Goal: Task Accomplishment & Management: Manage account settings

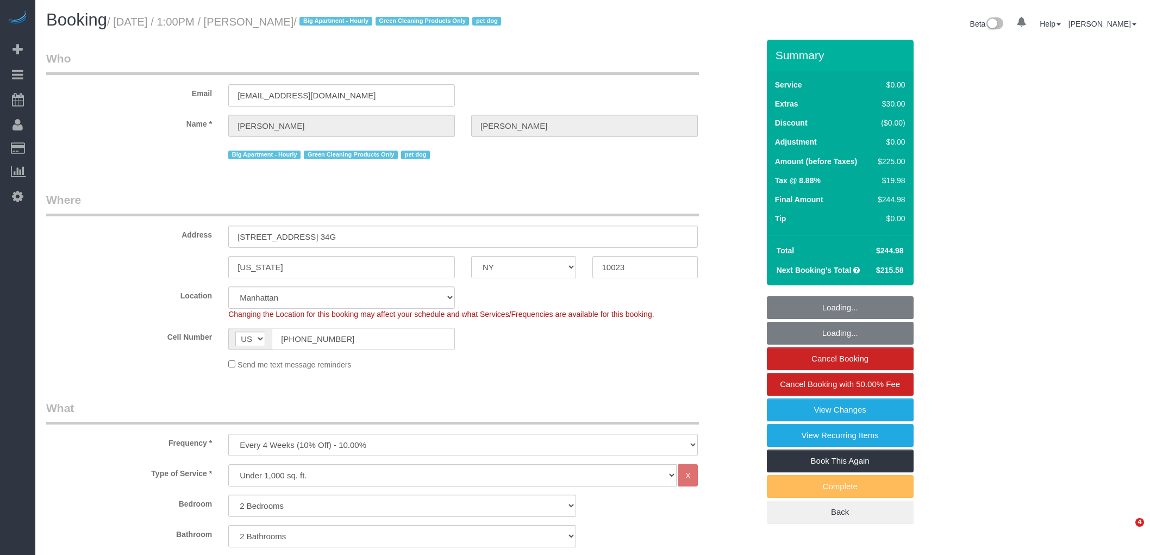
select select "NY"
select select "object:1428"
select select "2"
select select "spot1"
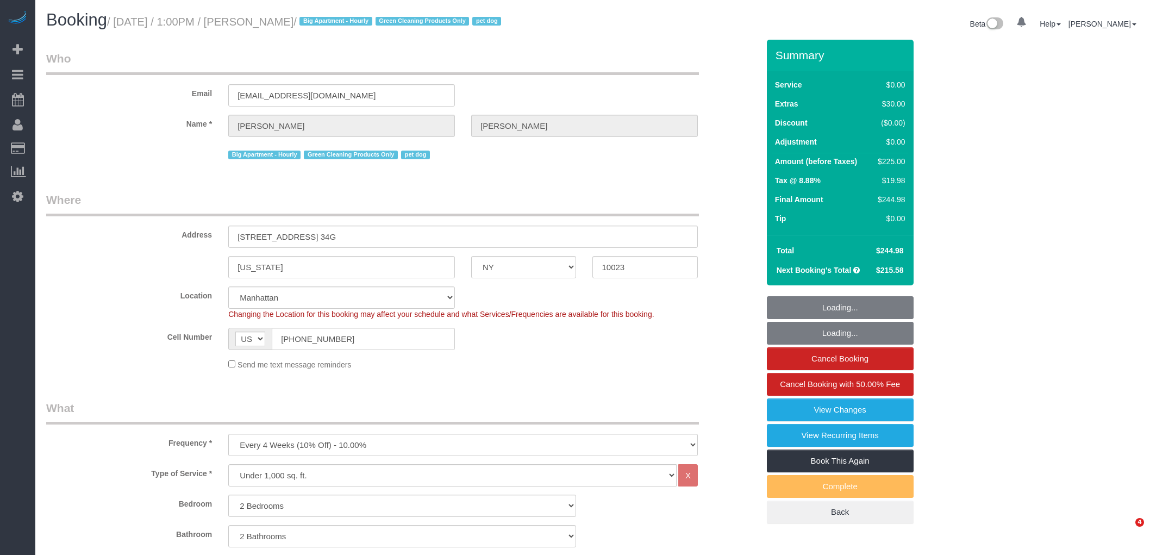
select select "number:89"
select select "number:90"
select select "number:13"
select select "number:5"
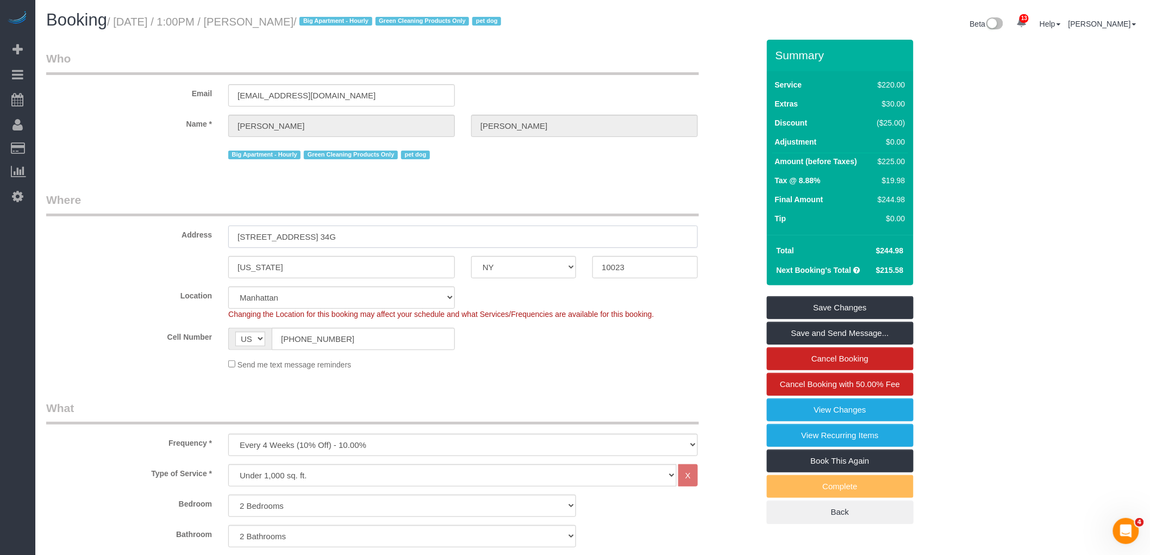
drag, startPoint x: 198, startPoint y: 245, endPoint x: 133, endPoint y: 243, distance: 64.7
click at [112, 248] on div "Address 15 West 72nd Street, Apt. 34G" at bounding box center [402, 220] width 729 height 56
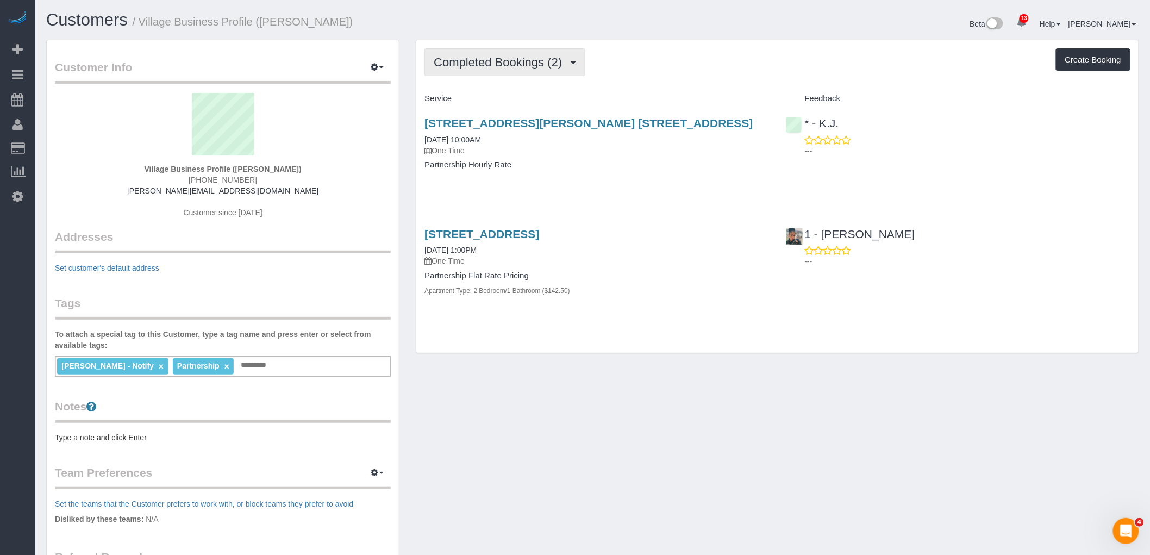
click at [523, 57] on span "Completed Bookings (2)" at bounding box center [501, 62] width 134 height 14
click at [516, 99] on link "Upcoming Bookings (1)" at bounding box center [481, 102] width 113 height 14
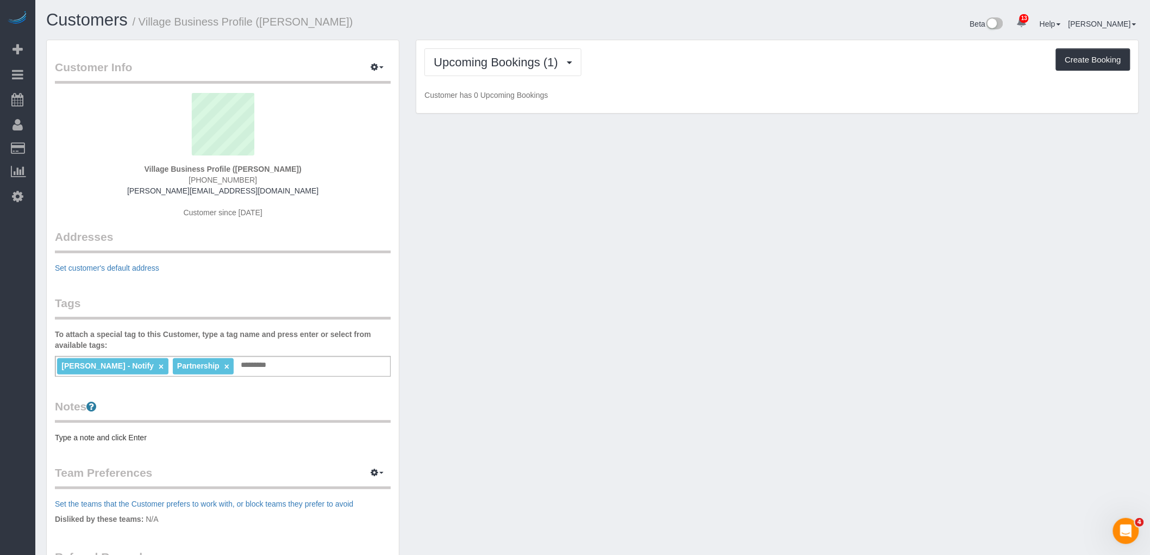
click at [680, 71] on div "Upcoming Bookings (1) Completed Bookings (2) Upcoming Bookings (1) Cancelled Bo…" at bounding box center [777, 62] width 706 height 28
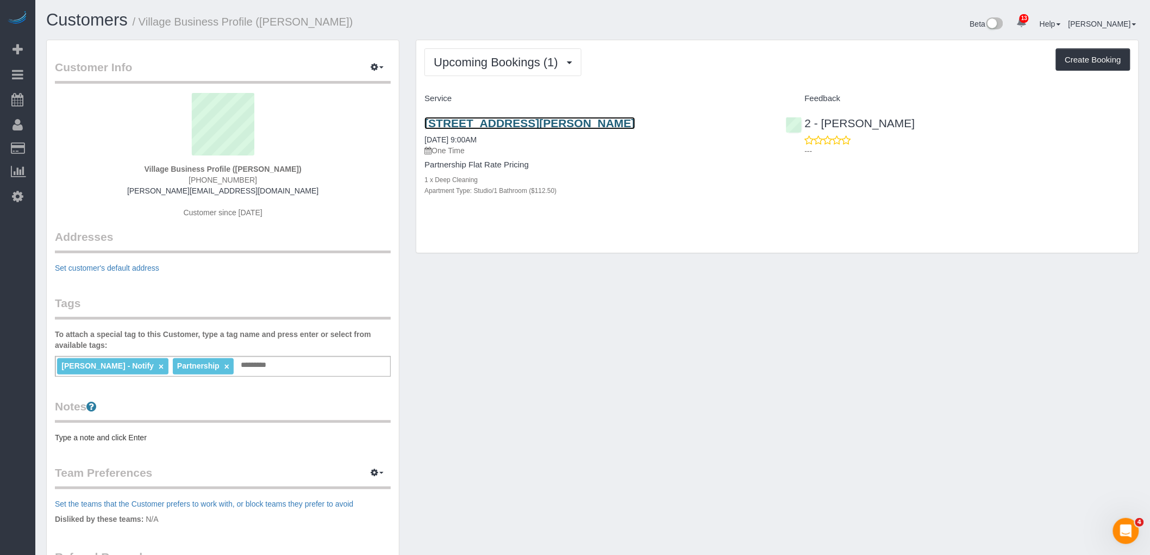
click at [609, 125] on link "[STREET_ADDRESS][PERSON_NAME]" at bounding box center [529, 123] width 210 height 12
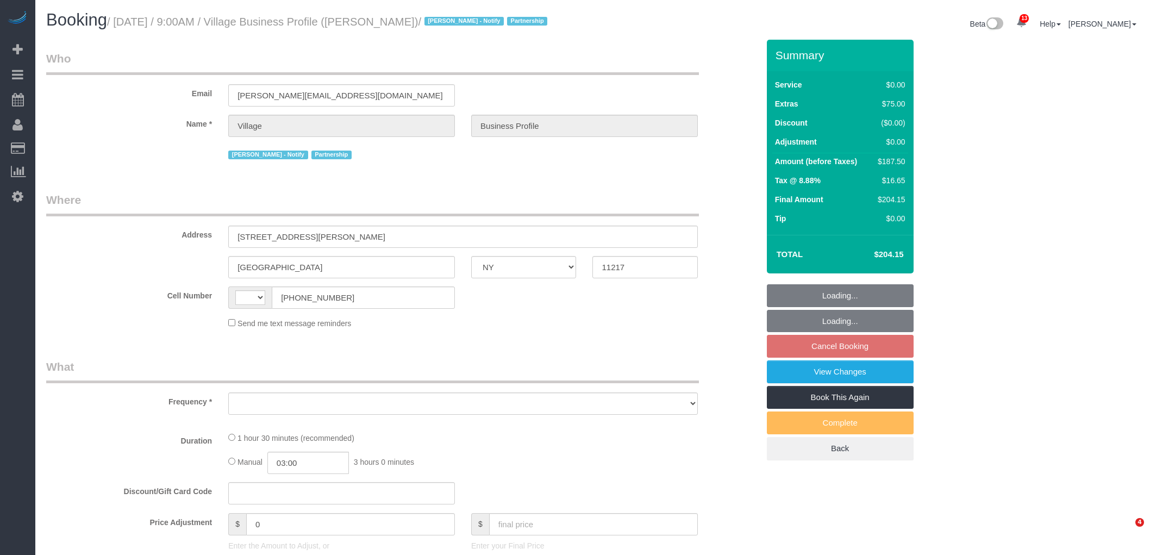
select select "NY"
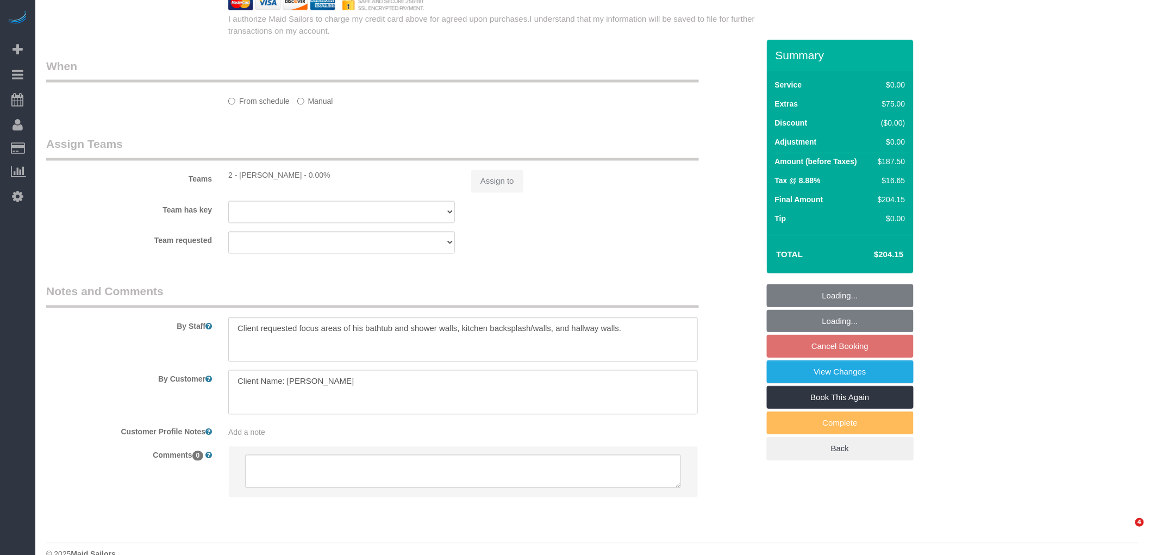
select select "string:[GEOGRAPHIC_DATA]"
select select "spot2"
select select "number:89"
select select "number:90"
select select "number:15"
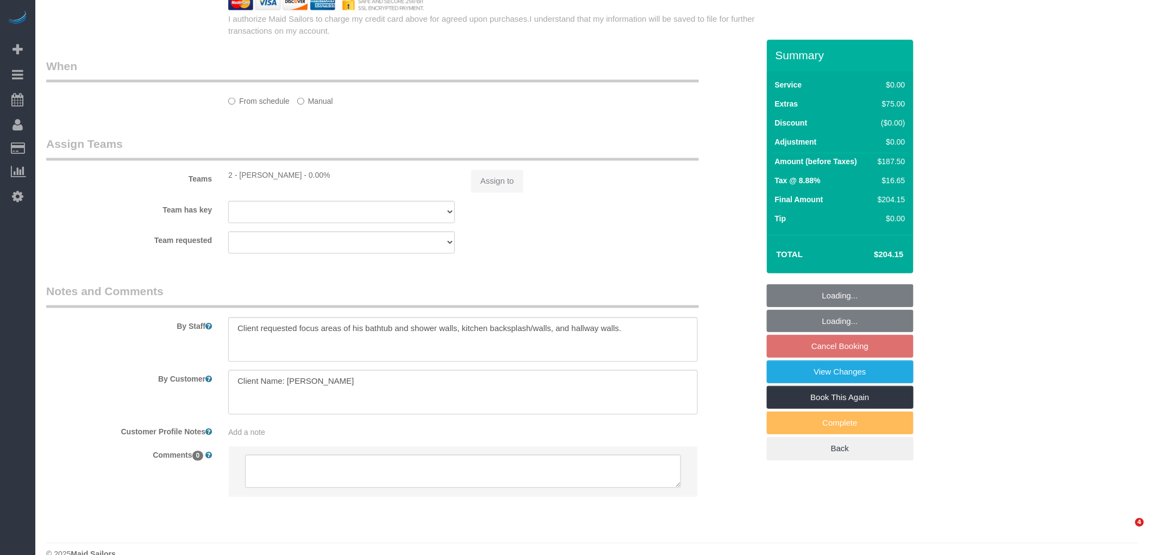
select select "number:5"
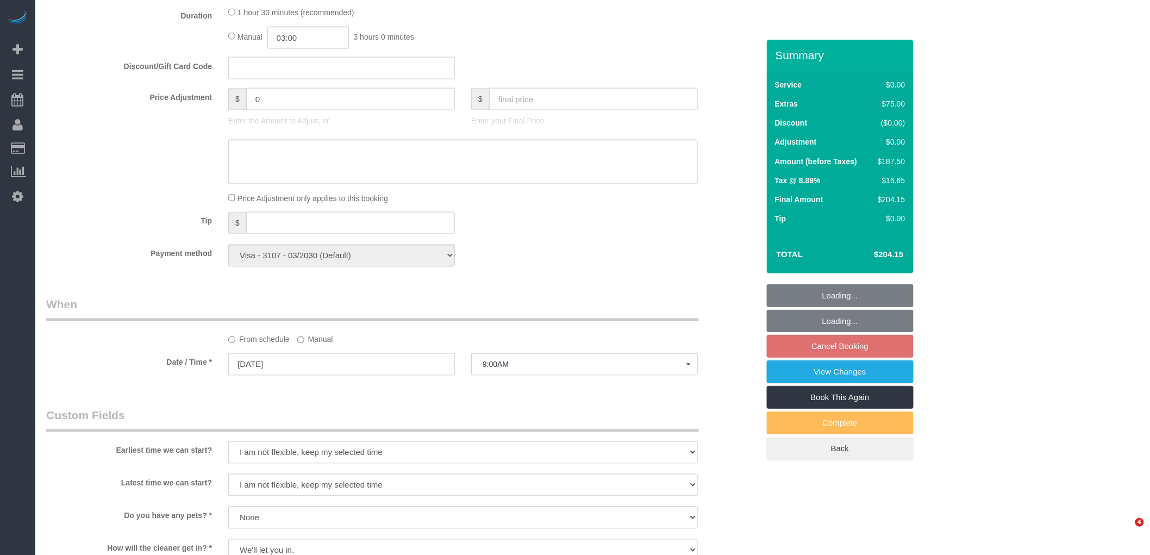
select select "object:981"
select select "string:stripe-pm_1RlxuC4VGloSiKo7SRpjd9jw"
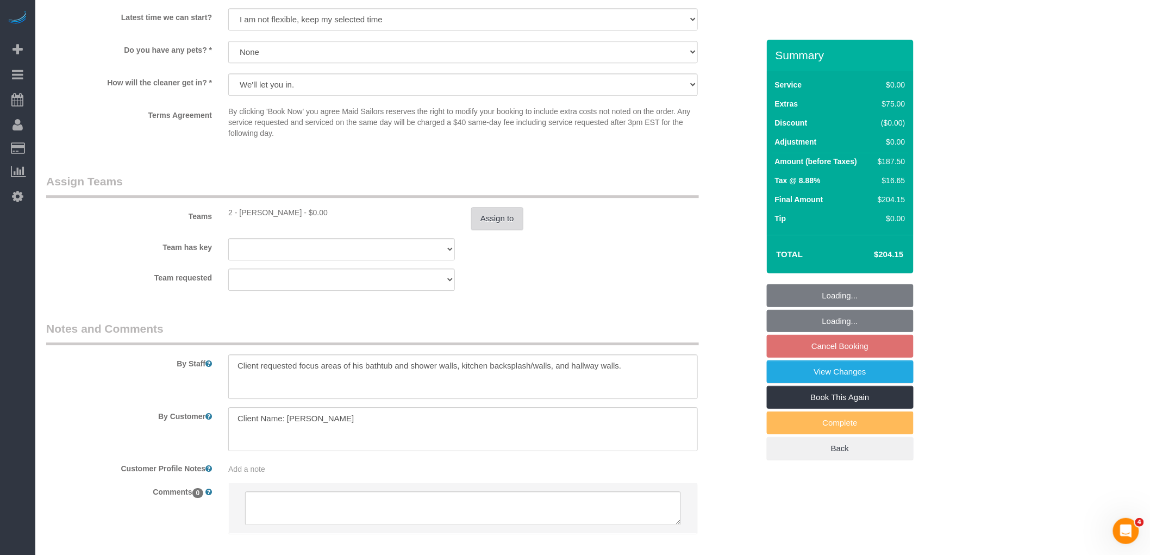
select select "object:1390"
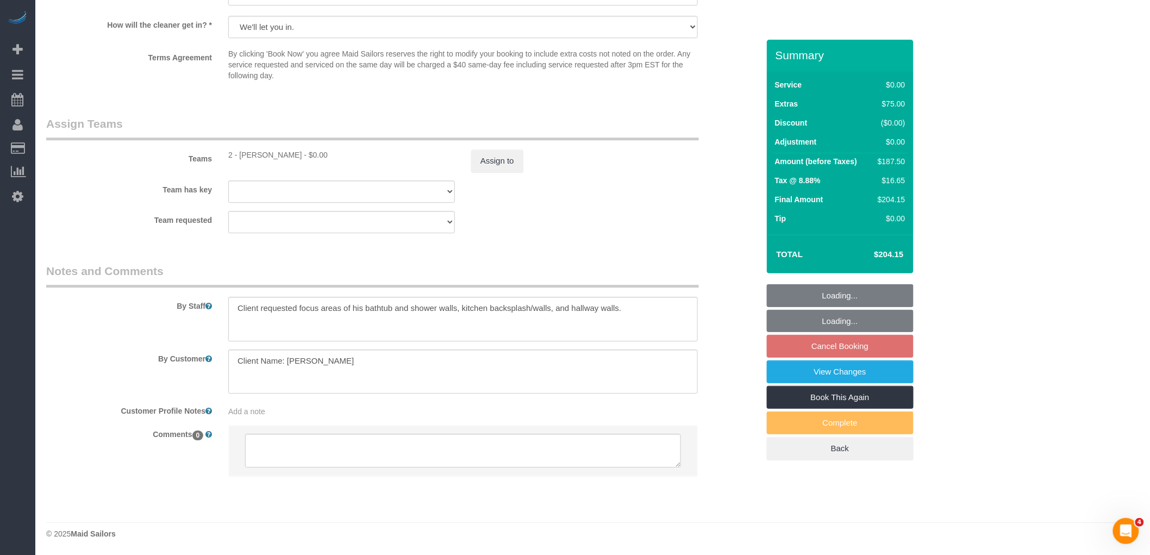
scroll to position [1272, 0]
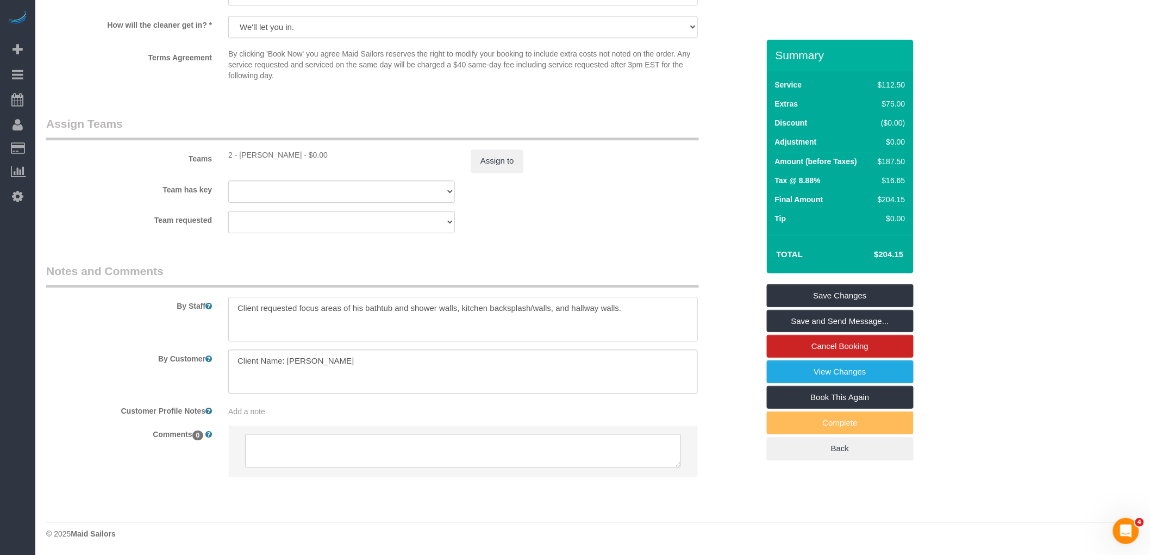
drag, startPoint x: 324, startPoint y: 311, endPoint x: 465, endPoint y: 302, distance: 141.5
click at [324, 310] on textarea at bounding box center [462, 319] width 469 height 45
click at [465, 302] on textarea at bounding box center [462, 319] width 469 height 45
drag, startPoint x: 404, startPoint y: 306, endPoint x: 535, endPoint y: 306, distance: 131.5
click at [535, 306] on textarea at bounding box center [462, 319] width 469 height 45
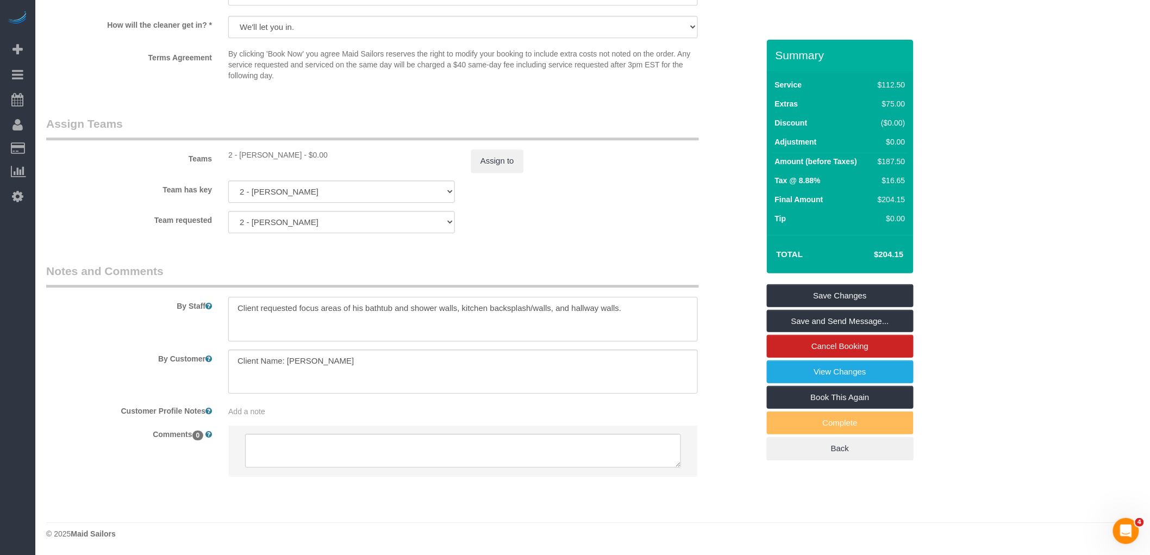
click at [611, 300] on textarea at bounding box center [462, 319] width 469 height 45
click at [621, 303] on textarea at bounding box center [462, 319] width 469 height 45
drag, startPoint x: 387, startPoint y: 311, endPoint x: 486, endPoint y: 308, distance: 98.4
click at [486, 308] on textarea at bounding box center [462, 319] width 469 height 45
click at [638, 272] on legend "Notes and Comments" at bounding box center [372, 275] width 653 height 24
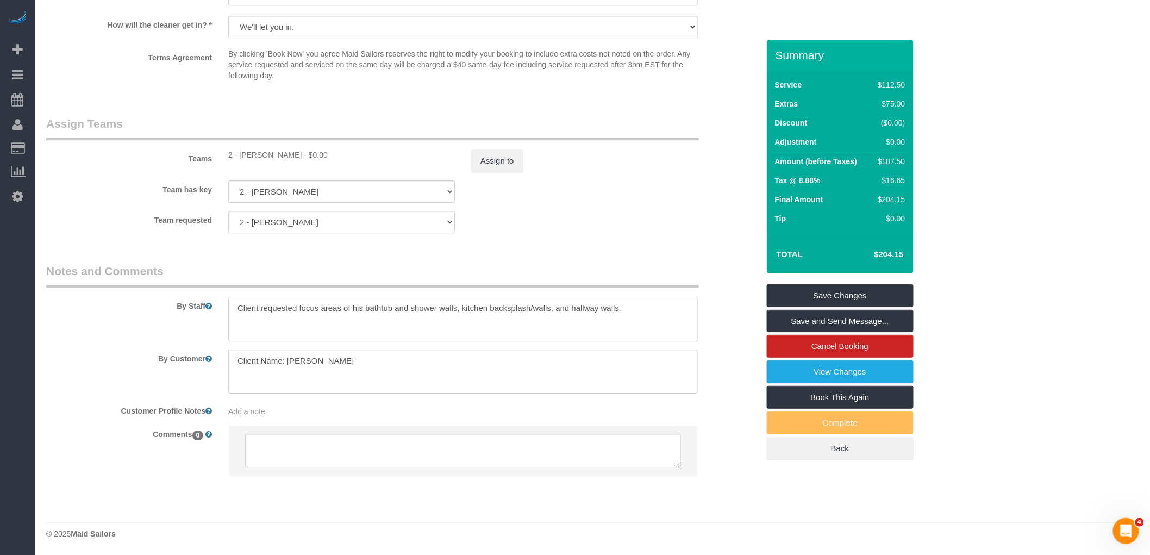
click at [637, 309] on textarea at bounding box center [462, 319] width 469 height 45
click at [632, 223] on div "Team requested 2 - Alton Jasper 000- Donna Mercado 000 - Partnerships 000 - TEA…" at bounding box center [402, 222] width 729 height 22
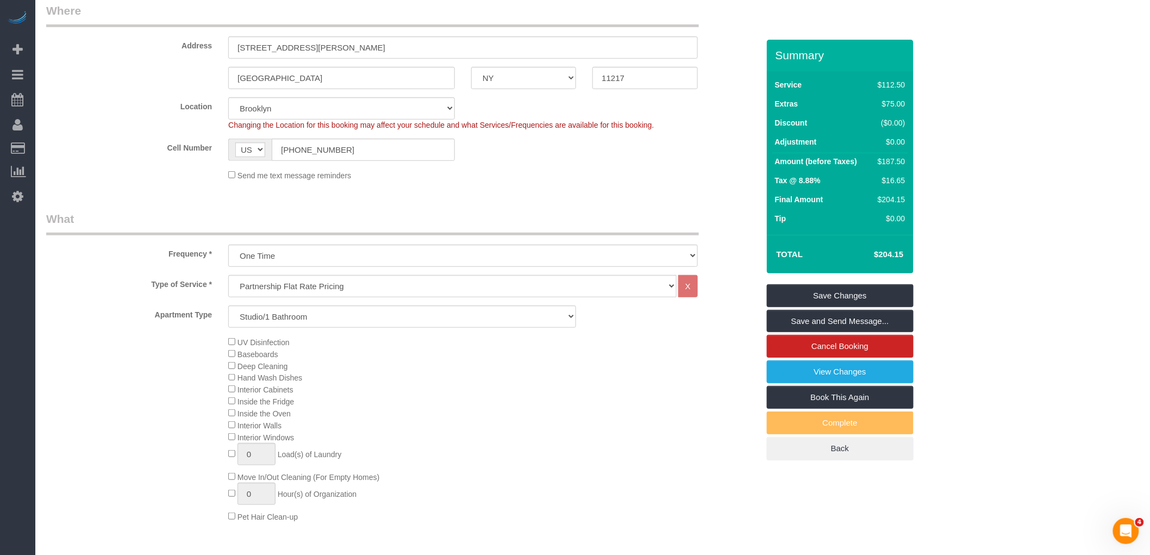
scroll to position [185, 0]
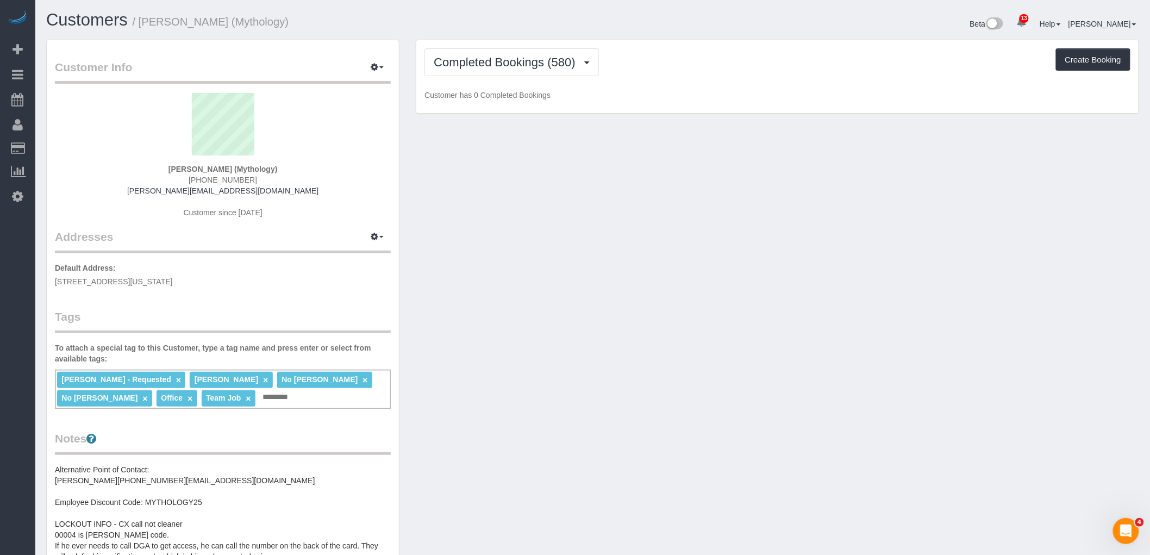
click at [680, 55] on div "Completed Bookings (580) Completed Bookings (580) Upcoming Bookings (18) Cancel…" at bounding box center [777, 62] width 706 height 28
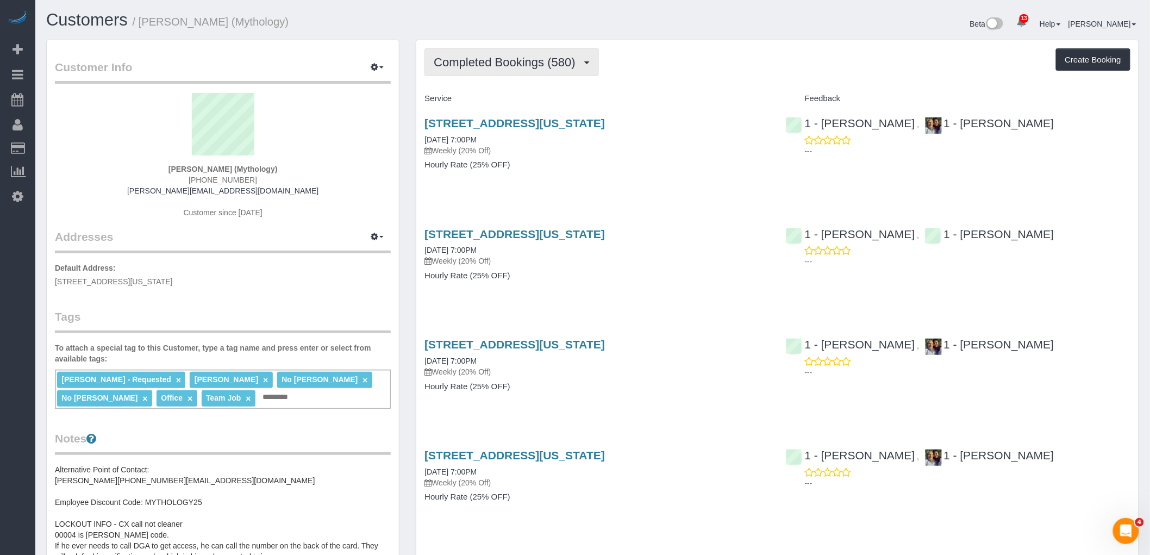
click at [536, 57] on span "Completed Bookings (580)" at bounding box center [507, 62] width 147 height 14
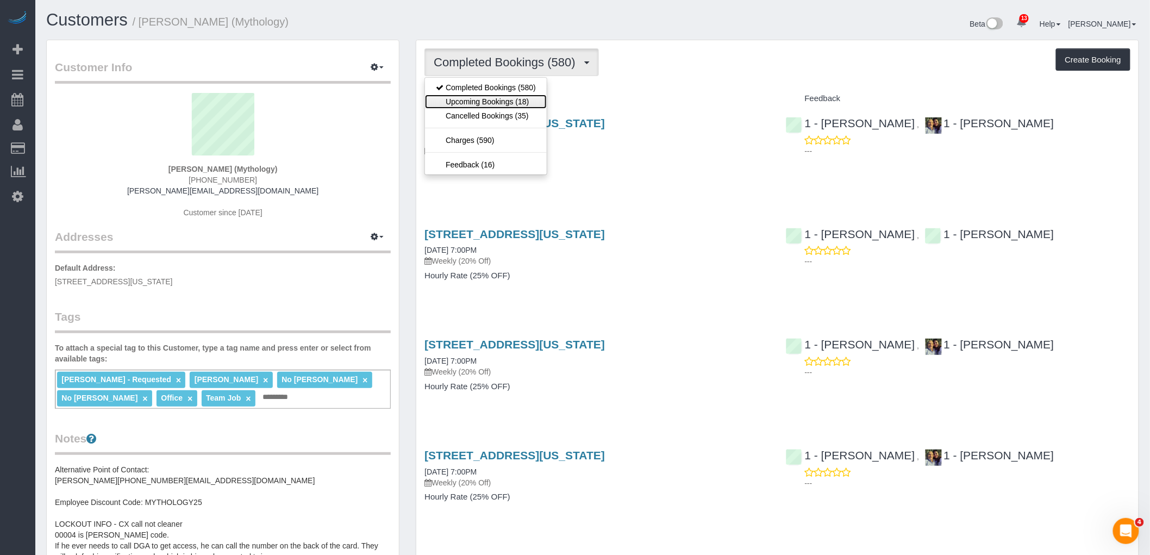
click at [528, 106] on link "Upcoming Bookings (18)" at bounding box center [486, 102] width 122 height 14
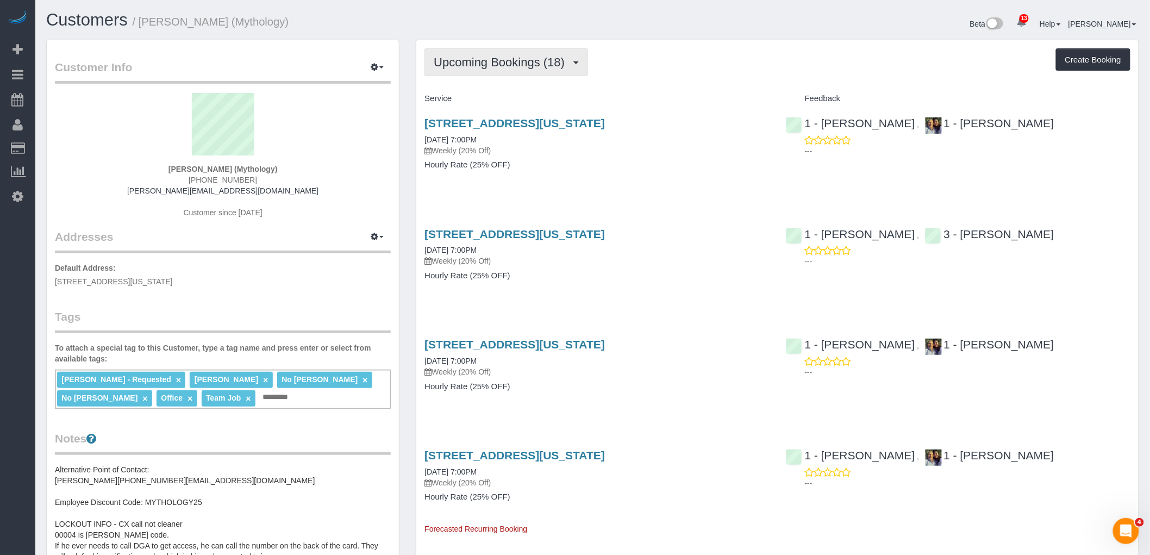
click at [530, 64] on span "Upcoming Bookings (18)" at bounding box center [502, 62] width 136 height 14
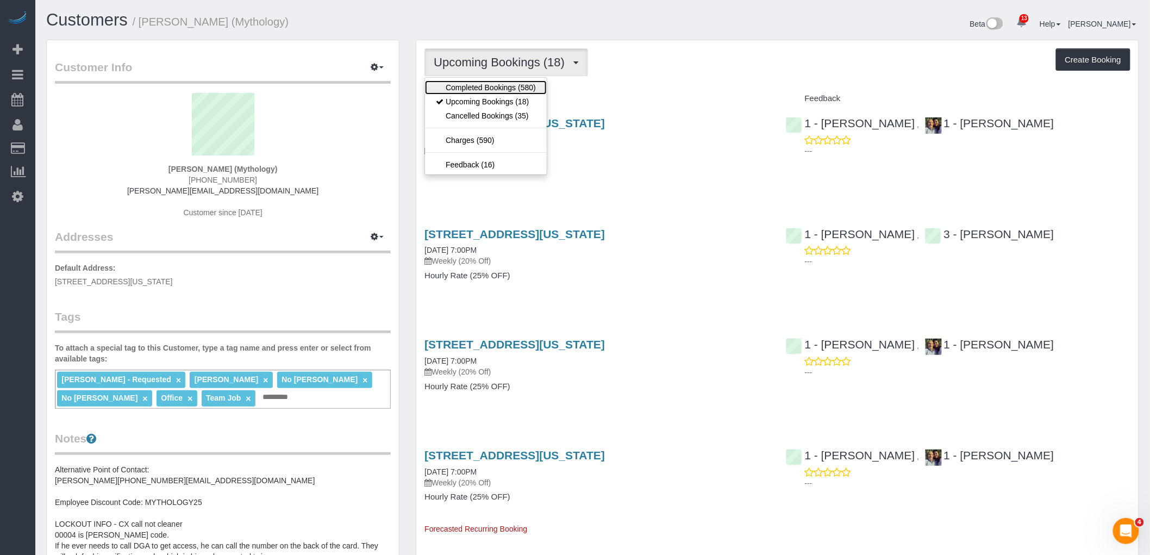
click at [523, 90] on link "Completed Bookings (580)" at bounding box center [486, 87] width 122 height 14
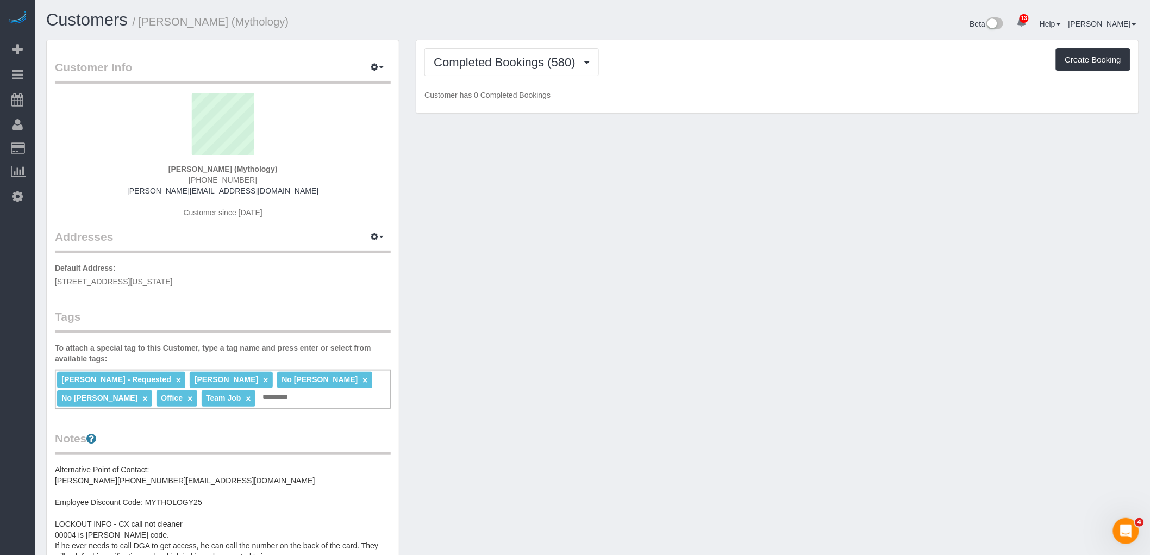
click at [705, 65] on div "Completed Bookings (580) Completed Bookings (580) Upcoming Bookings (18) Cancel…" at bounding box center [777, 62] width 706 height 28
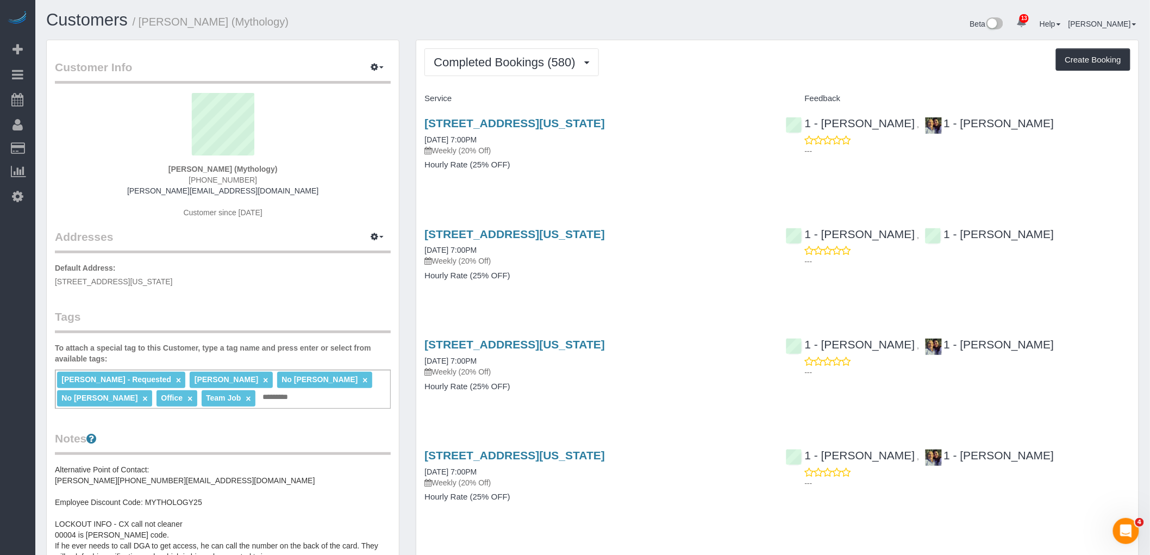
click at [670, 63] on div "Completed Bookings (580) Completed Bookings (580) Upcoming Bookings (18) Cancel…" at bounding box center [777, 62] width 706 height 28
click at [678, 90] on div "Service" at bounding box center [596, 99] width 361 height 18
click at [720, 66] on div "Completed Bookings (580) Completed Bookings (580) Upcoming Bookings (18) Cancel…" at bounding box center [777, 62] width 706 height 28
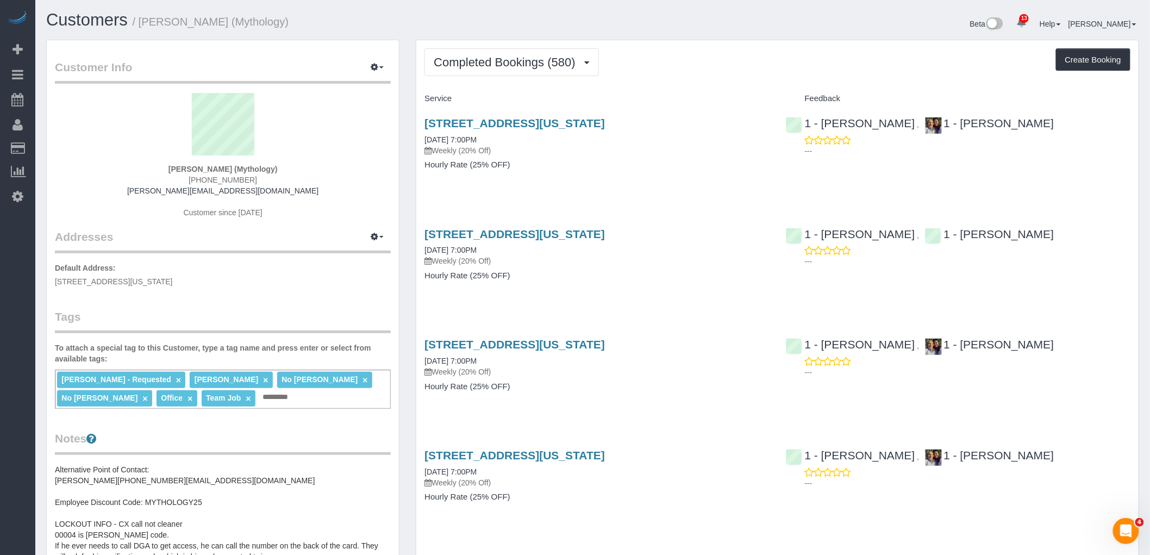
click at [655, 72] on div "Completed Bookings (580) Completed Bookings (580) Upcoming Bookings (18) Cancel…" at bounding box center [777, 62] width 706 height 28
click at [473, 66] on span "Completed Bookings (580)" at bounding box center [507, 62] width 147 height 14
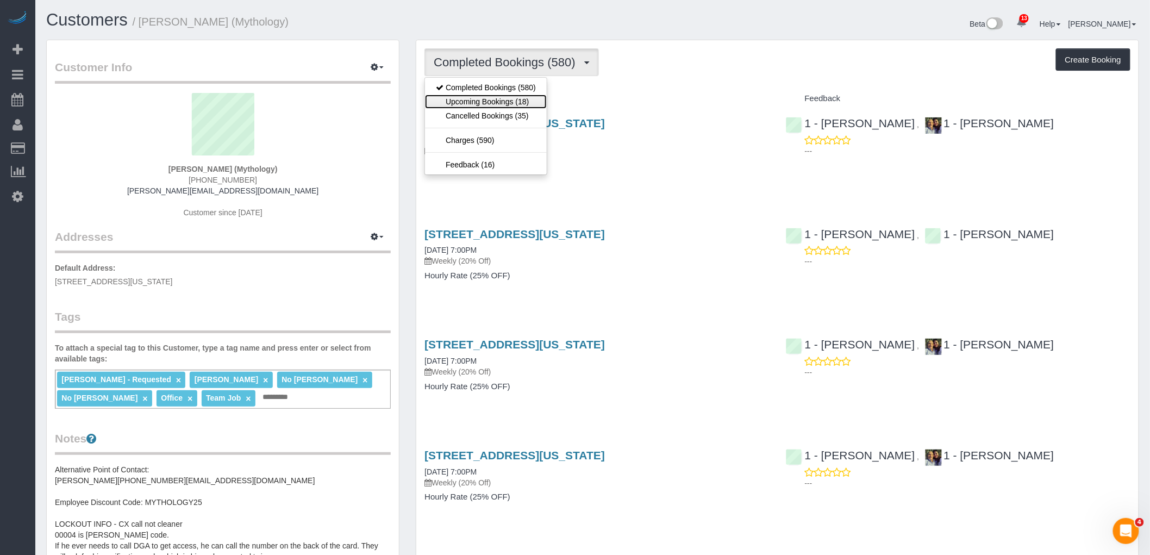
click at [479, 97] on link "Upcoming Bookings (18)" at bounding box center [486, 102] width 122 height 14
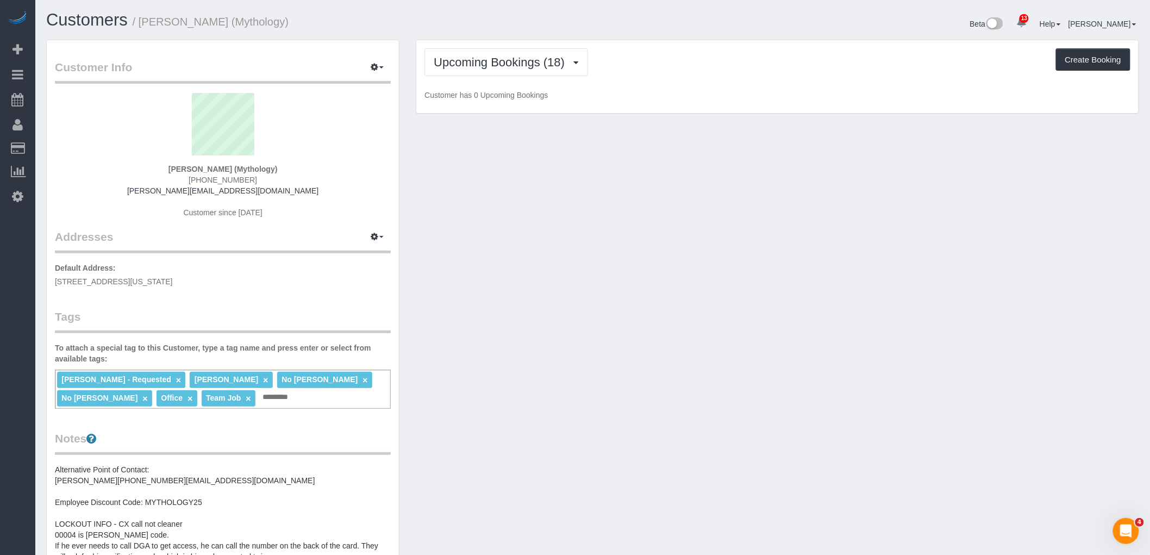
click at [844, 90] on p "Customer has 0 Upcoming Bookings" at bounding box center [777, 95] width 706 height 11
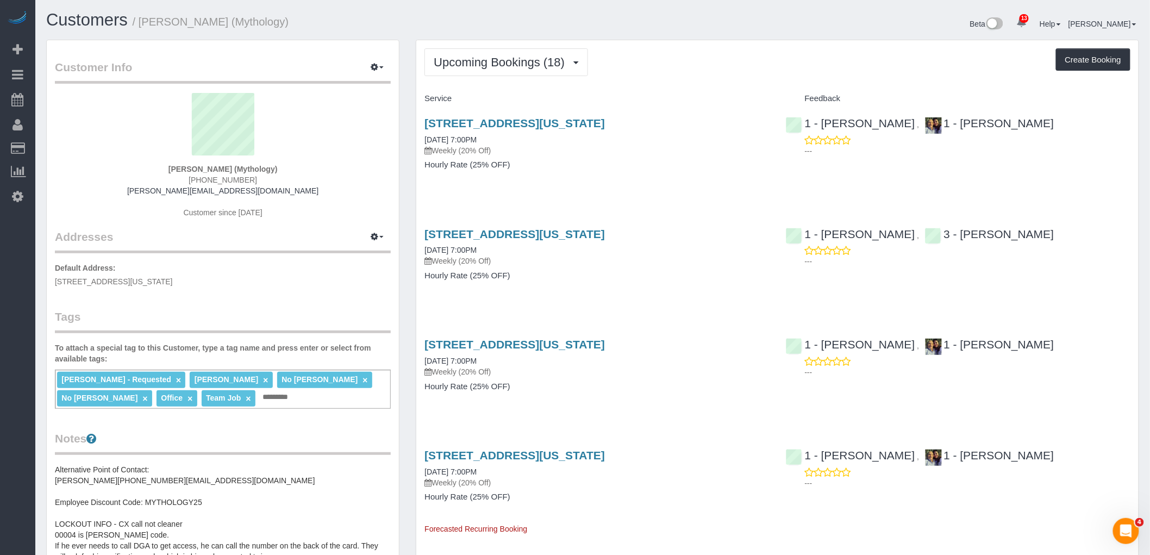
click at [761, 69] on div "Upcoming Bookings (18) Completed Bookings (580) Upcoming Bookings (18) Cancelle…" at bounding box center [777, 62] width 706 height 28
click at [740, 62] on div "Upcoming Bookings (18) Completed Bookings (580) Upcoming Bookings (18) Cancelle…" at bounding box center [777, 62] width 706 height 28
click at [670, 62] on div "Upcoming Bookings (18) Completed Bookings (580) Upcoming Bookings (18) Cancelle…" at bounding box center [777, 62] width 706 height 28
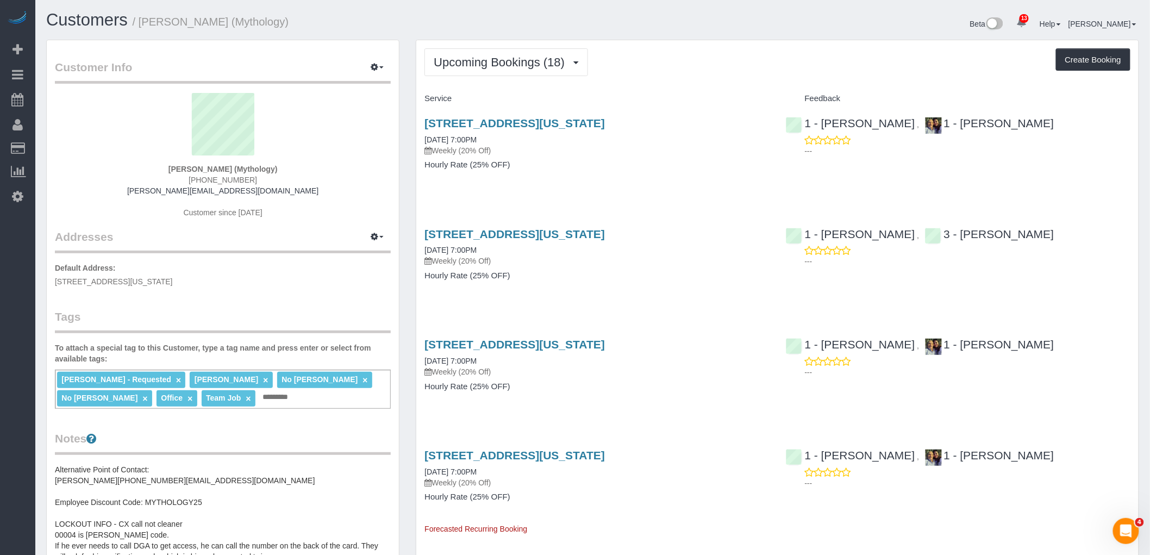
click at [356, 18] on h1 "Customers / Elaine Pugsley (Mythology)" at bounding box center [315, 20] width 538 height 18
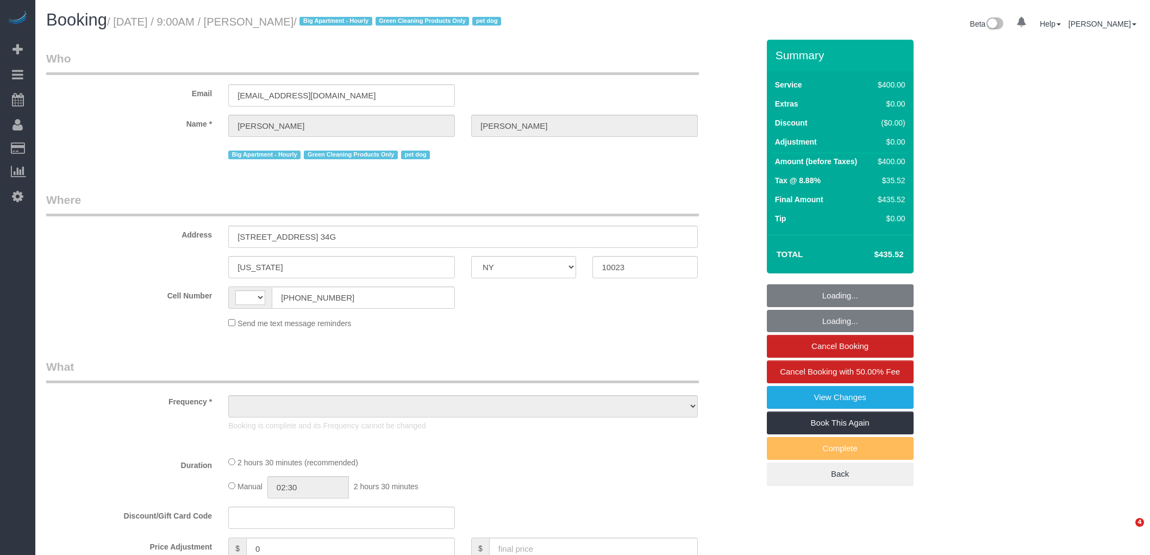
select select "NY"
select select "string:US"
select select "object:779"
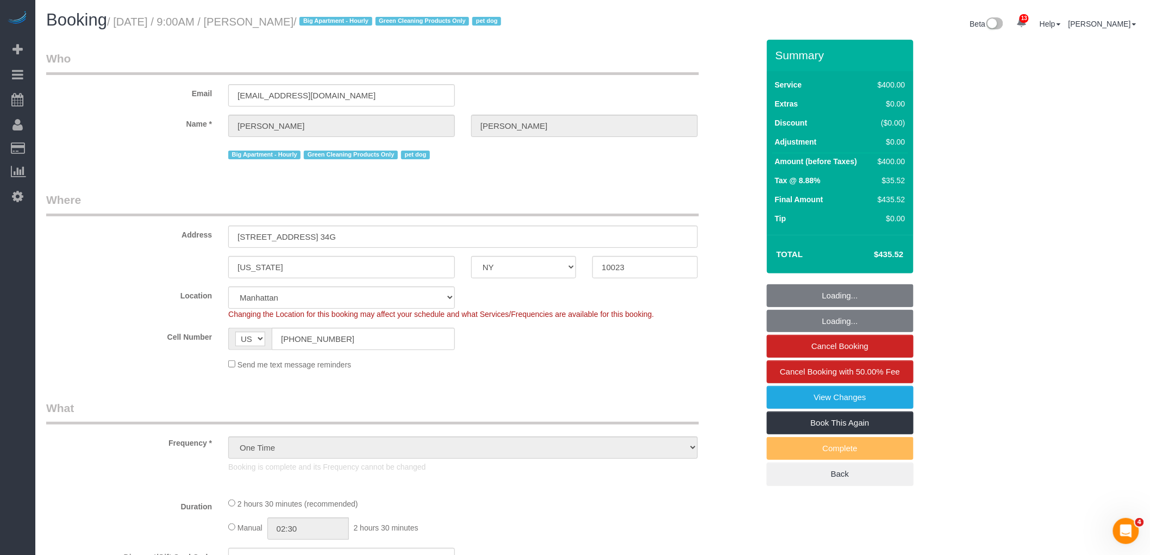
select select "string:stripe-pm_1Qvjoq4VGloSiKo729X6DuQL"
select select "2"
select select "150"
select select "number:57"
select select "number:71"
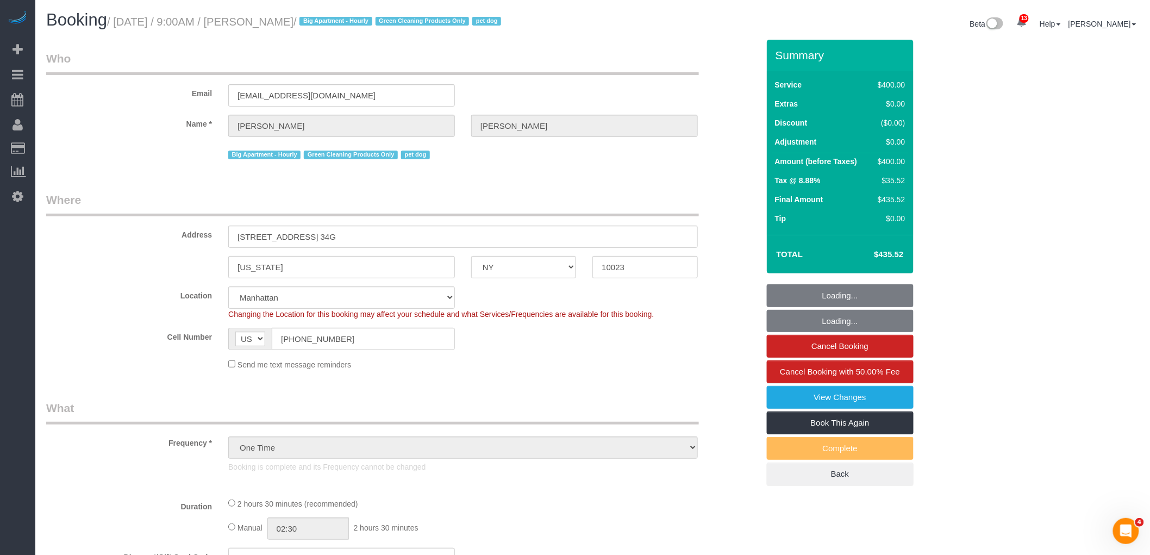
select select "number:15"
select select "number:6"
select select "spot1"
select select "object:1018"
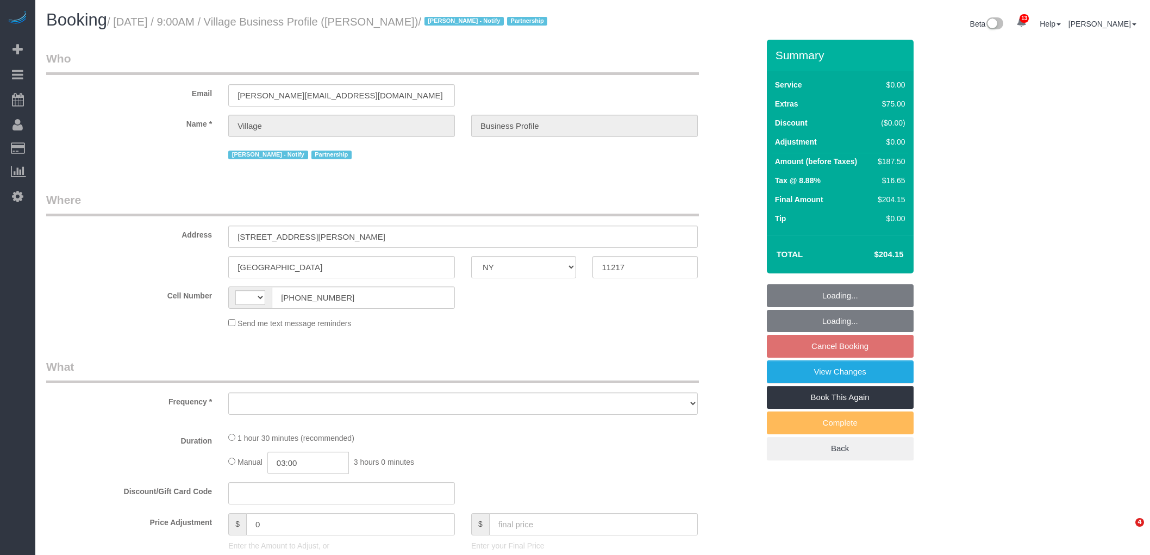
select select "NY"
select select "string:US"
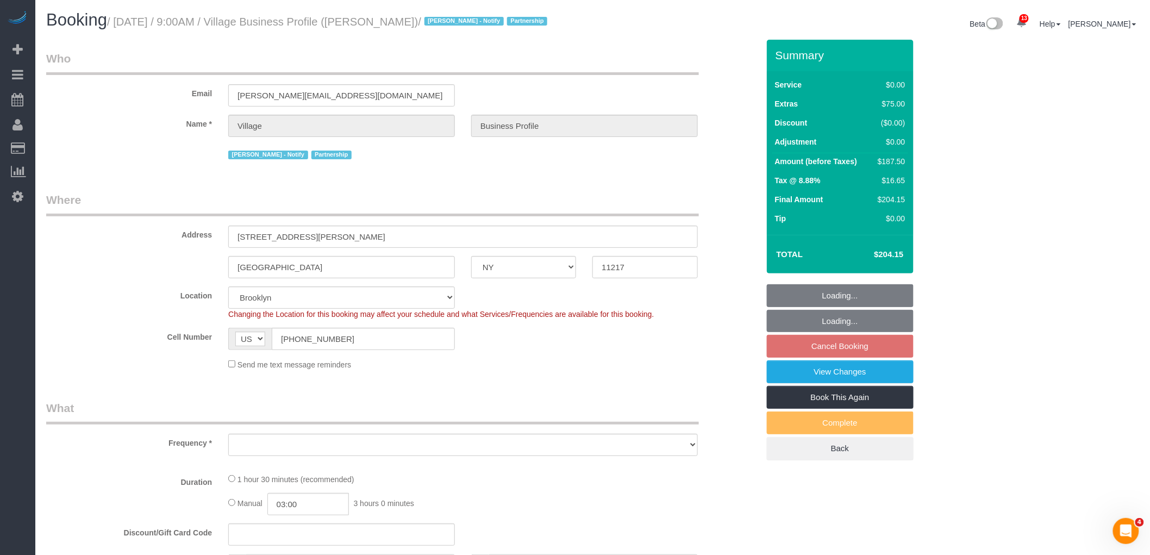
select select "spot2"
select select "object:3155"
select select "string:stripe-pm_1RlxuC4VGloSiKo7SRpjd9jw"
select select "number:89"
select select "number:90"
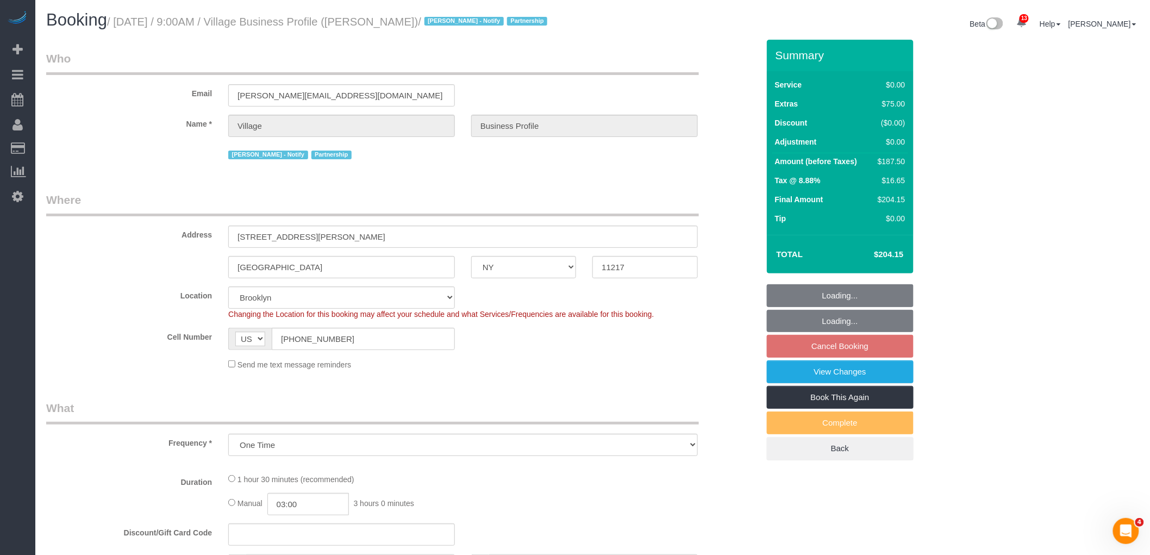
select select "number:15"
select select "number:5"
select select "object:3392"
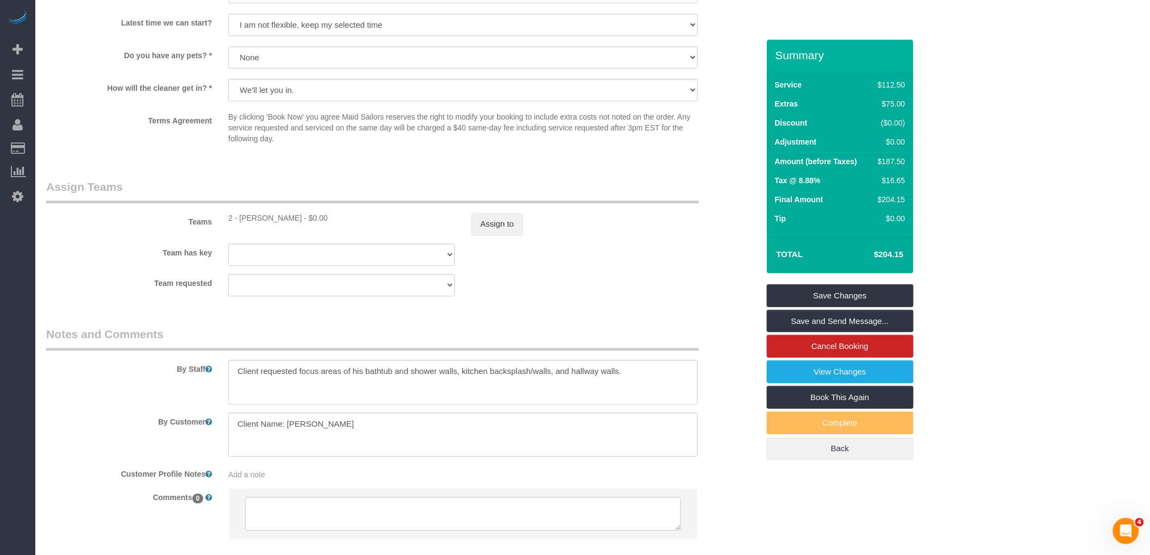
scroll to position [1207, 0]
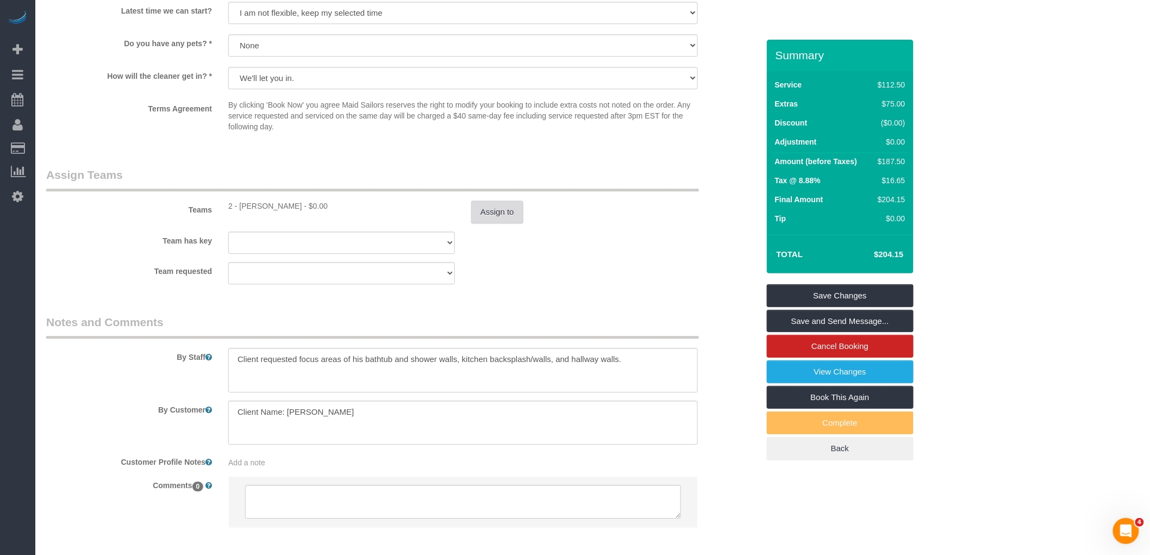
click at [504, 223] on button "Assign to" at bounding box center [497, 212] width 52 height 23
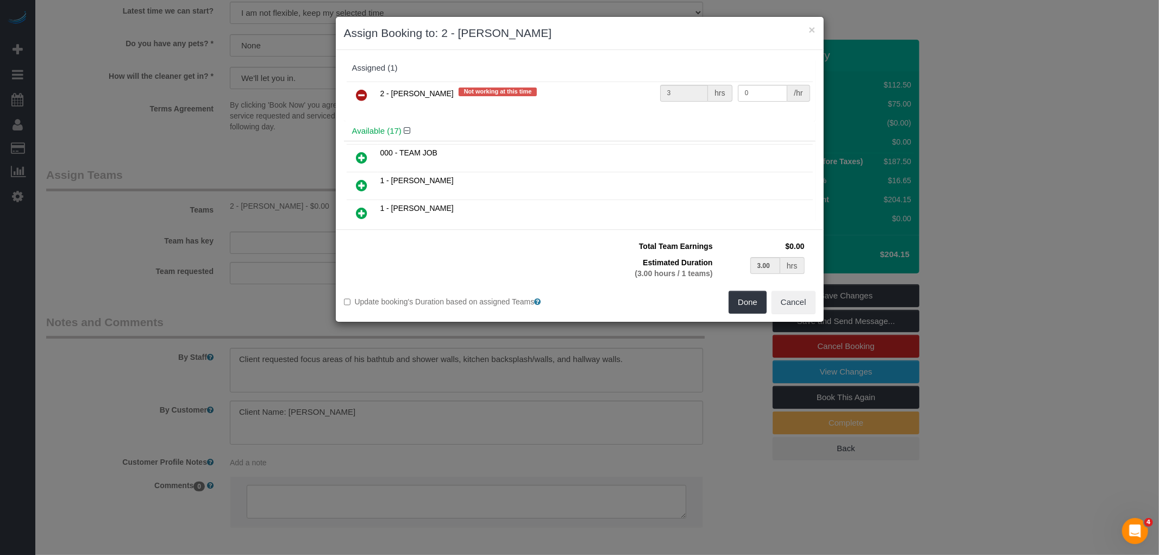
drag, startPoint x: 354, startPoint y: 98, endPoint x: 363, endPoint y: 99, distance: 8.7
click at [355, 98] on link at bounding box center [362, 96] width 26 height 22
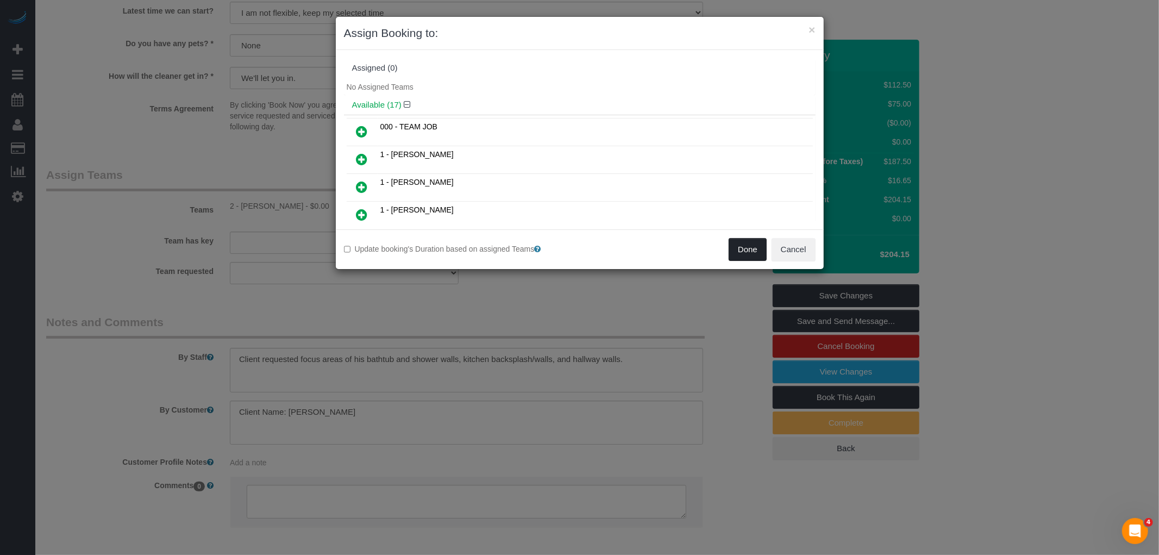
drag, startPoint x: 735, startPoint y: 245, endPoint x: 648, endPoint y: 260, distance: 87.6
click at [735, 245] on button "Done" at bounding box center [748, 249] width 38 height 23
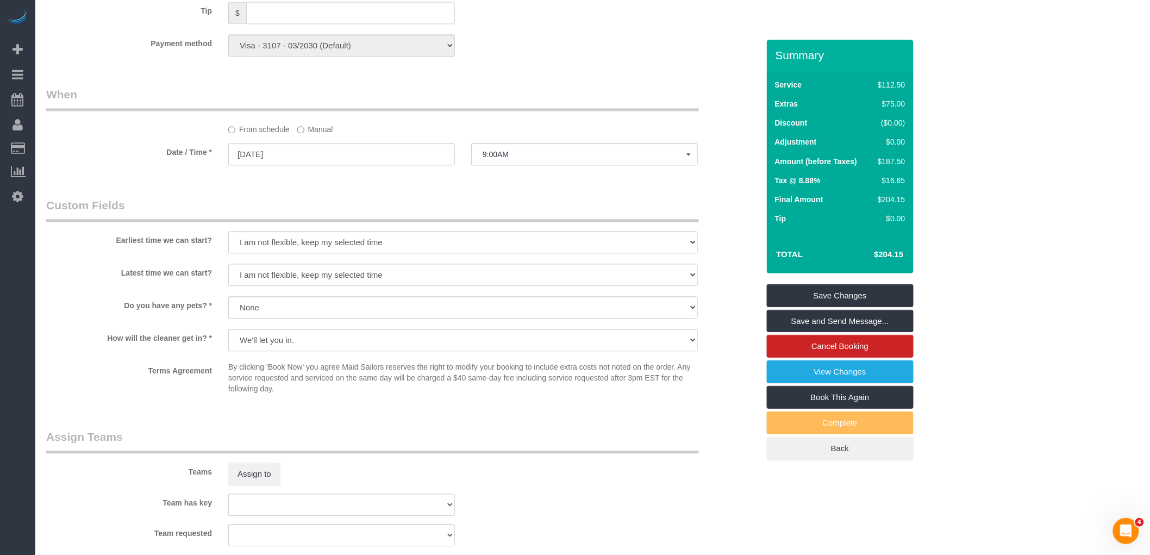
scroll to position [789, 0]
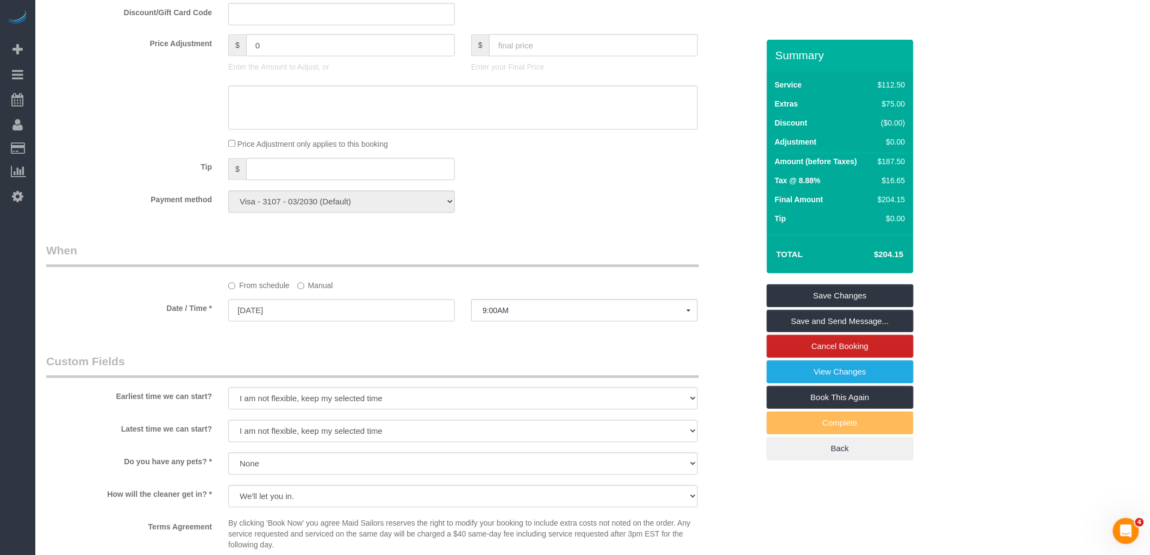
click at [323, 291] on label "Manual" at bounding box center [315, 284] width 36 height 15
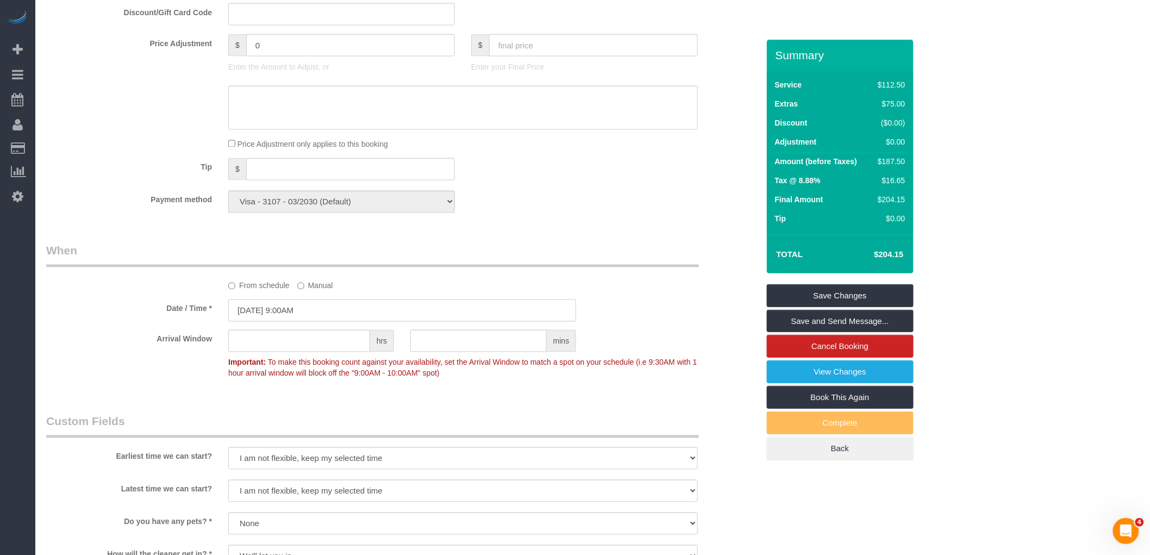
click at [321, 322] on input "09/10/2025 9:00AM" at bounding box center [402, 310] width 348 height 22
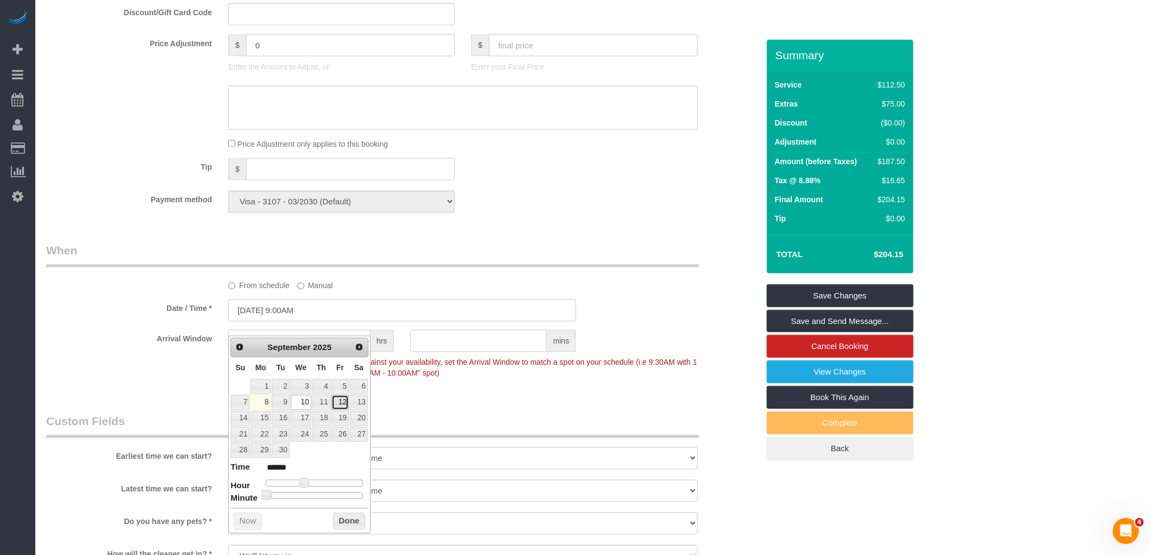
click at [345, 404] on link "12" at bounding box center [339, 402] width 17 height 15
type input "09/12/2025 9:00AM"
drag, startPoint x: 349, startPoint y: 520, endPoint x: 755, endPoint y: 334, distance: 446.4
click at [349, 519] on button "Done" at bounding box center [349, 521] width 32 height 17
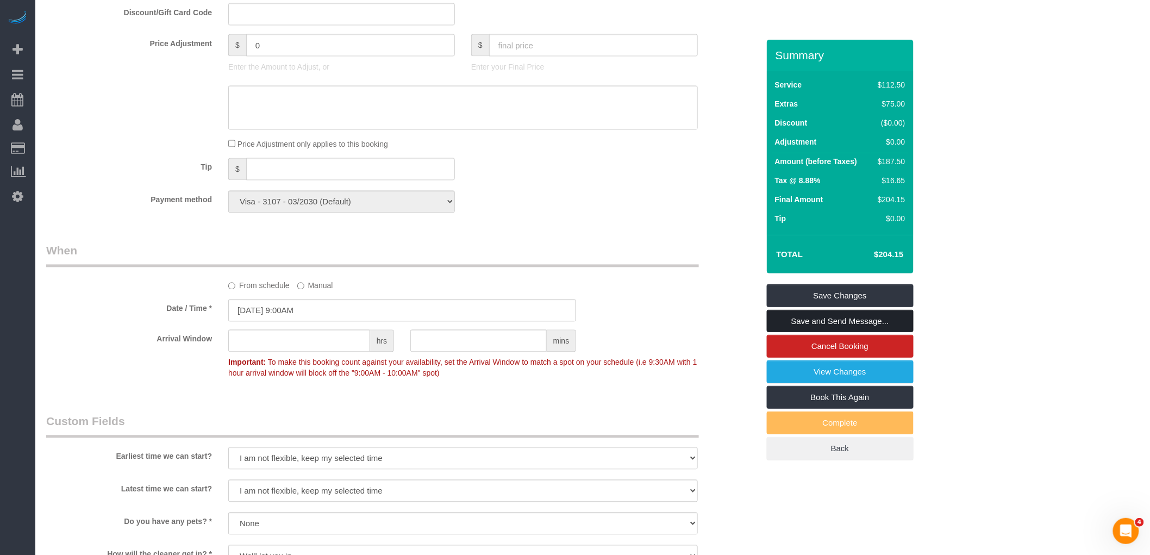
click at [834, 319] on link "Save and Send Message..." at bounding box center [840, 321] width 147 height 23
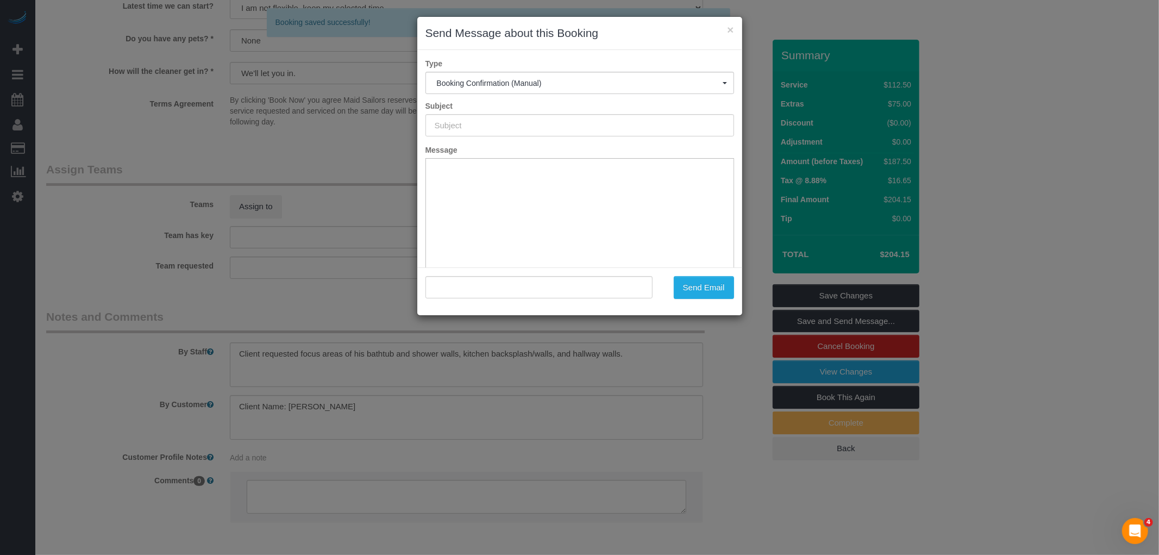
scroll to position [0, 0]
type input "Cleaning Confirmed for 09/12/2025 at 9:00am"
type input ""Village Business Profile" <james@ourvillage.network>"
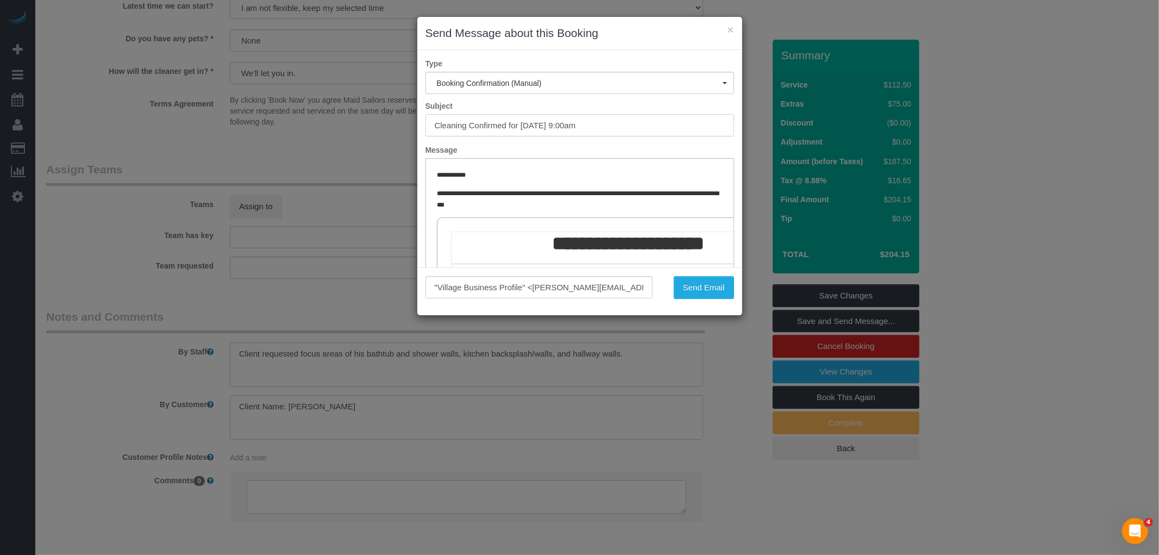
click at [541, 121] on input "Cleaning Confirmed for 09/12/2025 at 9:00am" at bounding box center [579, 125] width 309 height 22
click at [703, 290] on button "Send Email" at bounding box center [704, 287] width 60 height 23
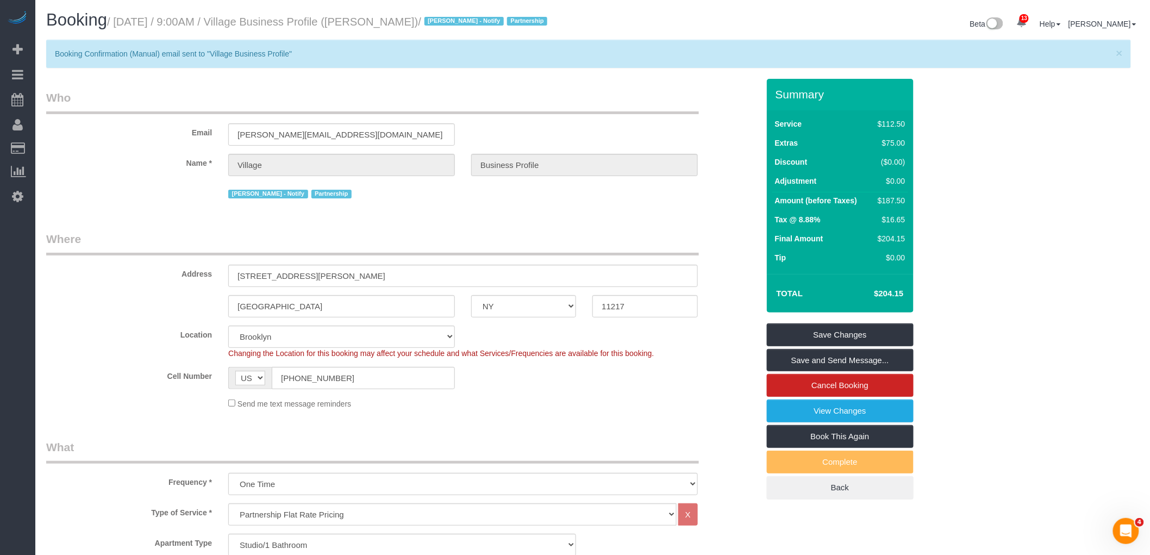
click at [753, 49] on p "Booking Confirmation (Manual) email sent to "Village Business Profile"" at bounding box center [583, 53] width 1056 height 11
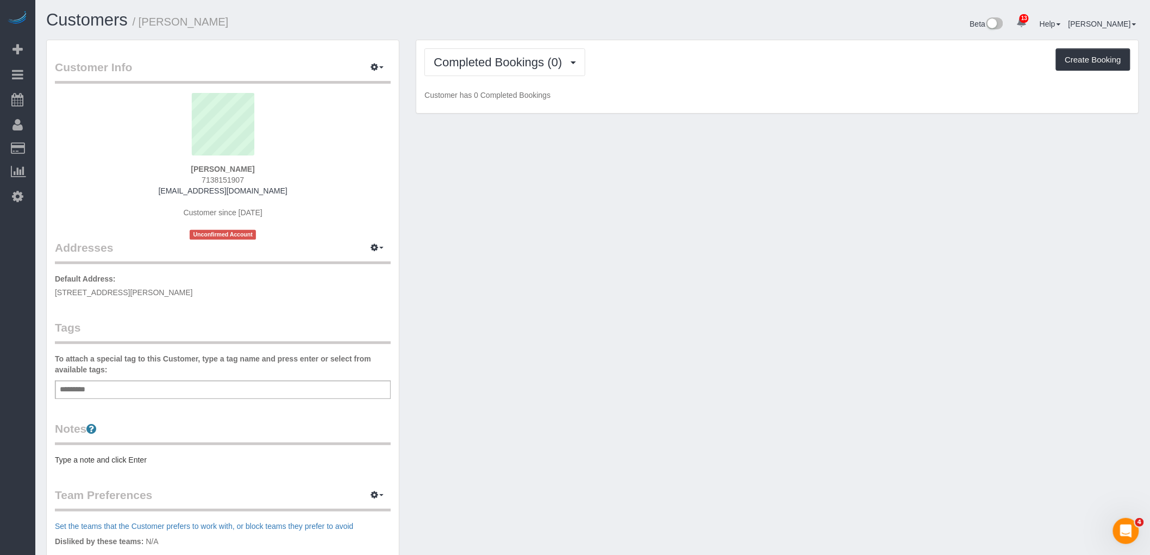
drag, startPoint x: 529, startPoint y: 204, endPoint x: 245, endPoint y: 292, distance: 297.3
click at [529, 204] on div "Customer Info Edit Contact Info Send Message Email Preferences Special Sales Ta…" at bounding box center [592, 398] width 1109 height 717
drag, startPoint x: 373, startPoint y: 250, endPoint x: 368, endPoint y: 267, distance: 18.2
click at [374, 250] on icon "button" at bounding box center [375, 247] width 8 height 7
click at [355, 270] on button "Manage Addresses" at bounding box center [346, 268] width 88 height 15
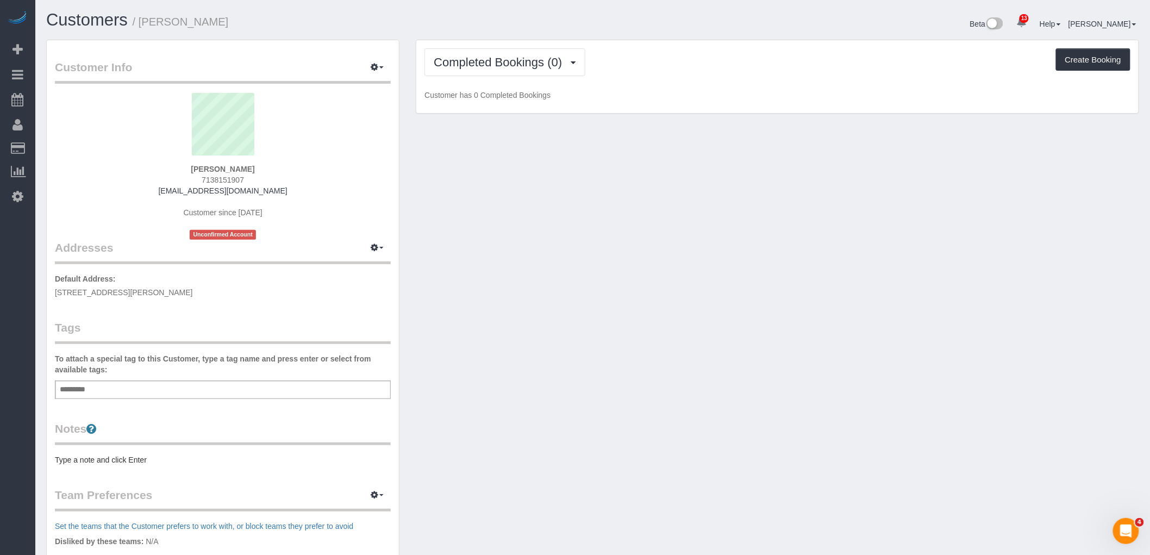
select select "NY"
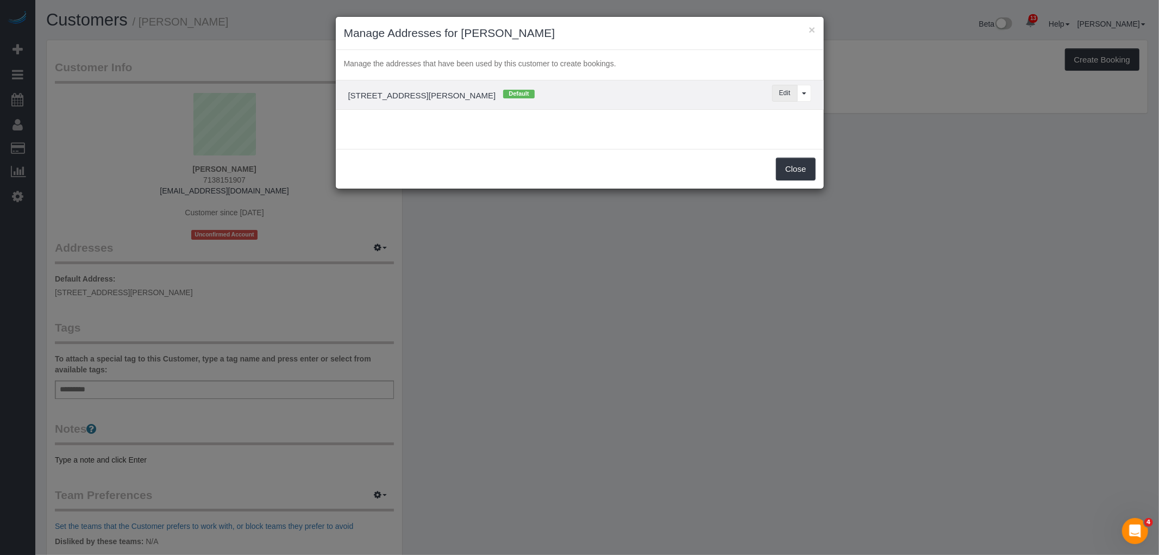
click at [777, 95] on button "Edit" at bounding box center [785, 93] width 26 height 17
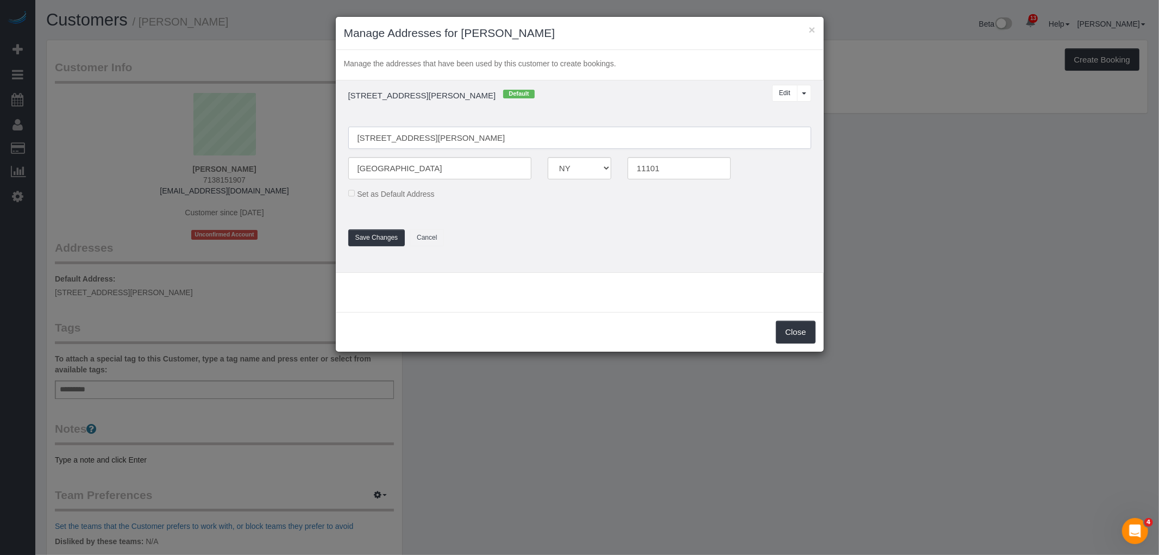
drag, startPoint x: 416, startPoint y: 140, endPoint x: 517, endPoint y: 138, distance: 101.1
click at [417, 140] on input "28-30 Jackson Ave, 27G" at bounding box center [579, 138] width 463 height 22
type input "28-30 Jackson Avenue, Apt. 27G"
click at [379, 238] on button "Save Changes" at bounding box center [376, 237] width 57 height 17
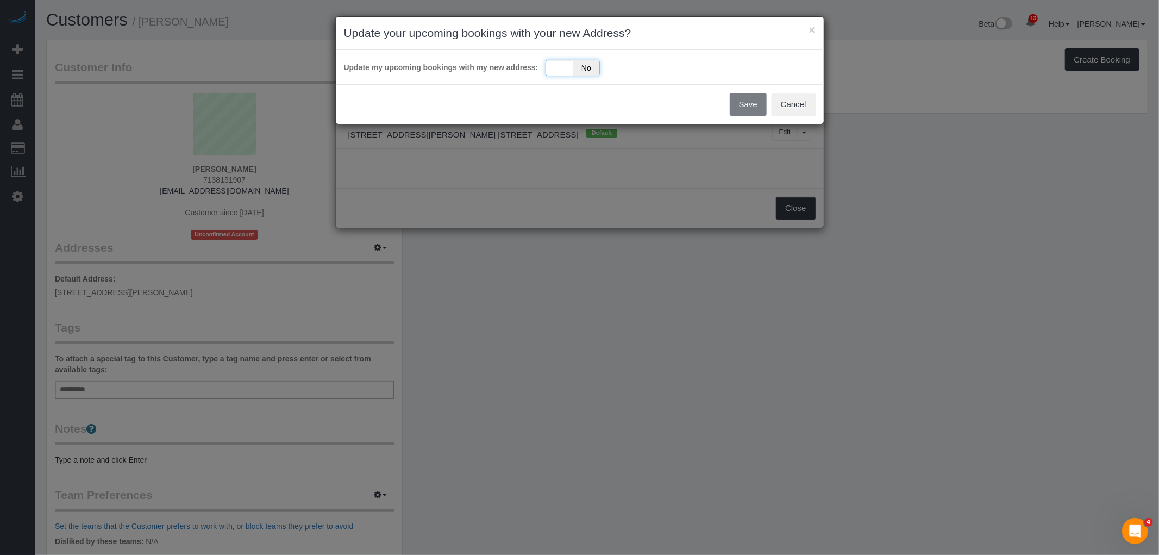
click at [556, 70] on div "Yes No" at bounding box center [573, 68] width 54 height 16
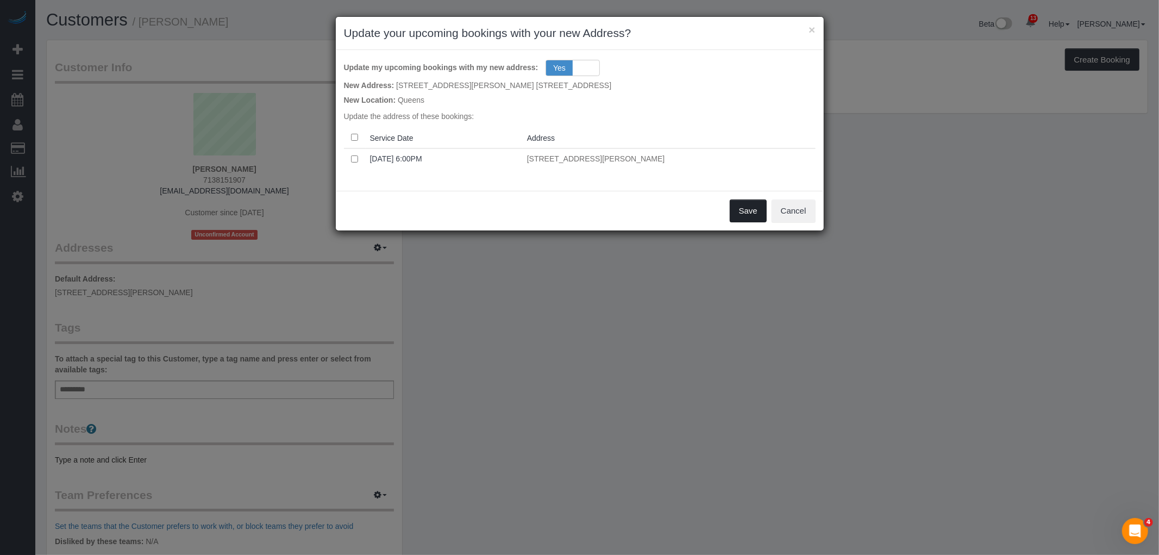
click at [748, 209] on button "Save" at bounding box center [748, 210] width 37 height 23
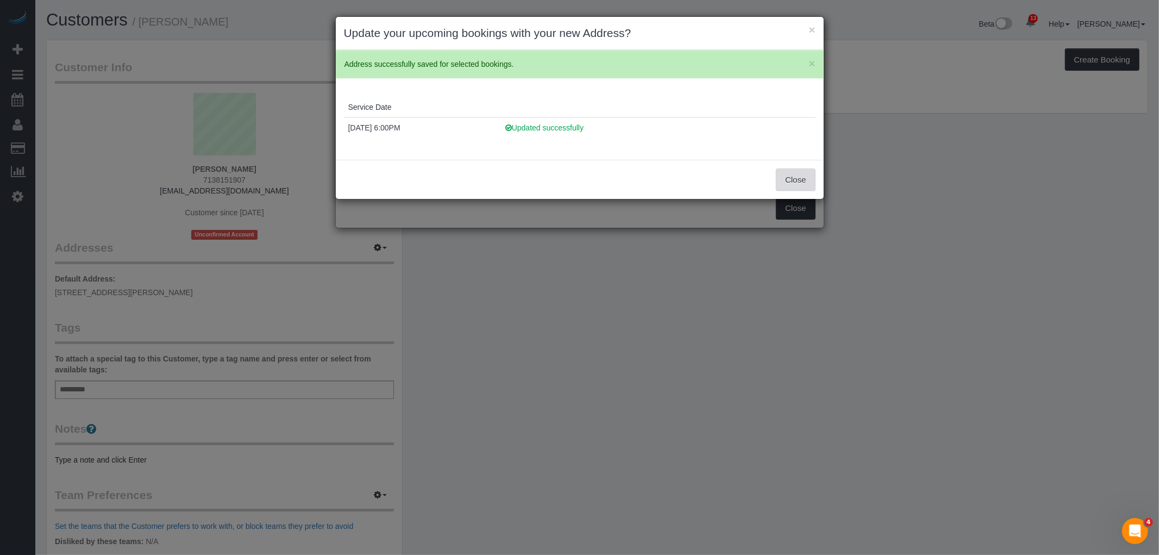
click at [792, 184] on button "Close" at bounding box center [795, 179] width 39 height 23
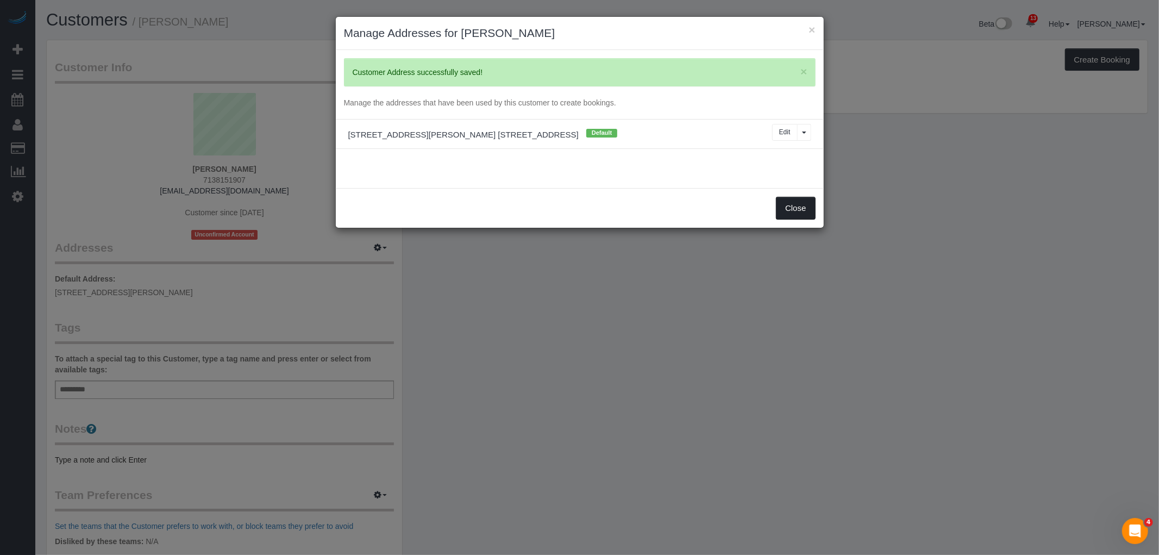
click at [799, 211] on button "Close" at bounding box center [795, 208] width 39 height 23
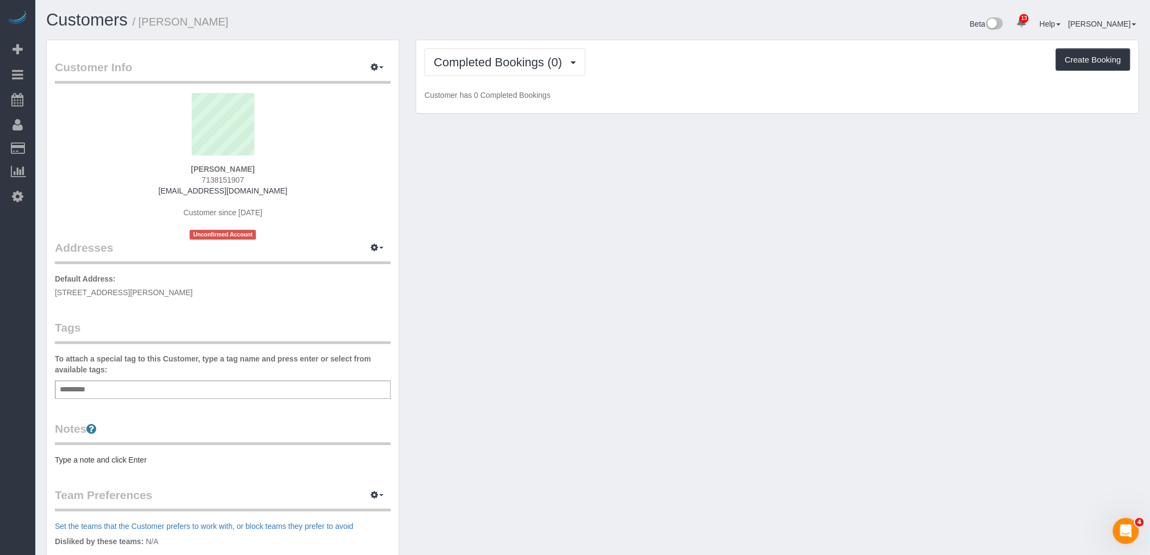
drag, startPoint x: 626, startPoint y: 315, endPoint x: 256, endPoint y: 386, distance: 377.3
click at [624, 317] on div "Customer Info Edit Contact Info Send Message Email Preferences Special Sales Ta…" at bounding box center [592, 398] width 1109 height 717
click at [170, 400] on div "Customer Info Edit Contact Info Send Message Email Preferences Special Sales Ta…" at bounding box center [223, 392] width 352 height 705
click at [170, 390] on div "Add a tag" at bounding box center [223, 389] width 336 height 18
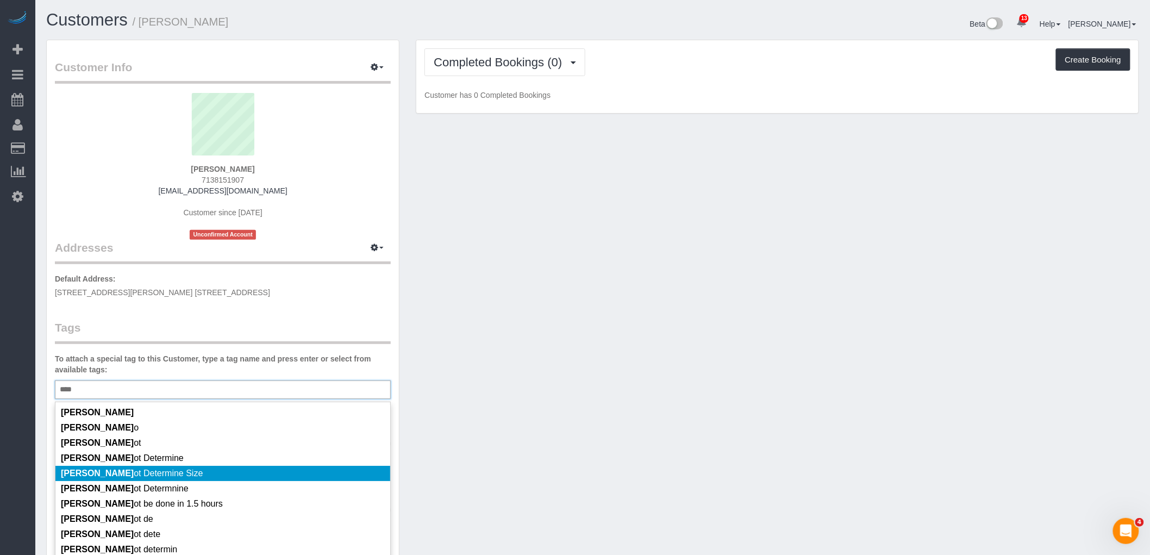
type input "****"
click at [178, 475] on li "Cann ot Determine Size" at bounding box center [222, 473] width 335 height 15
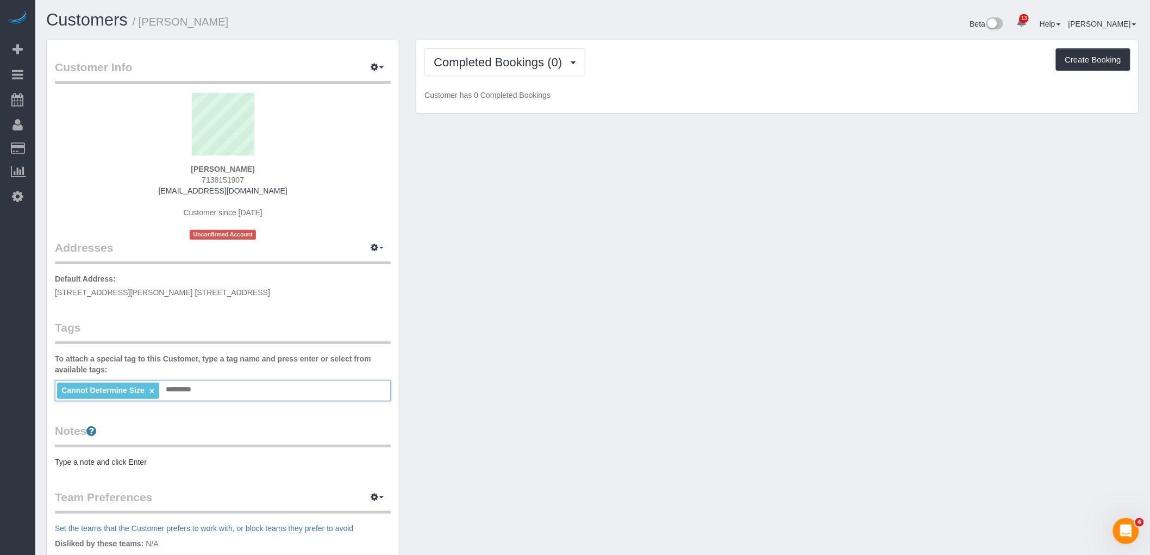
click at [154, 456] on pre "Type a note and click Enter" at bounding box center [223, 461] width 336 height 11
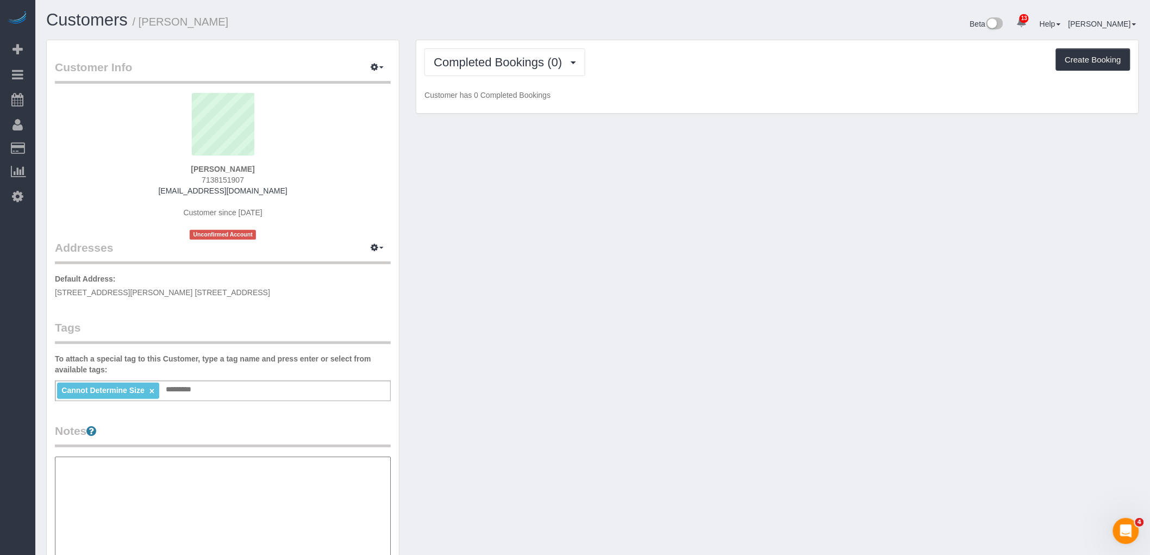
type textarea "*"
type textarea "********"
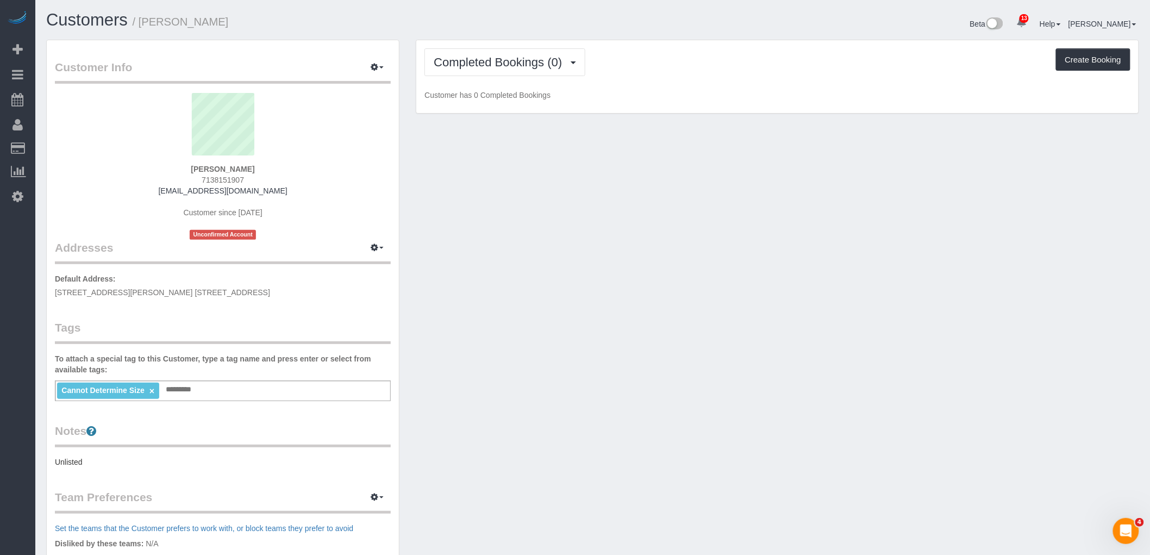
click at [479, 349] on div "Customer Info Edit Contact Info Send Message Email Preferences Special Sales Ta…" at bounding box center [592, 399] width 1109 height 719
drag, startPoint x: 528, startPoint y: 46, endPoint x: 529, endPoint y: 60, distance: 14.7
click at [529, 46] on div "Completed Bookings (0) Completed Bookings (0) Upcoming Bookings (1) Cancelled B…" at bounding box center [777, 76] width 722 height 73
click at [529, 60] on span "Completed Bookings (0)" at bounding box center [501, 62] width 134 height 14
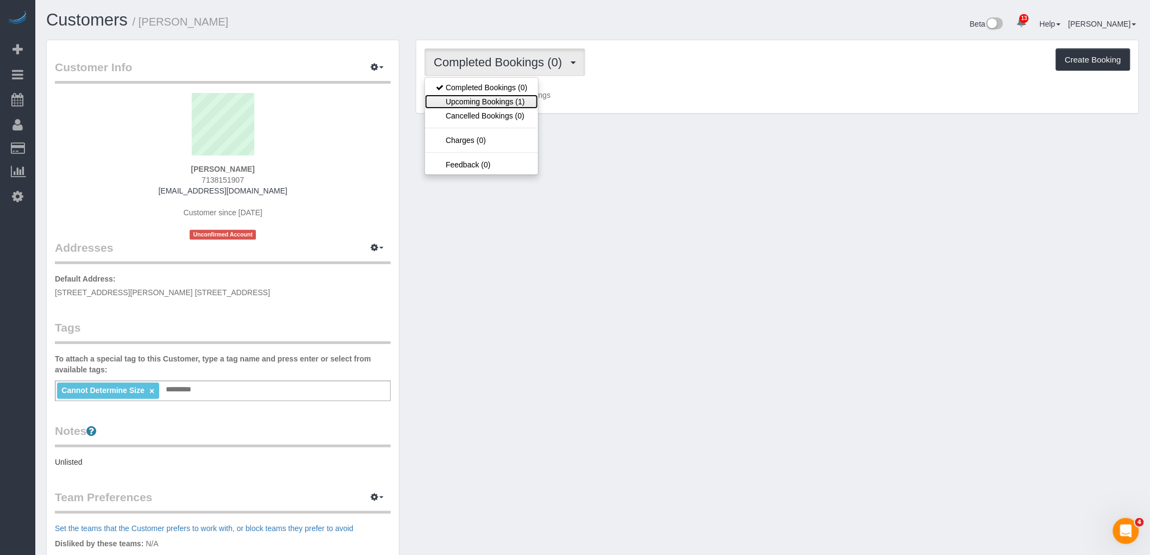
click at [499, 101] on link "Upcoming Bookings (1)" at bounding box center [481, 102] width 113 height 14
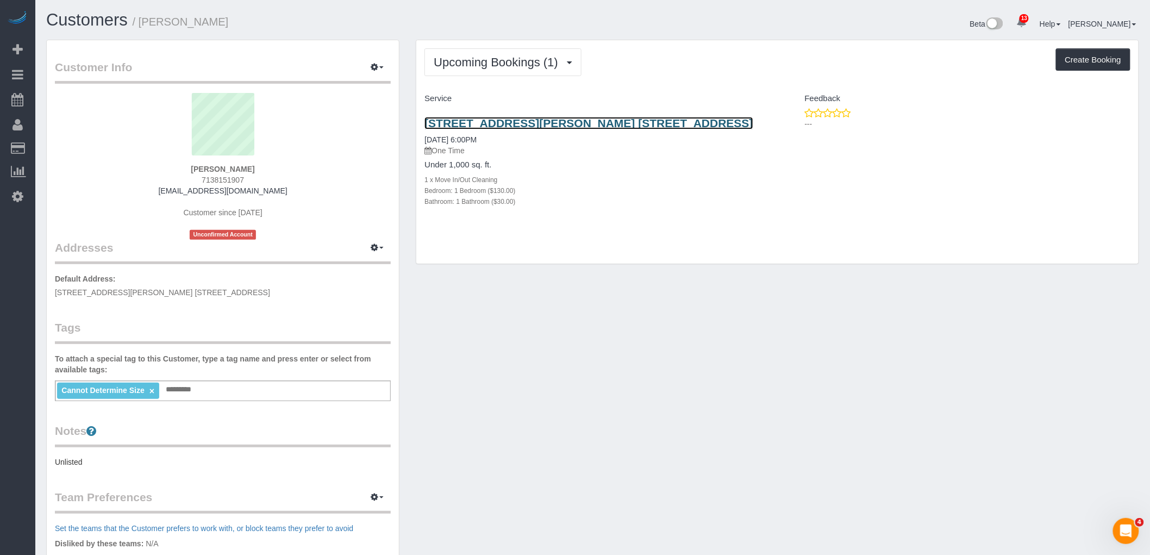
click at [561, 126] on link "28-30 Jackson Avenue, Apt. 27g, Long Island City, NY 11101" at bounding box center [588, 123] width 328 height 12
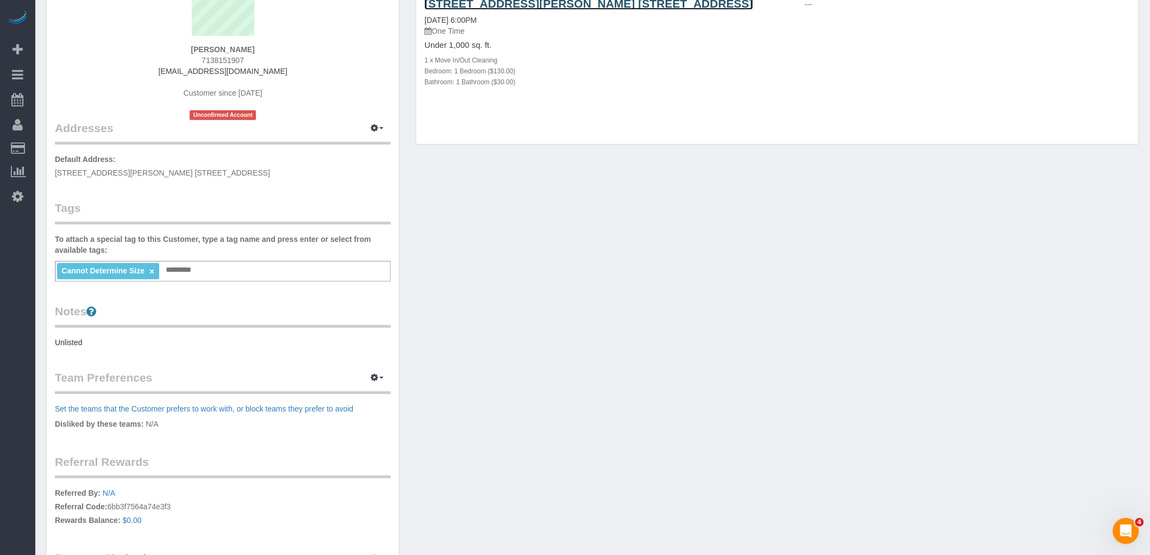
scroll to position [121, 0]
click at [161, 342] on pre "Unlisted" at bounding box center [223, 341] width 336 height 11
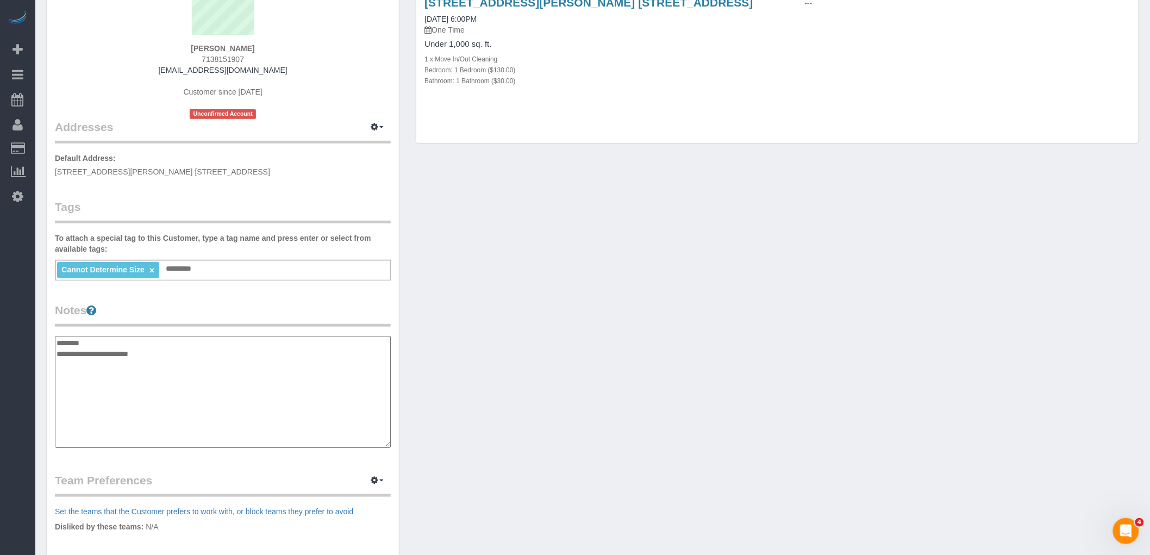
type textarea "**********"
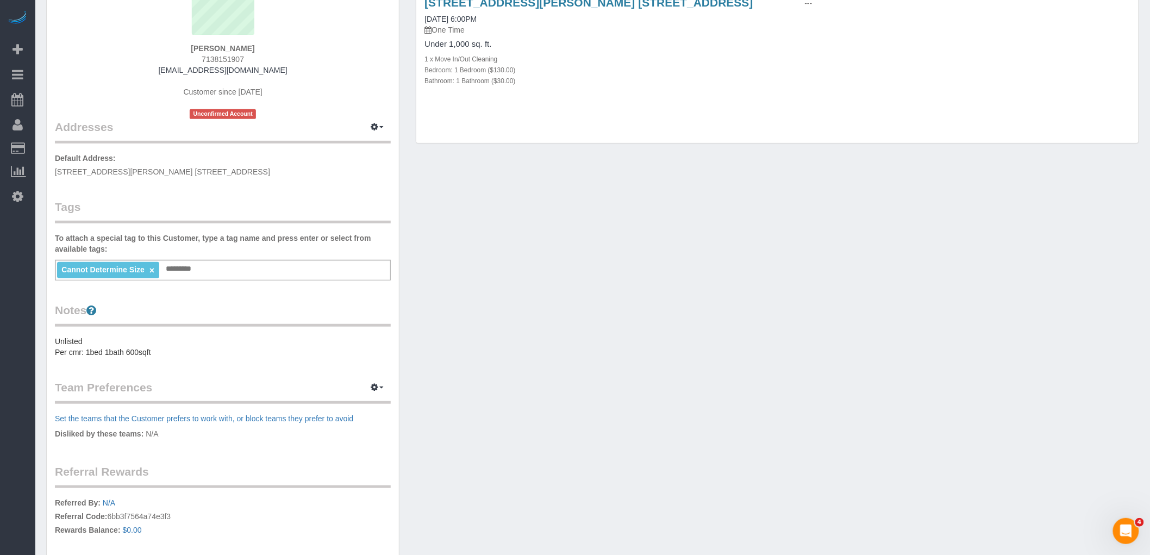
click at [931, 306] on div "Customer Info Edit Contact Info Send Message Email Preferences Special Sales Ta…" at bounding box center [592, 284] width 1109 height 730
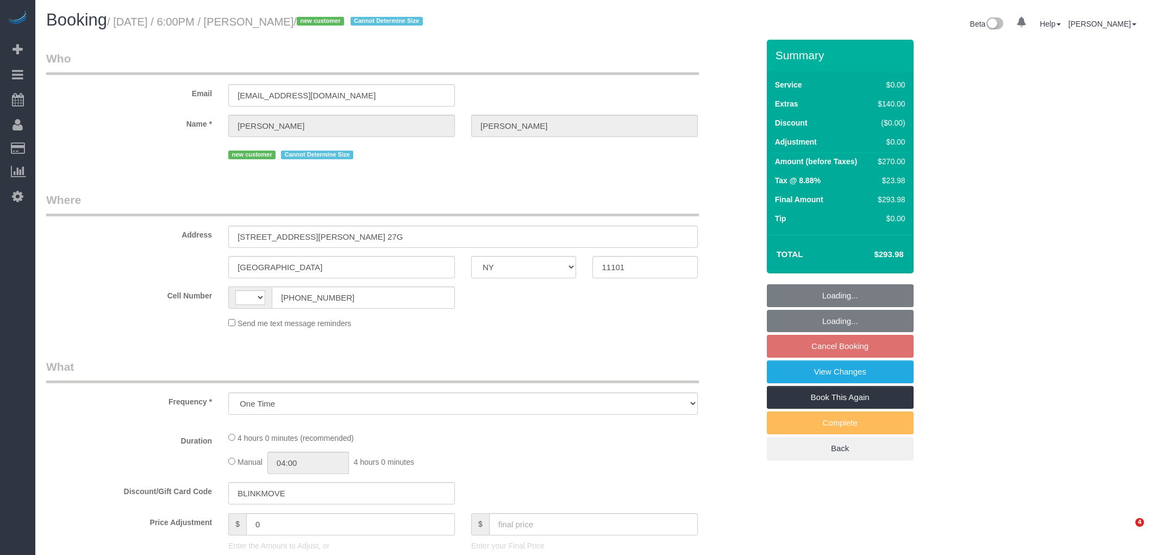
select select "NY"
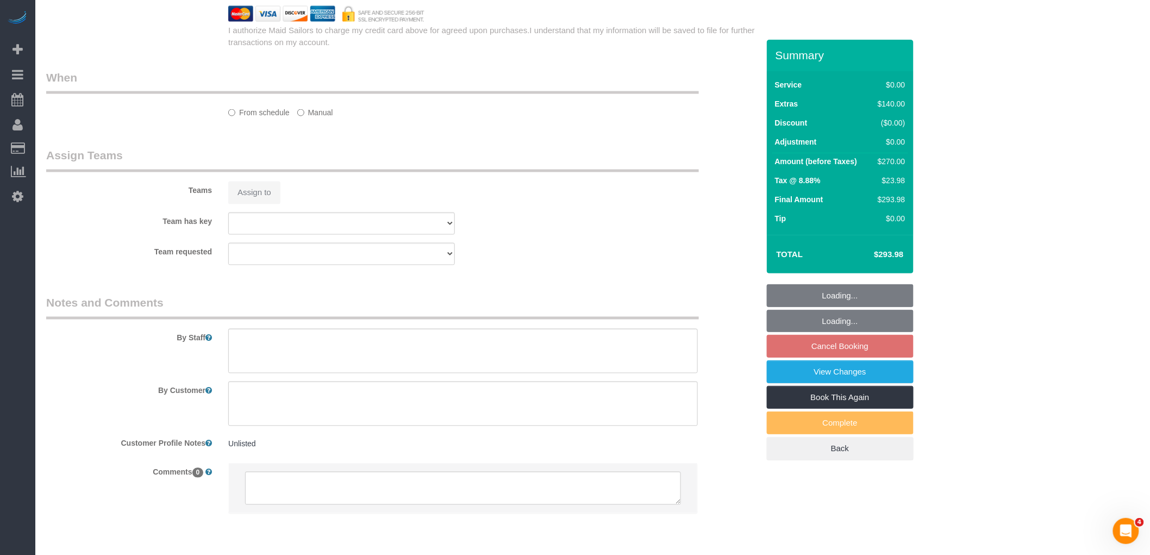
select select "string:US"
select select "spot2"
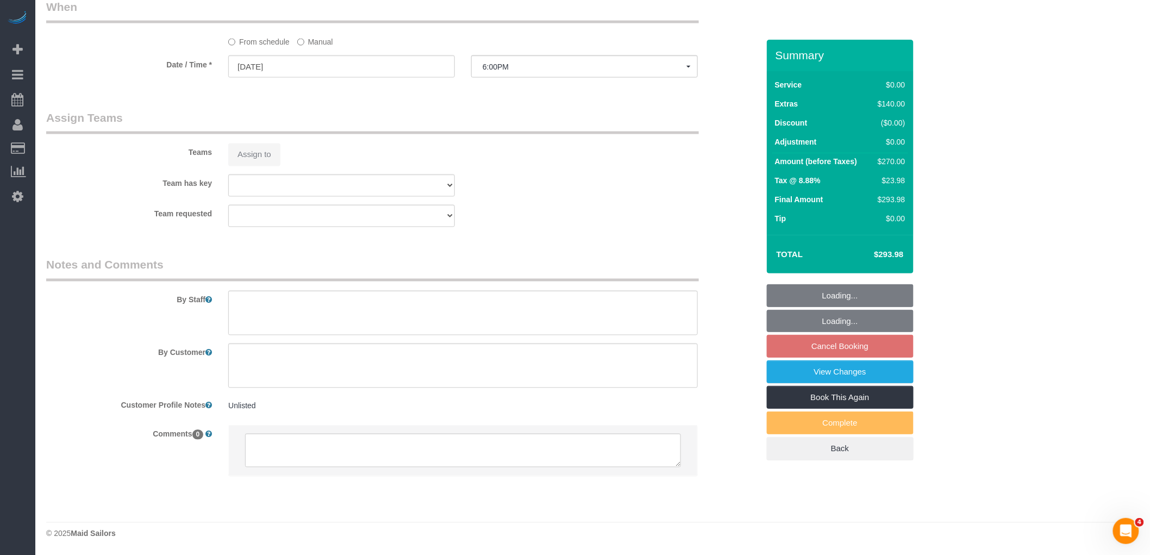
select select "string:stripe-pm_1S58yT4VGloSiKo7tfi3r97a"
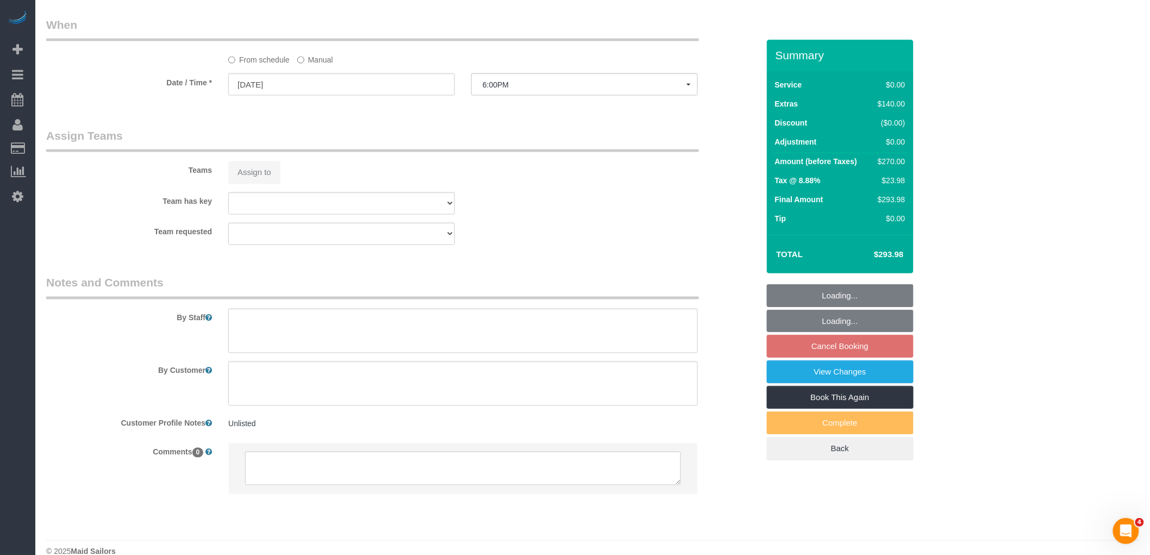
select select "number:89"
select select "number:79"
select select "number:15"
select select "number:5"
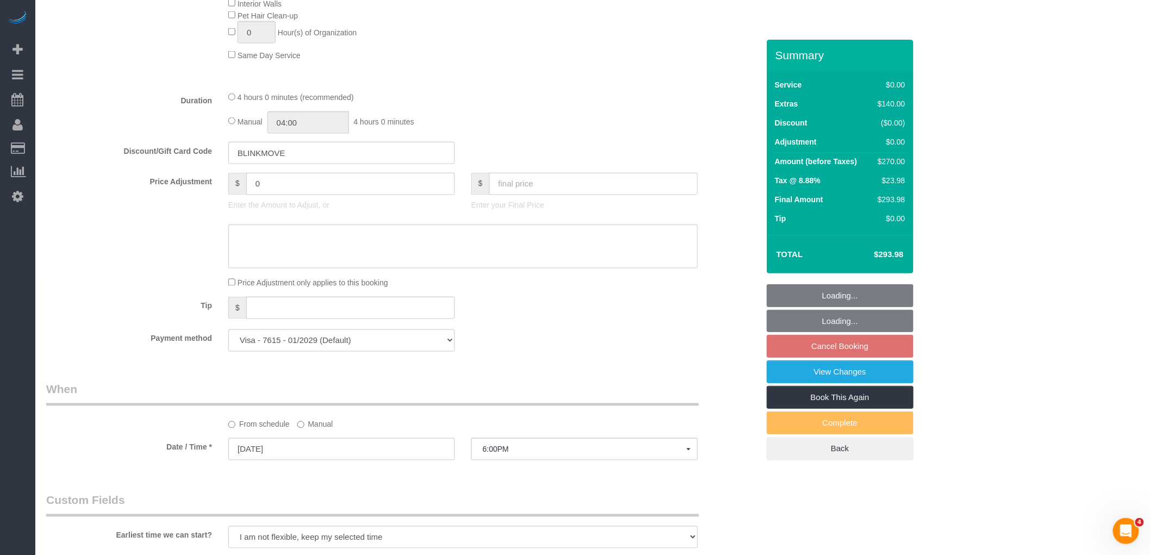
select select "1"
select select "object:1406"
select select "spot48"
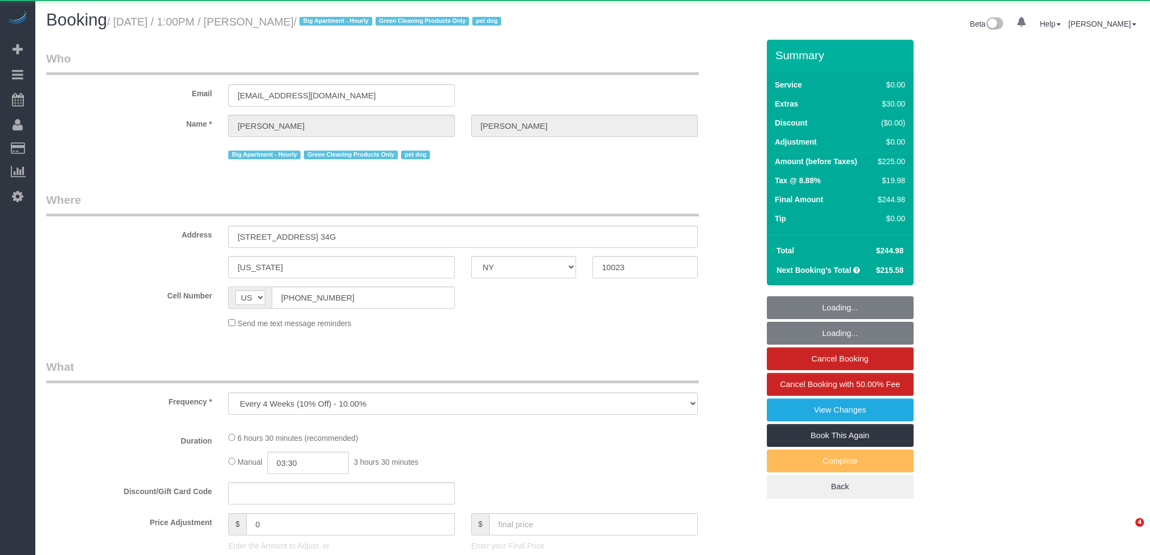
select select "NY"
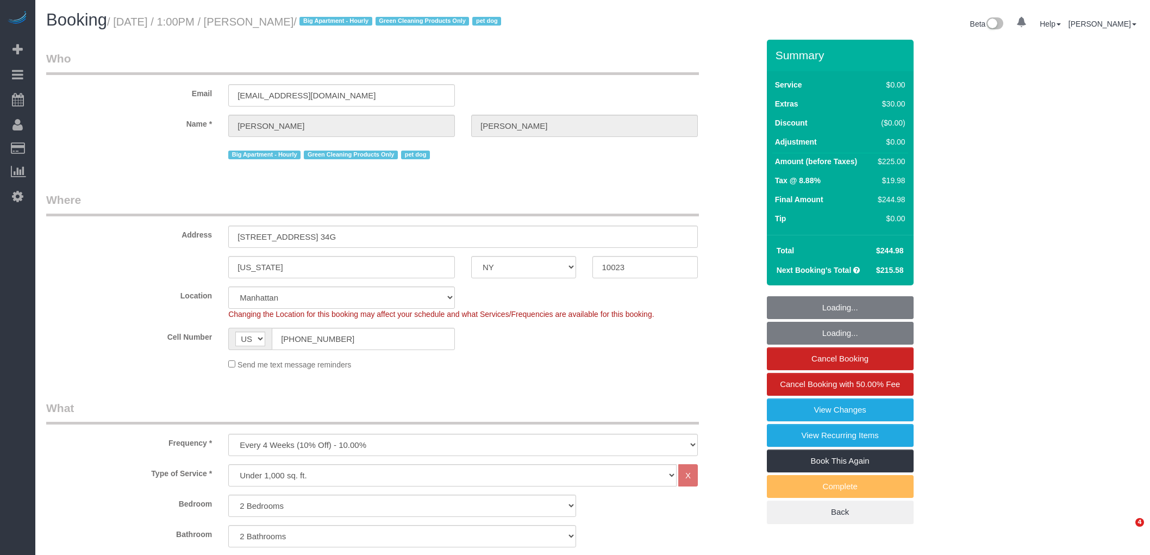
select select "object:1007"
select select "spot1"
select select "2"
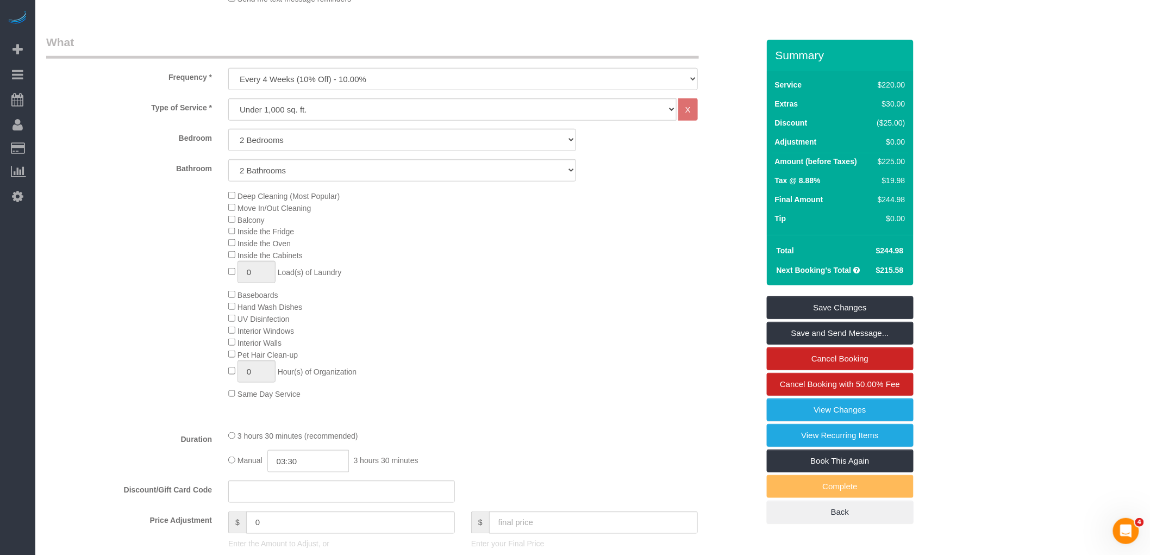
scroll to position [302, 0]
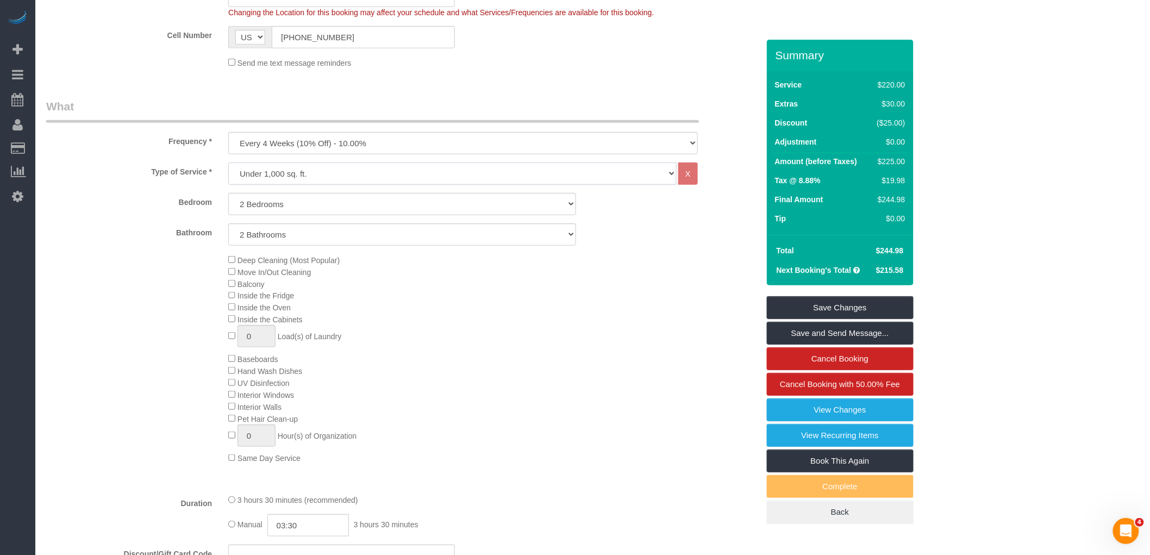
click at [447, 177] on select "Under 1,000 sq. ft. 1,001 - 1,500 sq. ft. 1,500+ sq. ft. Custom Cleaning Office…" at bounding box center [452, 173] width 448 height 22
select select "213"
click at [228, 164] on select "Under 1,000 sq. ft. 1,001 - 1,500 sq. ft. 1,500+ sq. ft. Custom Cleaning Office…" at bounding box center [452, 173] width 448 height 22
select select "1"
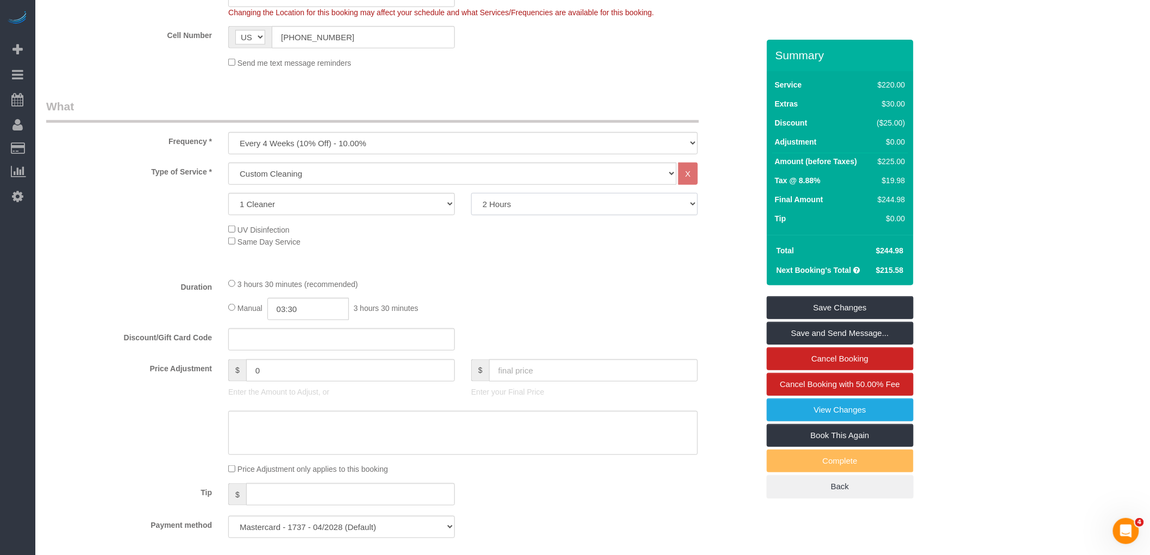
click at [498, 208] on select "2 Hours 2.5 Hours 3 Hours 3.5 Hours 4 Hours 4.5 Hours 5 Hours 5.5 Hours 6 Hours…" at bounding box center [584, 204] width 227 height 22
select select "240"
click at [471, 194] on select "2 Hours 2.5 Hours 3 Hours 3.5 Hours 4 Hours 4.5 Hours 5 Hours 5.5 Hours 6 Hours…" at bounding box center [584, 204] width 227 height 22
click at [530, 242] on div "UV Disinfection Same Day Service" at bounding box center [493, 235] width 546 height 24
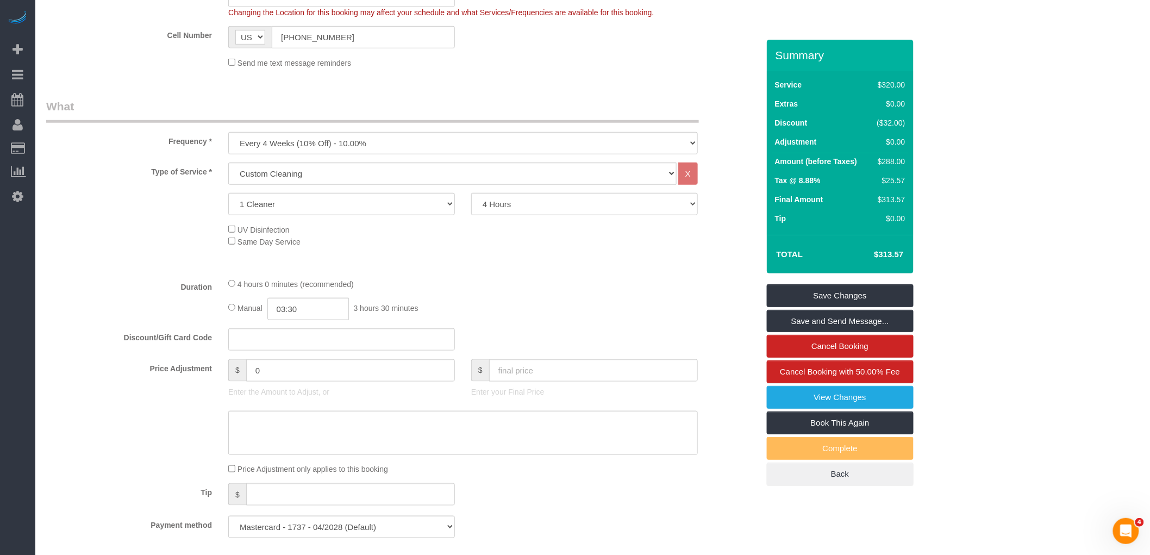
drag, startPoint x: 872, startPoint y: 255, endPoint x: 910, endPoint y: 257, distance: 38.1
click at [910, 257] on div "Total $313.57" at bounding box center [840, 254] width 147 height 39
copy table "Total"
click at [542, 268] on div "Type of Service * Under 1,000 sq. ft. 1,001 - 1,500 sq. ft. 1,500+ sq. ft. Cust…" at bounding box center [402, 215] width 712 height 106
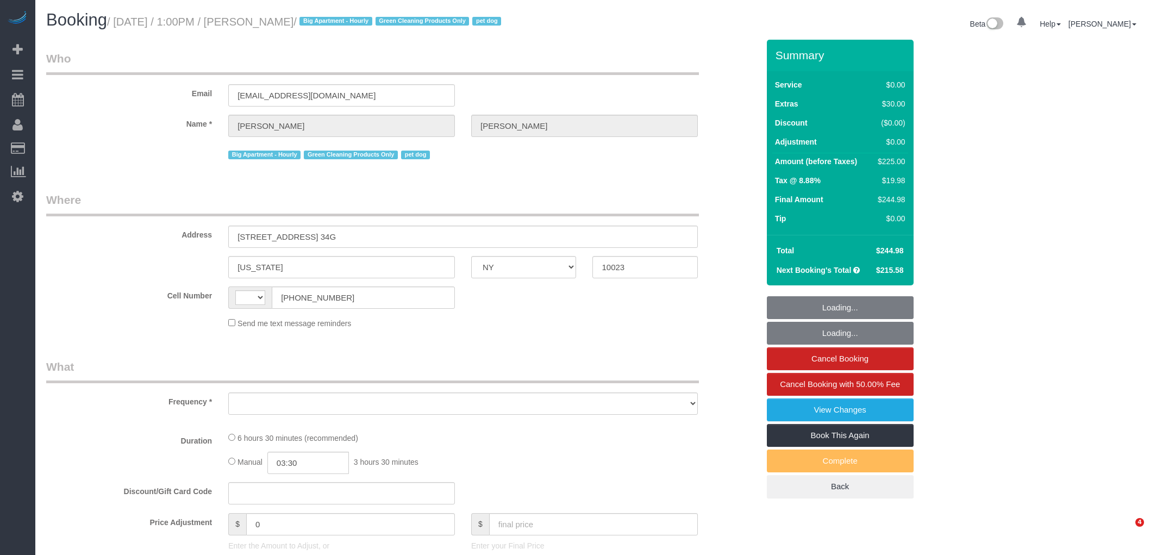
select select "NY"
select select "object:499"
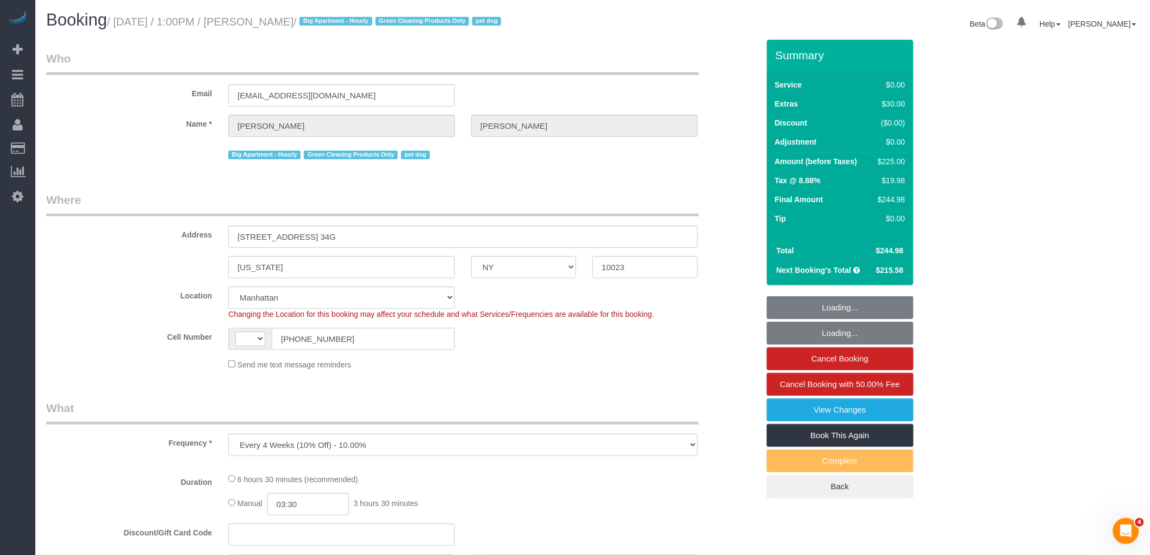
select select "string:stripe-pm_1Qvjoq4VGloSiKo729X6DuQL"
select select "number:89"
select select "number:90"
select select "number:13"
select select "number:5"
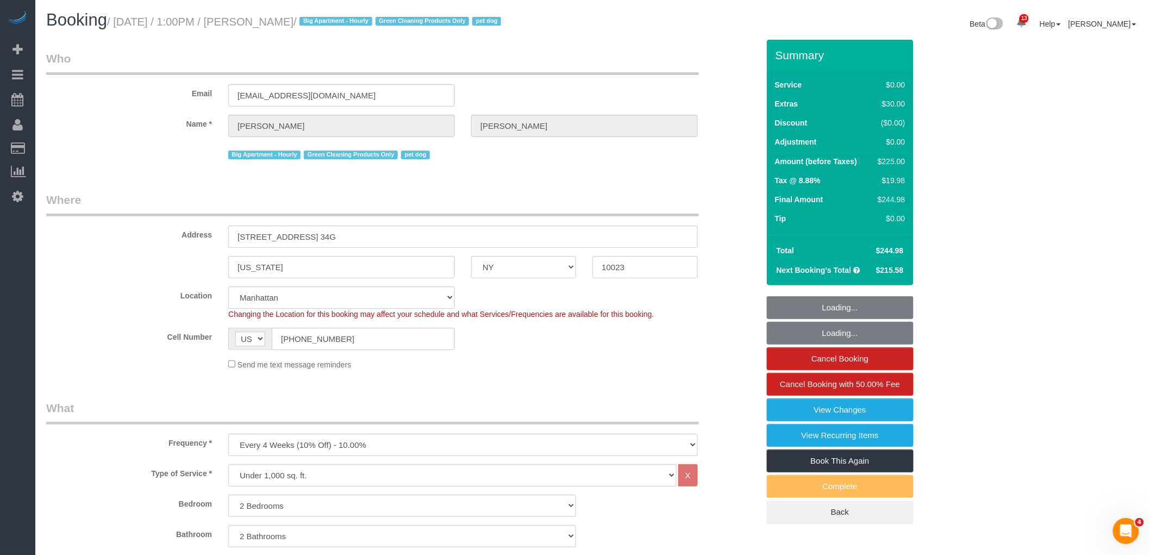
select select "string:US"
select select "object:1426"
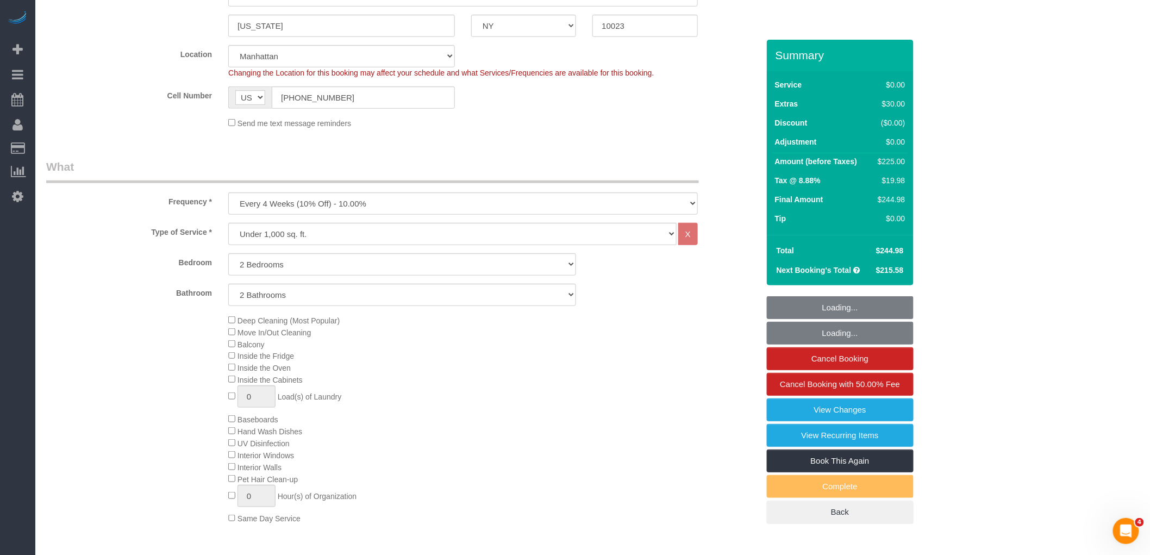
select select "spot1"
select select "2"
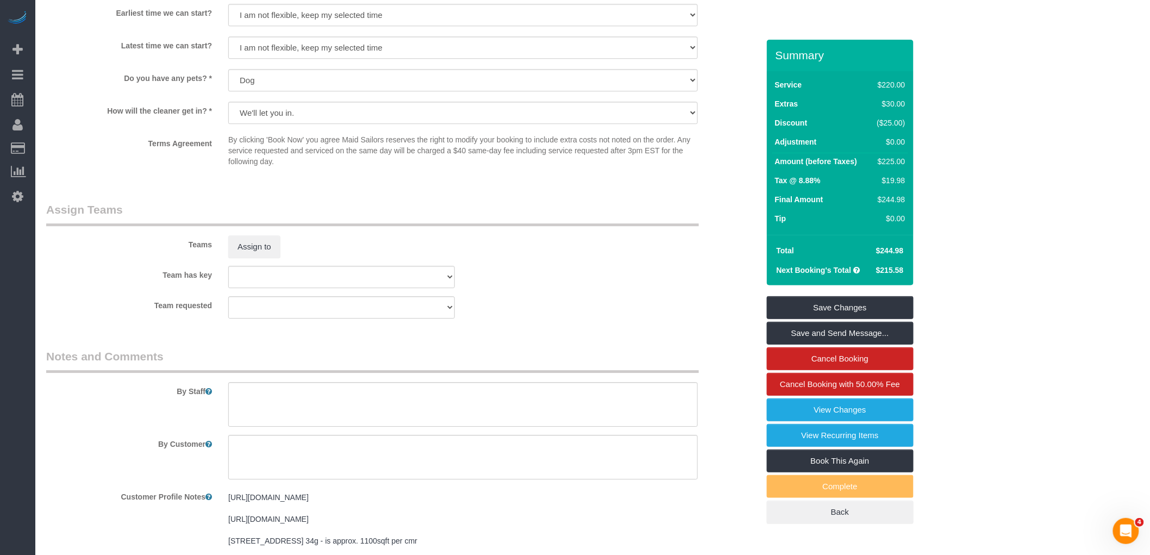
scroll to position [1026, 0]
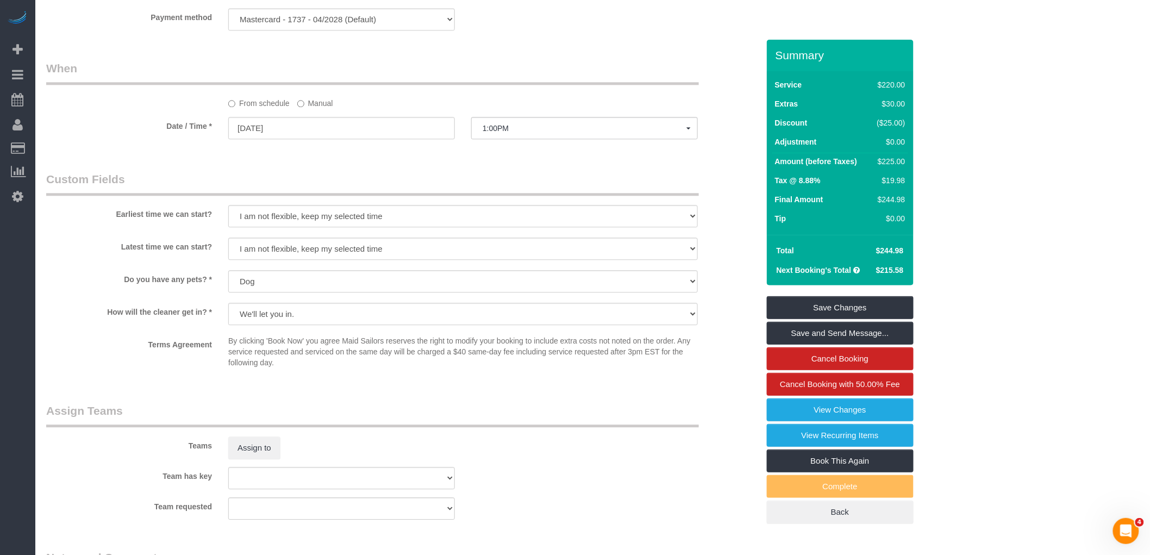
click at [567, 80] on legend "When" at bounding box center [372, 72] width 653 height 24
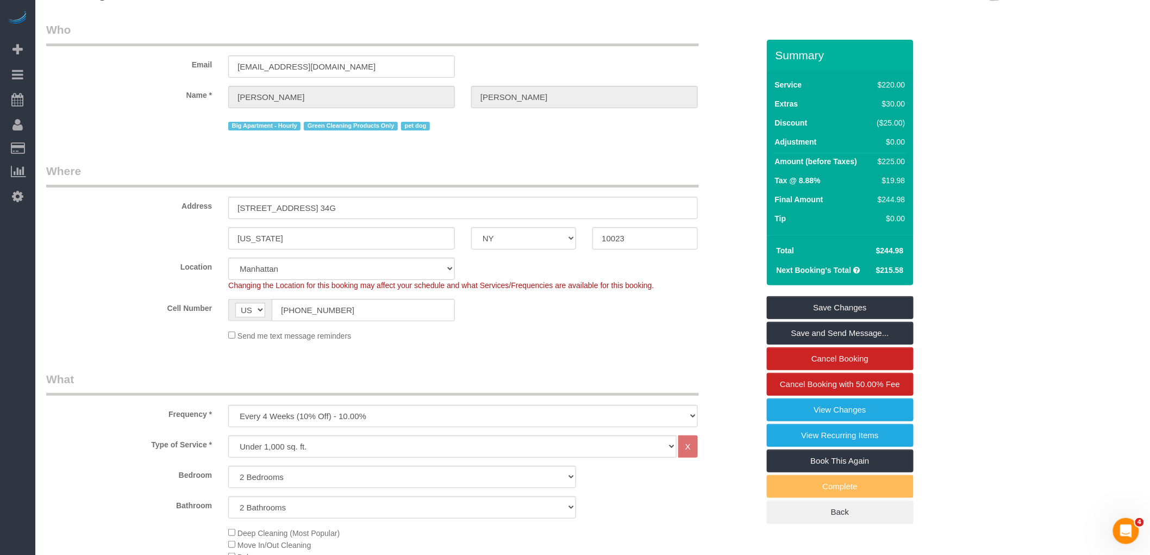
scroll to position [0, 0]
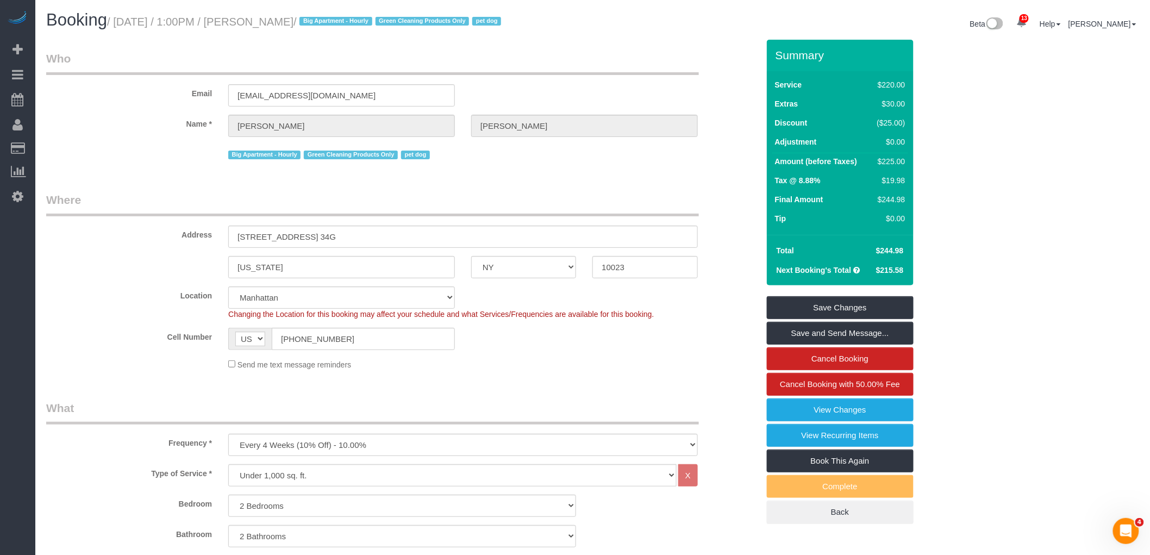
click at [618, 85] on div "Email jenpugliese@hotmail.com" at bounding box center [402, 79] width 729 height 56
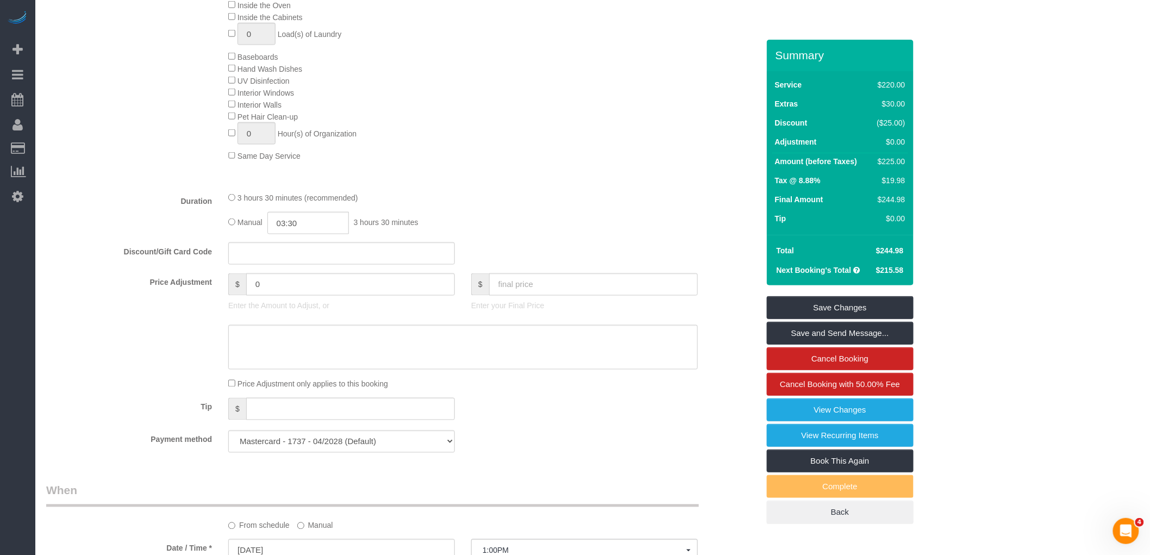
scroll to position [905, 0]
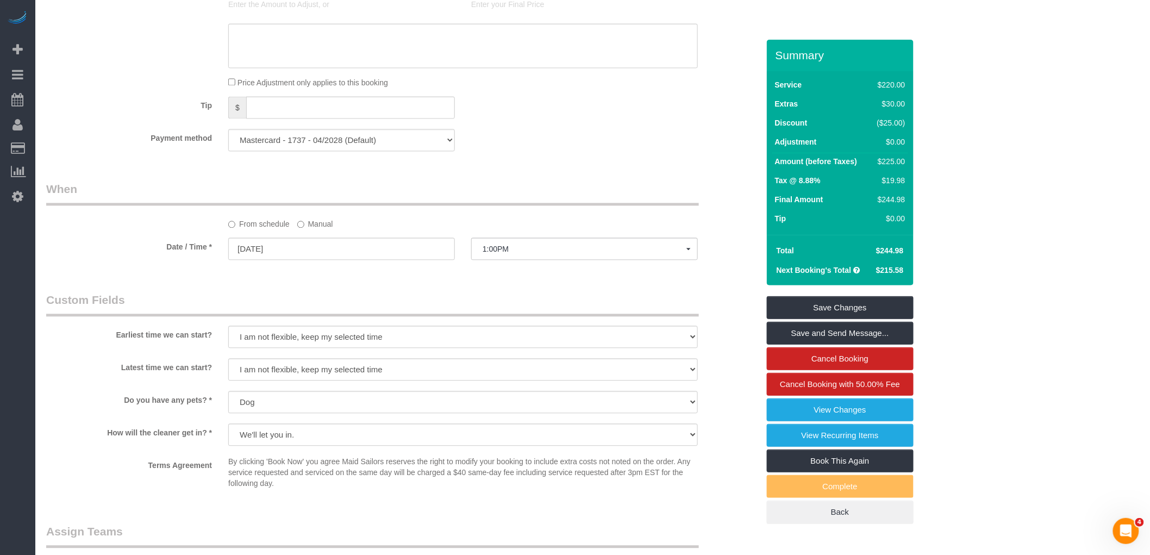
click at [538, 195] on div "Who Email [EMAIL_ADDRESS][DOMAIN_NAME] Name * [PERSON_NAME] Big Apartment - Hou…" at bounding box center [402, 53] width 729 height 1839
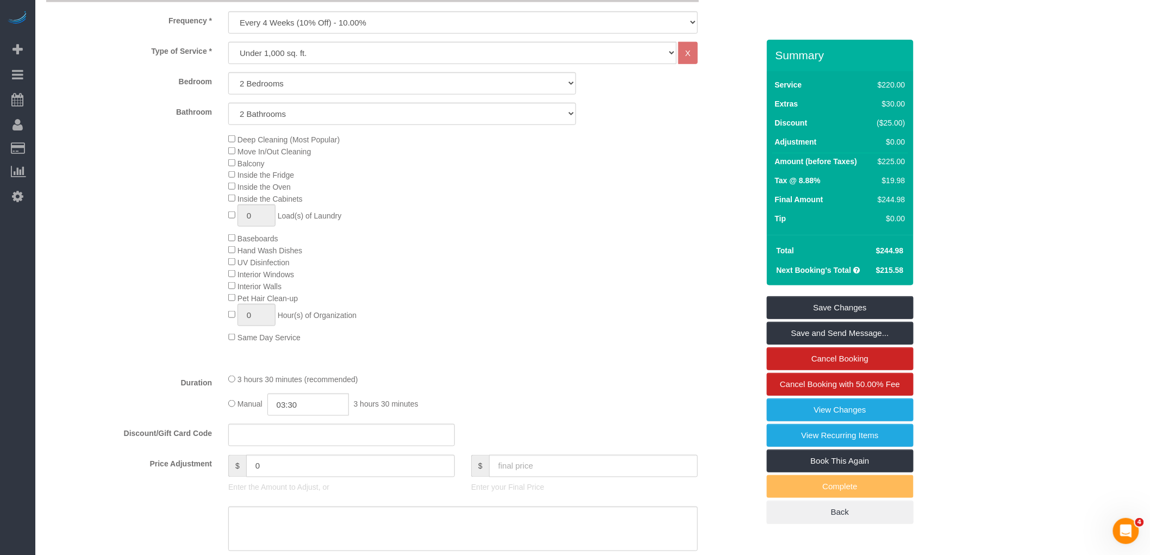
scroll to position [362, 0]
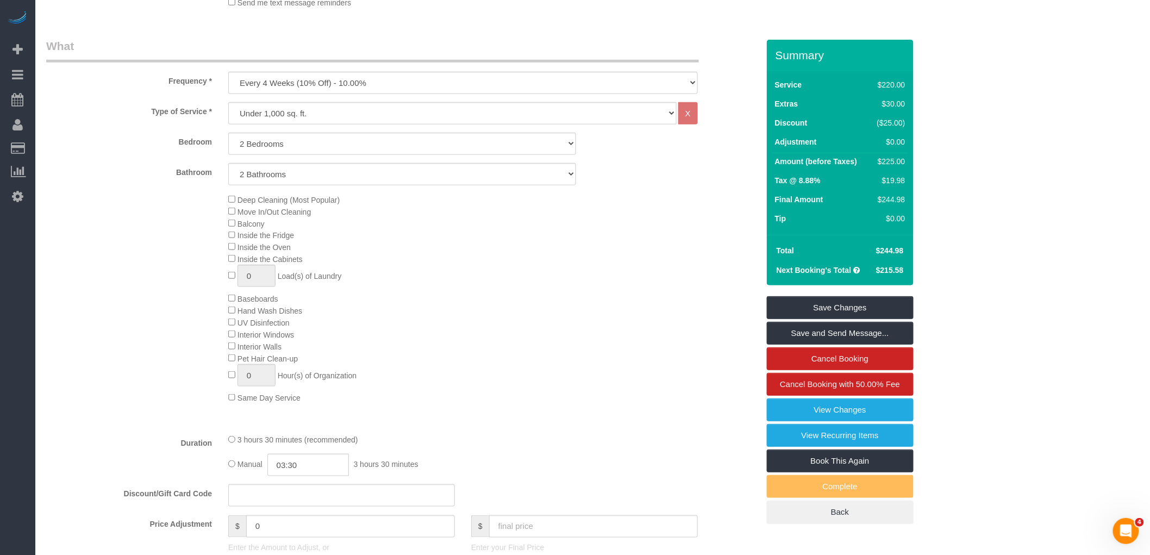
click at [554, 47] on legend "What" at bounding box center [372, 50] width 653 height 24
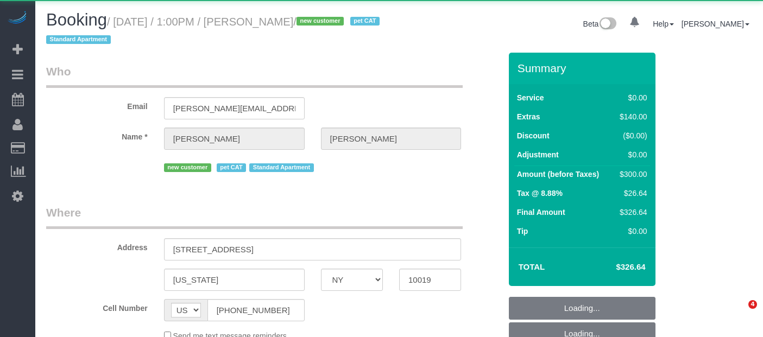
select select "NY"
select select "object:770"
select select "string:stripe-pm_1S415Y4VGloSiKo7QmQBodpY"
select select "number:89"
select select "number:90"
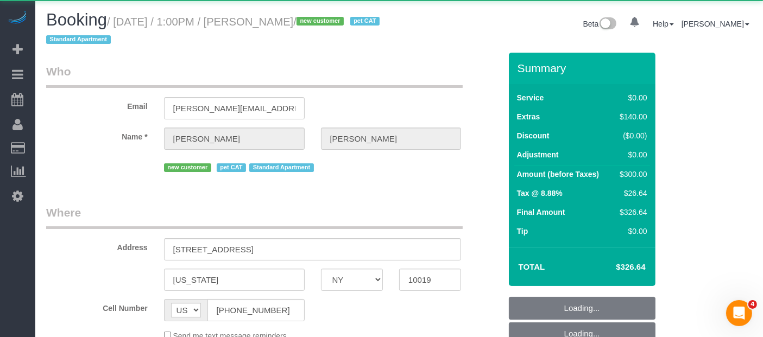
select select "number:14"
select select "number:5"
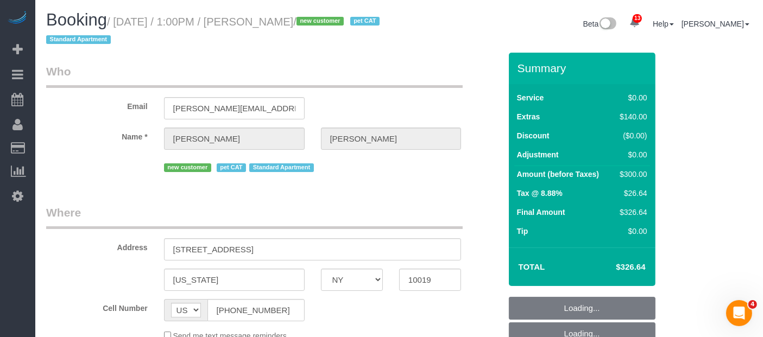
scroll to position [241, 0]
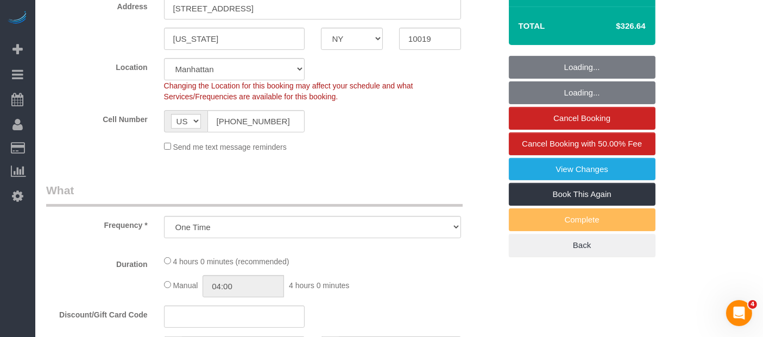
select select "1"
select select "spot1"
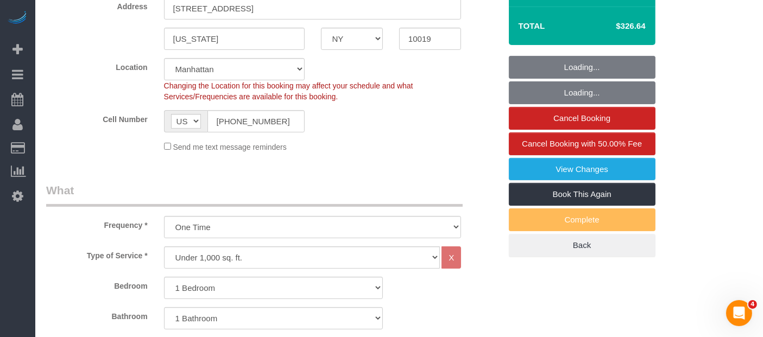
select select "object:1065"
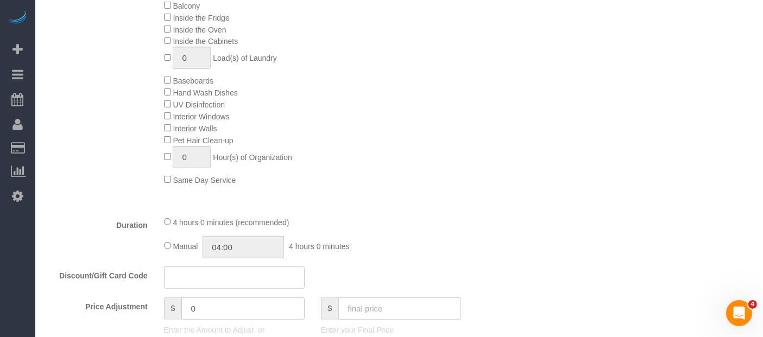
scroll to position [0, 0]
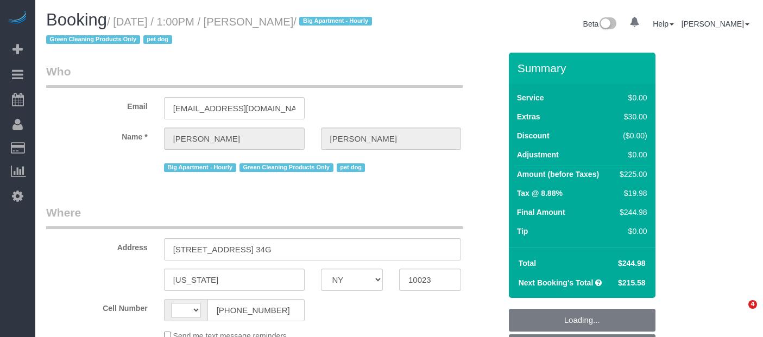
select select "NY"
select select "number:89"
select select "number:90"
select select "number:13"
select select "number:5"
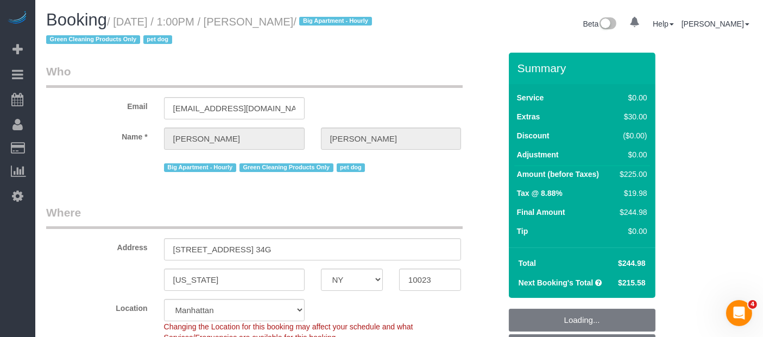
select select "string:[GEOGRAPHIC_DATA]"
select select "object:898"
select select "string:stripe-pm_1Qvjoq4VGloSiKo729X6DuQL"
select select "spot1"
select select "2"
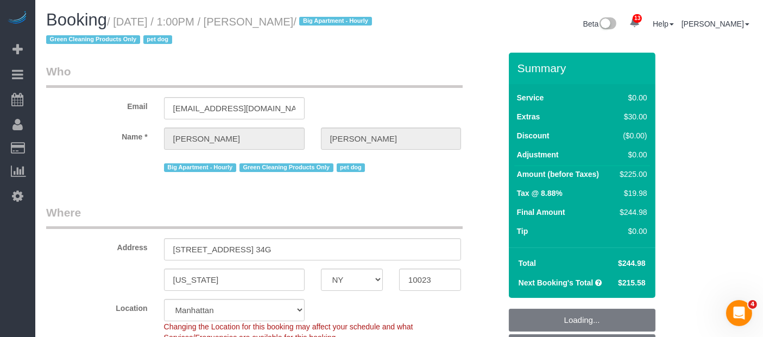
select select "2"
select select "object:1464"
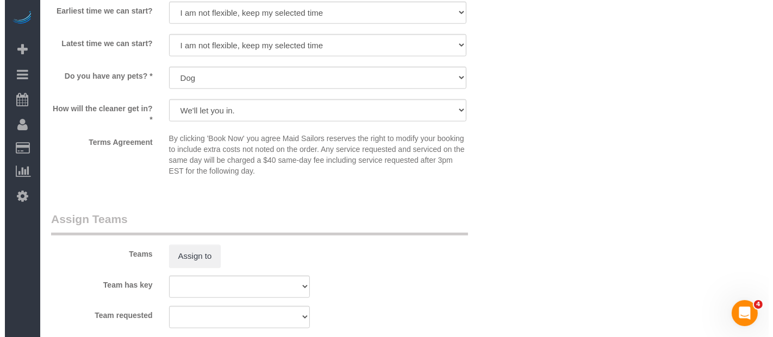
scroll to position [1328, 0]
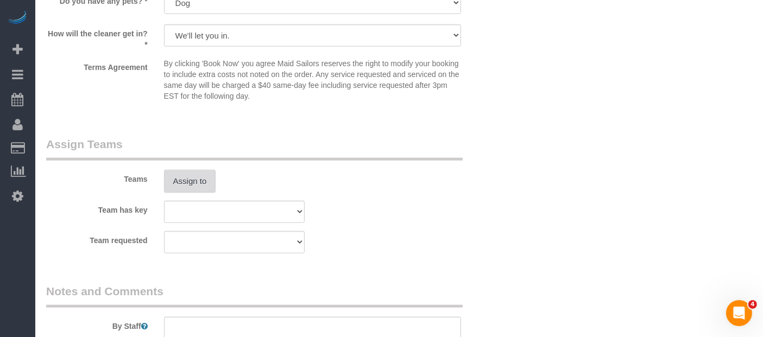
click at [199, 186] on button "Assign to" at bounding box center [190, 181] width 52 height 23
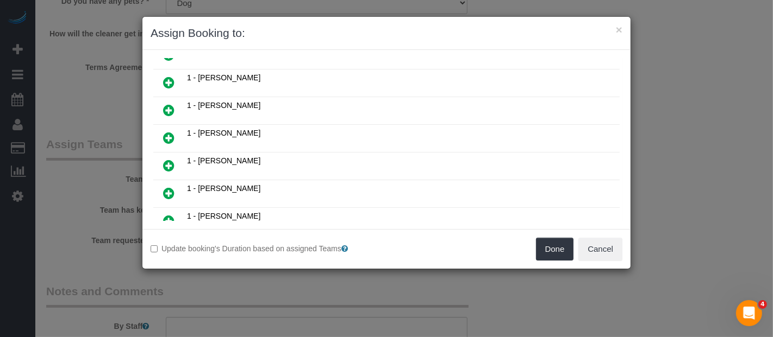
scroll to position [241, 0]
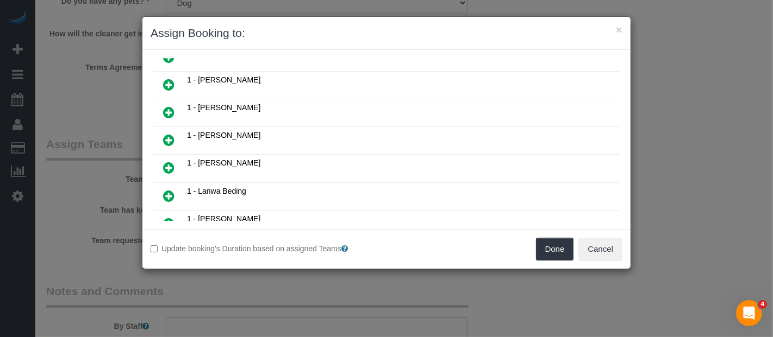
click at [167, 161] on icon at bounding box center [168, 167] width 11 height 13
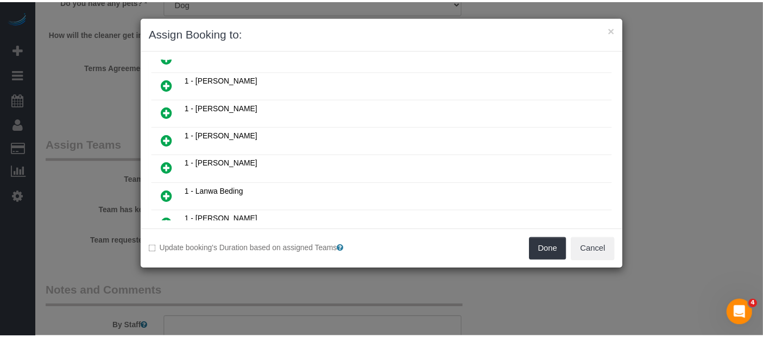
scroll to position [266, 0]
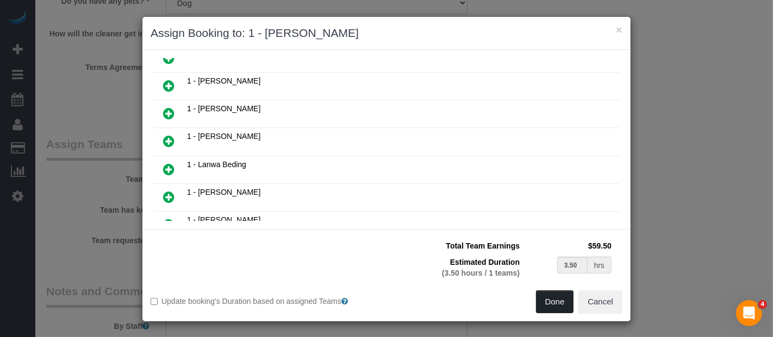
click at [555, 310] on button "Done" at bounding box center [555, 302] width 38 height 23
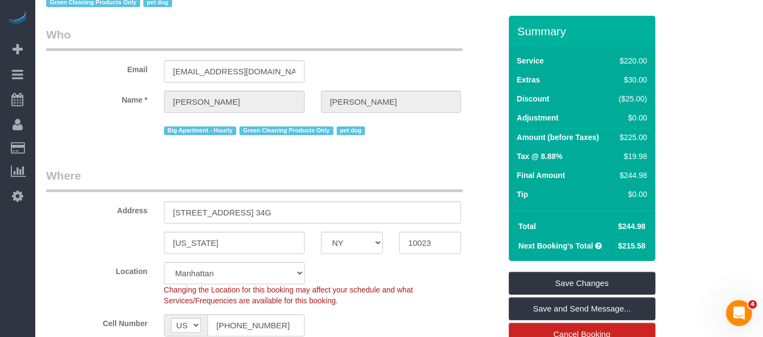
scroll to position [121, 0]
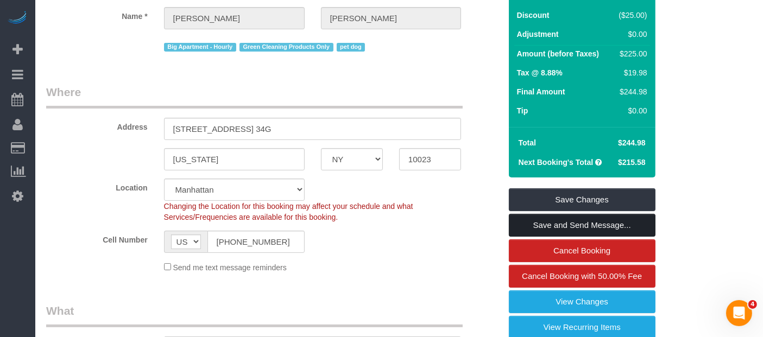
click at [571, 223] on link "Save and Send Message..." at bounding box center [582, 225] width 147 height 23
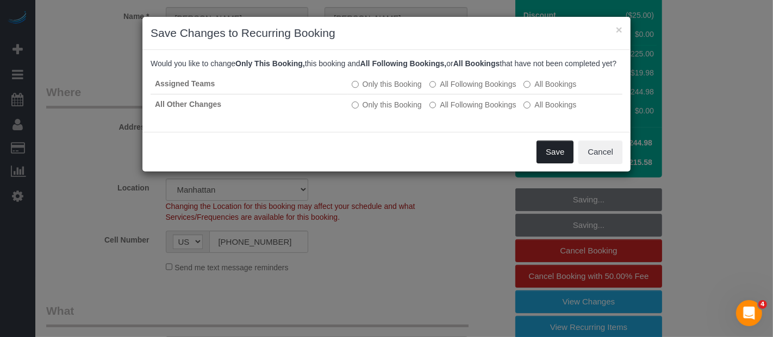
drag, startPoint x: 544, startPoint y: 158, endPoint x: 462, endPoint y: 160, distance: 82.6
click at [544, 158] on button "Save" at bounding box center [554, 152] width 37 height 23
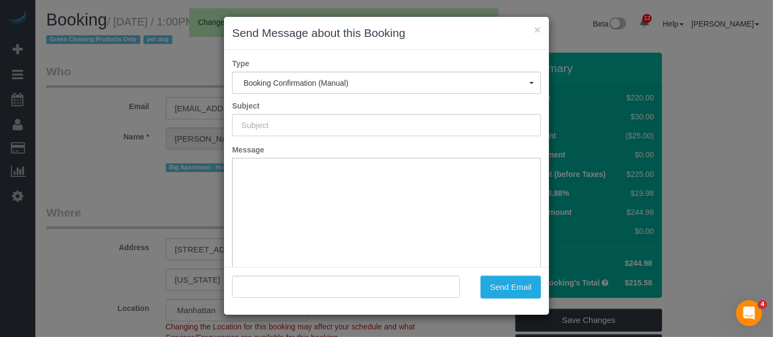
scroll to position [0, 0]
type input "Cleaning Confirmed for 09/09/2025 at 1:00pm"
type input ""Jennifer Pugliese" <jenpugliese@hotmail.com>"
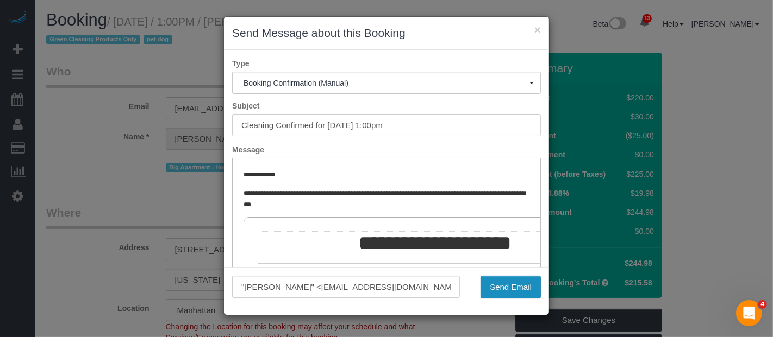
click at [515, 283] on button "Send Email" at bounding box center [510, 287] width 60 height 23
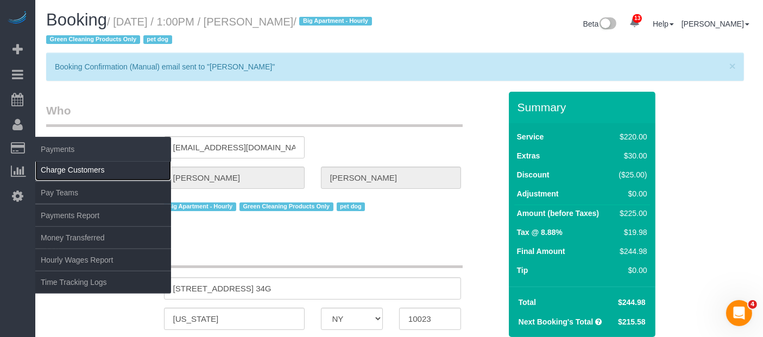
click at [82, 162] on link "Charge Customers" at bounding box center [103, 170] width 136 height 22
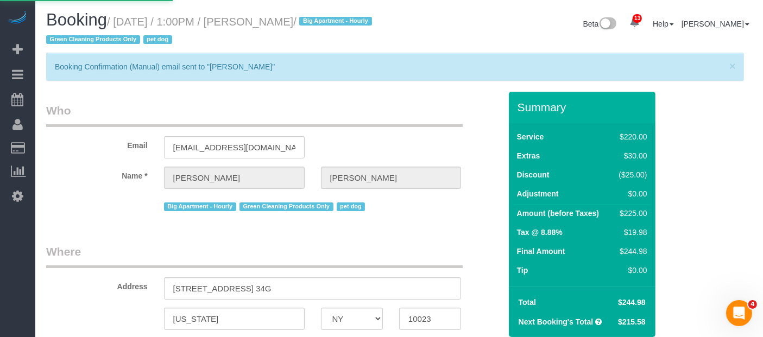
select select
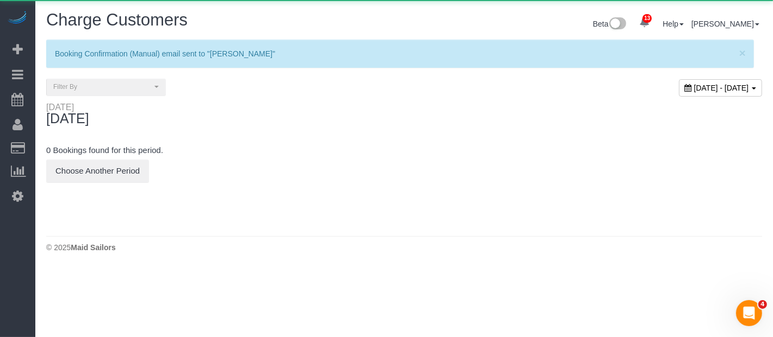
drag, startPoint x: 262, startPoint y: 20, endPoint x: 282, endPoint y: 23, distance: 19.7
click at [282, 22] on h1 "Charge Customers" at bounding box center [221, 20] width 350 height 18
drag, startPoint x: 282, startPoint y: 23, endPoint x: 298, endPoint y: 24, distance: 15.8
click at [283, 23] on h1 "Charge Customers" at bounding box center [221, 20] width 350 height 18
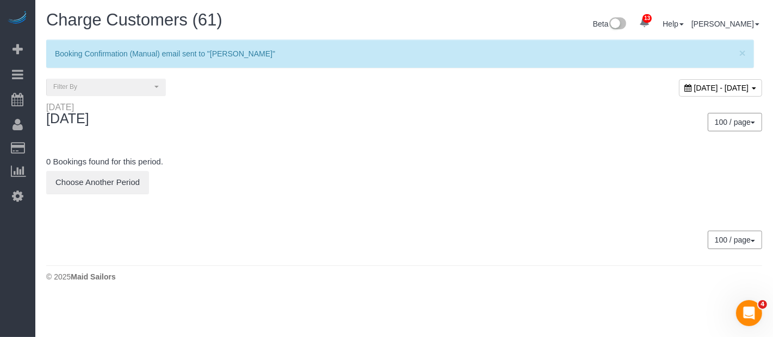
drag, startPoint x: 647, startPoint y: 80, endPoint x: 642, endPoint y: 91, distance: 12.4
click at [679, 82] on div "September 08, 2025 - September 08, 2025" at bounding box center [720, 87] width 83 height 17
type input "**********"
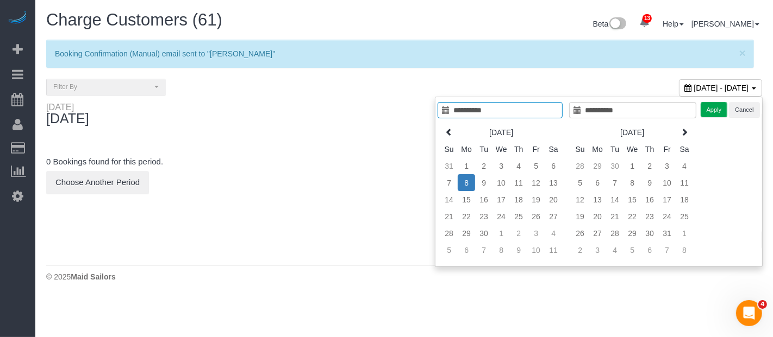
click at [481, 179] on td "9" at bounding box center [483, 182] width 17 height 17
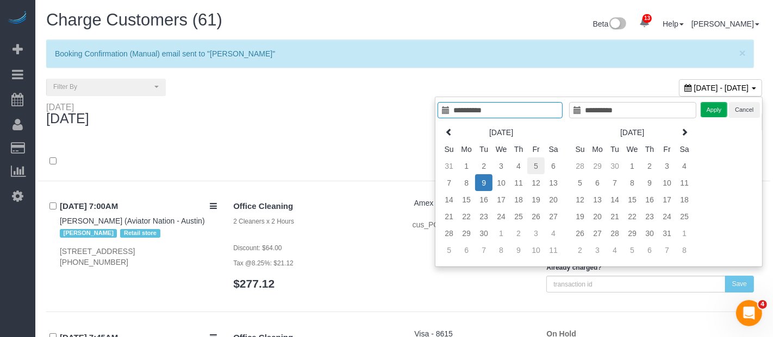
type input "**********"
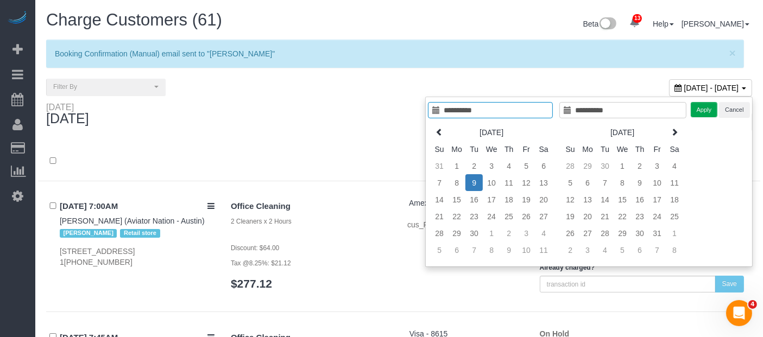
type input "**********"
click at [699, 108] on button "Apply" at bounding box center [704, 110] width 27 height 16
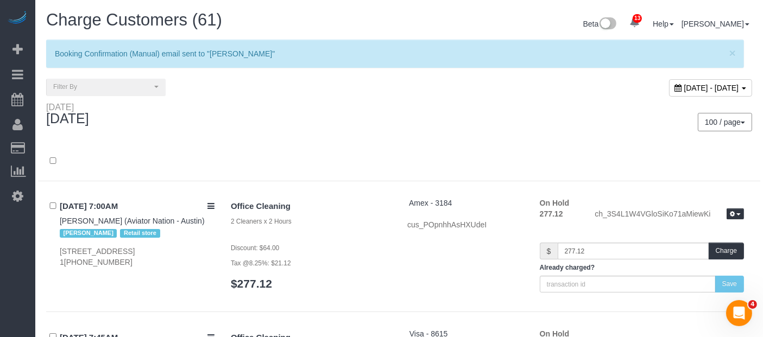
drag, startPoint x: 325, startPoint y: 105, endPoint x: 344, endPoint y: 144, distance: 43.3
click at [325, 110] on div "Tuesday September 09, 2025" at bounding box center [218, 116] width 361 height 29
click at [334, 125] on div "Tuesday September 09, 2025" at bounding box center [218, 116] width 361 height 29
click at [336, 125] on div "Tuesday September 09, 2025" at bounding box center [218, 116] width 361 height 29
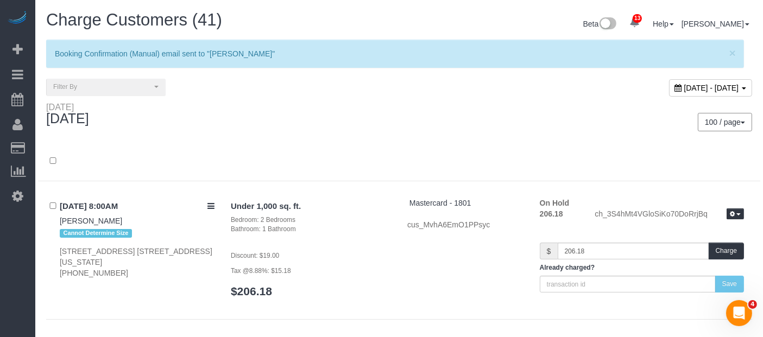
scroll to position [4295, 0]
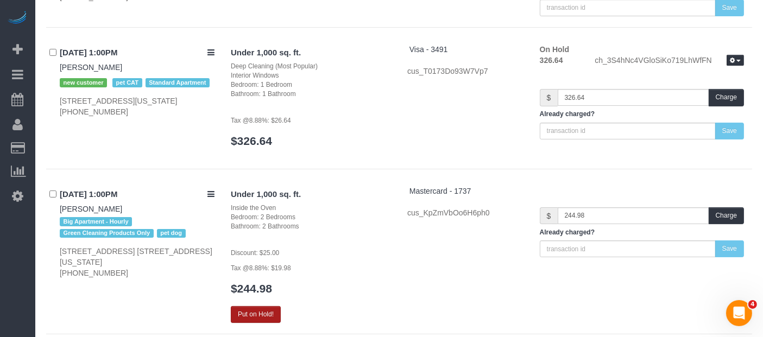
click at [261, 306] on button "Put on Hold!" at bounding box center [256, 314] width 50 height 17
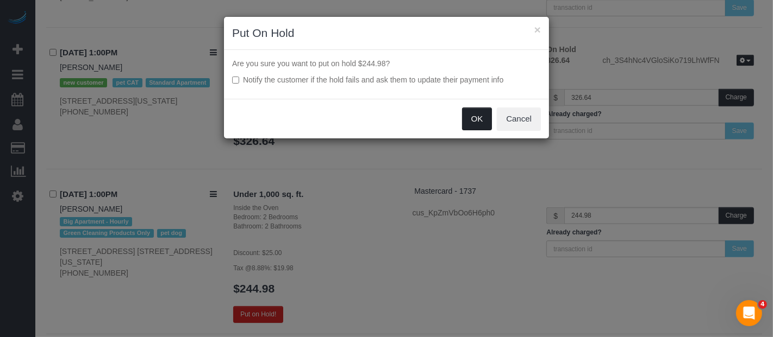
click at [477, 120] on button "OK" at bounding box center [477, 119] width 30 height 23
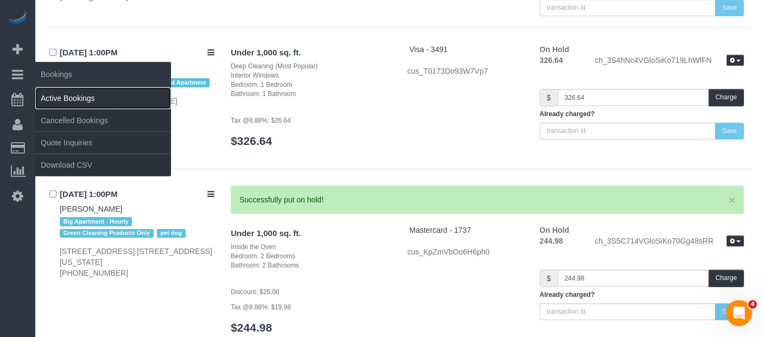
click at [77, 101] on link "Active Bookings" at bounding box center [103, 98] width 136 height 22
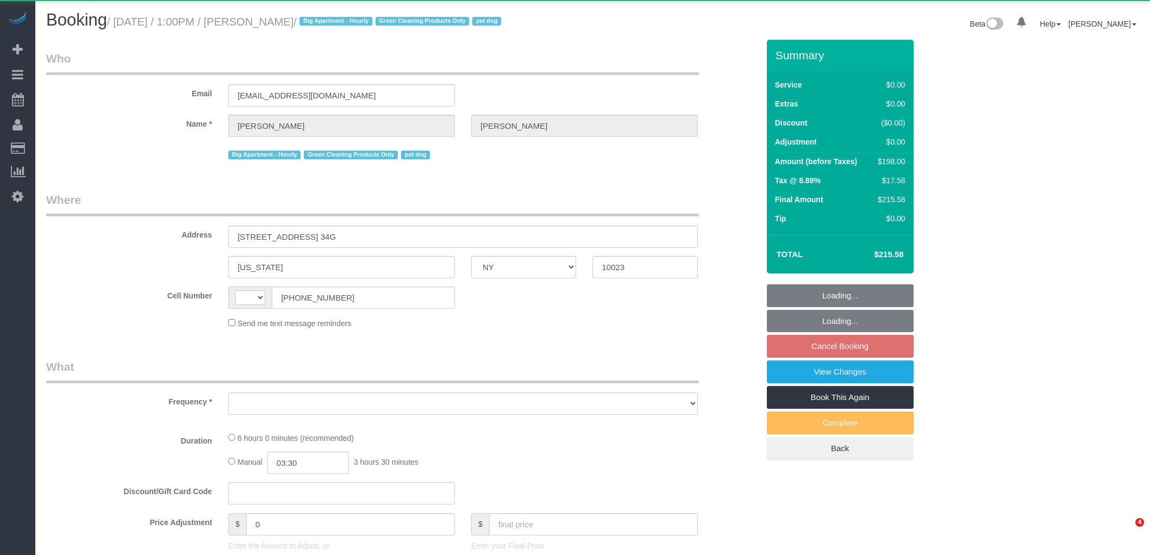
select select "NY"
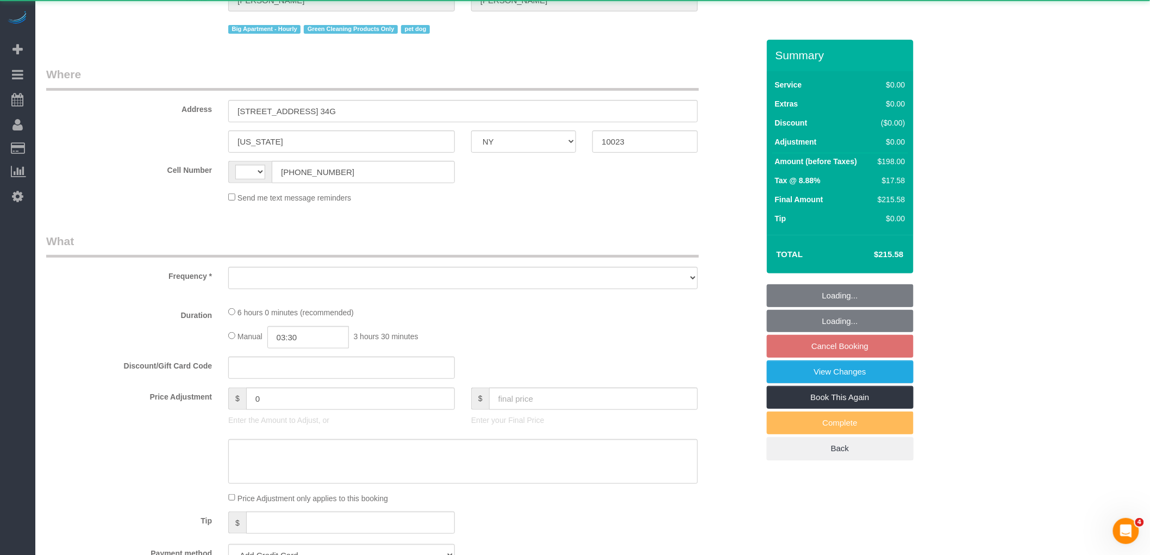
select select "object:492"
select select "string:stripe-pm_1Qvjoq4VGloSiKo729X6DuQL"
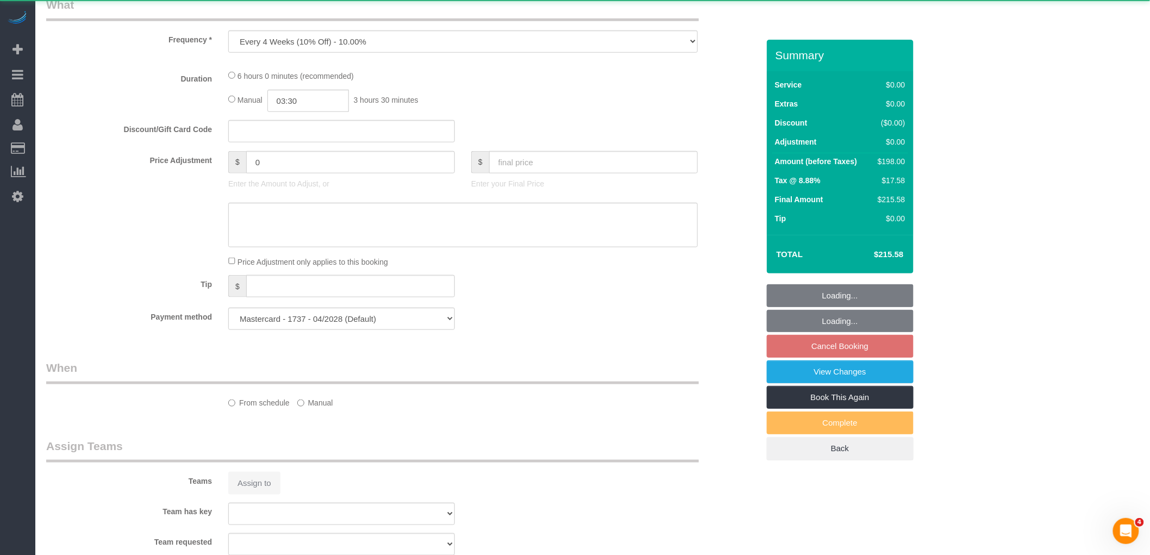
select select "string:[GEOGRAPHIC_DATA]"
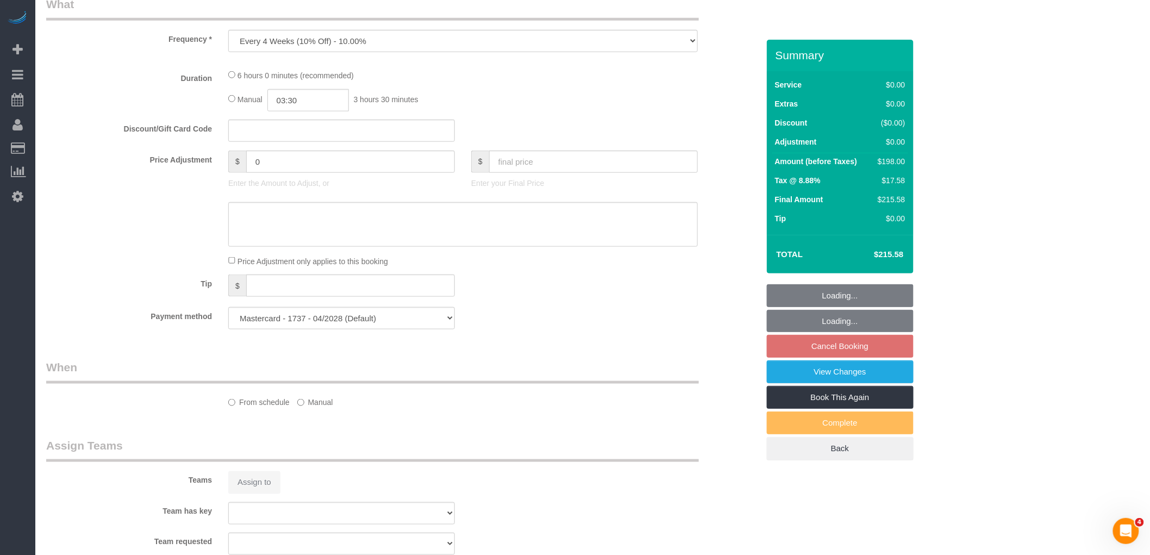
select select "object:745"
select select "2"
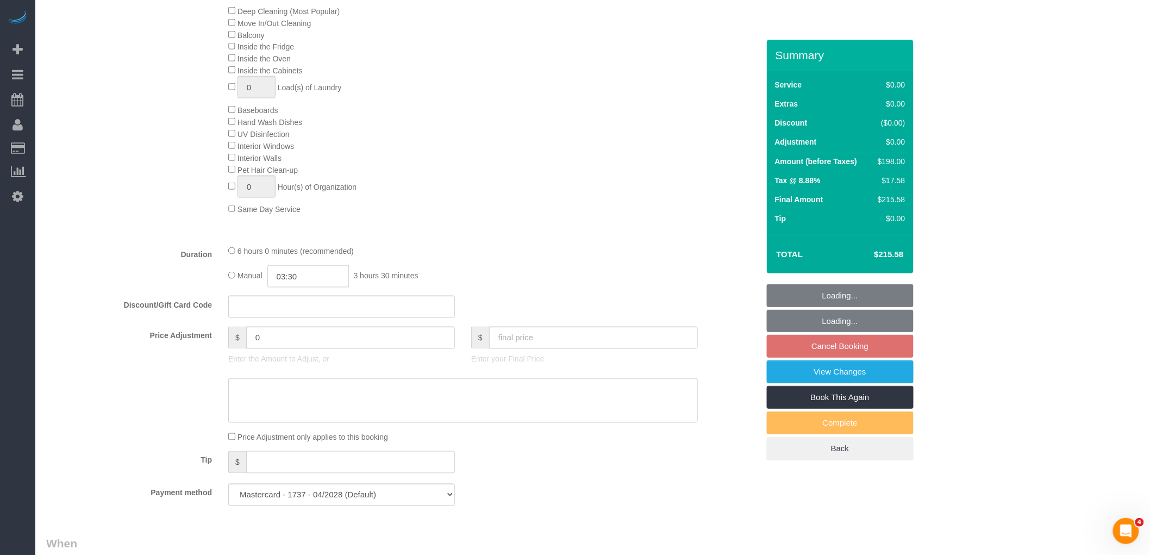
select select "spot6"
select select "2"
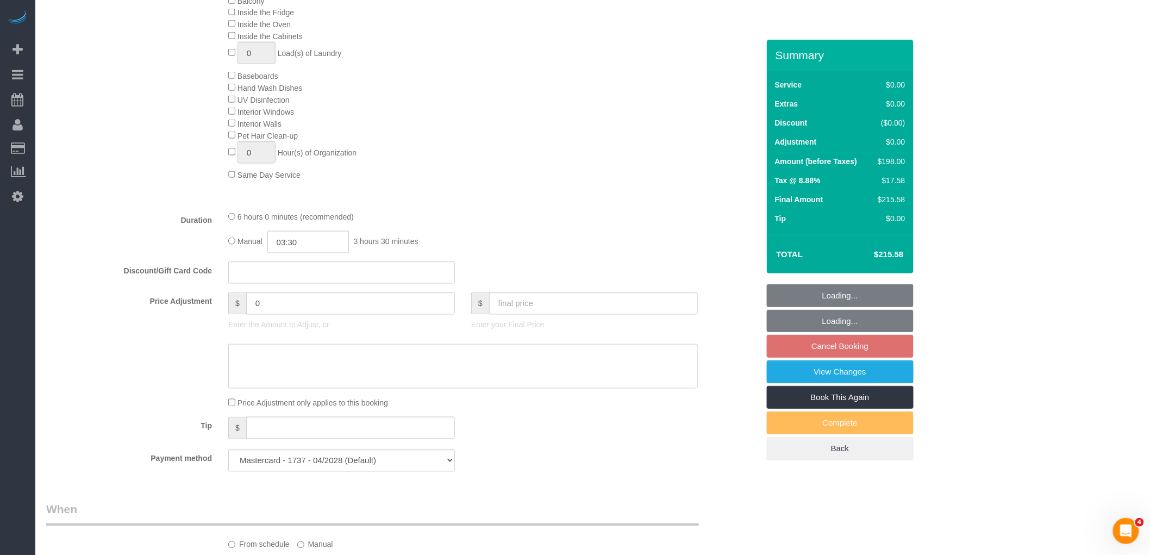
select select "number:89"
select select "number:90"
select select "number:13"
select select "number:5"
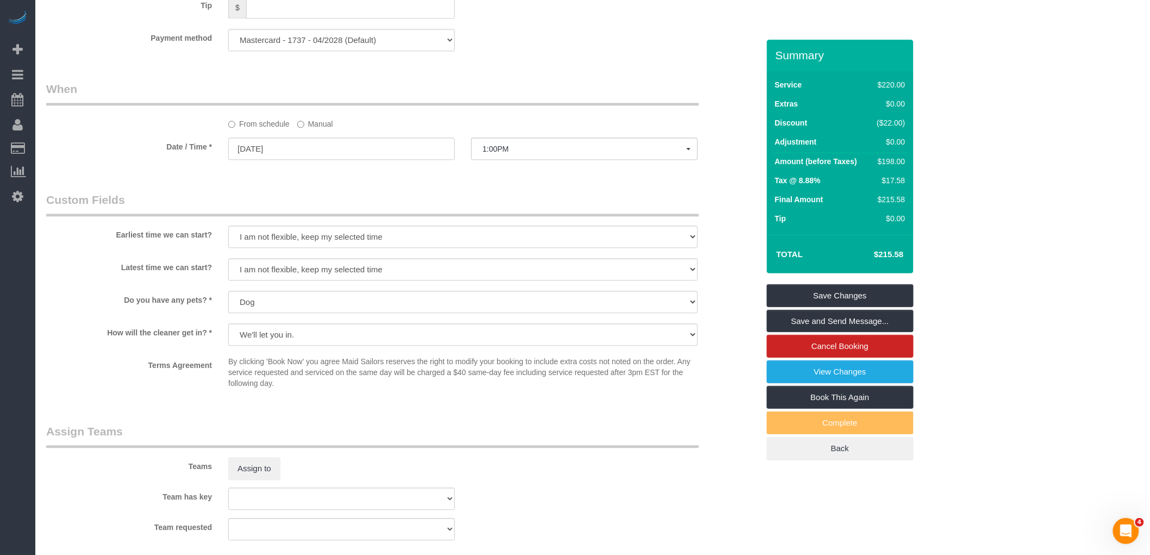
scroll to position [887, 0]
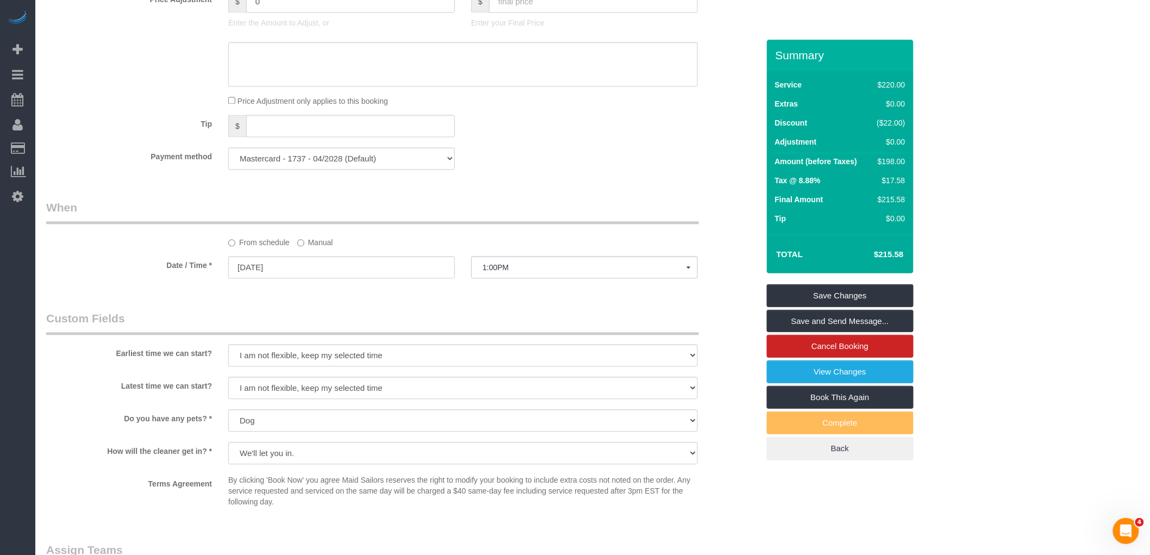
click at [317, 248] on label "Manual" at bounding box center [315, 240] width 36 height 15
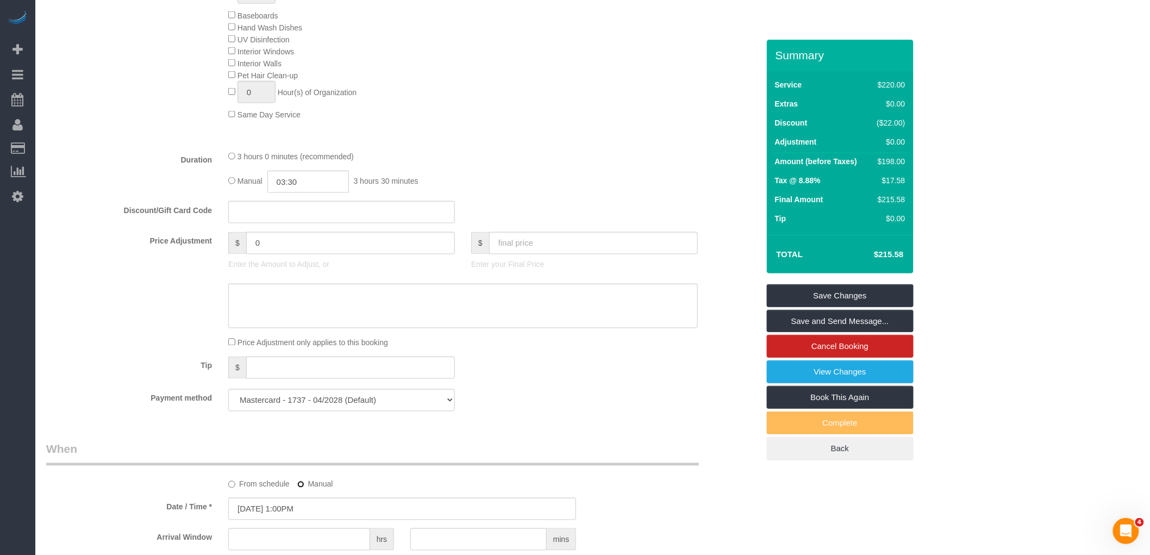
scroll to position [404, 0]
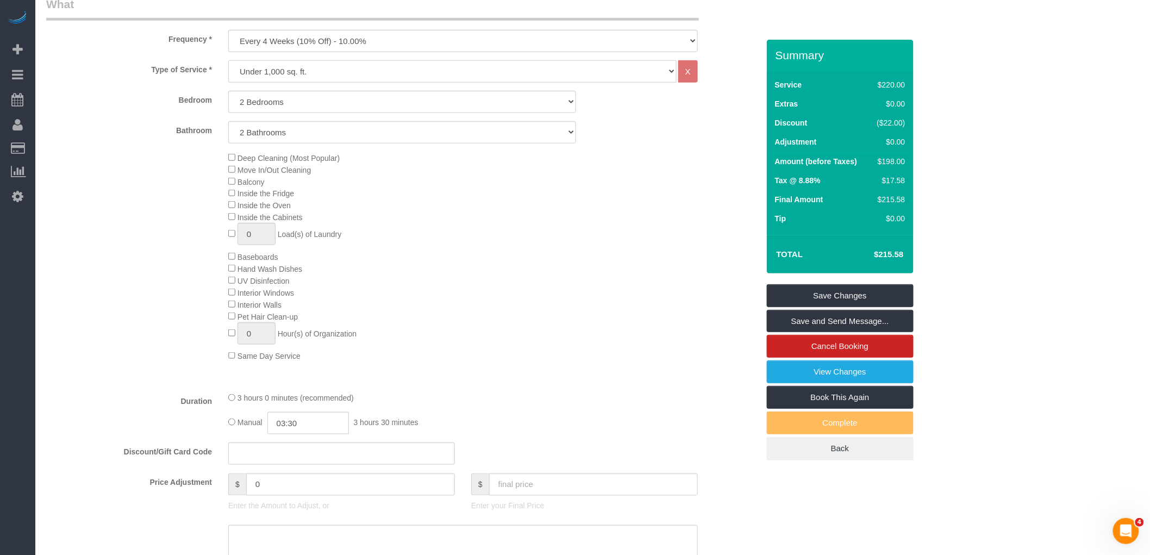
click at [413, 72] on select "Under 1,000 sq. ft. 1,001 - 1,500 sq. ft. 1,500+ sq. ft. Custom Cleaning Office…" at bounding box center [452, 71] width 448 height 22
select select "213"
click at [228, 61] on select "Under 1,000 sq. ft. 1,001 - 1,500 sq. ft. 1,500+ sq. ft. Custom Cleaning Office…" at bounding box center [452, 71] width 448 height 22
select select "1"
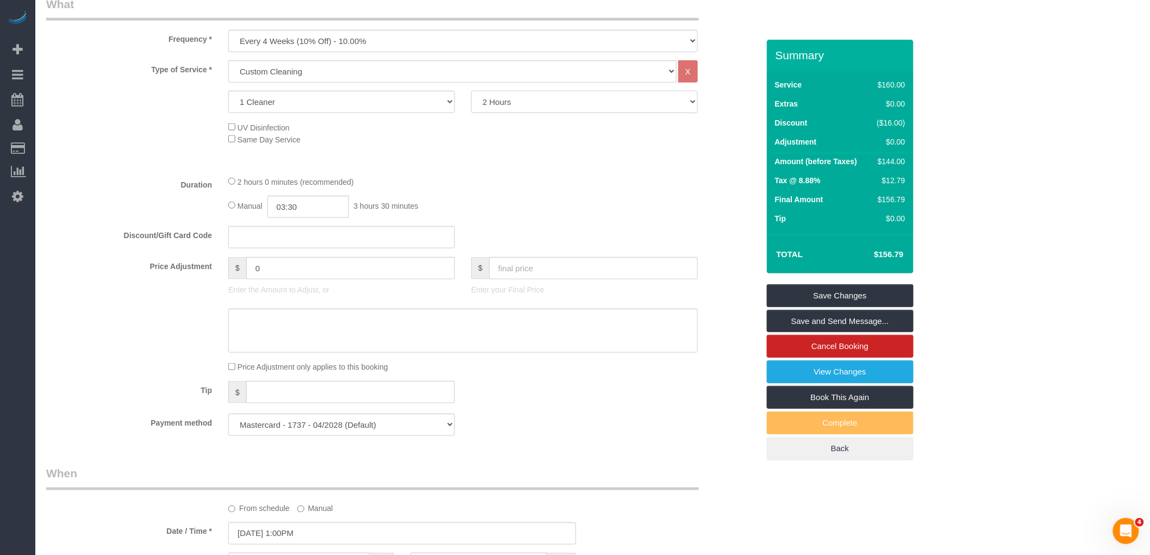
click at [544, 102] on select "2 Hours 2.5 Hours 3 Hours 3.5 Hours 4 Hours 4.5 Hours 5 Hours 5.5 Hours 6 Hours…" at bounding box center [584, 102] width 227 height 22
select select "210"
click at [471, 92] on select "2 Hours 2.5 Hours 3 Hours 3.5 Hours 4 Hours 4.5 Hours 5 Hours 5.5 Hours 6 Hours…" at bounding box center [584, 102] width 227 height 22
click at [460, 159] on div "Type of Service * Under 1,000 sq. ft. 1,001 - 1,500 sq. ft. 1,500+ sq. ft. Cust…" at bounding box center [402, 113] width 712 height 106
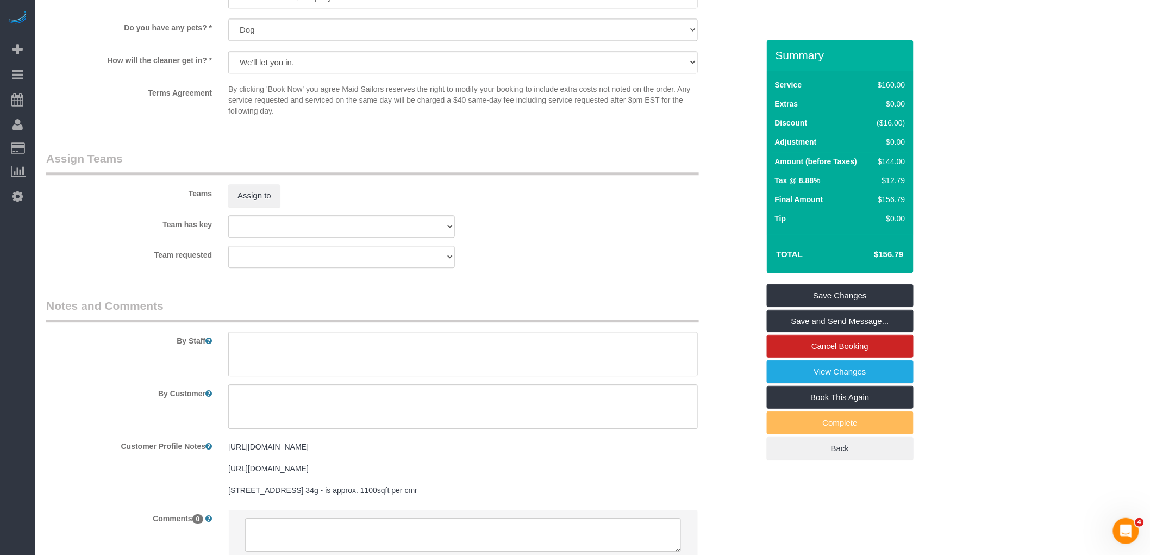
scroll to position [1220, 0]
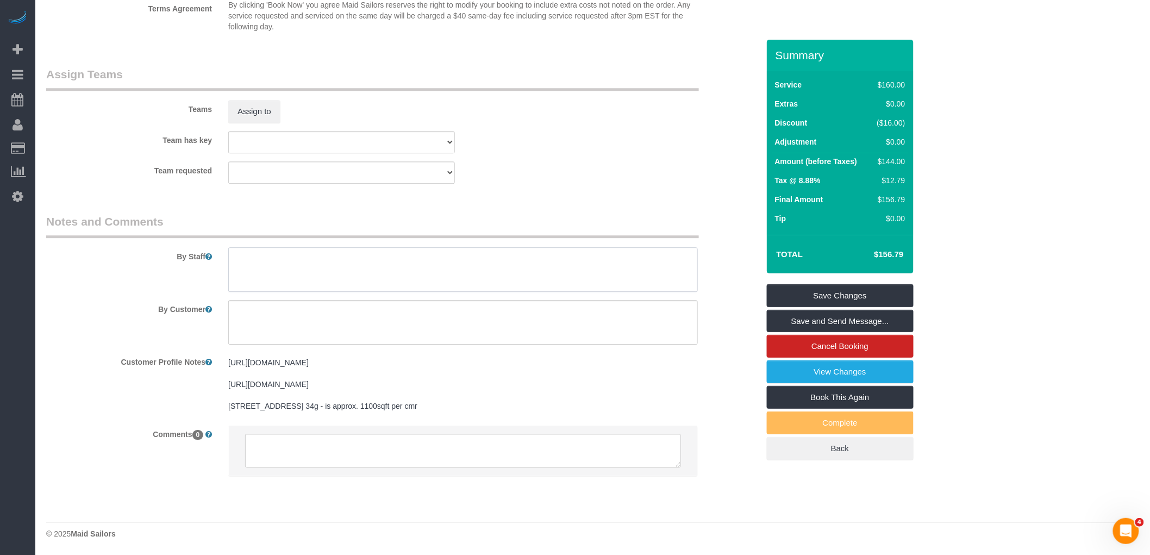
click at [330, 252] on textarea at bounding box center [462, 269] width 469 height 45
click at [278, 248] on textarea at bounding box center [462, 269] width 469 height 45
click at [524, 251] on textarea at bounding box center [462, 269] width 469 height 45
click at [466, 250] on textarea at bounding box center [462, 269] width 469 height 45
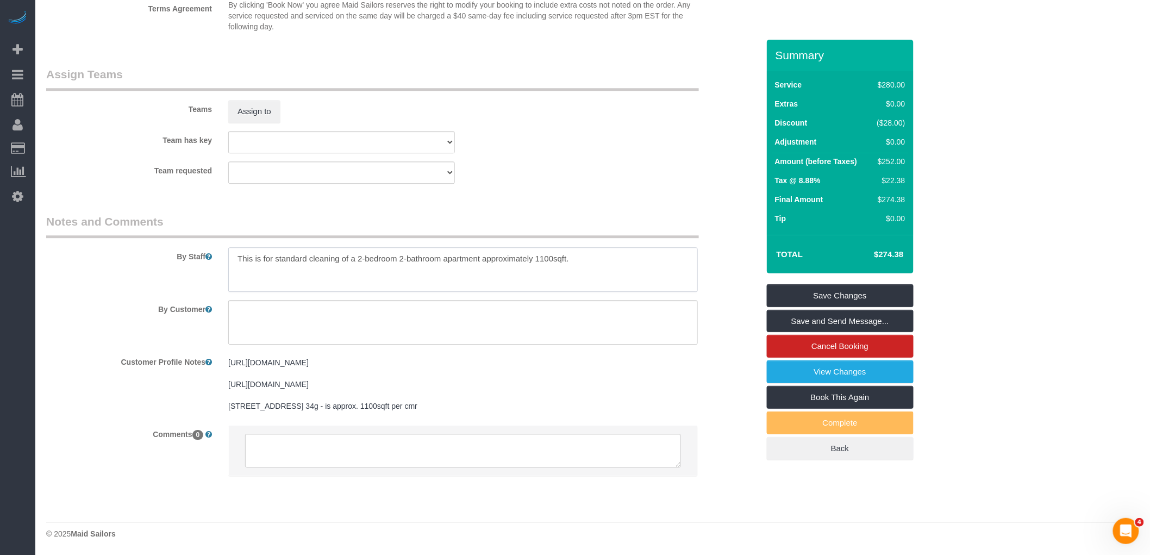
click at [466, 250] on textarea at bounding box center [462, 269] width 469 height 45
click at [560, 141] on div "Team has key 000- Donna Mercado 000 - Partnerships 000 - TEAM JOB 0 - Delilah C…" at bounding box center [402, 142] width 729 height 22
click at [606, 252] on textarea at bounding box center [462, 269] width 469 height 45
click at [269, 248] on textarea at bounding box center [462, 269] width 469 height 45
type textarea "This is for a standard cleaning of a 2-bedroom 2-bathroom apartment approximate…"
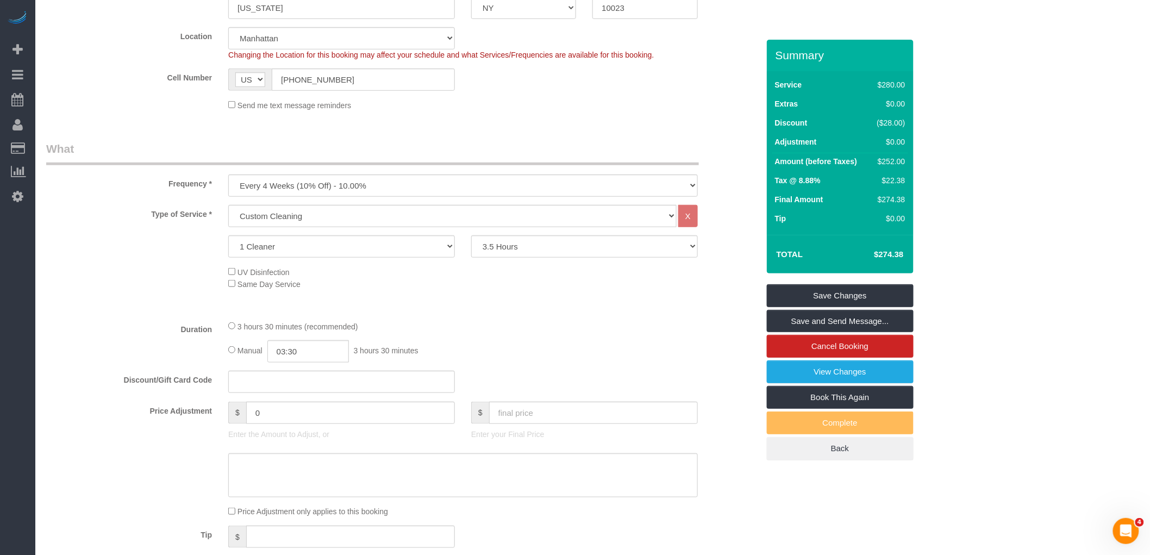
scroll to position [254, 0]
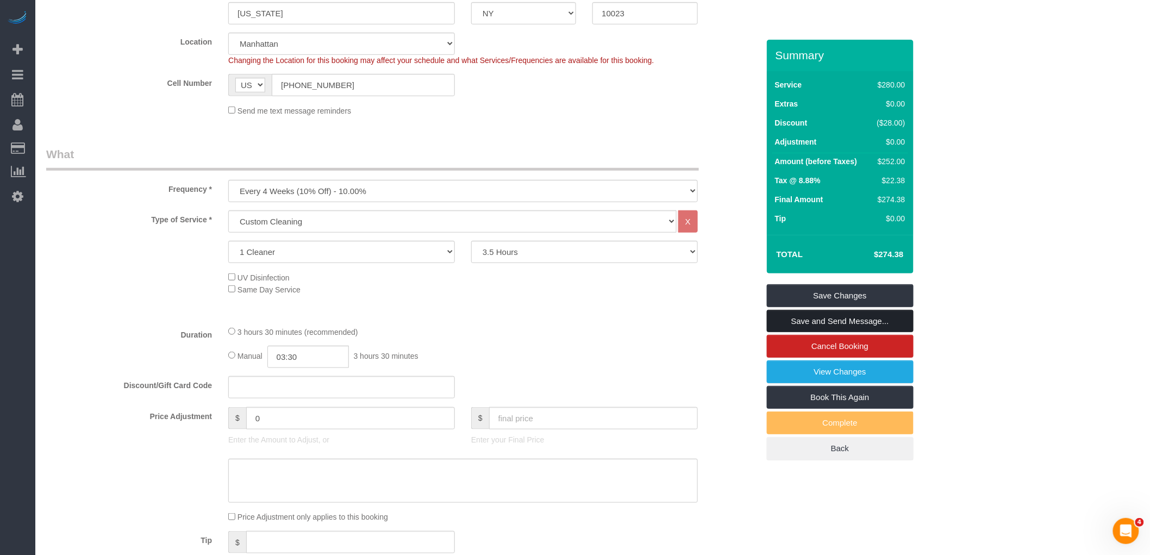
click at [839, 319] on link "Save and Send Message..." at bounding box center [840, 321] width 147 height 23
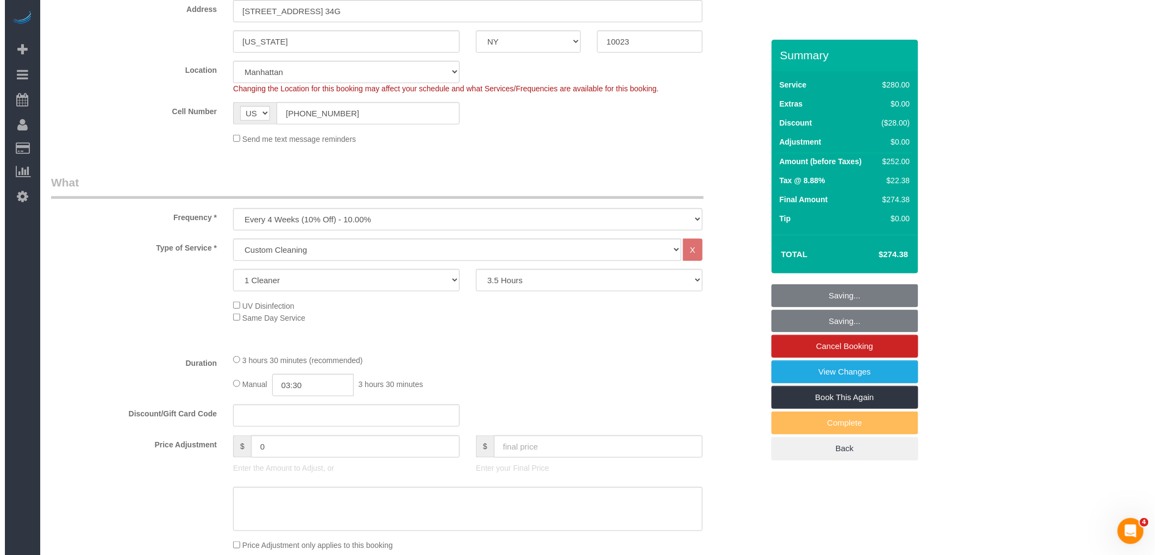
scroll to position [0, 0]
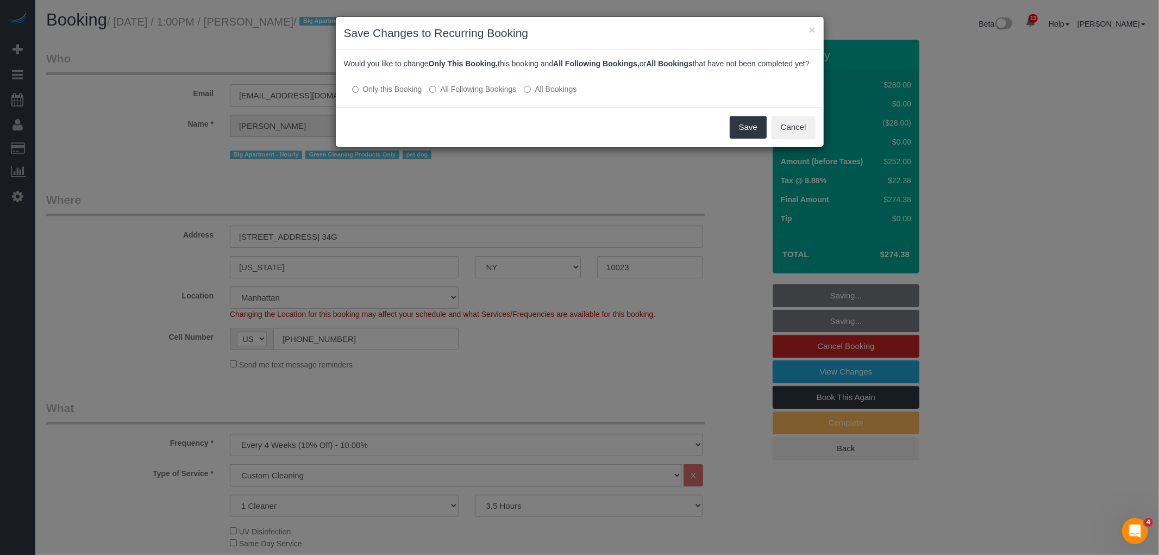
click at [545, 95] on label "All Bookings" at bounding box center [550, 89] width 53 height 11
click at [748, 133] on button "Save" at bounding box center [748, 127] width 37 height 23
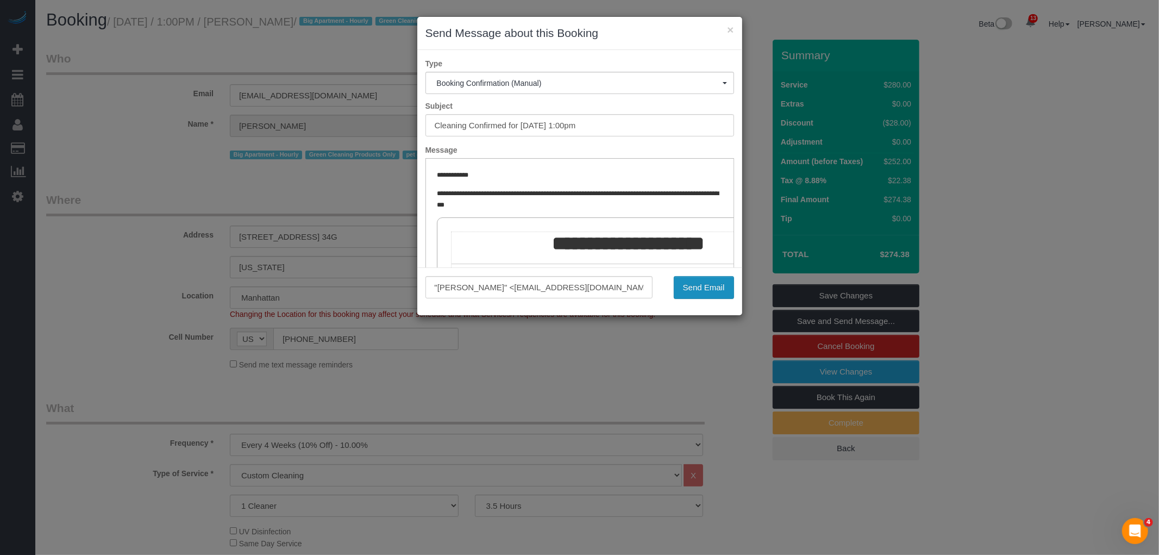
click at [696, 287] on button "Send Email" at bounding box center [704, 287] width 60 height 23
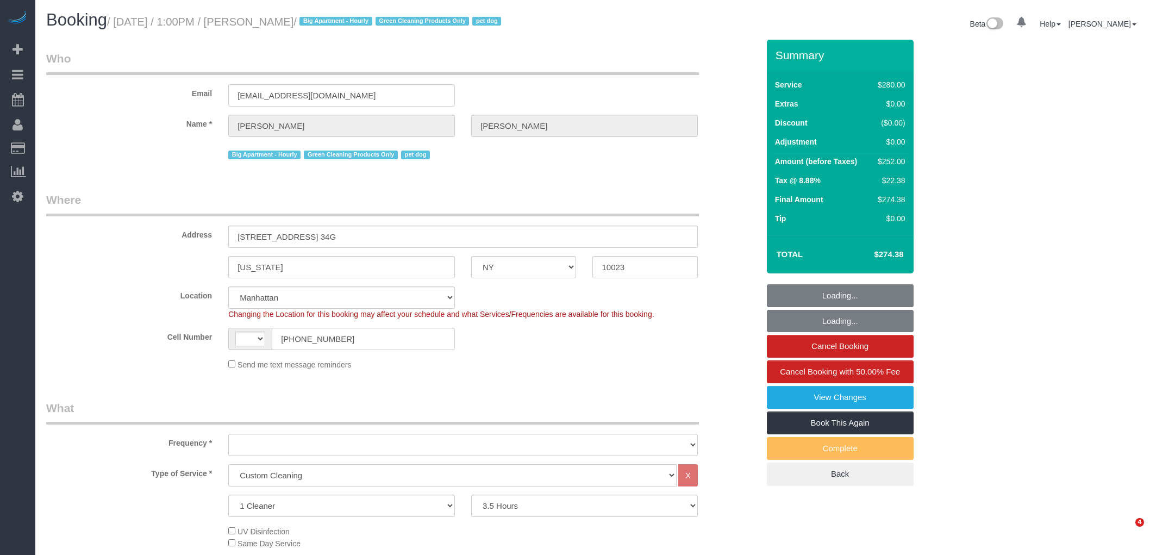
select select "NY"
select select "210"
select select "number:89"
select select "number:90"
select select "number:13"
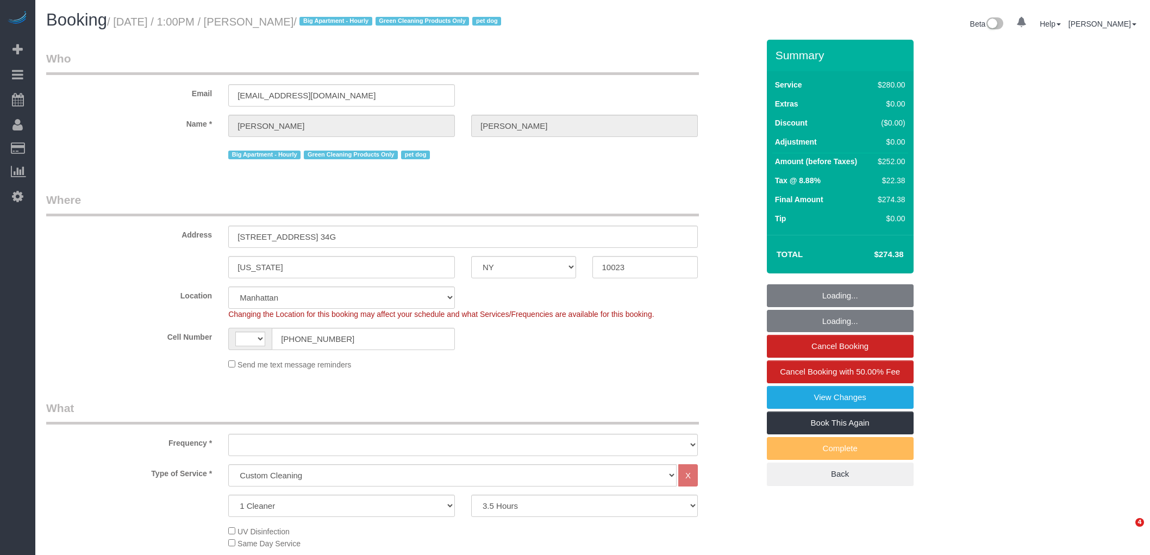
select select "number:5"
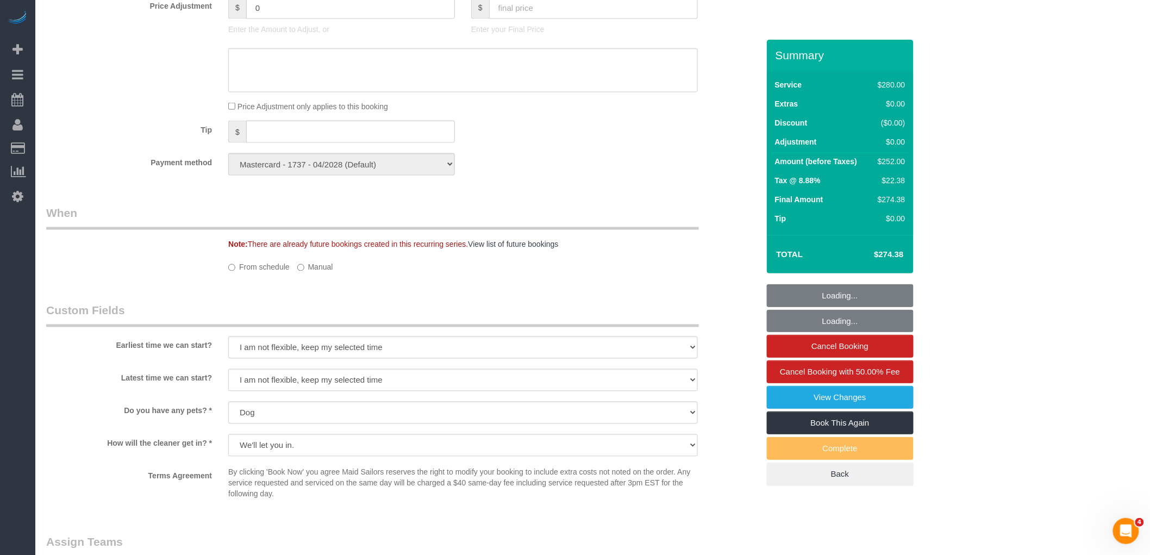
select select "string:[GEOGRAPHIC_DATA]"
select select "object:1029"
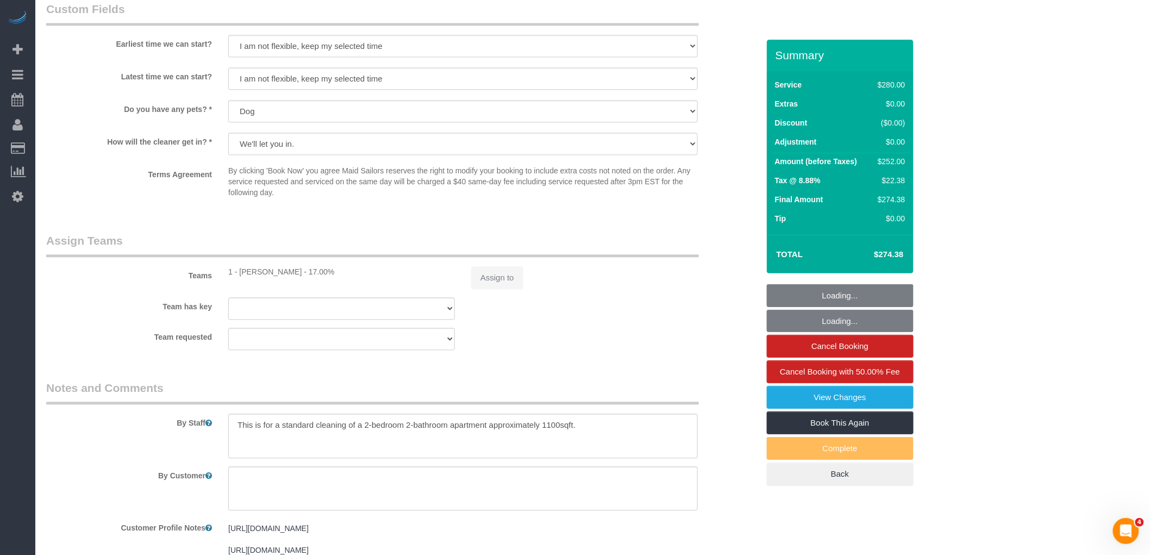
select select "spot1"
select select "object:1460"
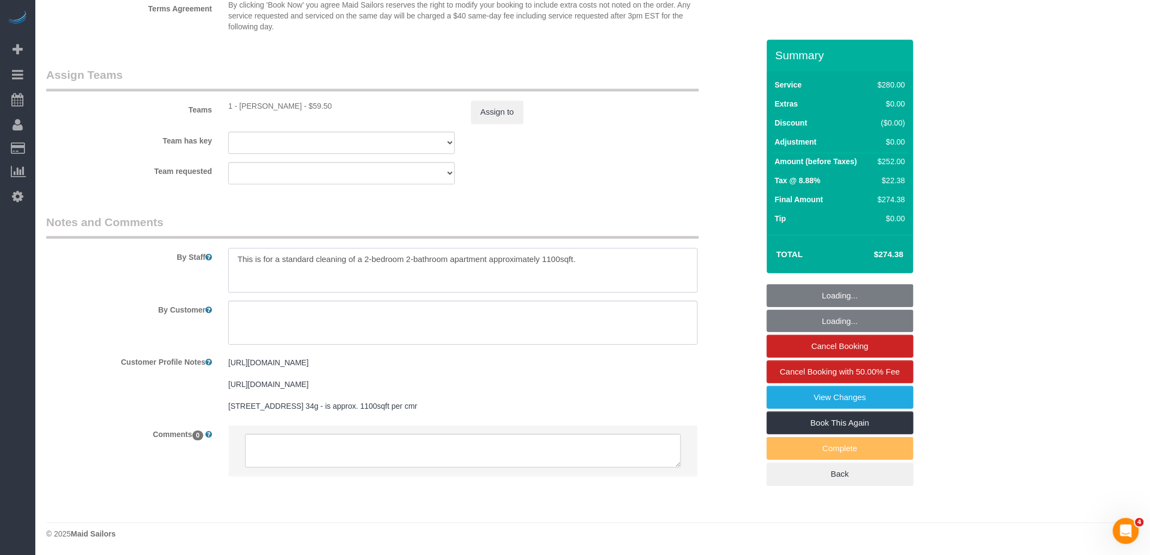
click at [409, 251] on textarea at bounding box center [462, 270] width 469 height 45
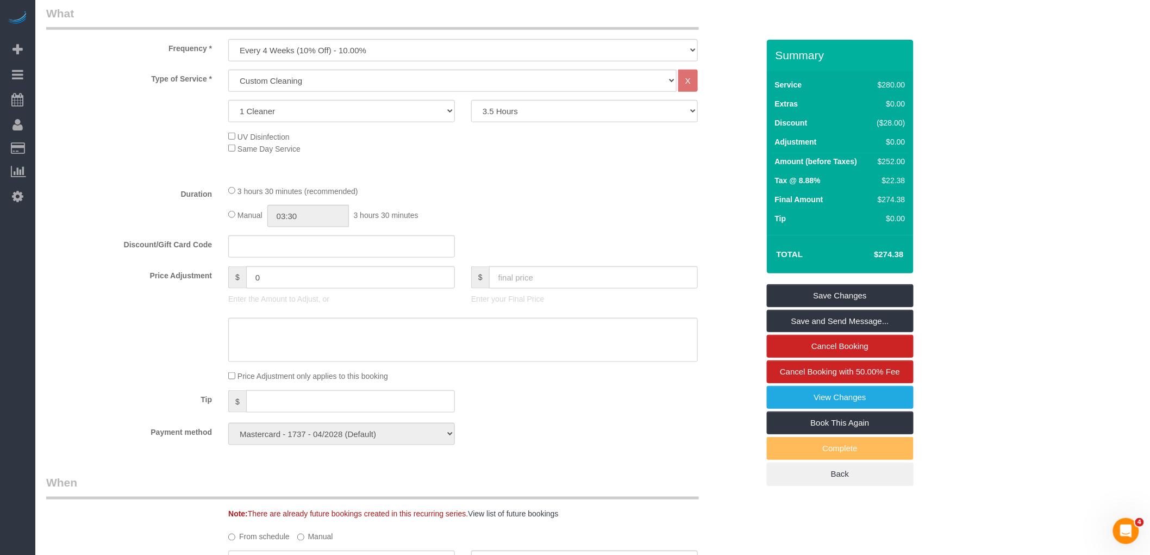
scroll to position [214, 0]
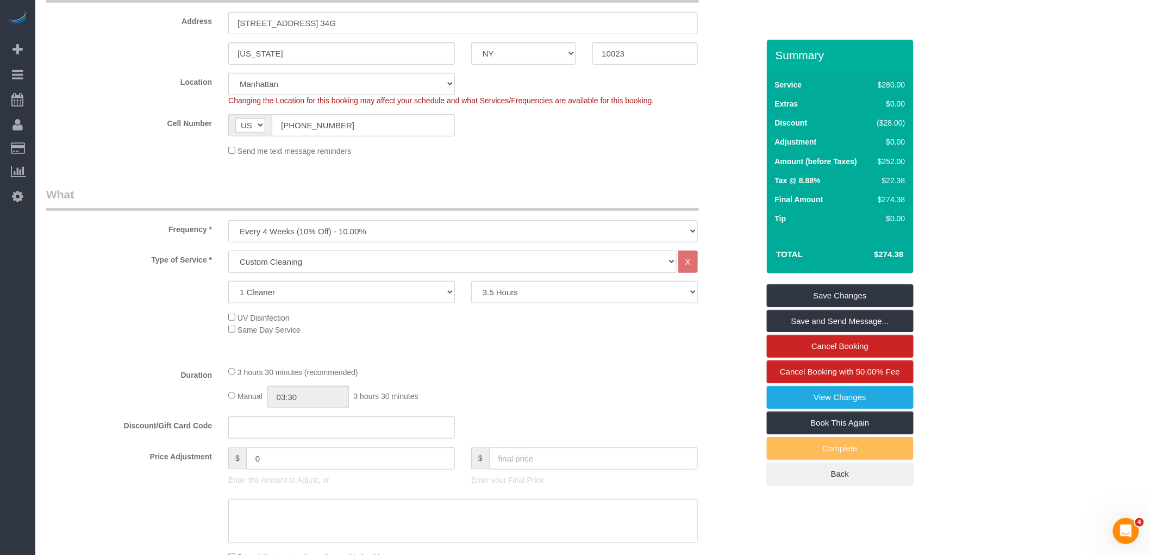
click at [392, 268] on select "Under 1,000 sq. ft. 1,001 - 1,500 sq. ft. 1,500+ sq. ft. Custom Cleaning Office…" at bounding box center [452, 261] width 448 height 22
select select "216"
click at [228, 252] on select "Under 1,000 sq. ft. 1,001 - 1,500 sq. ft. 1,500+ sq. ft. Custom Cleaning Office…" at bounding box center [452, 261] width 448 height 22
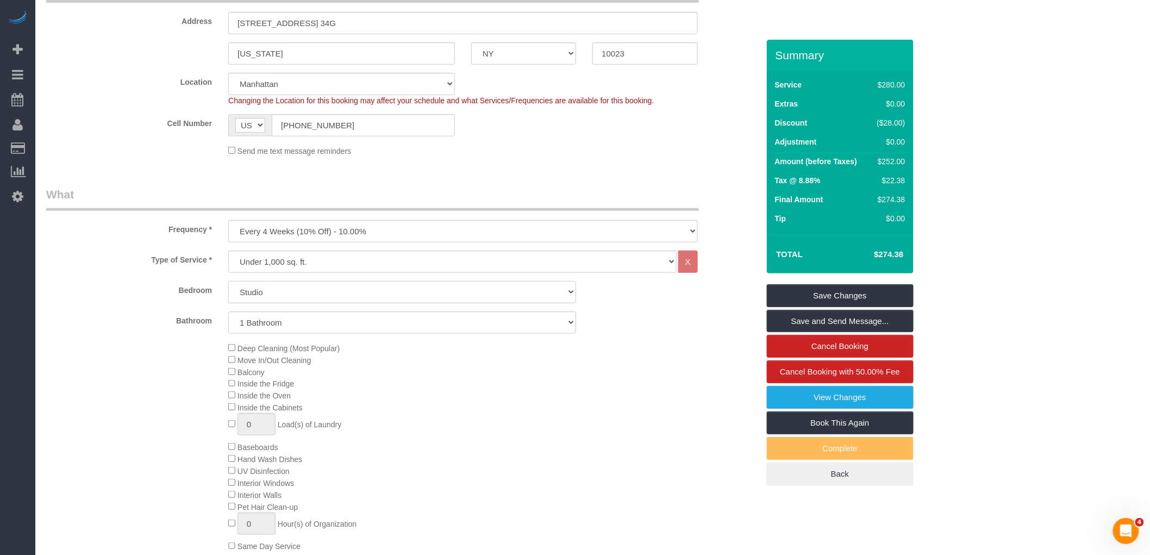
click at [362, 288] on select "Studio 1 Bedroom 2 Bedrooms 3 Bedrooms" at bounding box center [402, 292] width 348 height 22
select select "2"
click at [228, 283] on select "Studio 1 Bedroom 2 Bedrooms 3 Bedrooms" at bounding box center [402, 292] width 348 height 22
drag, startPoint x: 345, startPoint y: 327, endPoint x: 346, endPoint y: 334, distance: 7.6
click at [346, 327] on select "1 Bathroom 2 Bathrooms" at bounding box center [402, 322] width 348 height 22
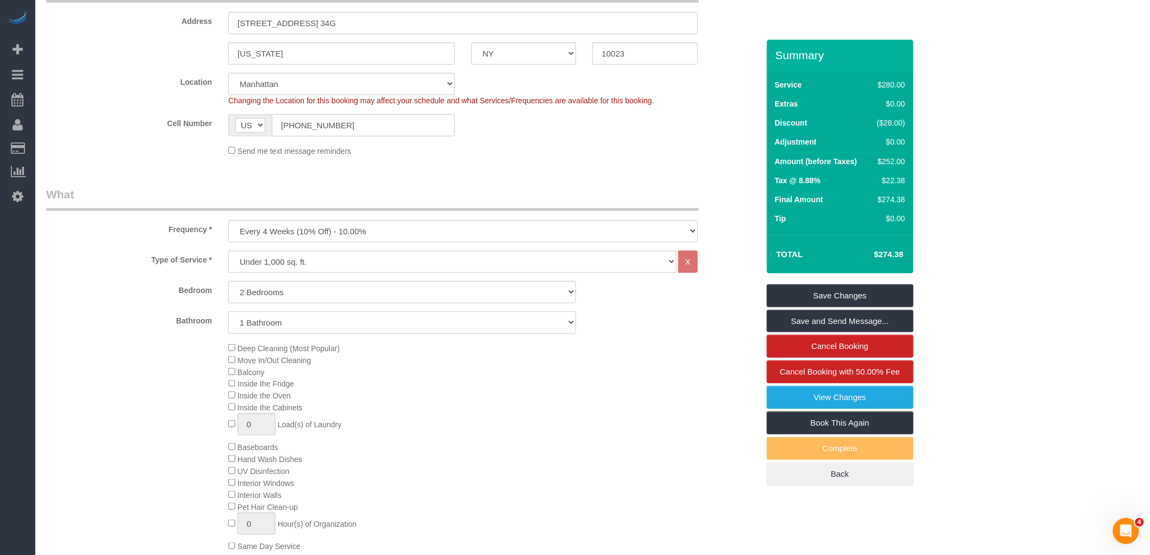
select select "2"
click at [228, 313] on select "1 Bathroom 2 Bathrooms" at bounding box center [402, 322] width 348 height 22
click at [600, 378] on div "Deep Cleaning (Most Popular) Move In/Out Cleaning Balcony Inside the Fridge Ins…" at bounding box center [493, 447] width 546 height 210
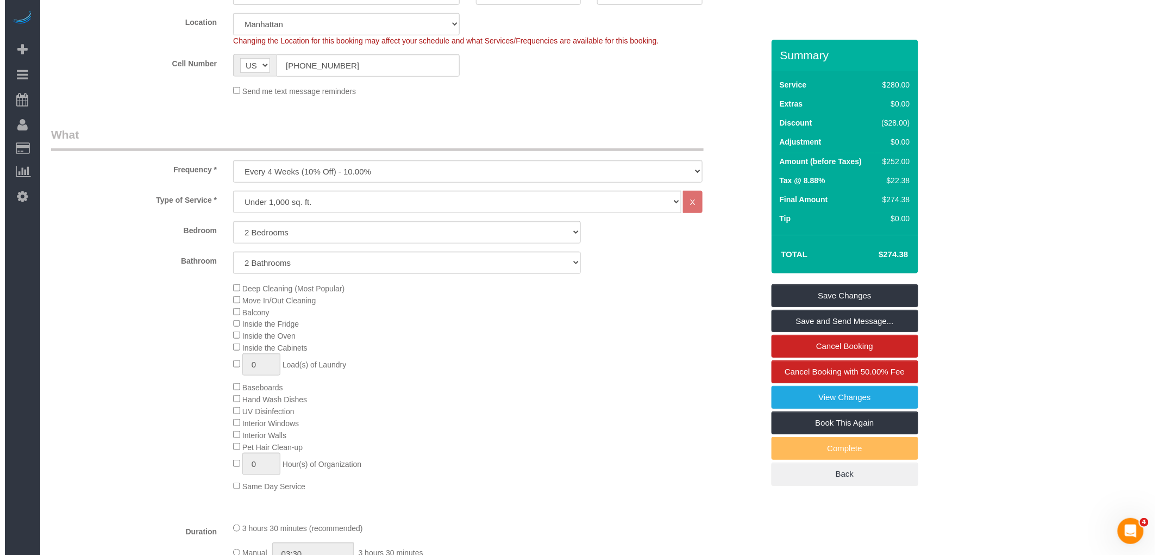
scroll to position [394, 0]
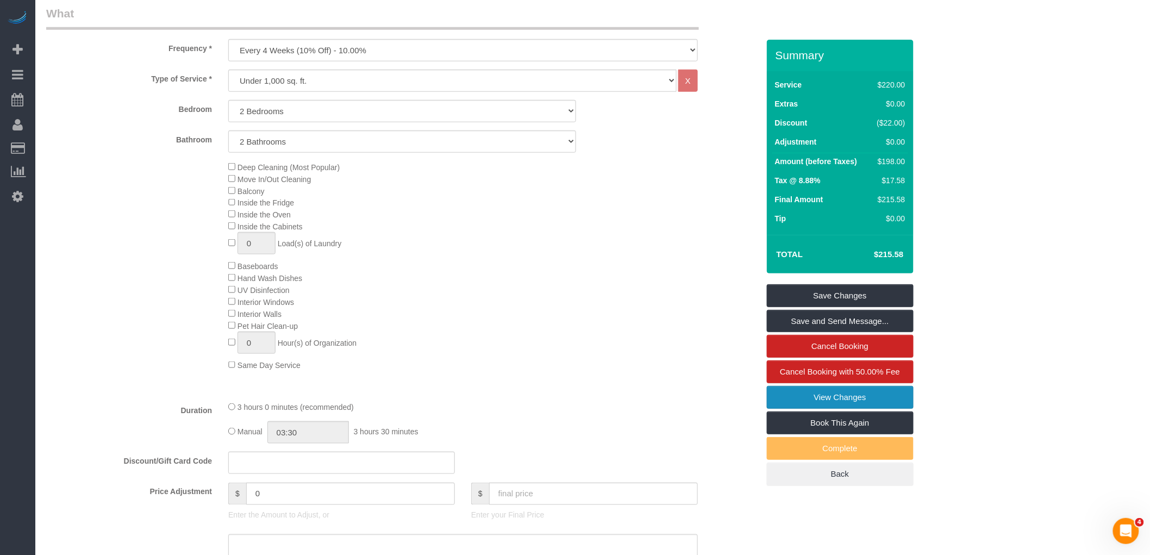
select select "spot52"
click at [850, 402] on link "View Changes" at bounding box center [840, 397] width 147 height 23
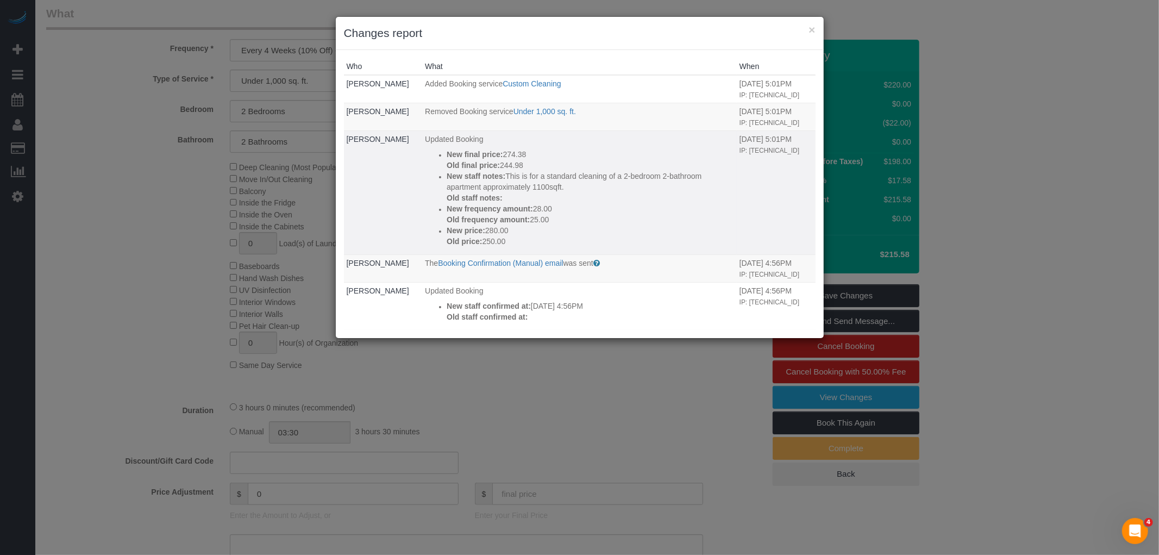
drag, startPoint x: 503, startPoint y: 175, endPoint x: 615, endPoint y: 221, distance: 120.9
click at [615, 221] on div "New final price: 274.38 Old final price: 244.98 New staff notes: This is for a …" at bounding box center [590, 198] width 287 height 98
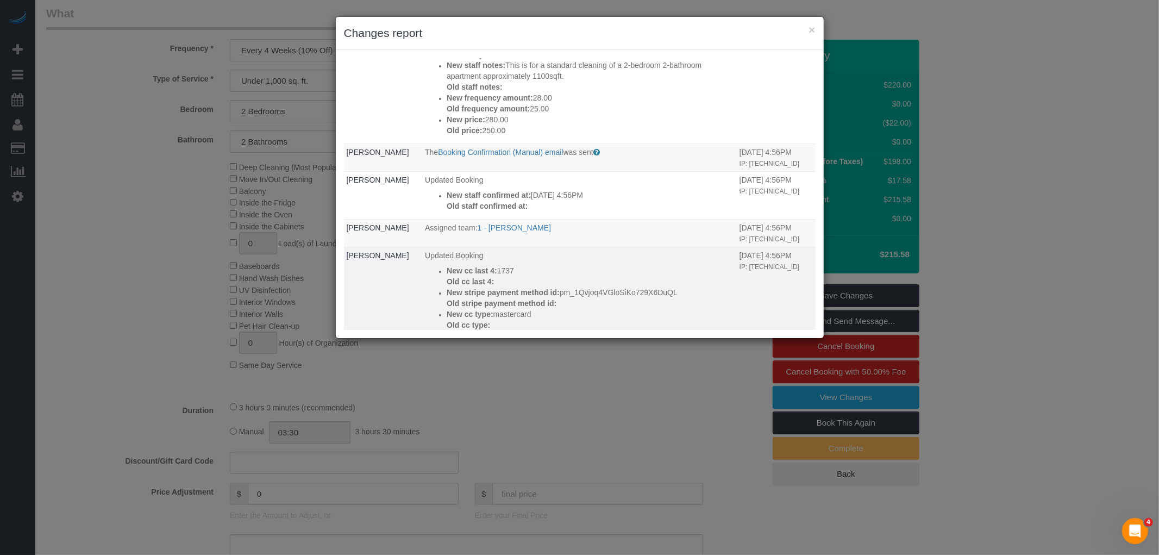
scroll to position [51, 0]
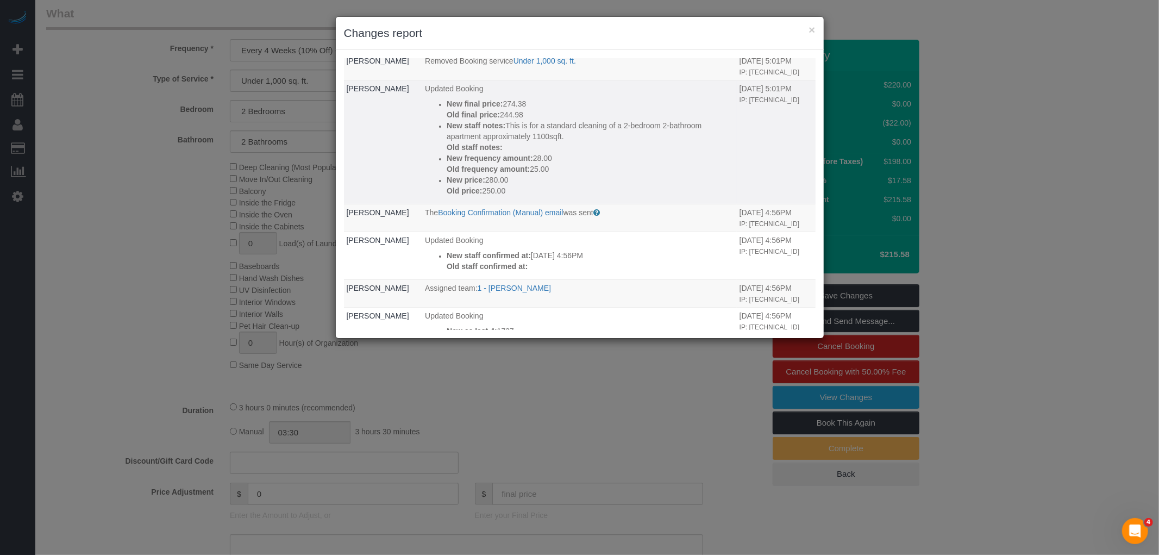
click at [648, 149] on p "Old staff notes:" at bounding box center [590, 147] width 287 height 11
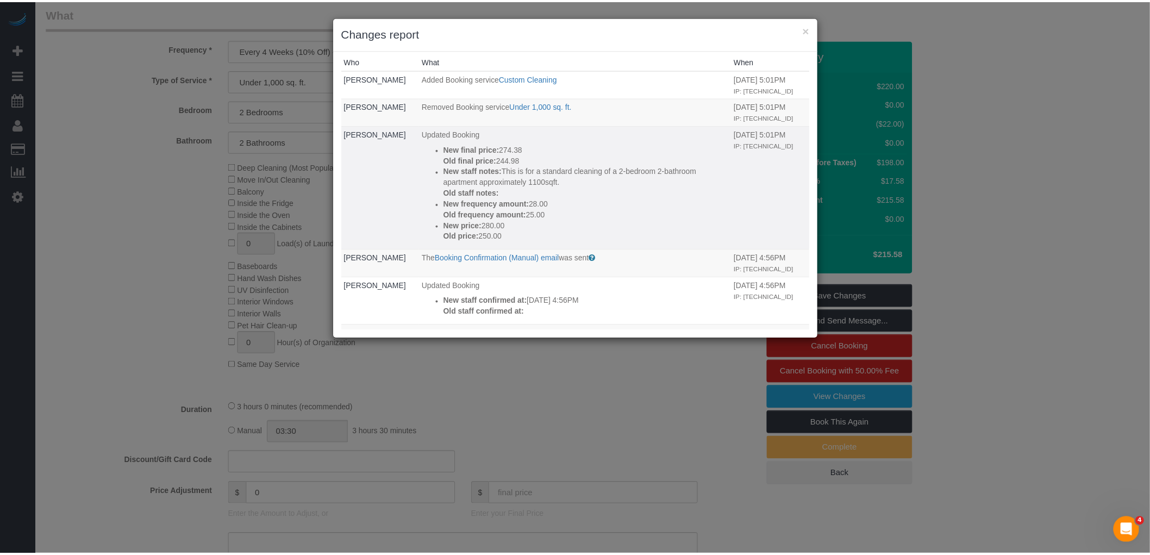
scroll to position [0, 0]
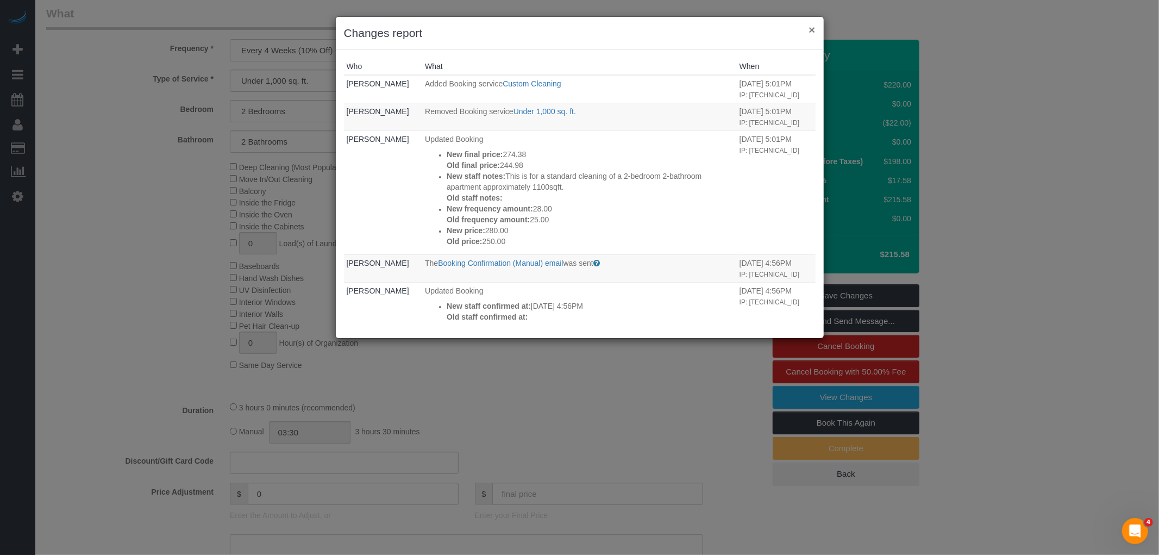
click at [810, 32] on button "×" at bounding box center [812, 29] width 7 height 11
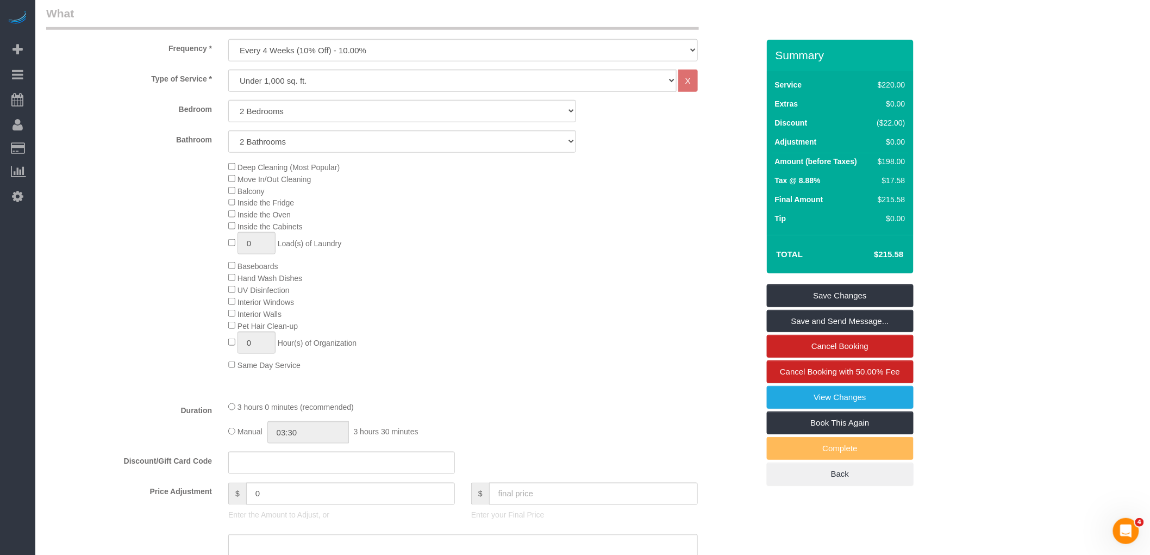
click at [227, 218] on div "Deep Cleaning (Most Popular) Move In/Out Cleaning Balcony Inside the Fridge Ins…" at bounding box center [493, 266] width 546 height 210
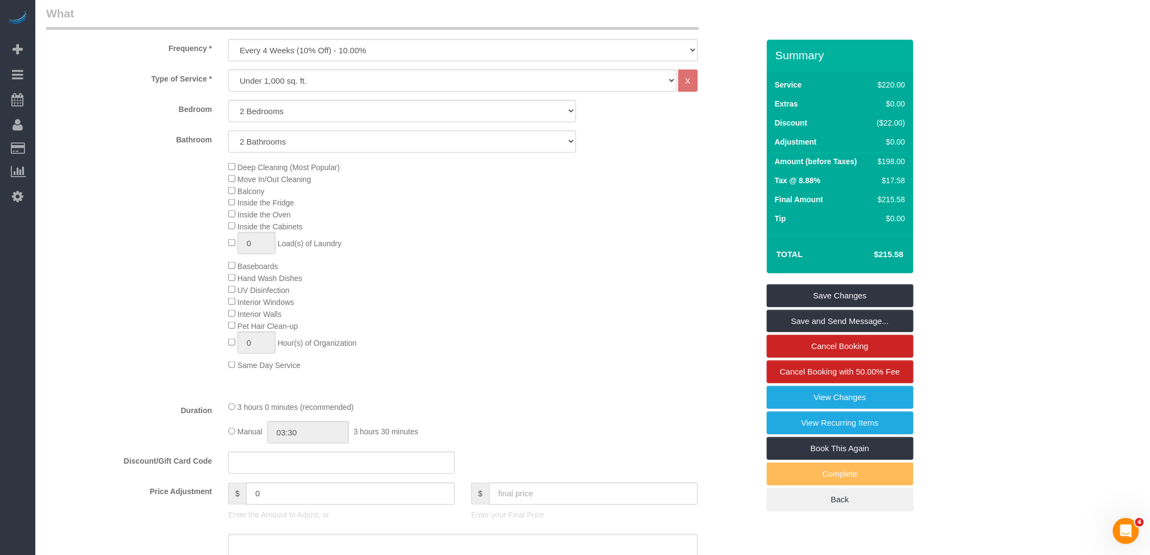
drag, startPoint x: 519, startPoint y: 243, endPoint x: 529, endPoint y: 322, distance: 79.9
click at [520, 243] on div "Deep Cleaning (Most Popular) Move In/Out Cleaning Balcony Inside the Fridge Ins…" at bounding box center [493, 266] width 546 height 210
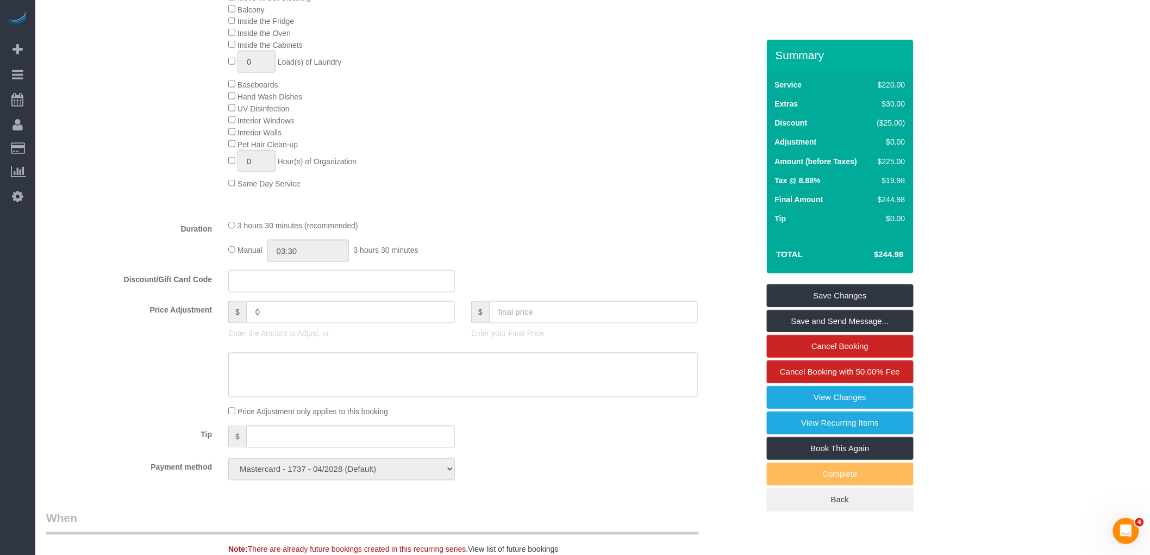
select select "spot103"
drag, startPoint x: 586, startPoint y: 204, endPoint x: 579, endPoint y: 269, distance: 65.0
click at [585, 204] on div "Type of Service * Under 1,000 sq. ft. 1,001 - 1,500 sq. ft. 1,500+ sq. ft. Cust…" at bounding box center [402, 49] width 712 height 323
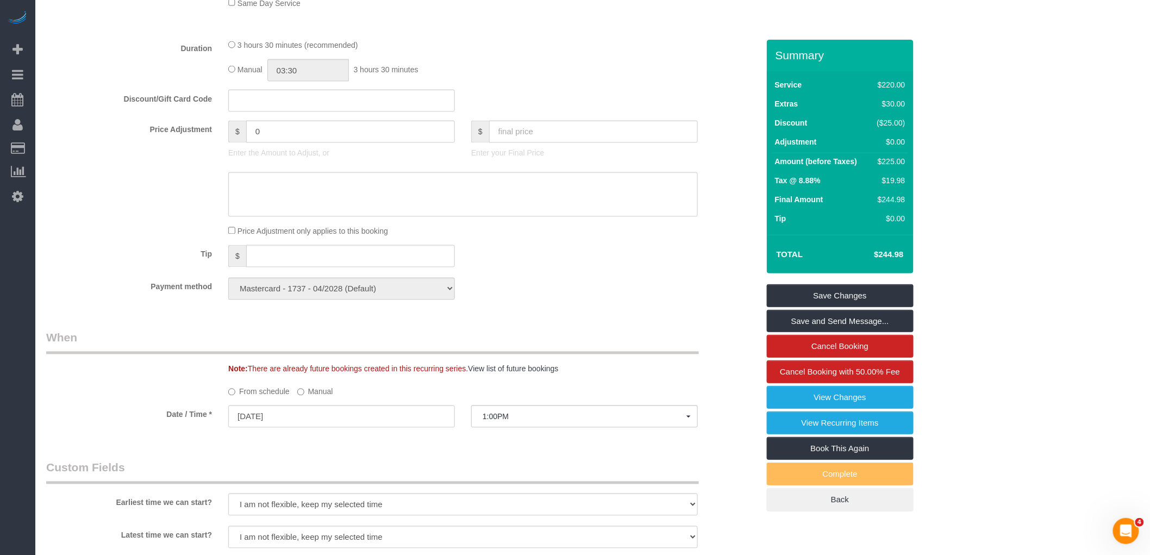
scroll to position [757, 0]
click at [863, 296] on link "Save Changes" at bounding box center [840, 295] width 147 height 23
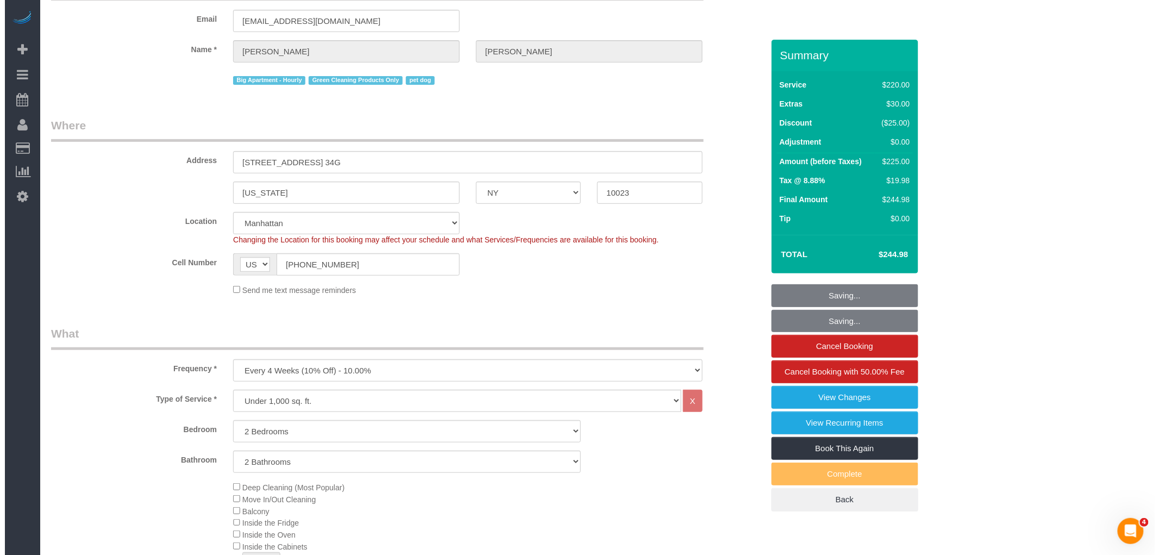
scroll to position [0, 0]
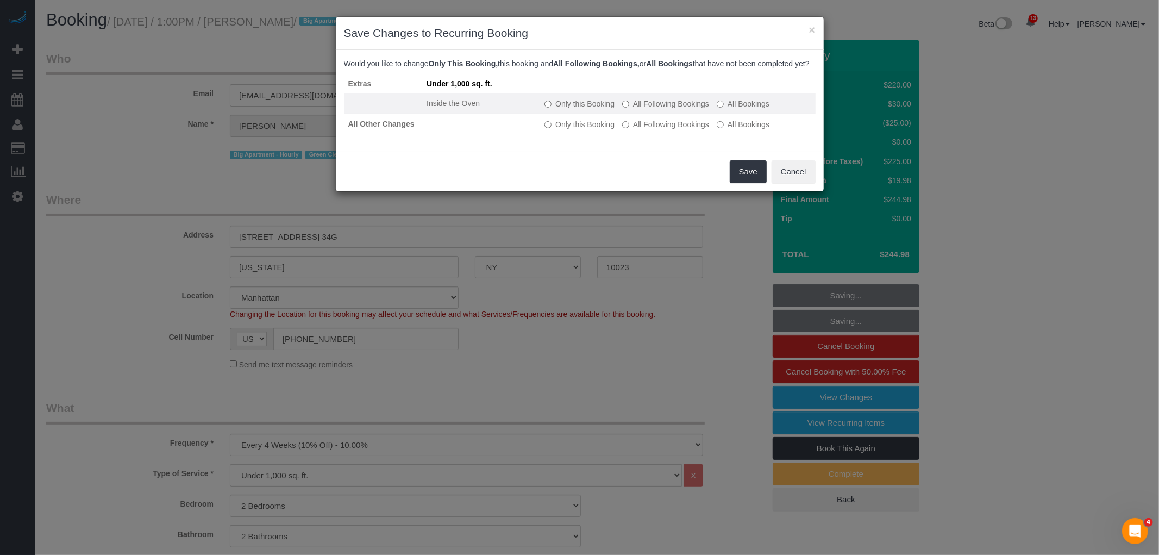
click at [562, 109] on label "Only this Booking" at bounding box center [579, 103] width 70 height 11
click at [743, 174] on button "Save" at bounding box center [748, 171] width 37 height 23
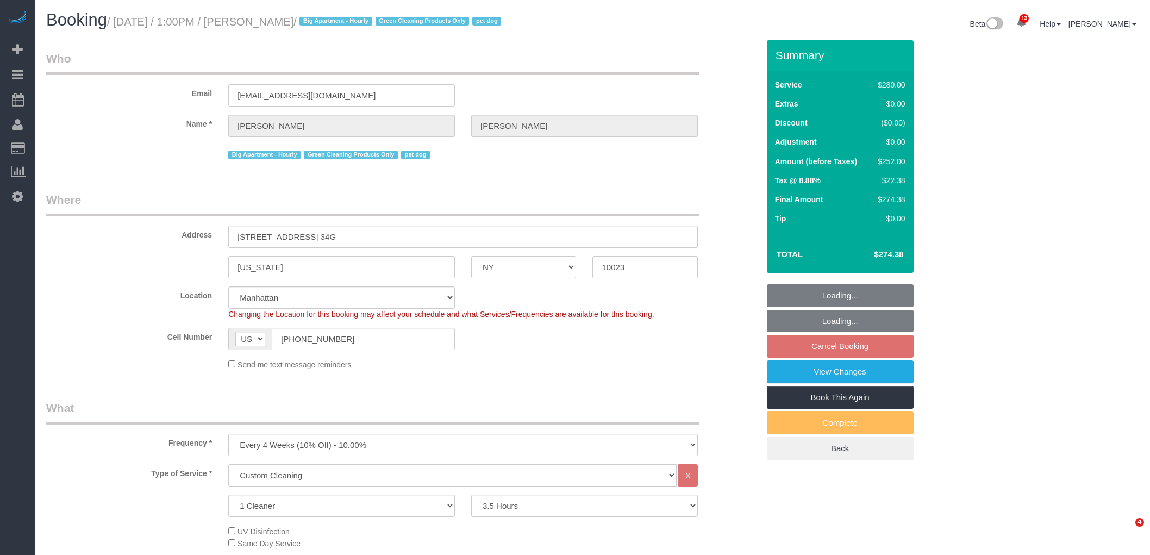
select select "NY"
select select "210"
select select "string:stripe-pm_1Qvjoq4VGloSiKo729X6DuQL"
select select "number:89"
select select "number:90"
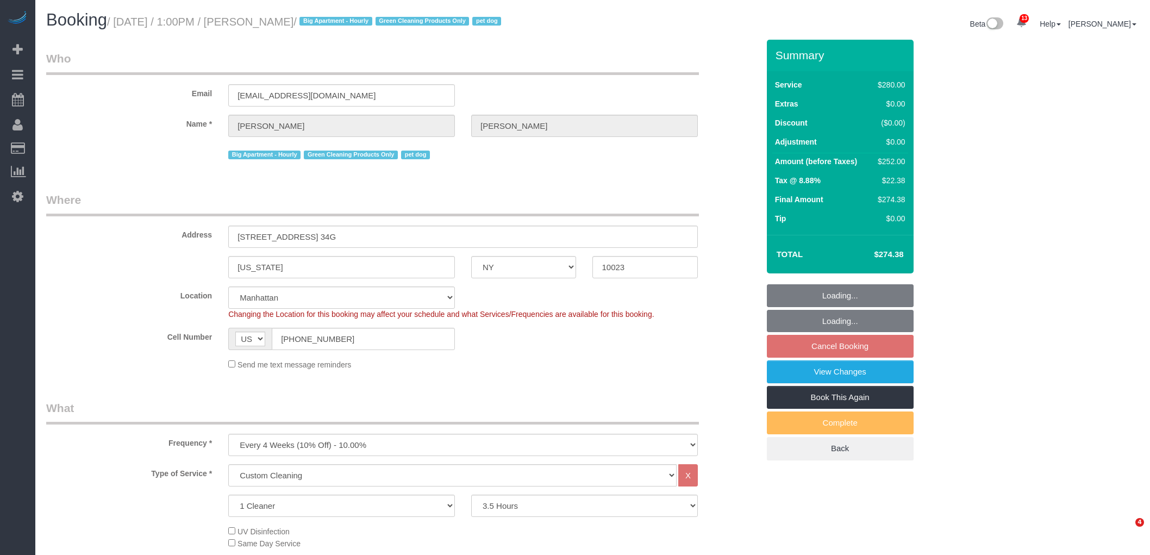
select select "number:13"
select select "number:5"
select select "object:1019"
select select "spot6"
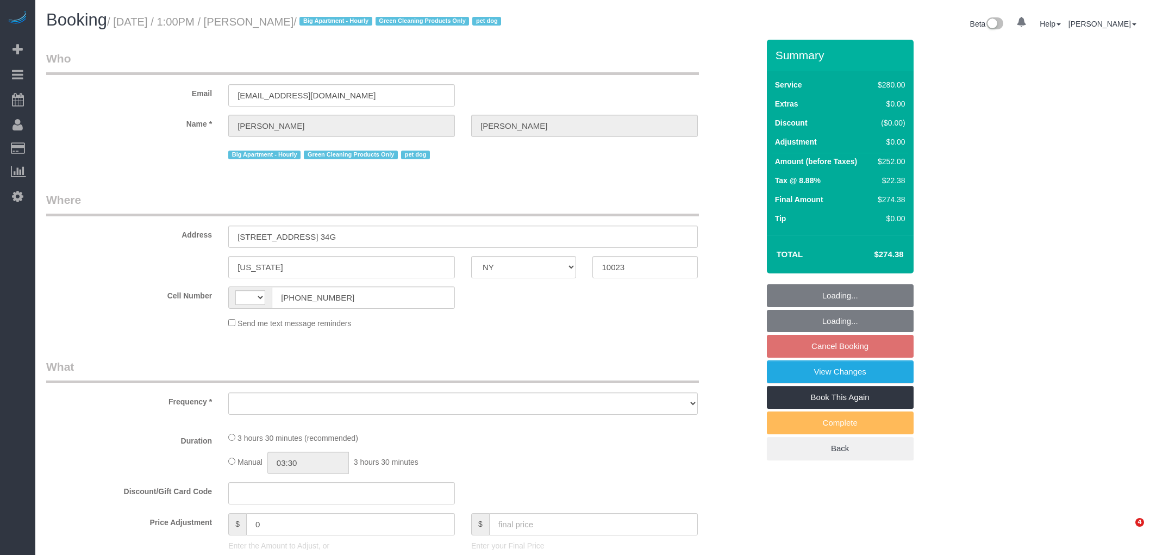
select select "NY"
select select "string:[GEOGRAPHIC_DATA]"
select select "object:492"
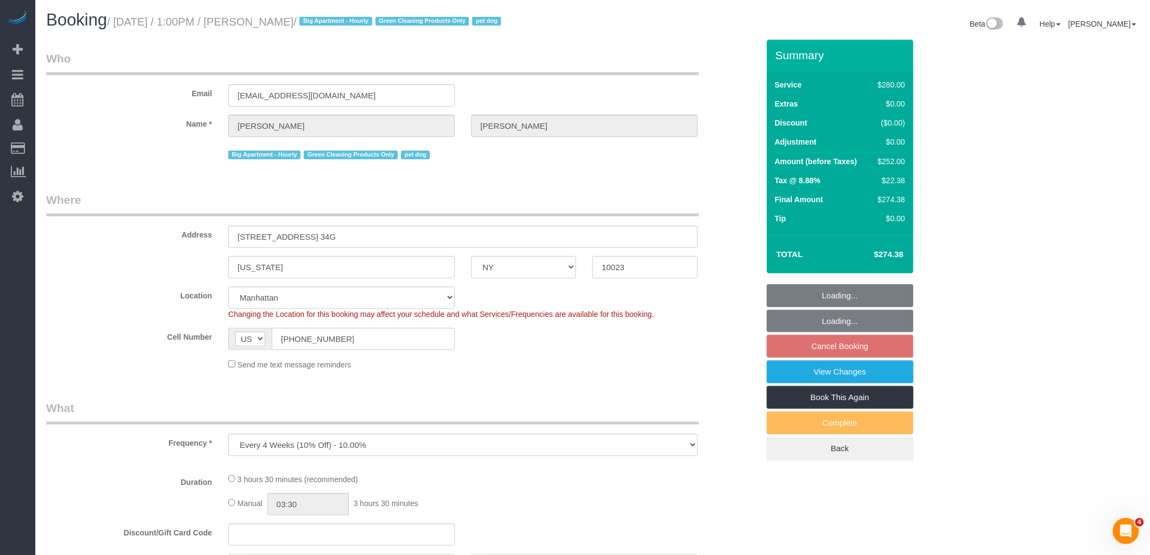
select select "string:stripe-pm_1Qvjoq4VGloSiKo729X6DuQL"
select select "number:89"
select select "number:90"
select select "number:13"
select select "number:5"
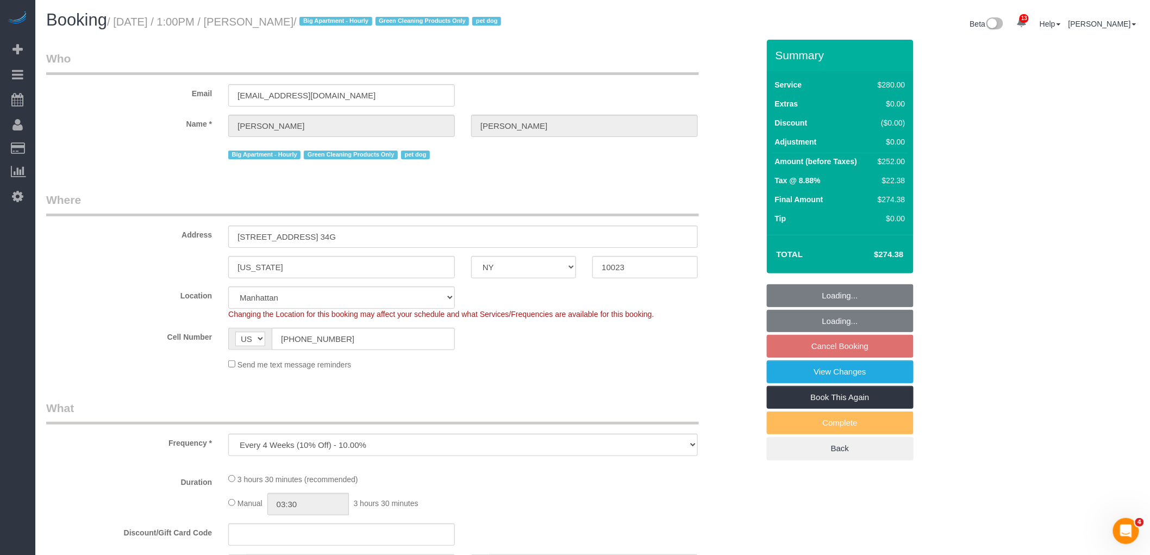
select select "210"
select select "object:1019"
select select "spot6"
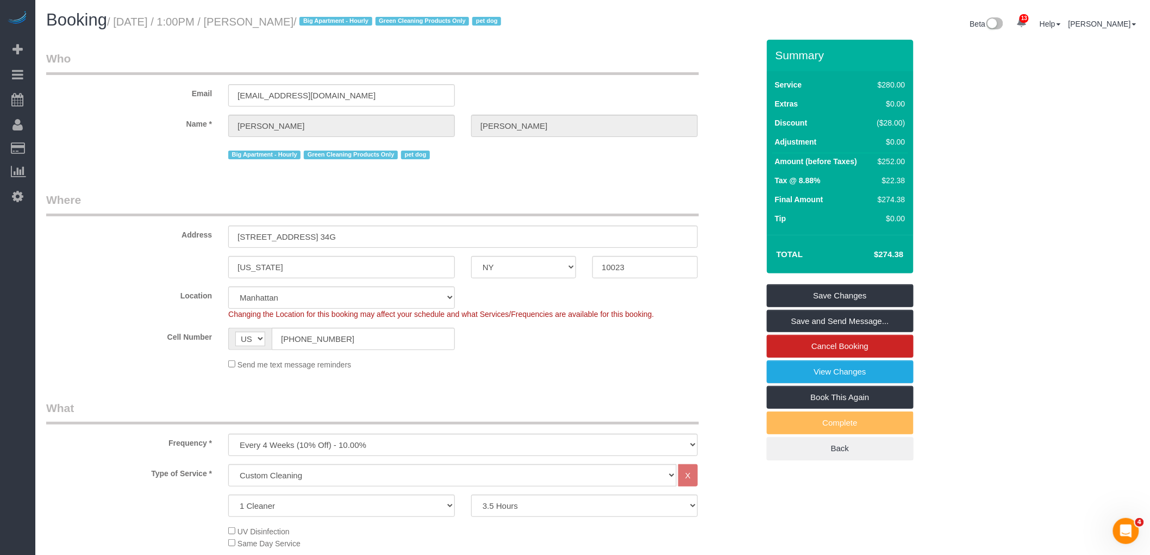
click at [524, 71] on legend "Who" at bounding box center [372, 63] width 653 height 24
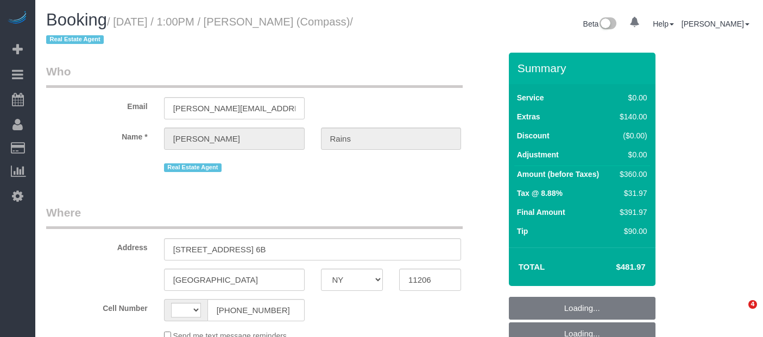
select select "NY"
select select "string:stripe-pm_1S4Q8b4VGloSiKo7y8bTb64Z"
select select "2"
select select "string:[GEOGRAPHIC_DATA]"
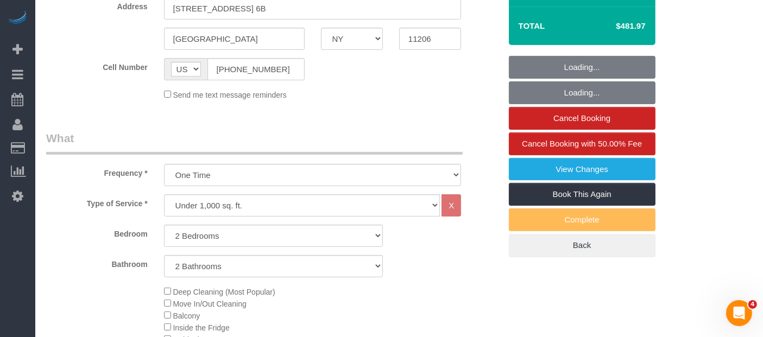
select select "spot1"
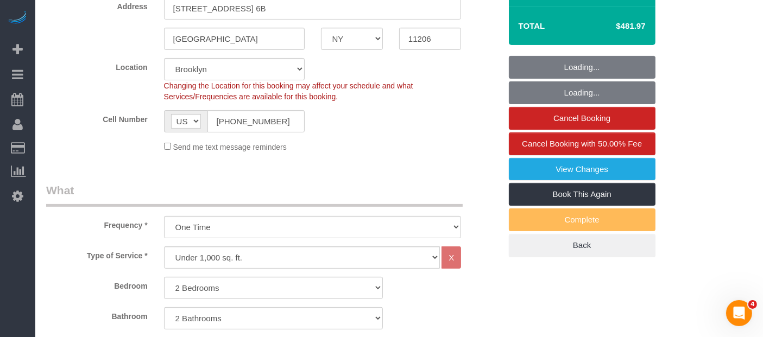
select select "object:1004"
select select "number:89"
select select "number:90"
select select "number:15"
select select "number:5"
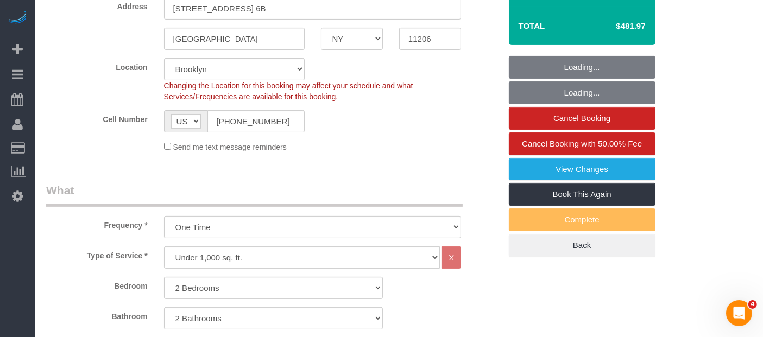
select select "2"
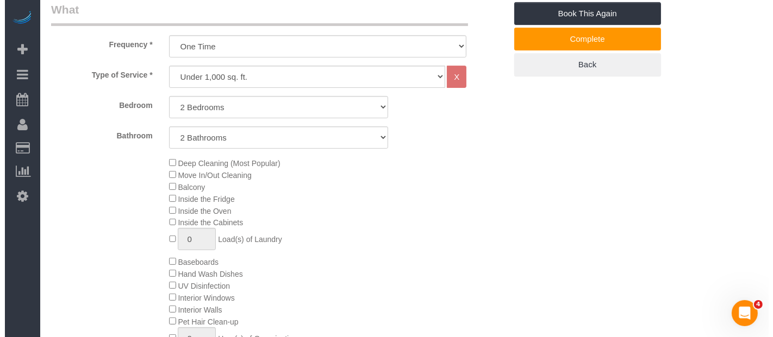
scroll to position [302, 0]
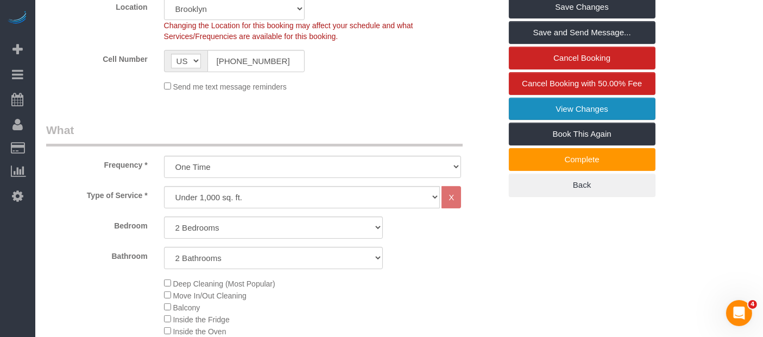
click at [599, 103] on link "View Changes" at bounding box center [582, 109] width 147 height 23
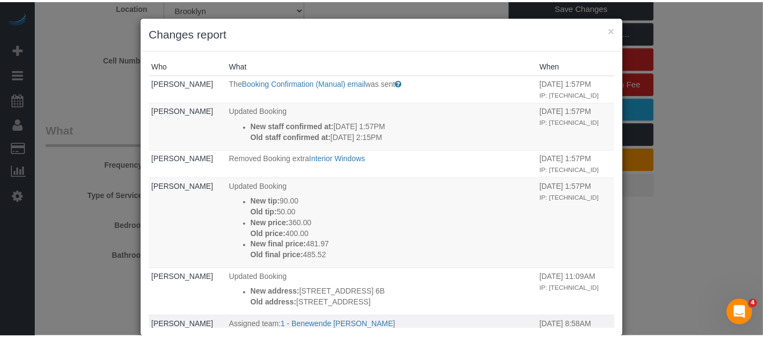
scroll to position [0, 0]
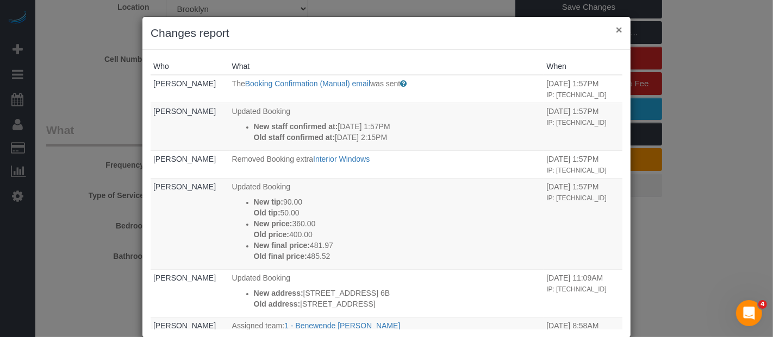
click at [616, 30] on button "×" at bounding box center [619, 29] width 7 height 11
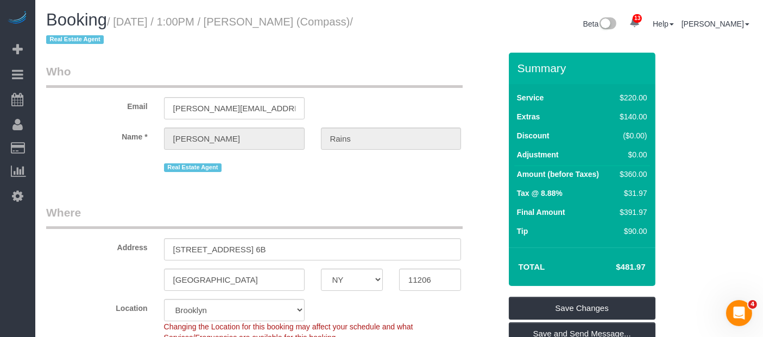
drag, startPoint x: 346, startPoint y: 78, endPoint x: 283, endPoint y: 64, distance: 64.6
click at [346, 78] on legend "Who" at bounding box center [254, 76] width 417 height 24
drag, startPoint x: 393, startPoint y: 71, endPoint x: 375, endPoint y: 115, distance: 47.8
click at [393, 71] on legend "Who" at bounding box center [254, 76] width 417 height 24
click at [383, 67] on legend "Who" at bounding box center [254, 76] width 417 height 24
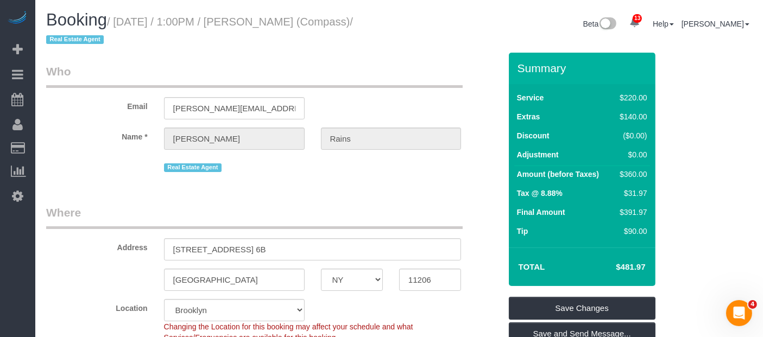
drag, startPoint x: 272, startPoint y: 23, endPoint x: 299, endPoint y: 42, distance: 33.6
click at [299, 42] on h1 "Booking / September 08, 2025 / 1:00PM / Jessica Rains (Compass) / Real Estate A…" at bounding box center [218, 29] width 345 height 37
click at [335, 49] on div "Booking / September 08, 2025 / 1:00PM / Jessica Rains (Compass) / Real Estate A…" at bounding box center [218, 32] width 361 height 42
click at [277, 19] on small "/ September 08, 2025 / 1:00PM / Jessica Rains (Compass) / Real Estate Agent" at bounding box center [199, 31] width 307 height 30
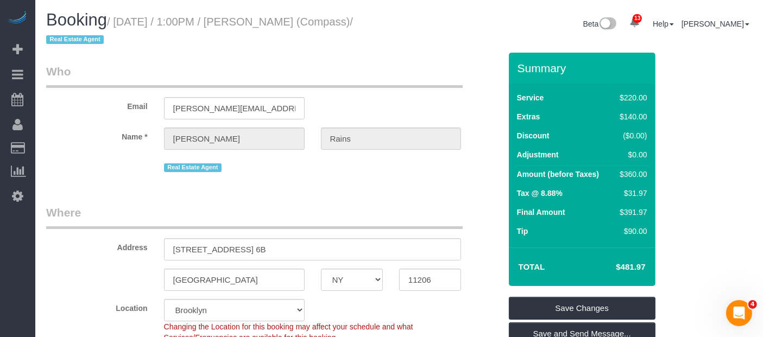
click at [277, 19] on small "/ September 08, 2025 / 1:00PM / Jessica Rains (Compass) / Real Estate Agent" at bounding box center [199, 31] width 307 height 30
click at [324, 24] on small "/ September 08, 2025 / 1:00PM / Jessica Rains (Compass) / Real Estate Agent" at bounding box center [199, 31] width 307 height 30
click at [79, 42] on small "/ September 08, 2025 / 1:00PM / Jessica Rains (Compass) / Real Estate Agent" at bounding box center [199, 31] width 307 height 30
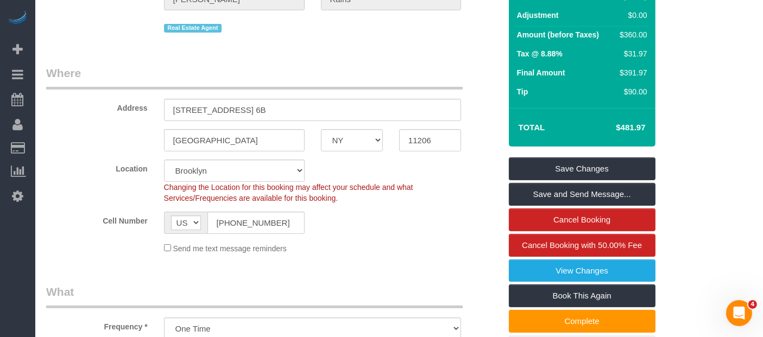
scroll to position [121, 0]
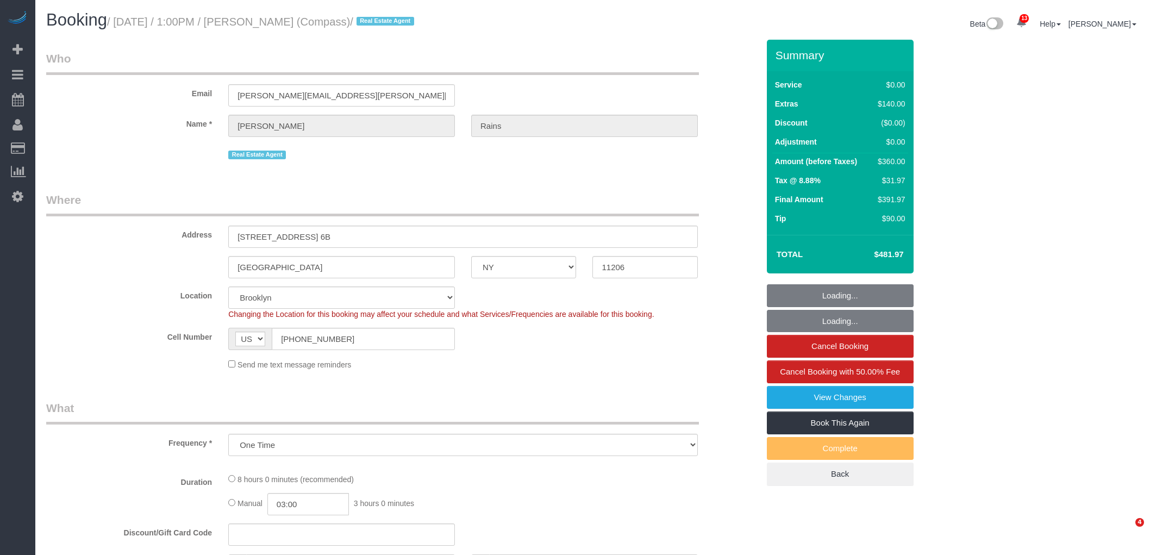
select select "NY"
select select "string:stripe-pm_1S4Q8b4VGloSiKo7y8bTb64Z"
select select "number:89"
select select "number:90"
select select "number:15"
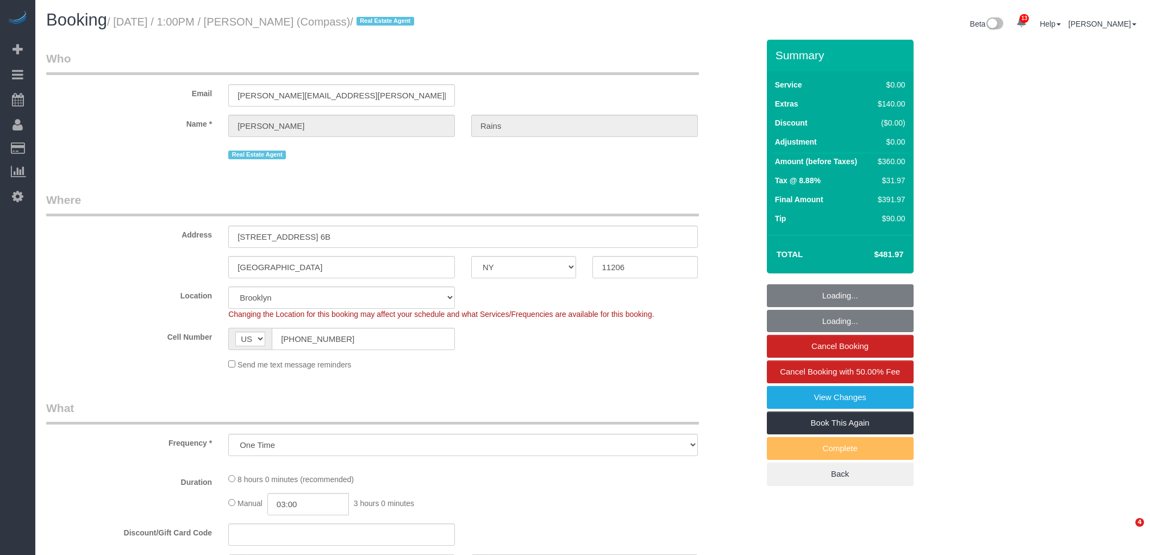
select select "number:5"
select select "object:1420"
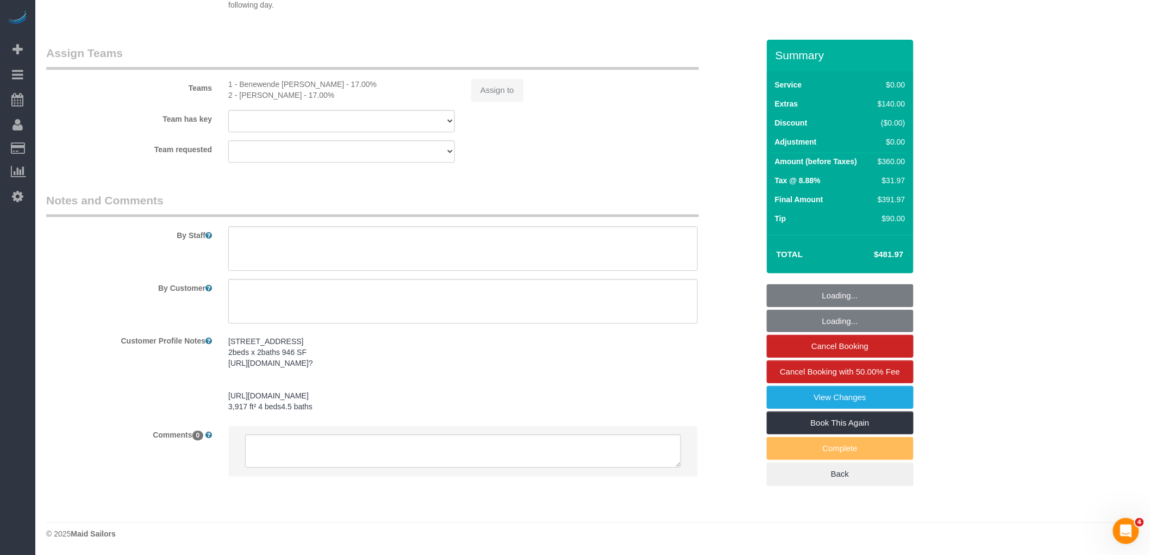
select select "spot1"
select select "2"
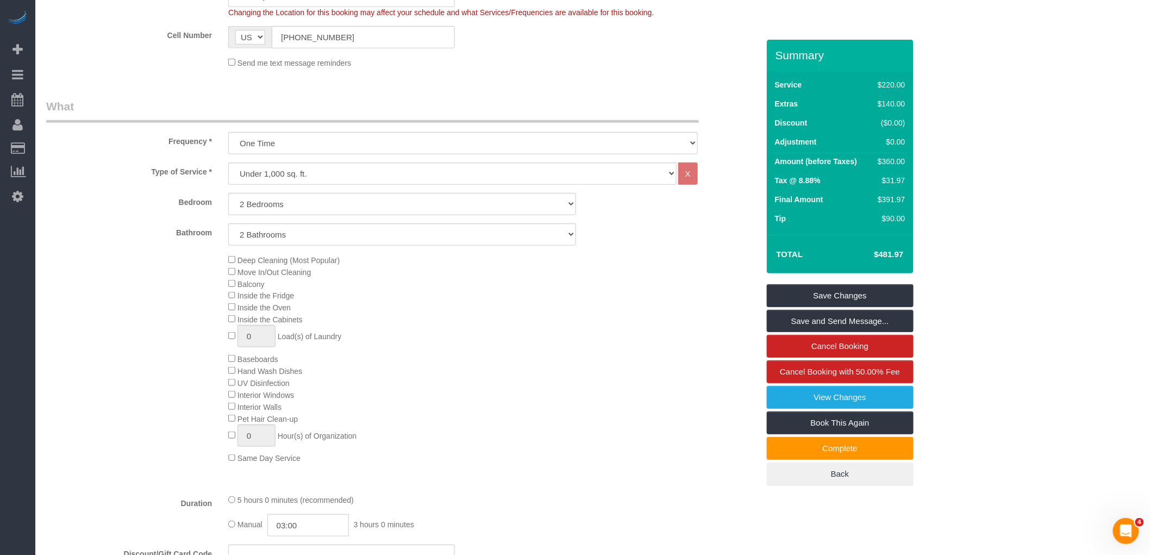
scroll to position [191, 0]
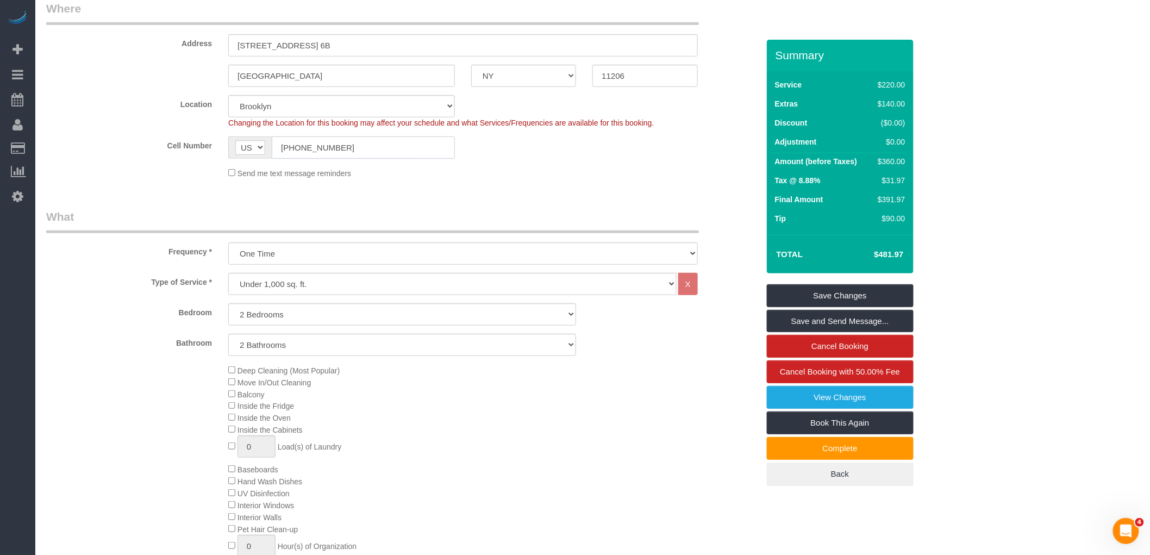
drag, startPoint x: 352, startPoint y: 145, endPoint x: 136, endPoint y: 172, distance: 217.4
click at [145, 171] on sui-booking-location "Location Manhattan Austin Boston Bronx Brooklyn Charlotte Denver New Jersey Por…" at bounding box center [402, 137] width 712 height 84
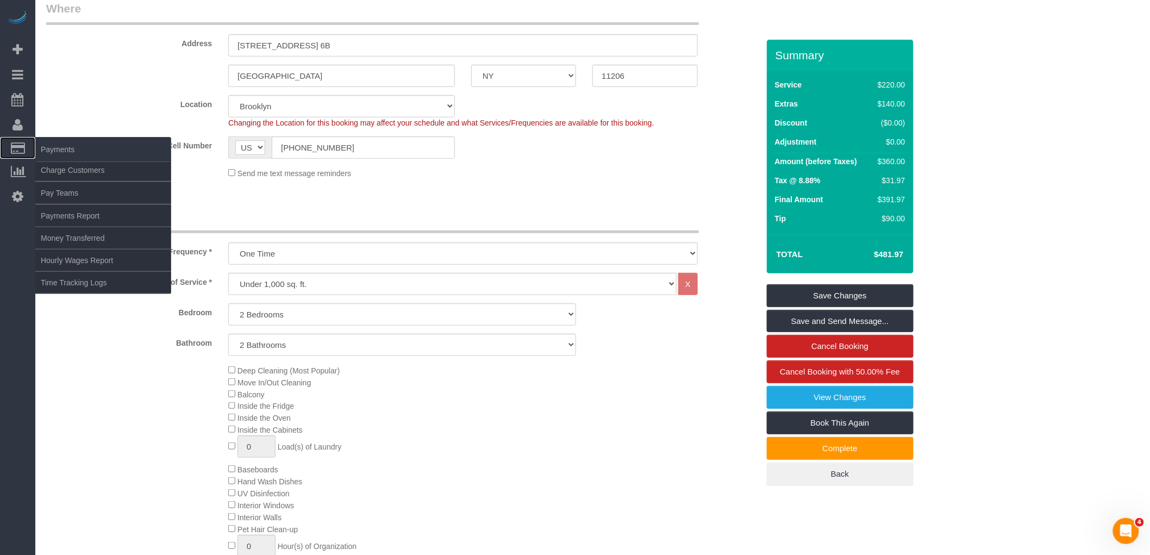
click at [67, 162] on span "Payments" at bounding box center [103, 149] width 136 height 25
click at [77, 171] on link "Charge Customers" at bounding box center [103, 170] width 136 height 22
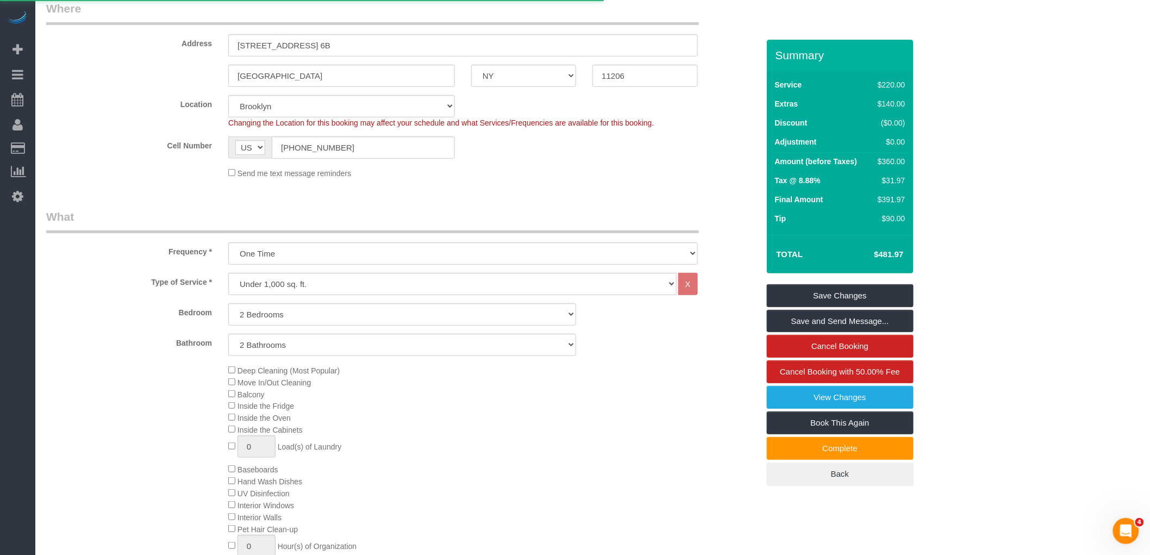
select select
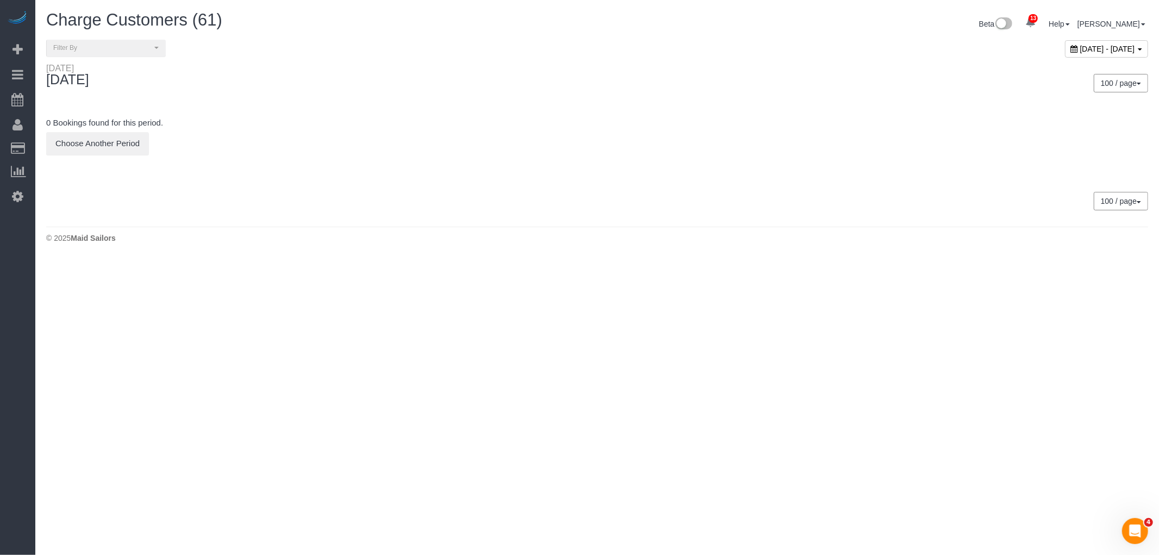
drag, startPoint x: 1025, startPoint y: 52, endPoint x: 1015, endPoint y: 79, distance: 29.4
click at [1080, 51] on span "September 08, 2025 - September 08, 2025" at bounding box center [1107, 49] width 55 height 9
type input "**********"
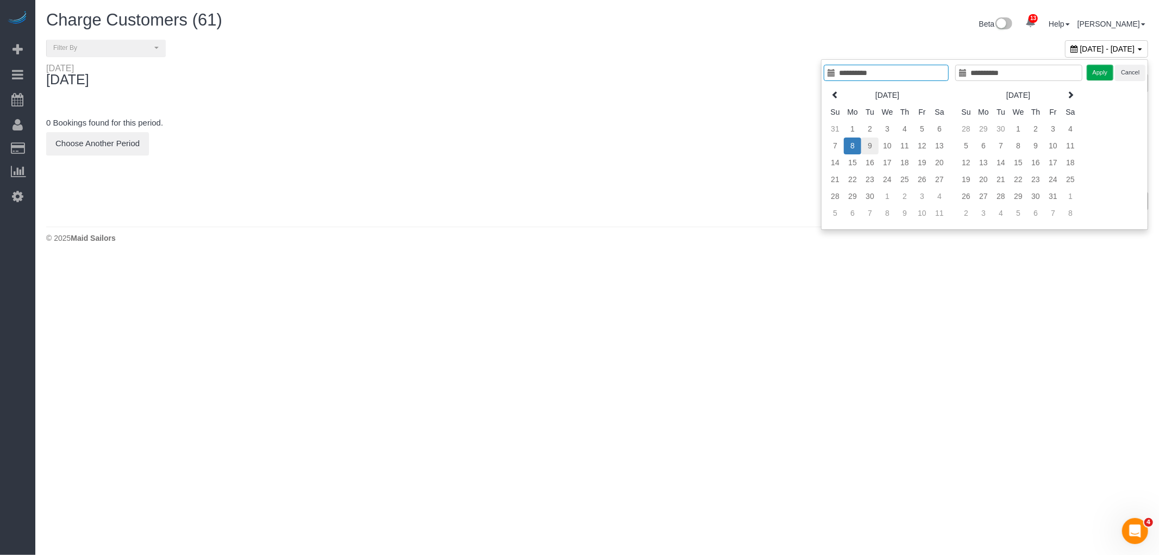
type input "**********"
click at [867, 145] on td "9" at bounding box center [869, 145] width 17 height 17
click at [867, 148] on td "9" at bounding box center [869, 145] width 17 height 17
click at [1098, 77] on button "Apply" at bounding box center [1100, 73] width 27 height 16
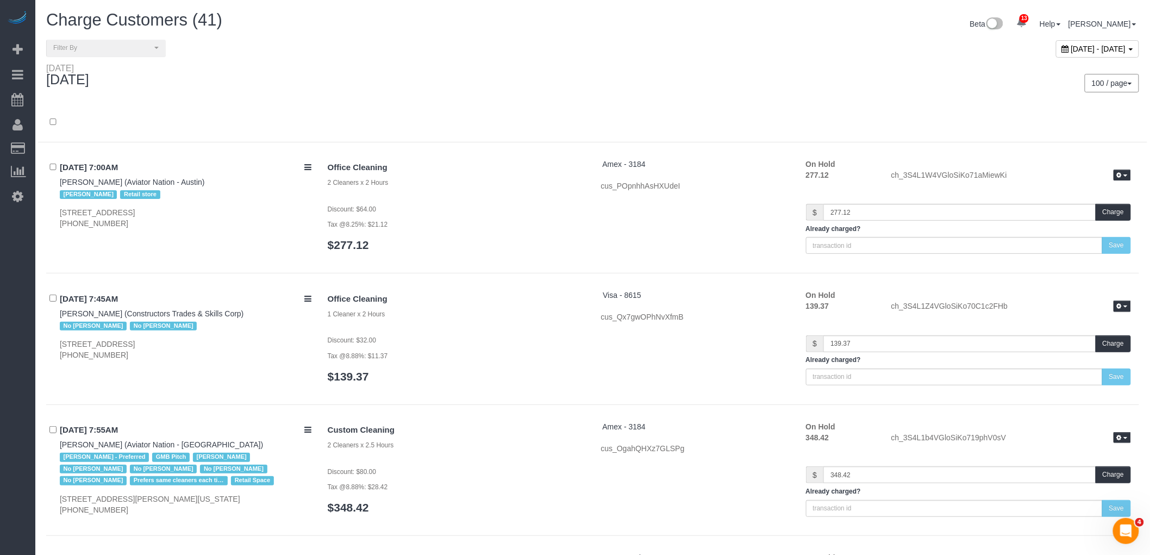
click at [693, 105] on div at bounding box center [592, 122] width 1109 height 39
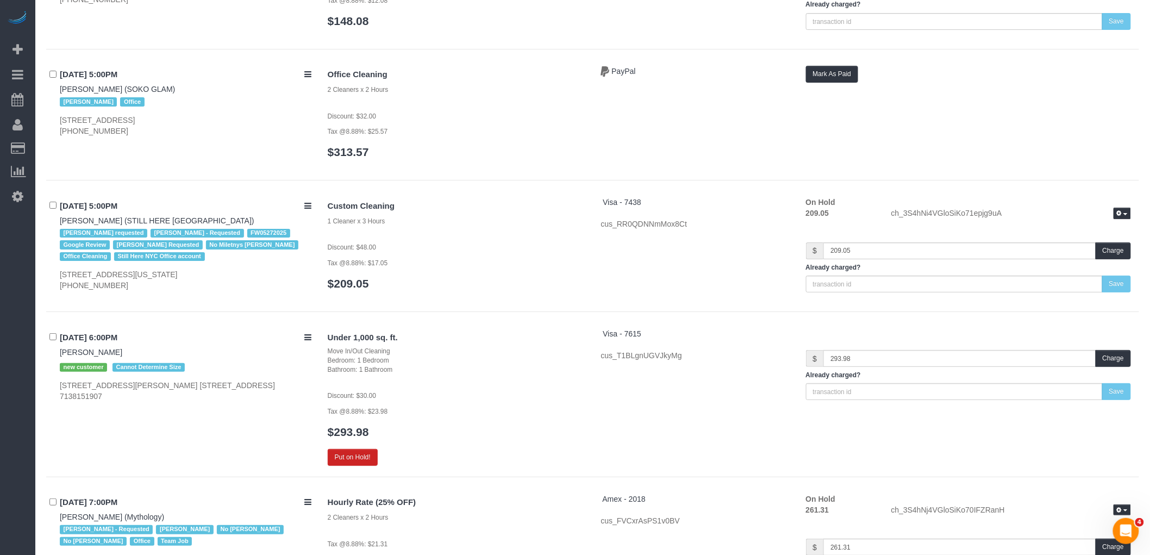
scroll to position [5218, 0]
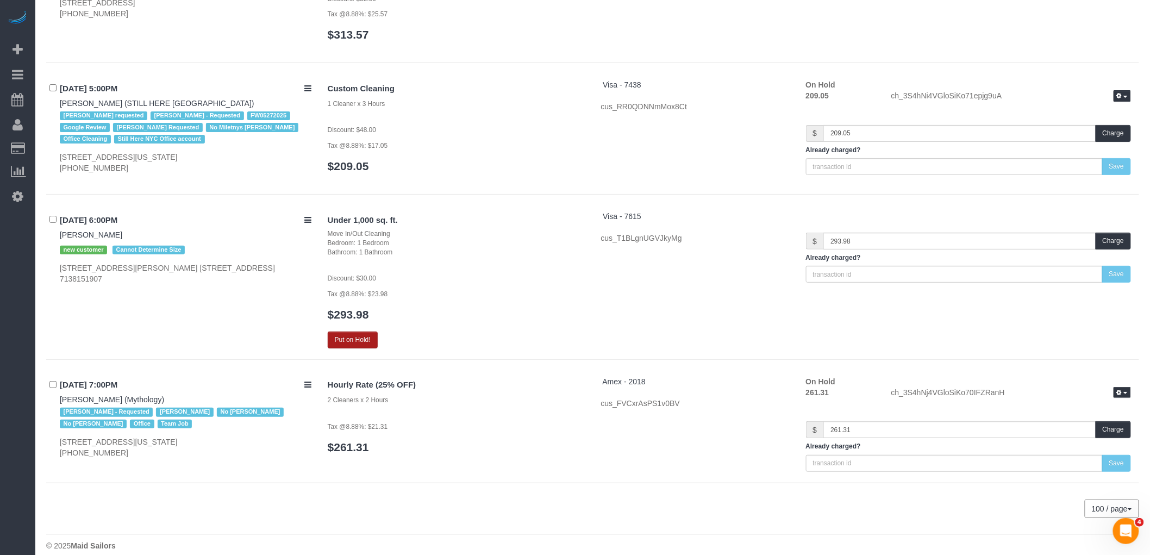
click at [341, 331] on button "Put on Hold!" at bounding box center [353, 339] width 50 height 17
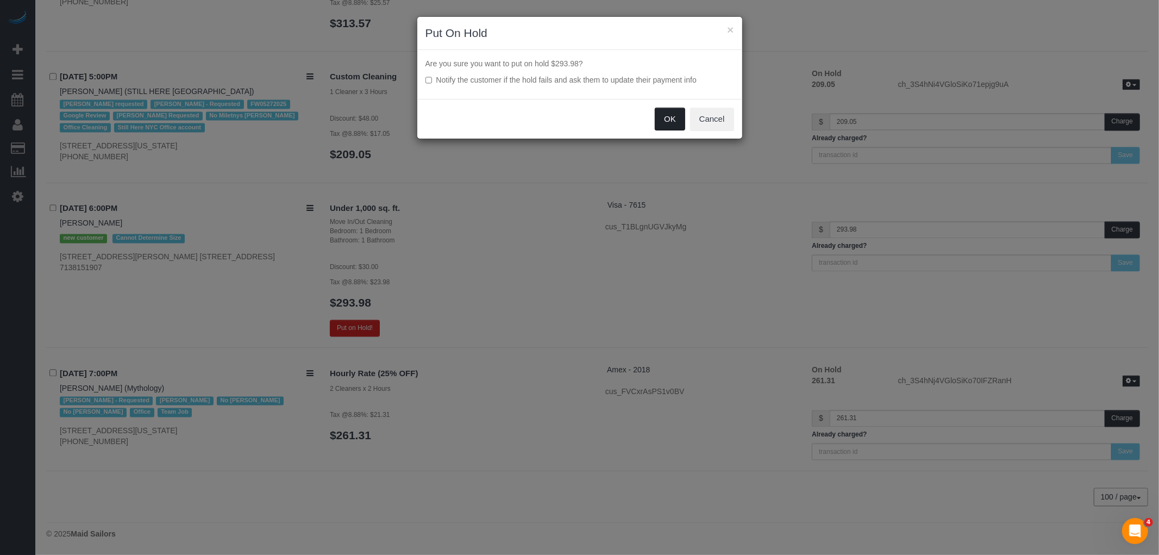
click at [659, 112] on button "OK" at bounding box center [670, 119] width 30 height 23
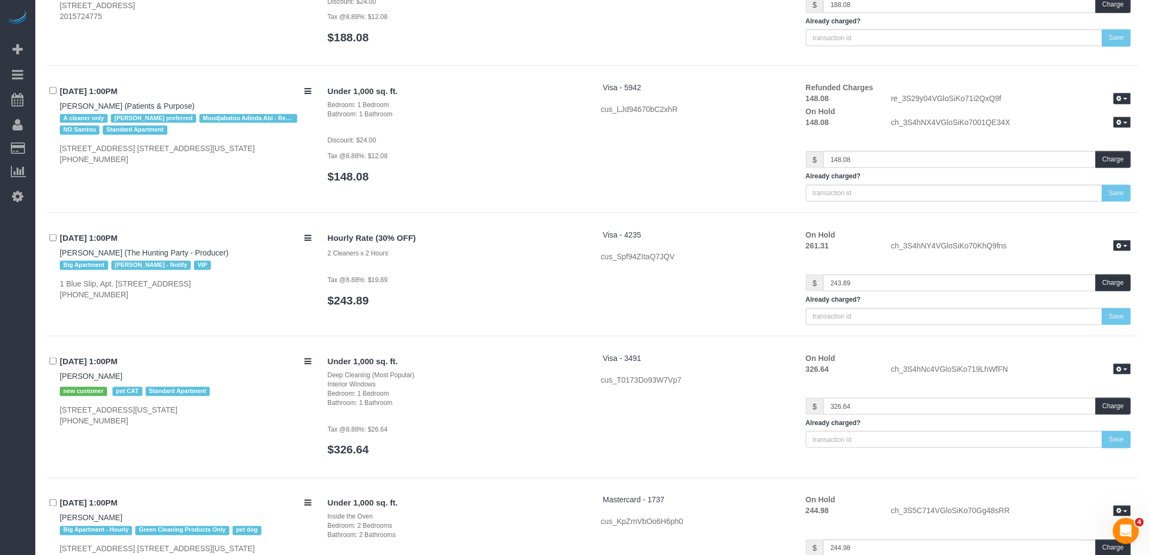
scroll to position [3709, 0]
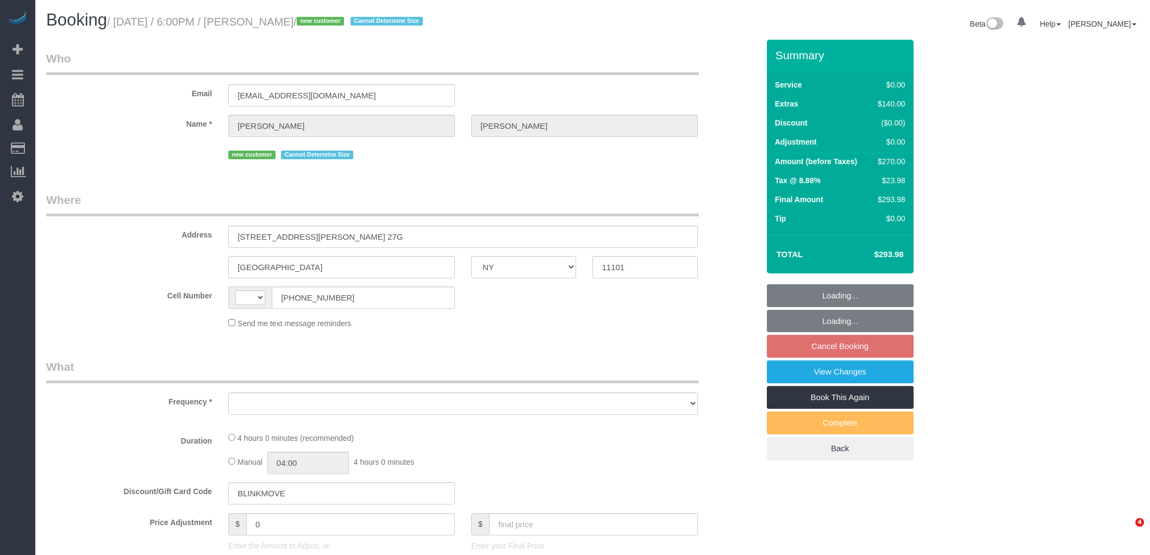
select select "NY"
select select "string:[GEOGRAPHIC_DATA]"
select select "string:stripe-pm_1S58yT4VGloSiKo7tfi3r97a"
select select "number:89"
select select "number:79"
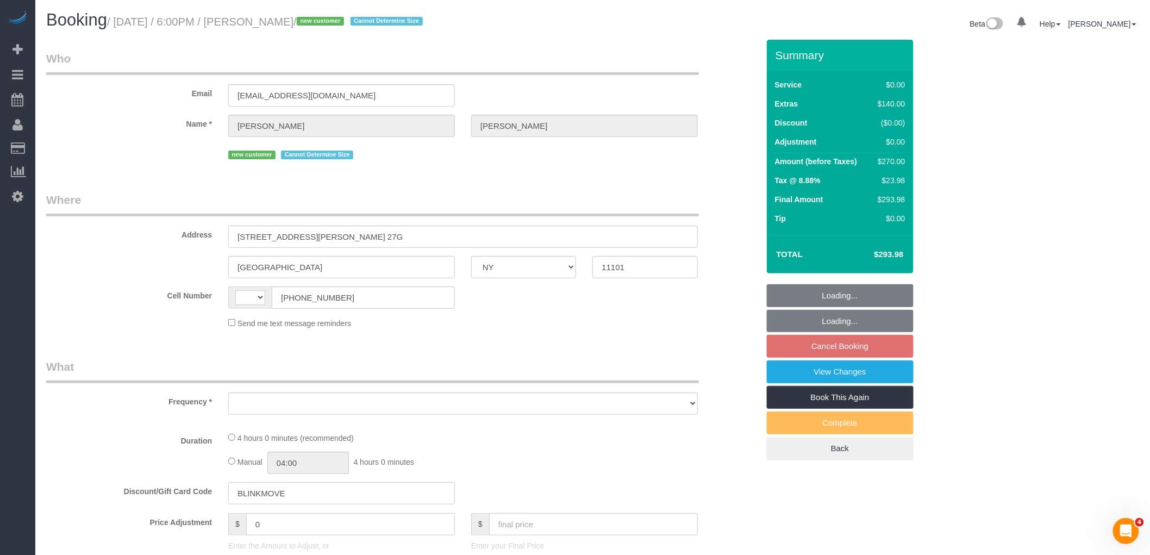
select select "number:15"
select select "number:5"
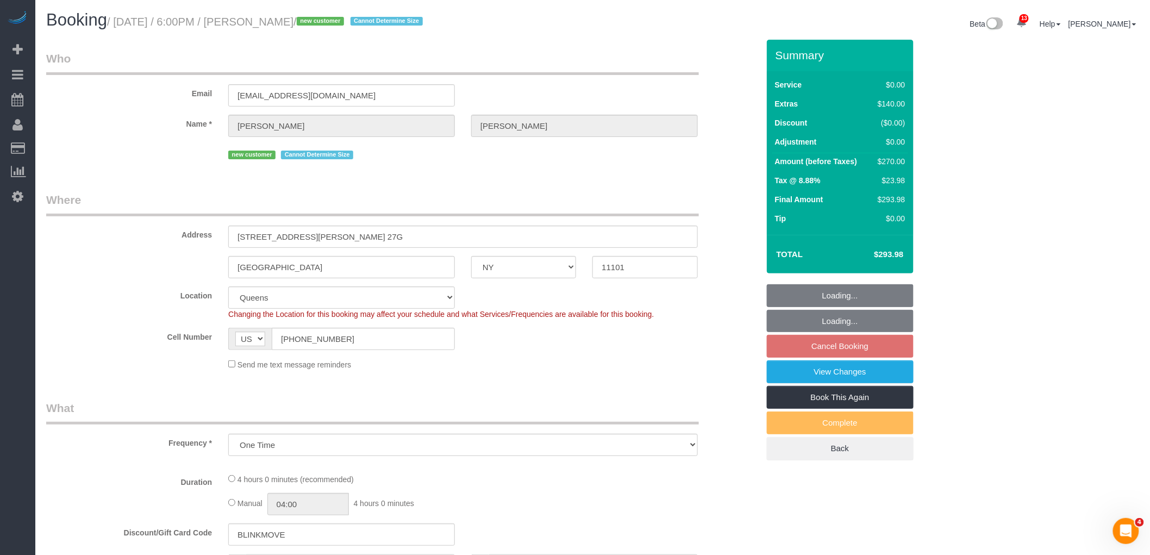
select select "object:888"
select select "spot1"
select select "object:1036"
select select "1"
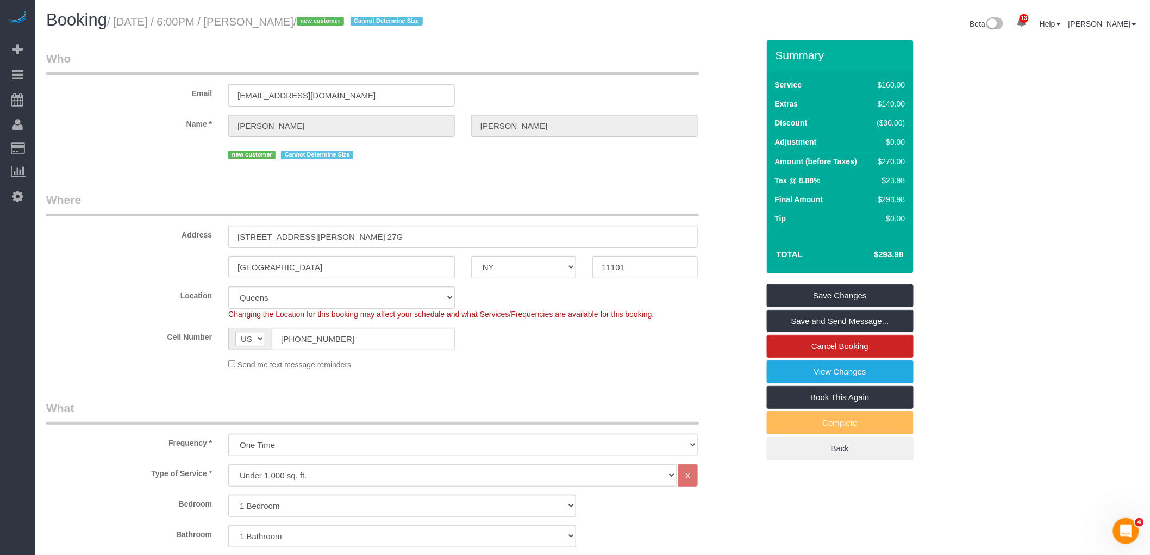
drag, startPoint x: 504, startPoint y: 67, endPoint x: 494, endPoint y: 68, distance: 9.3
click at [504, 67] on legend "Who" at bounding box center [372, 63] width 653 height 24
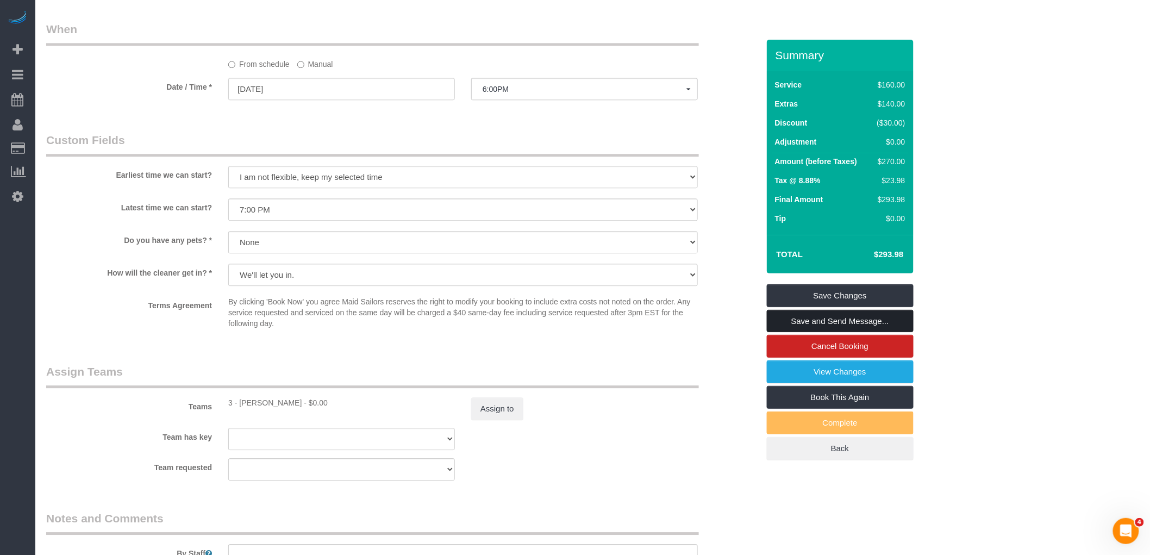
scroll to position [1026, 0]
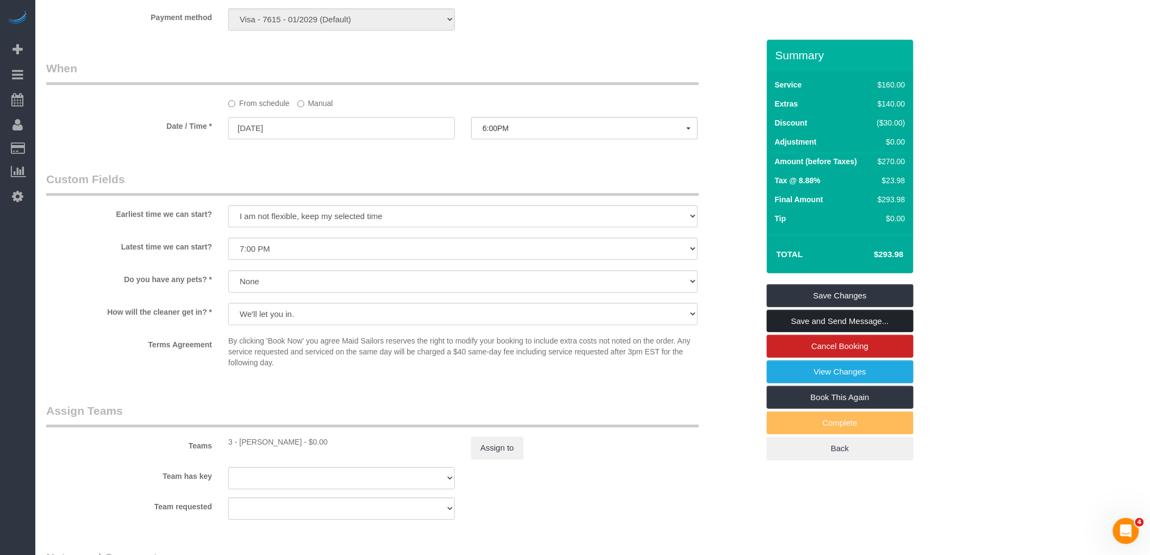
click at [851, 323] on link "Save and Send Message..." at bounding box center [840, 321] width 147 height 23
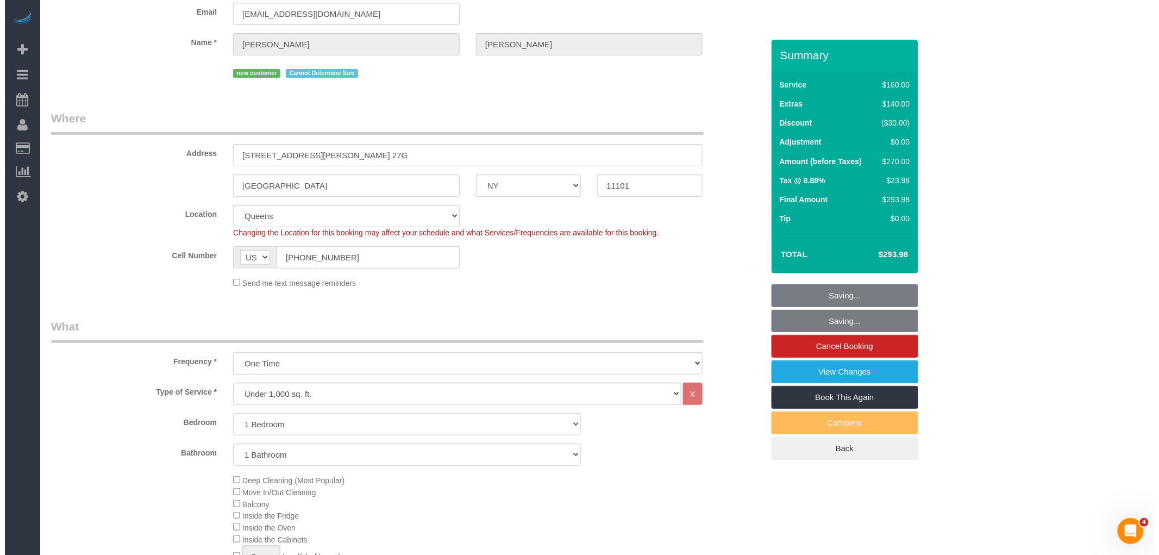
scroll to position [0, 0]
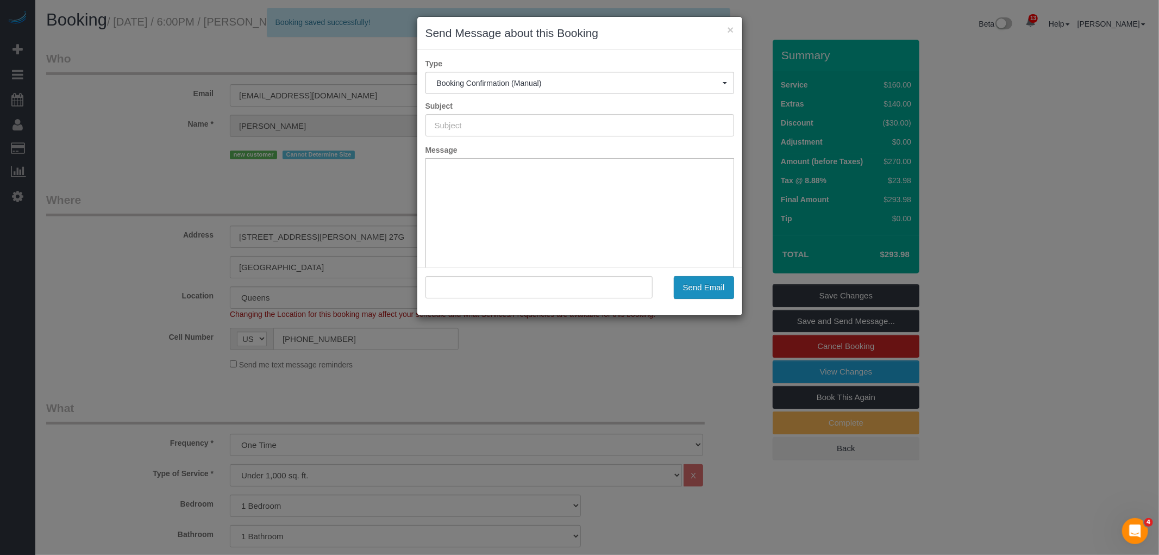
click at [689, 288] on button "Send Email" at bounding box center [704, 287] width 60 height 23
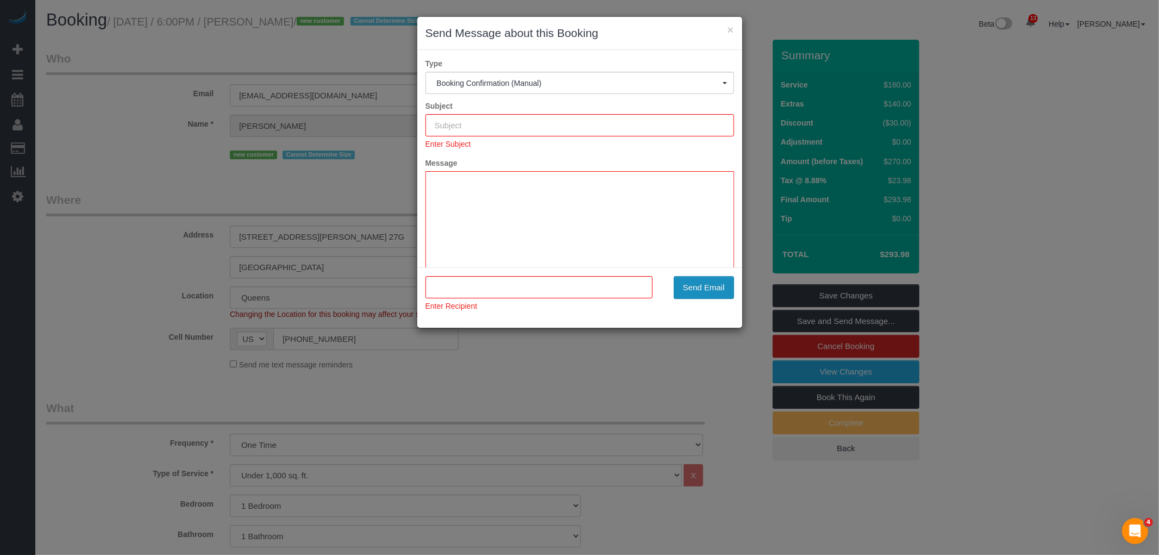
type input "Cleaning Confirmed for 09/09/2025 at 6:00pm"
type input ""Olivia Jiang" <oliviacj02@gmail.com>"
click at [701, 283] on button "Send Email" at bounding box center [704, 287] width 60 height 23
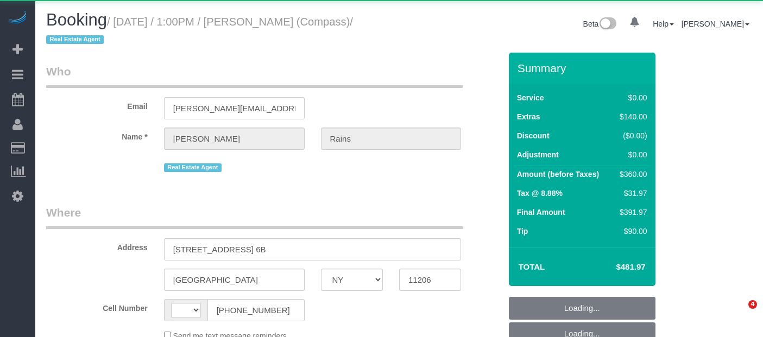
select select "NY"
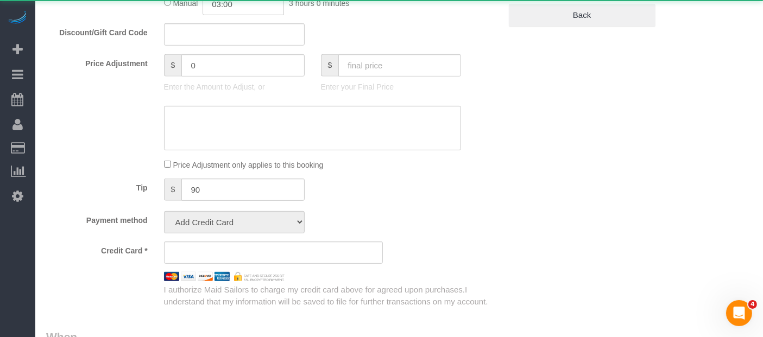
select select "string:[GEOGRAPHIC_DATA]"
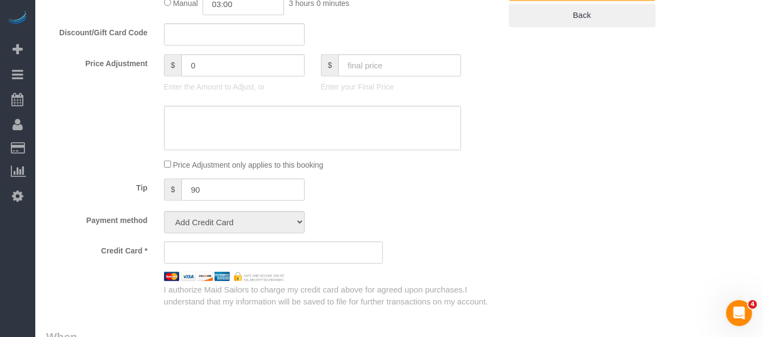
scroll to position [486, 0]
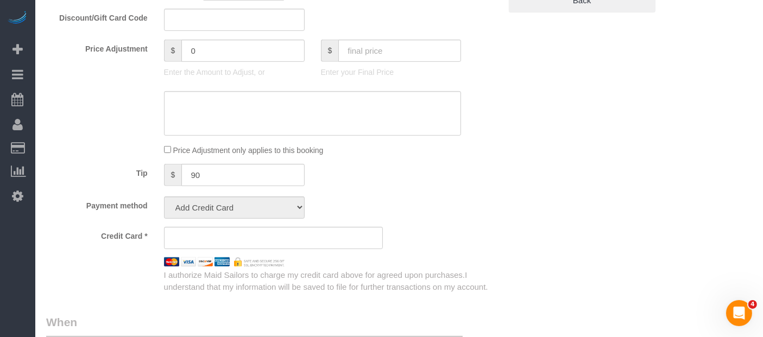
select select "object:745"
select select "2"
select select "number:89"
select select "number:90"
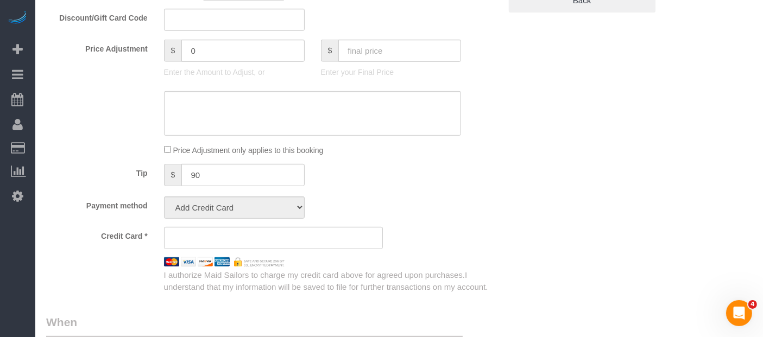
select select "number:15"
select select "number:5"
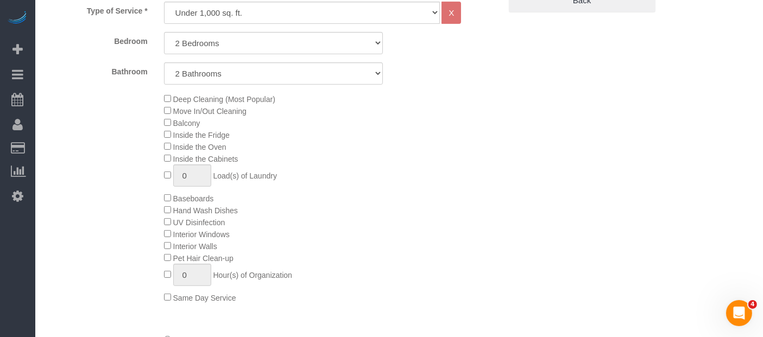
select select "string:stripe-pm_1S4Q8b4VGloSiKo7y8bTb64Z"
select select "spot1"
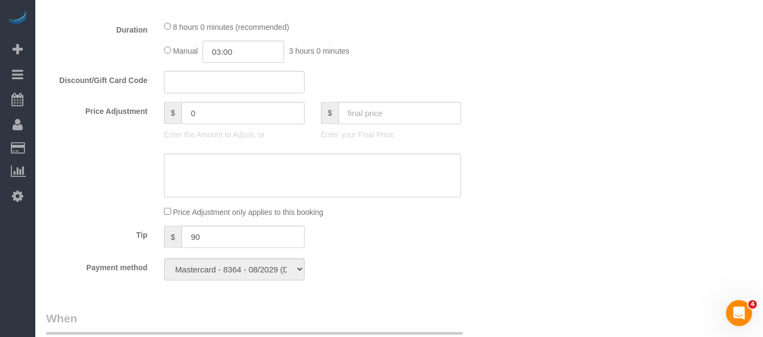
select select "2"
select select "object:1420"
select select "spot40"
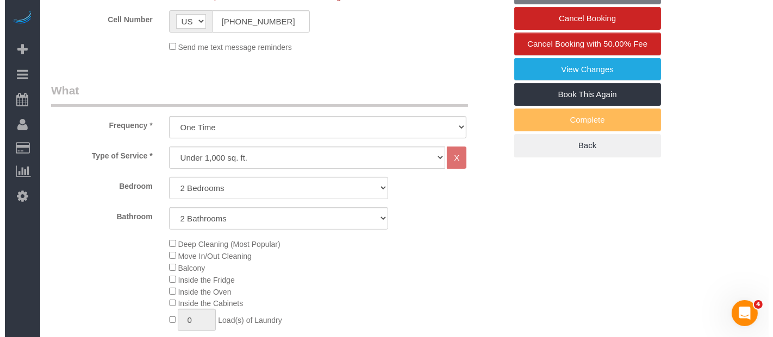
scroll to position [316, 0]
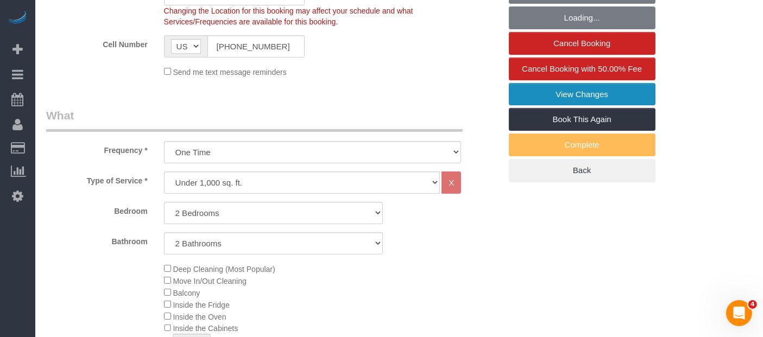
drag, startPoint x: 579, startPoint y: 91, endPoint x: 557, endPoint y: 92, distance: 21.8
click at [578, 91] on link "View Changes" at bounding box center [582, 94] width 147 height 23
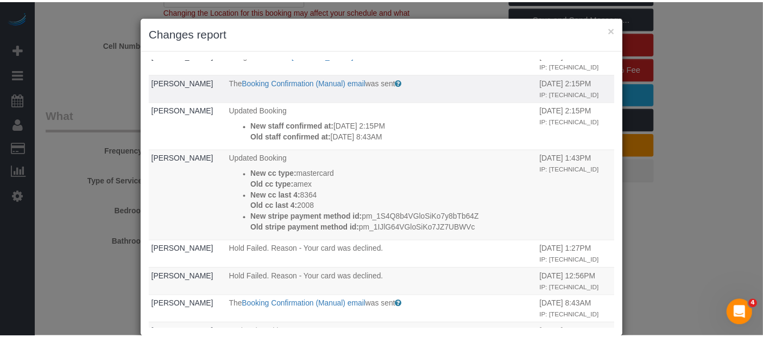
scroll to position [419, 0]
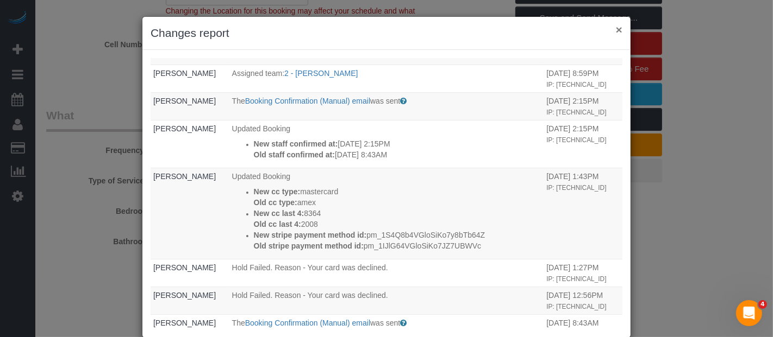
drag, startPoint x: 616, startPoint y: 30, endPoint x: 596, endPoint y: 32, distance: 19.6
click at [616, 29] on button "×" at bounding box center [619, 29] width 7 height 11
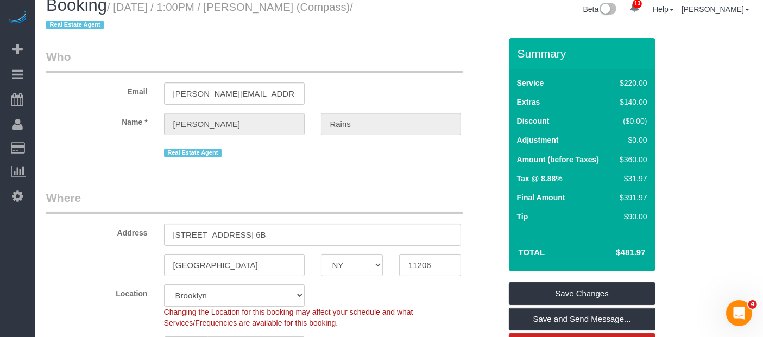
scroll to position [0, 0]
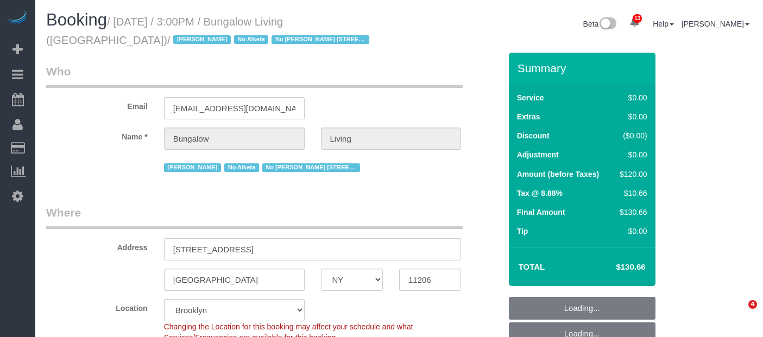
select select "NY"
select select "number:89"
select select "number:90"
select select "number:15"
select select "number:7"
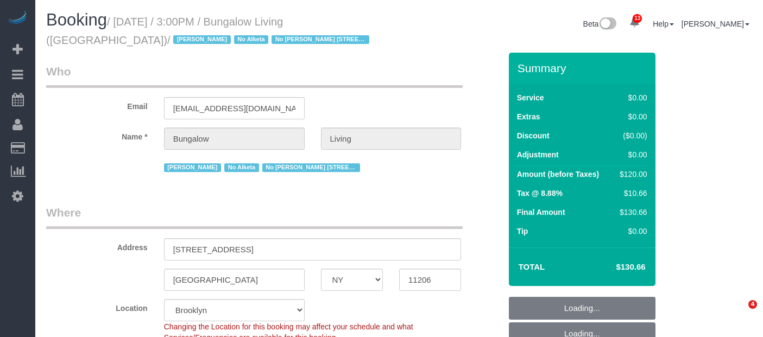
select select "number:21"
select select "spot1"
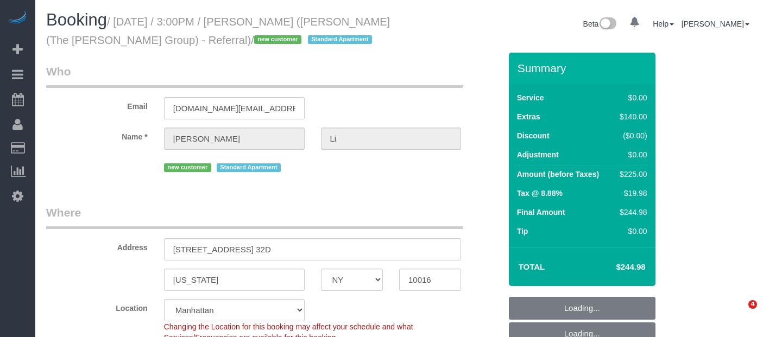
select select "NY"
select select "object:1047"
select select "1"
select select "spot1"
select select "string:stripe-pm_1S4s6w4VGloSiKo7QASpdSCR"
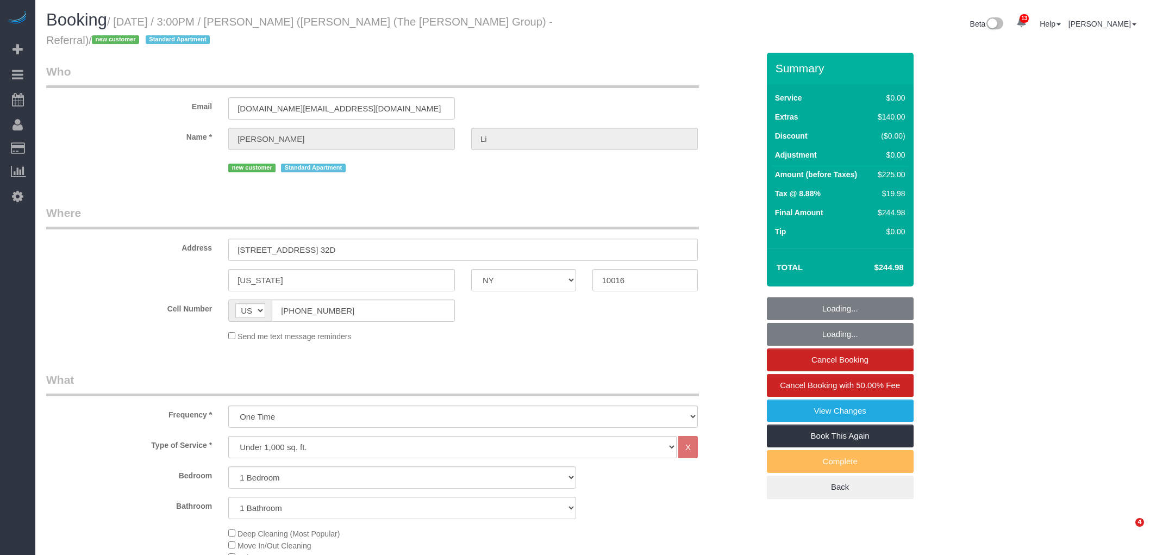
select select "NY"
select select "1"
select select "string:stripe-pm_1S4s6w4VGloSiKo7QASpdSCR"
select select "spot1"
select select "number:62"
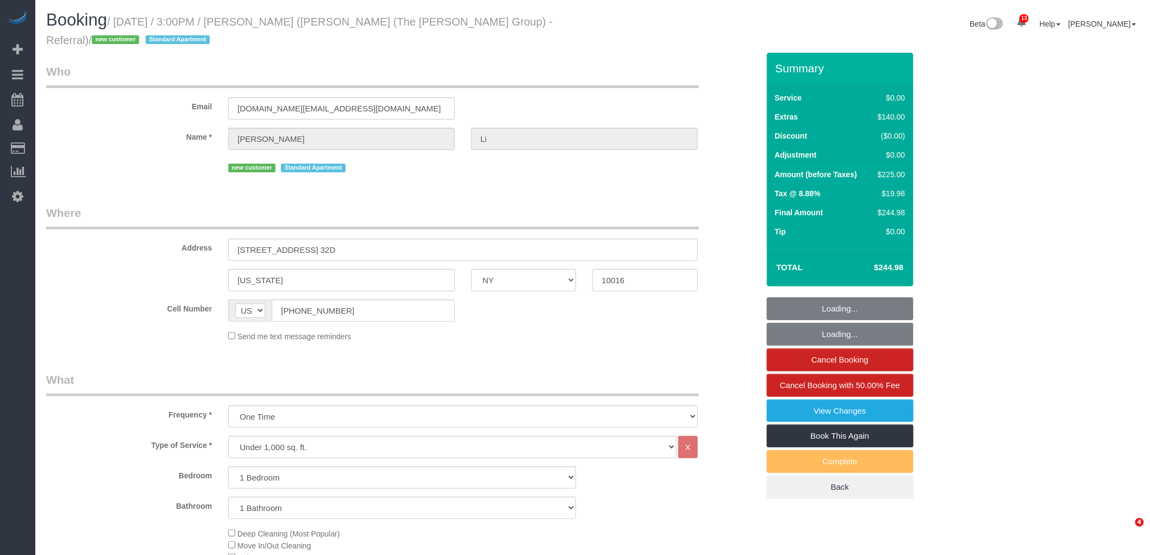
select select "number:76"
select select "number:15"
select select "number:5"
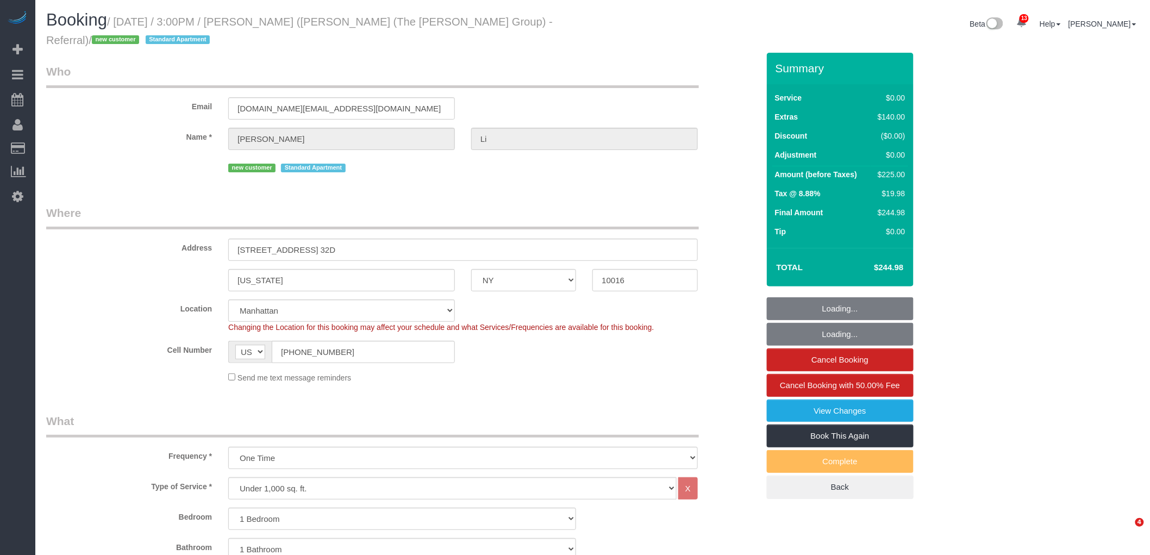
select select "object:1470"
select select "1"
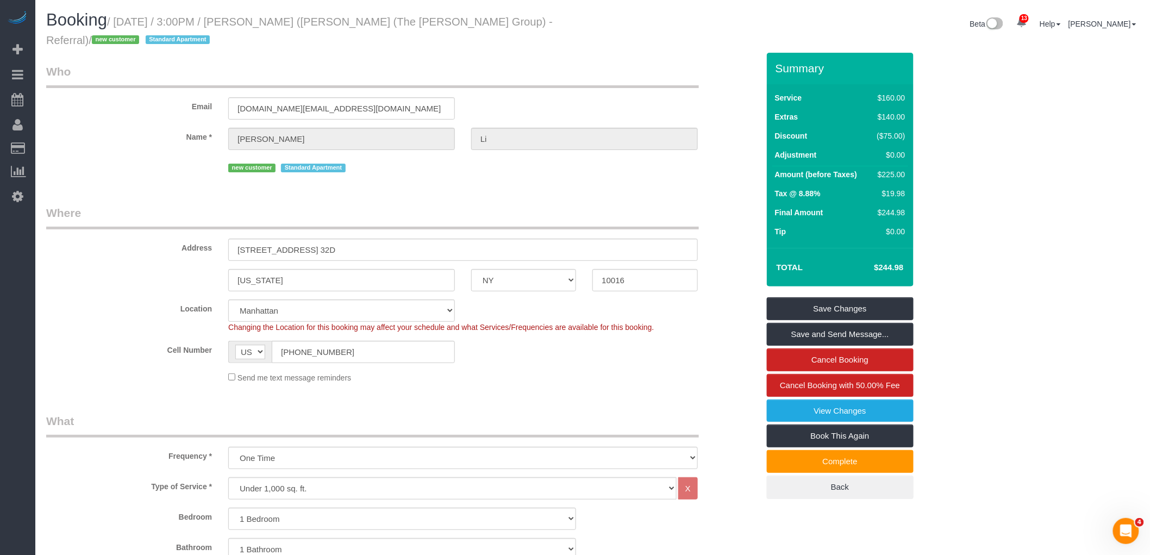
click at [556, 97] on div "Email [DOMAIN_NAME][EMAIL_ADDRESS][DOMAIN_NAME]" at bounding box center [402, 92] width 729 height 56
click at [550, 221] on legend "Where" at bounding box center [372, 217] width 653 height 24
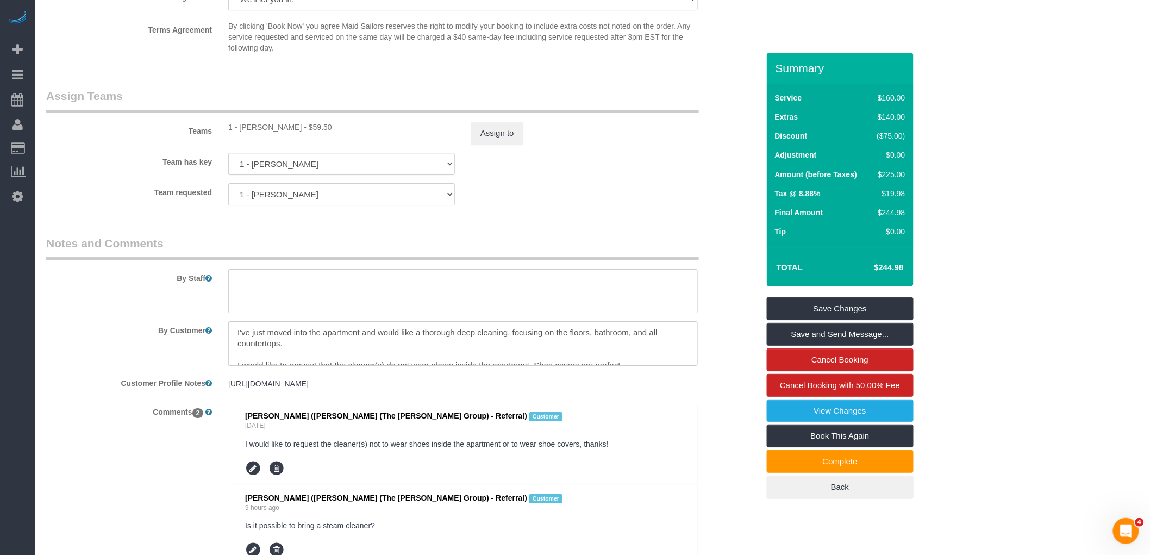
scroll to position [1328, 0]
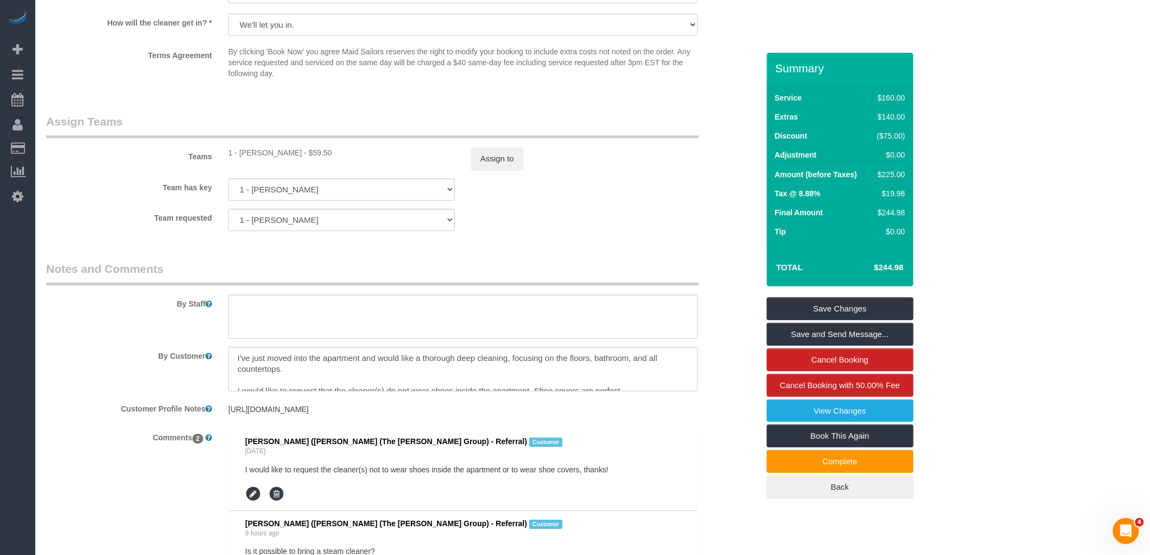
click at [616, 231] on div "Team requested 1 - [PERSON_NAME] 000- [PERSON_NAME] 000 - Partnerships 000 - TE…" at bounding box center [402, 220] width 729 height 22
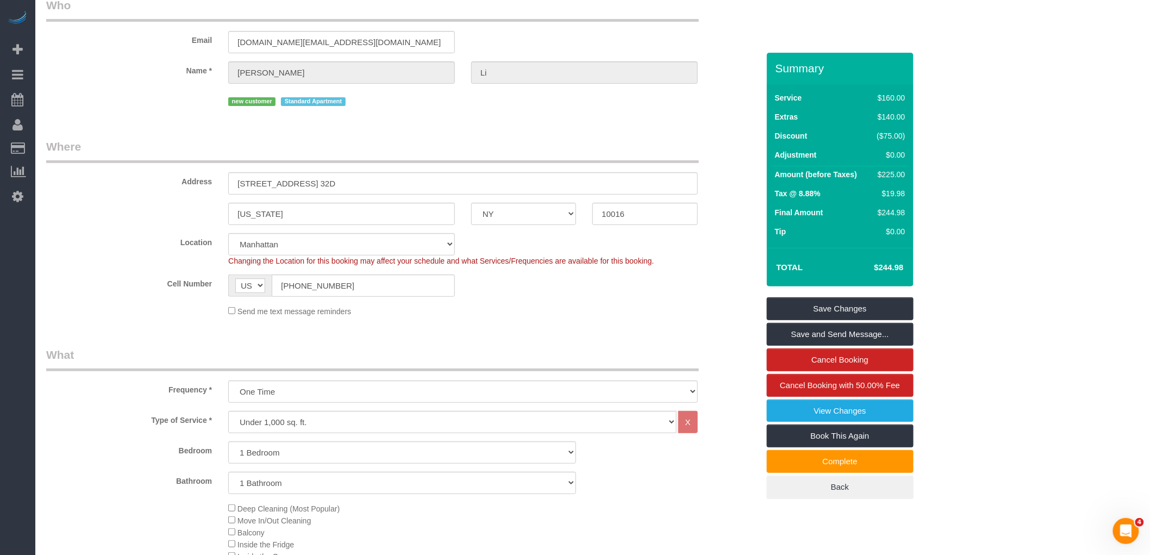
scroll to position [0, 0]
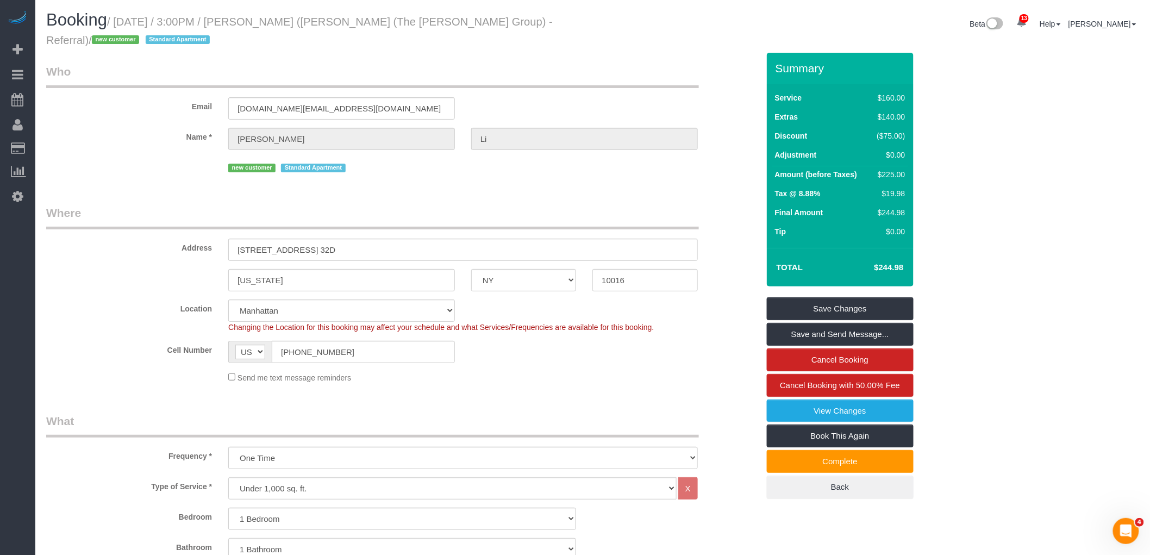
click at [343, 22] on small "/ [DATE] / 3:00PM / [PERSON_NAME] ([PERSON_NAME] (The [PERSON_NAME] Group) - Re…" at bounding box center [299, 31] width 506 height 30
click at [343, 22] on small "/ September 08, 2025 / 3:00PM / Jackie Li (Joseph Nina (The Corcoran Group) - R…" at bounding box center [299, 31] width 506 height 30
click at [371, 23] on small "/ September 08, 2025 / 3:00PM / Jackie Li (Joseph Nina (The Corcoran Group) - R…" at bounding box center [299, 31] width 506 height 30
copy small "Joseph Nina"
click at [600, 95] on div "Email jli915.hk@gmail.com" at bounding box center [402, 92] width 729 height 56
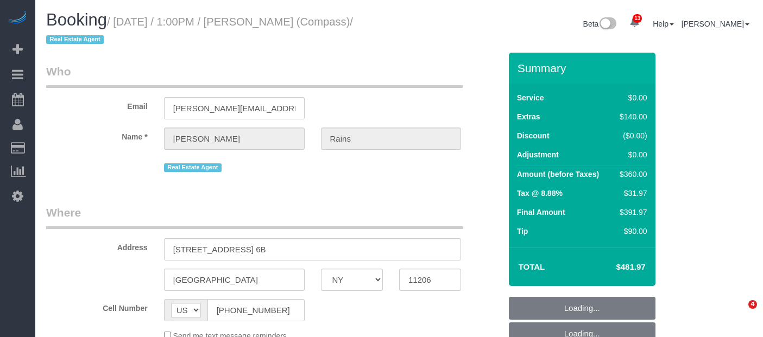
select select "NY"
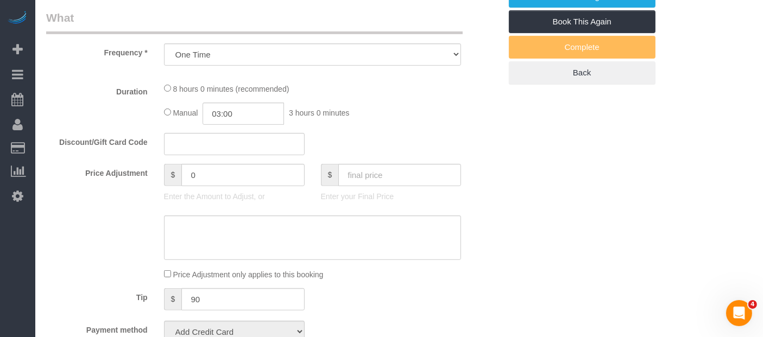
select select "string:stripe-pm_1S4Q8b4VGloSiKo7y8bTb64Z"
select select "spot1"
select select "number:89"
select select "number:90"
select select "number:15"
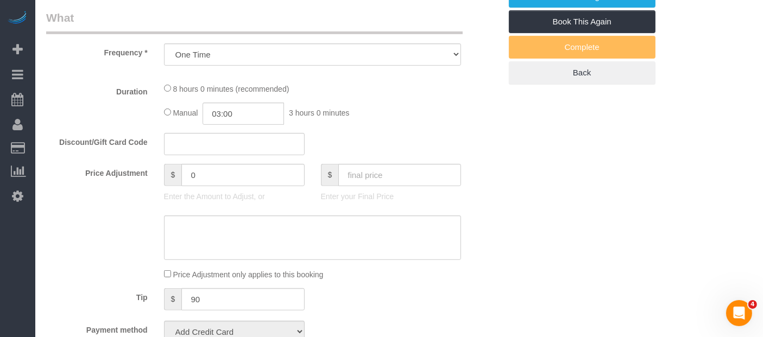
select select "number:5"
select select "object:901"
select select "2"
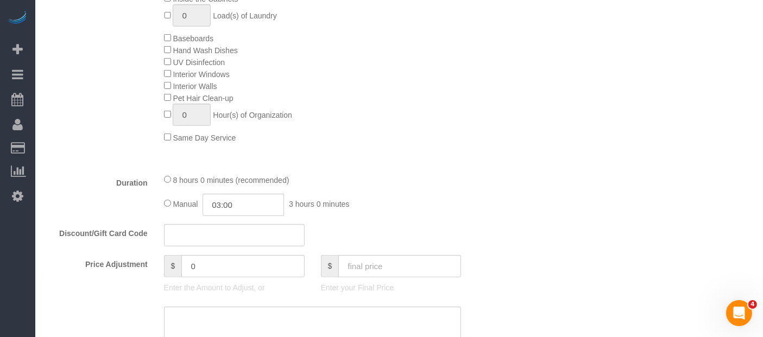
select select "2"
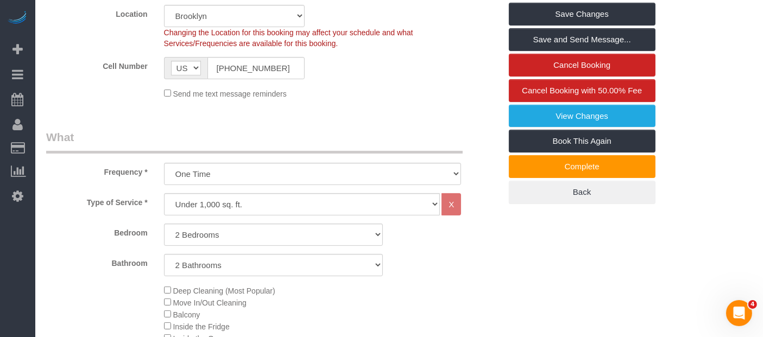
scroll to position [173, 0]
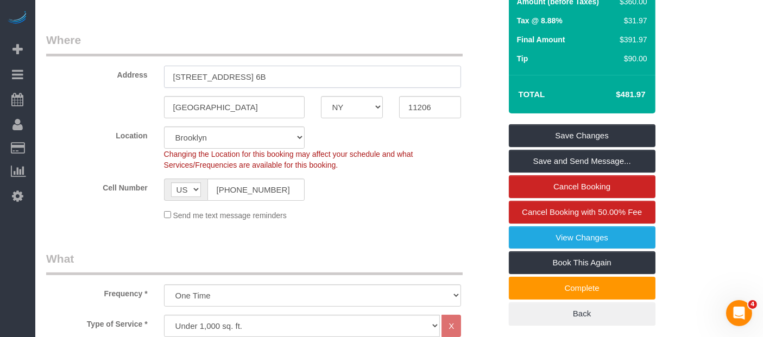
drag, startPoint x: 91, startPoint y: 93, endPoint x: 196, endPoint y: 87, distance: 104.5
click at [77, 93] on sui-booking-address "Address 6 Renaissance Court, Apt. 6B Brooklyn AK AL AR AZ CA CO CT DC DE FL GA …" at bounding box center [273, 75] width 455 height 86
click at [324, 47] on legend "Where" at bounding box center [254, 44] width 417 height 24
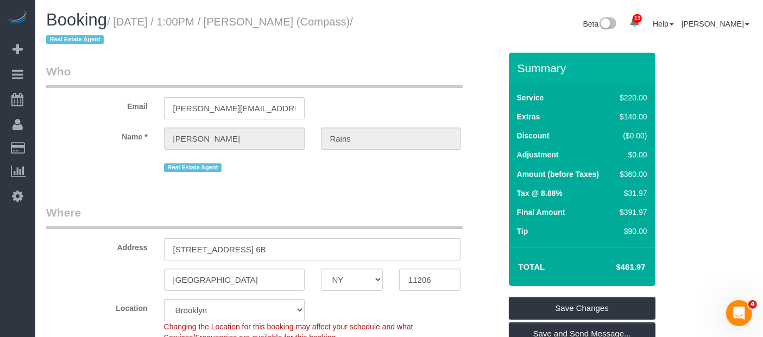
scroll to position [181, 0]
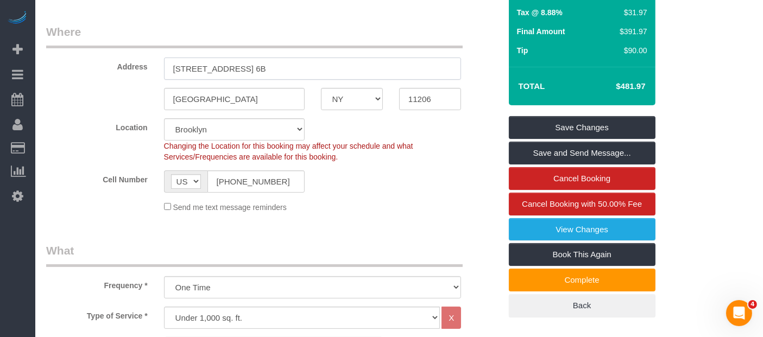
click at [107, 87] on sui-booking-address "Address 6 Renaissance Court, Apt. 6B Brooklyn AK AL AR AZ CA CO CT DC DE FL GA …" at bounding box center [273, 67] width 455 height 86
drag, startPoint x: 431, startPoint y: 99, endPoint x: 361, endPoint y: 111, distance: 71.1
click at [355, 108] on div "Brooklyn AK AL AR AZ CA CO CT DC DE FL GA HI IA ID IL IN KS KY LA MA MD ME MI M…" at bounding box center [273, 99] width 471 height 22
click at [108, 106] on div "Brooklyn AK AL AR AZ CA CO CT DC DE FL GA HI IA ID IL IN KS KY LA MA MD ME MI M…" at bounding box center [273, 99] width 471 height 22
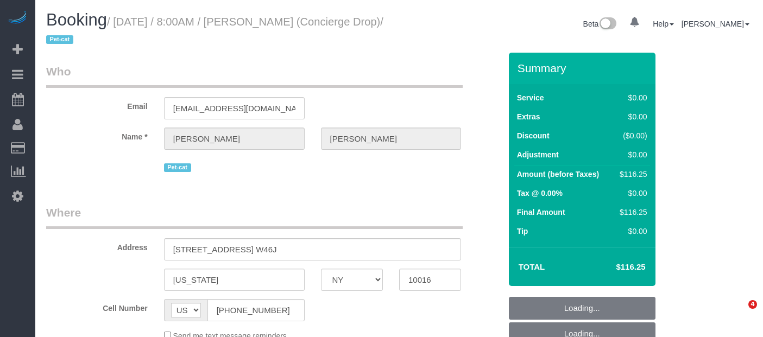
select select "NY"
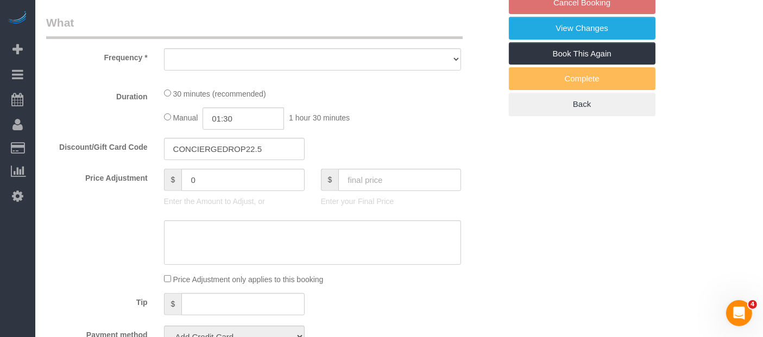
select select "string:stripe-pm_1RaQn24VGloSiKo7zeOF73Wj"
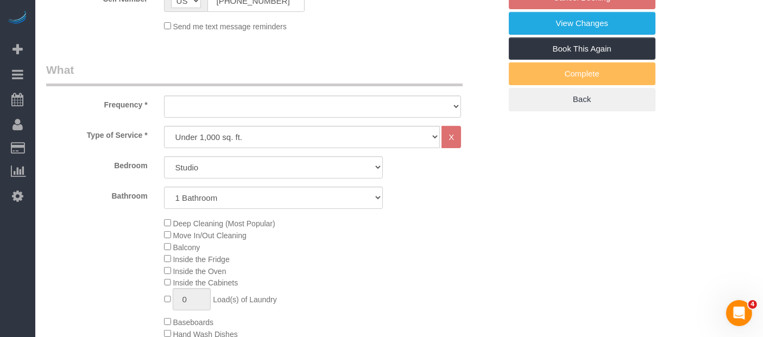
select select "object:842"
select select "number:89"
select select "number:90"
select select "number:13"
select select "number:6"
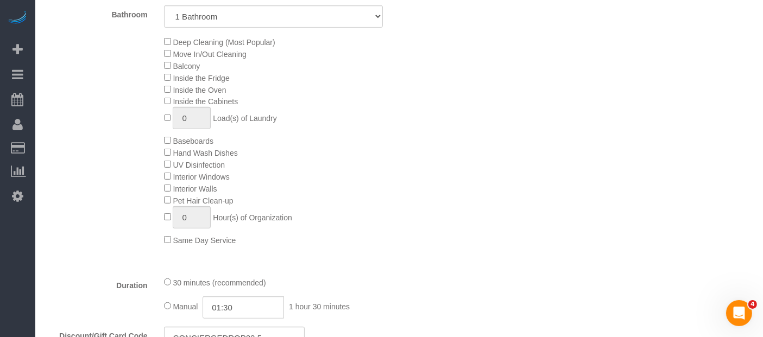
select select "spot1"
select select "object:996"
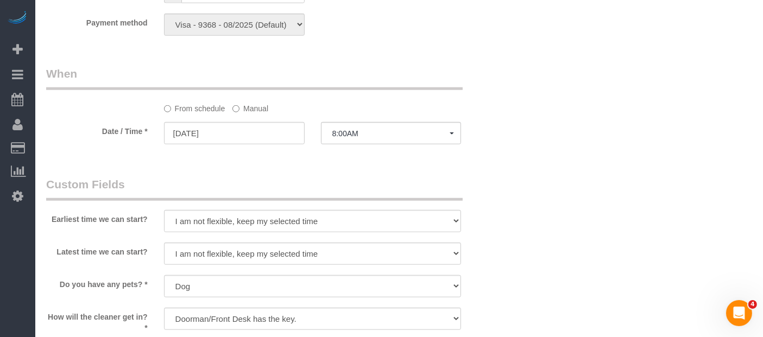
scroll to position [1087, 0]
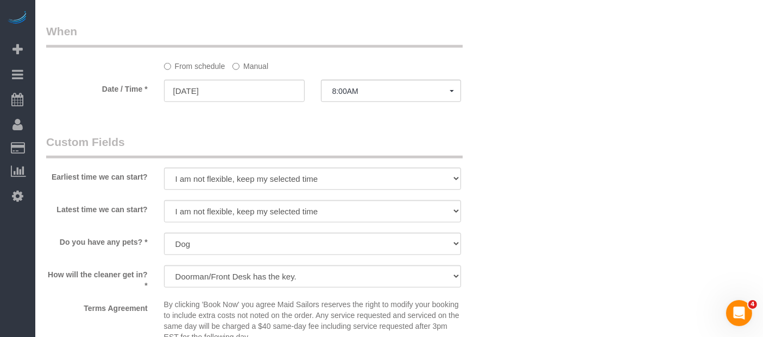
drag, startPoint x: 254, startPoint y: 67, endPoint x: 260, endPoint y: 80, distance: 13.9
click at [254, 68] on label "Manual" at bounding box center [251, 64] width 36 height 15
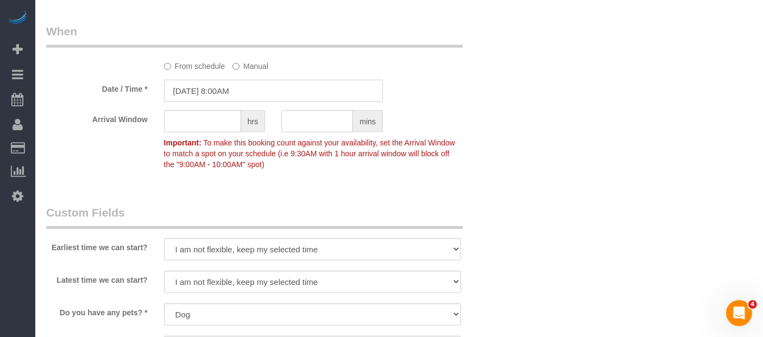
click at [237, 91] on input "[DATE] 8:00AM" at bounding box center [273, 91] width 219 height 22
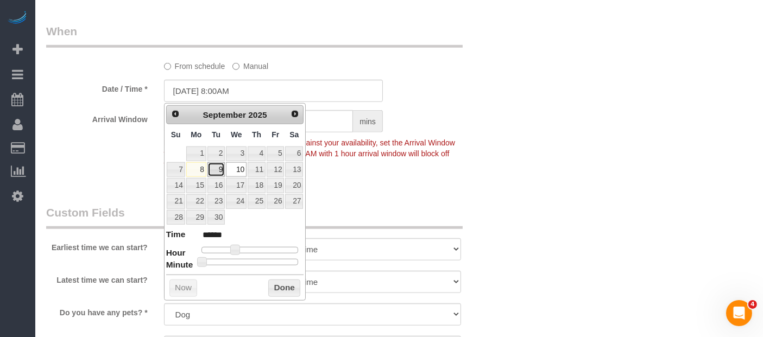
click at [214, 172] on link "9" at bounding box center [216, 169] width 17 height 15
click at [239, 247] on span at bounding box center [235, 250] width 10 height 10
type input "[DATE] 8:35AM"
type input "******"
click at [259, 261] on div at bounding box center [250, 262] width 97 height 7
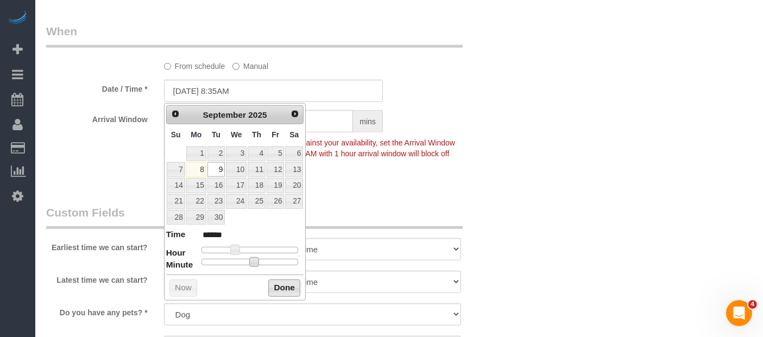
type input "[DATE] 8:30AM"
type input "******"
click at [287, 293] on button "Done" at bounding box center [284, 288] width 32 height 17
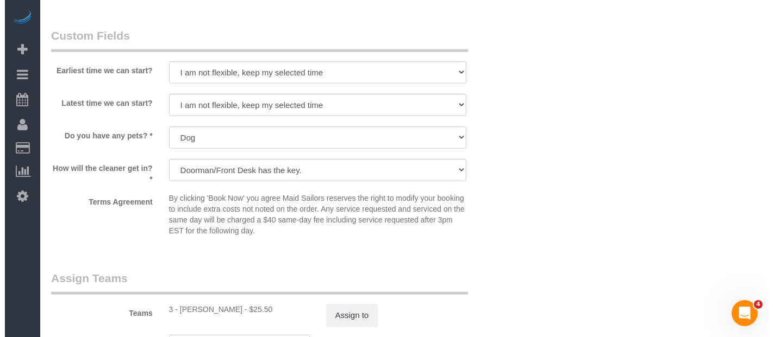
scroll to position [1328, 0]
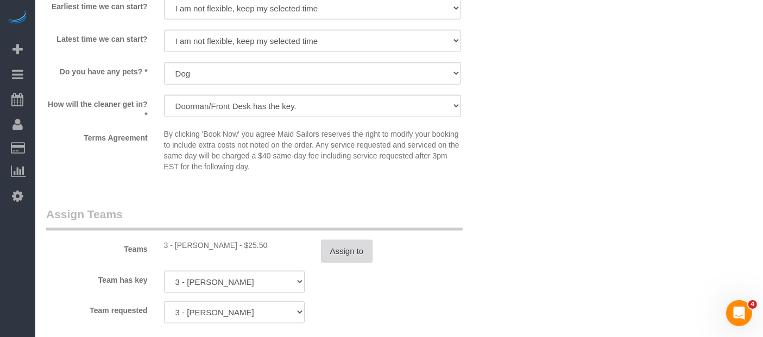
click at [354, 250] on button "Assign to" at bounding box center [347, 251] width 52 height 23
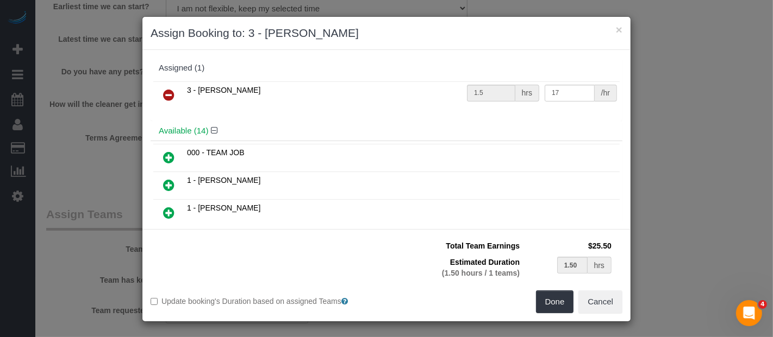
drag, startPoint x: 167, startPoint y: 93, endPoint x: 221, endPoint y: 108, distance: 55.4
click at [167, 93] on icon at bounding box center [168, 95] width 11 height 13
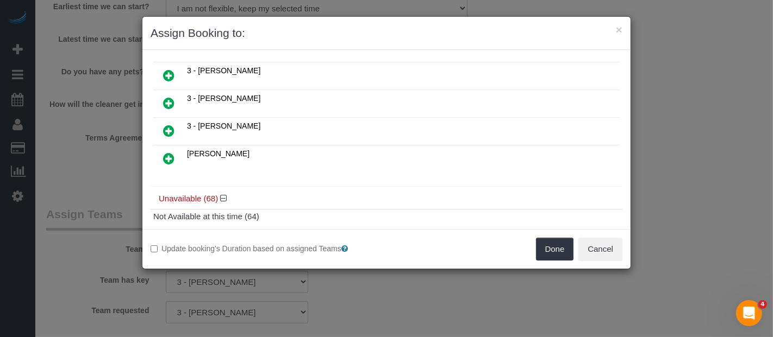
scroll to position [302, 0]
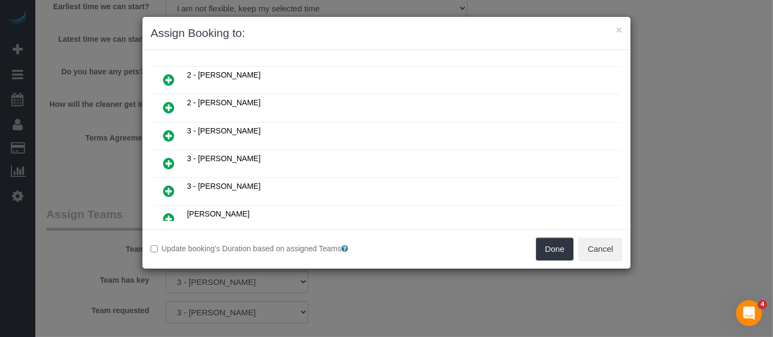
click at [173, 73] on icon at bounding box center [168, 79] width 11 height 13
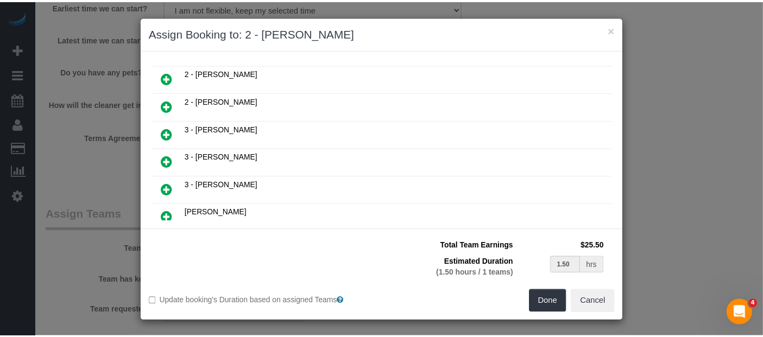
scroll to position [299, 0]
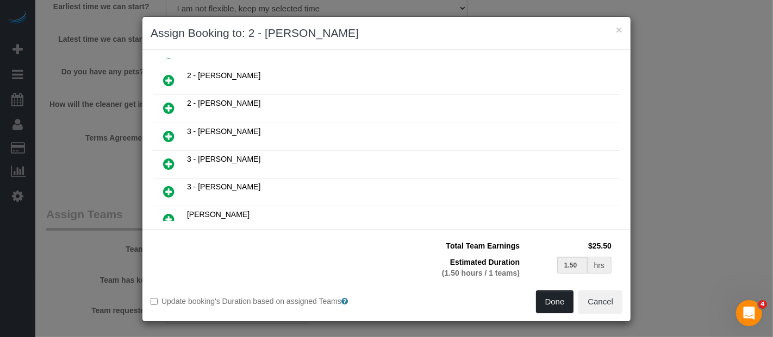
click at [548, 300] on button "Done" at bounding box center [555, 302] width 38 height 23
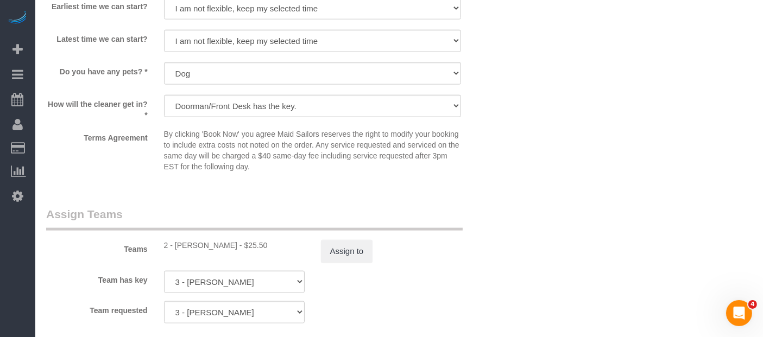
drag, startPoint x: 500, startPoint y: 159, endPoint x: 501, endPoint y: 185, distance: 26.1
click at [501, 162] on div "Terms Agreement By clicking 'Book Now' you agree Maid Sailors reserves the righ…" at bounding box center [273, 153] width 471 height 48
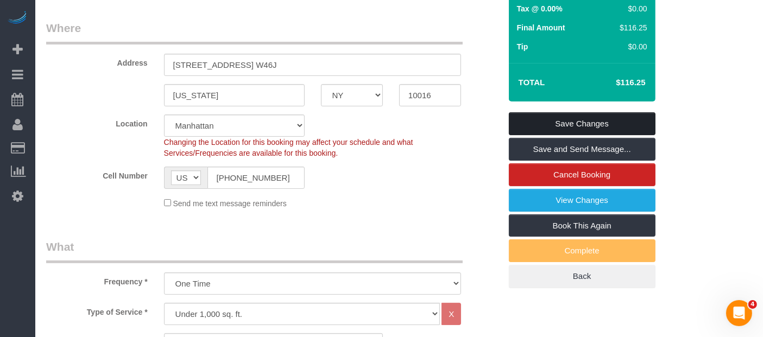
scroll to position [121, 0]
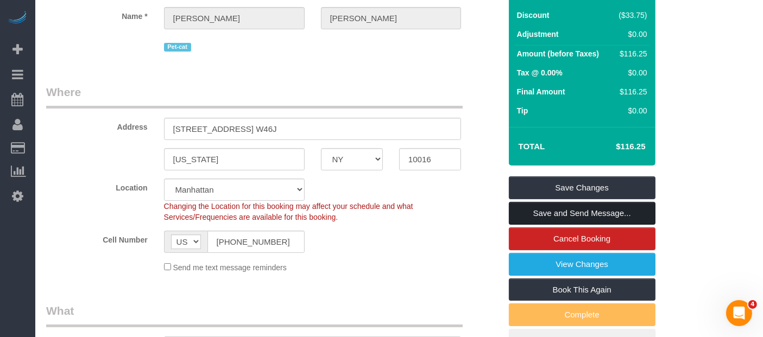
click at [577, 213] on link "Save and Send Message..." at bounding box center [582, 213] width 147 height 23
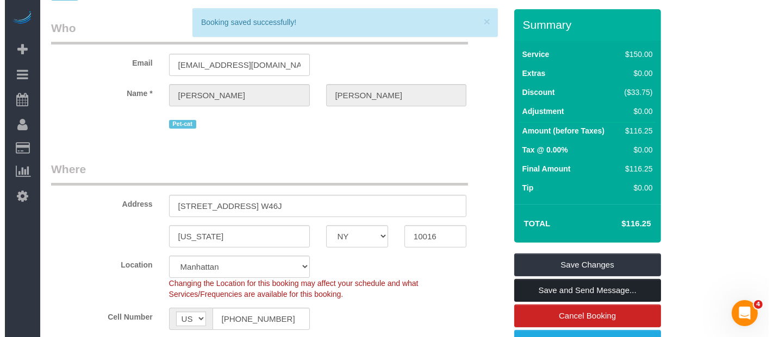
scroll to position [0, 0]
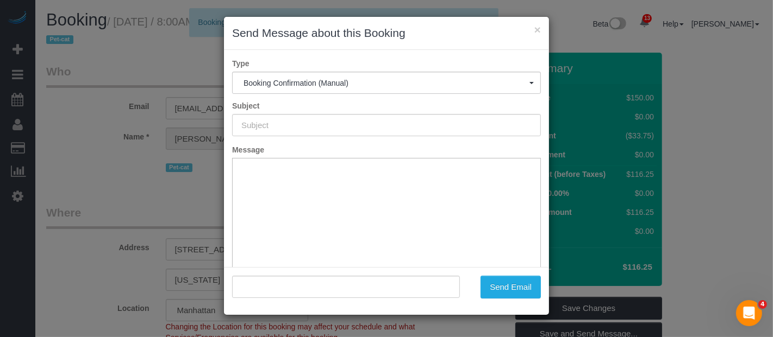
type input "Cleaning Confirmed for [DATE] 8:30am"
type input ""[PERSON_NAME]" <[EMAIL_ADDRESS][DOMAIN_NAME]>"
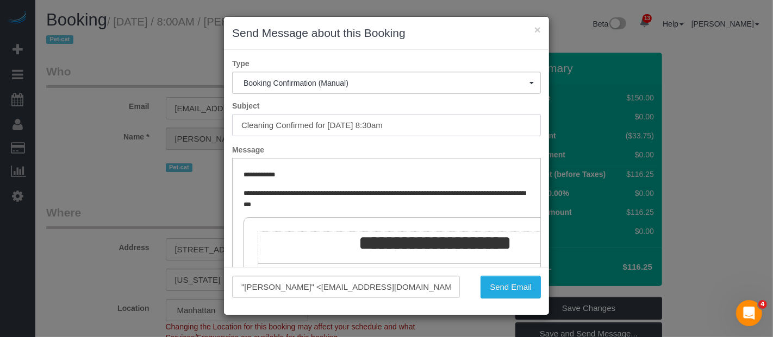
drag, startPoint x: 462, startPoint y: 124, endPoint x: 120, endPoint y: 123, distance: 342.3
click at [120, 123] on div "× Send Message about this Booking Type Booking Confirmation (Manual) Booking Co…" at bounding box center [386, 168] width 773 height 337
drag, startPoint x: 518, startPoint y: 284, endPoint x: 509, endPoint y: 285, distance: 9.3
click at [518, 283] on button "Send Email" at bounding box center [510, 287] width 60 height 23
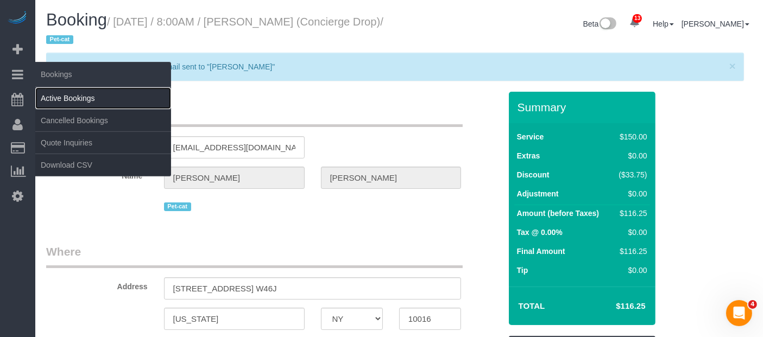
click at [68, 98] on link "Active Bookings" at bounding box center [103, 98] width 136 height 22
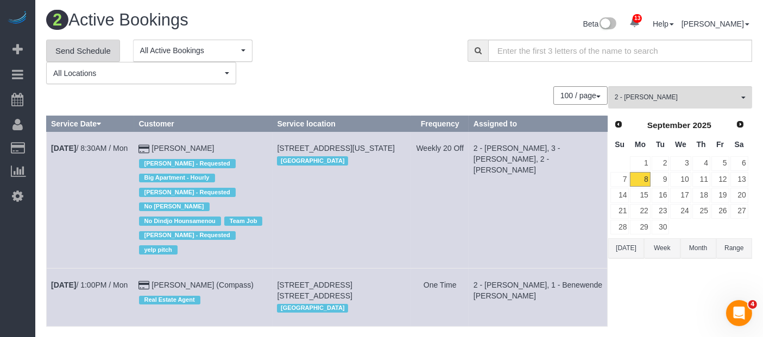
click at [88, 41] on link "Send Schedule" at bounding box center [83, 51] width 74 height 23
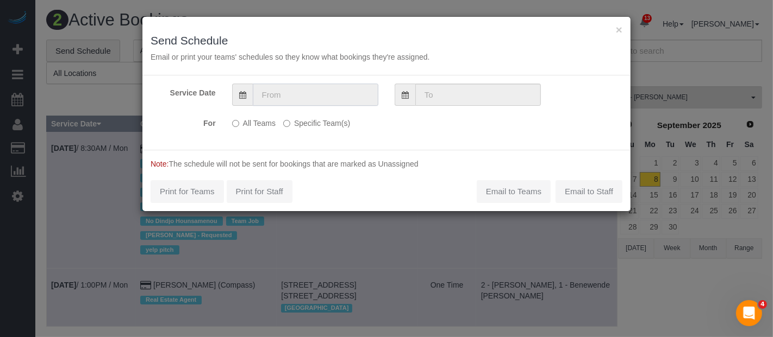
click at [325, 100] on input "text" at bounding box center [316, 95] width 126 height 22
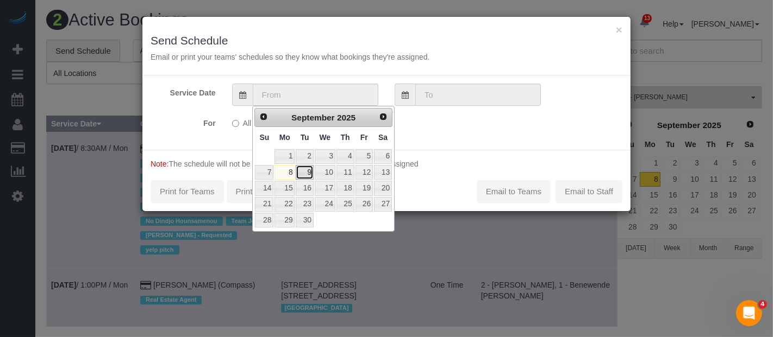
click at [298, 170] on link "9" at bounding box center [304, 172] width 17 height 15
type input "[DATE]"
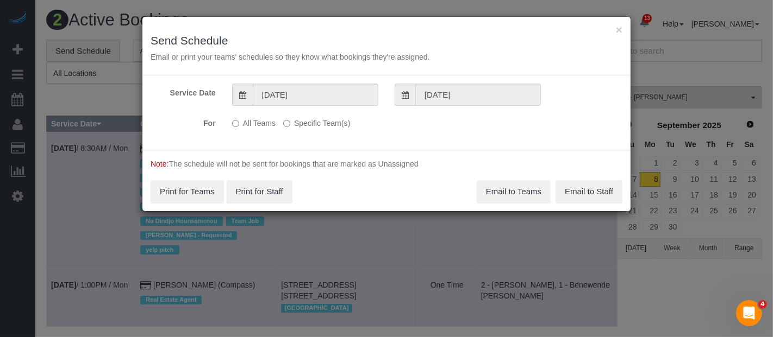
click at [301, 125] on label "Specific Team(s)" at bounding box center [316, 121] width 67 height 15
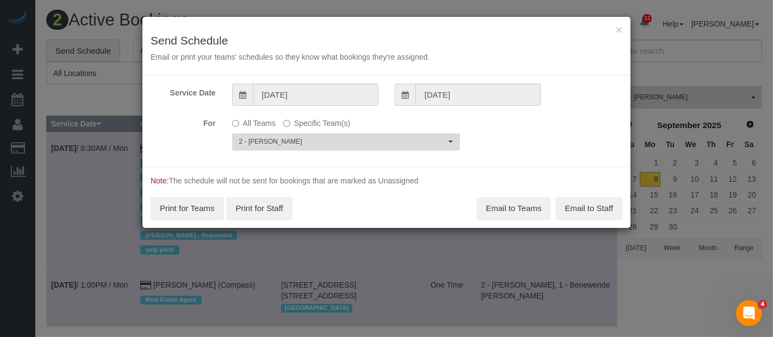
click at [304, 137] on span "2 - [PERSON_NAME]" at bounding box center [342, 141] width 206 height 9
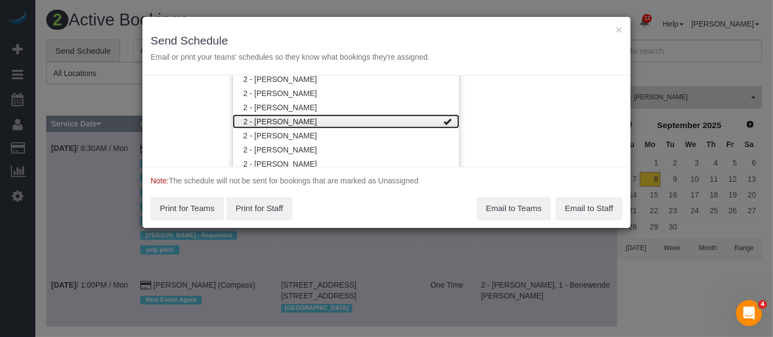
click at [367, 120] on link "2 - [PERSON_NAME]" at bounding box center [346, 122] width 227 height 14
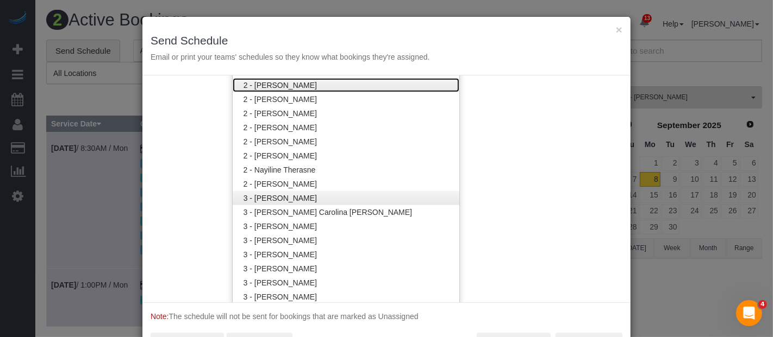
scroll to position [821, 0]
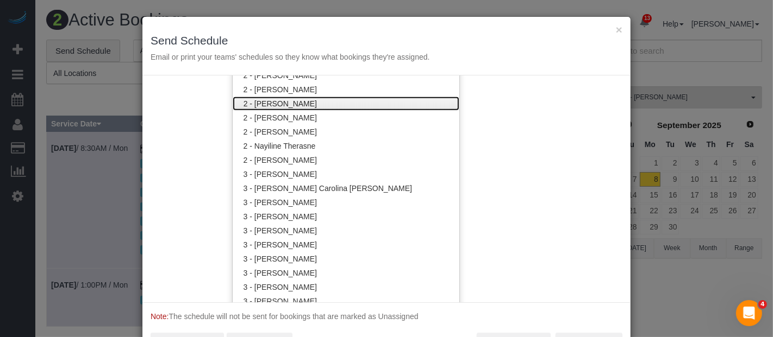
click at [362, 104] on link "2 - [PERSON_NAME]" at bounding box center [346, 104] width 227 height 14
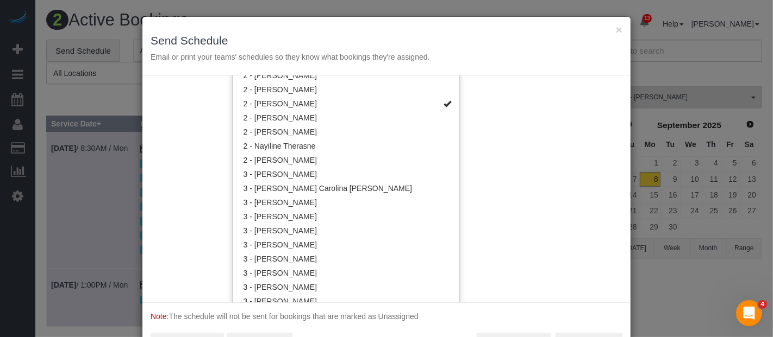
click at [543, 114] on div "Service Date [DATE] [DATE] For All Teams Specific Team(s) 2 - [PERSON_NAME] Cho…" at bounding box center [386, 189] width 488 height 227
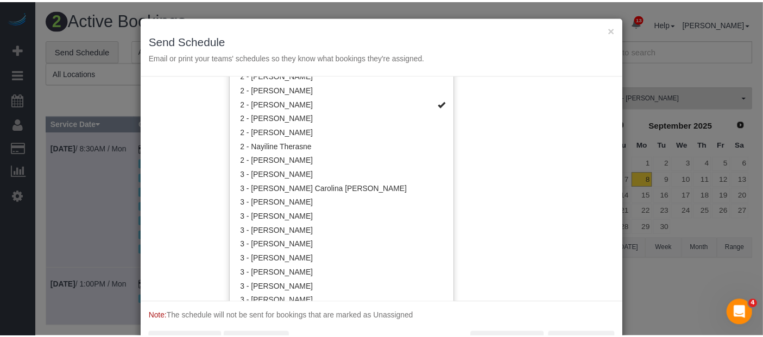
scroll to position [0, 0]
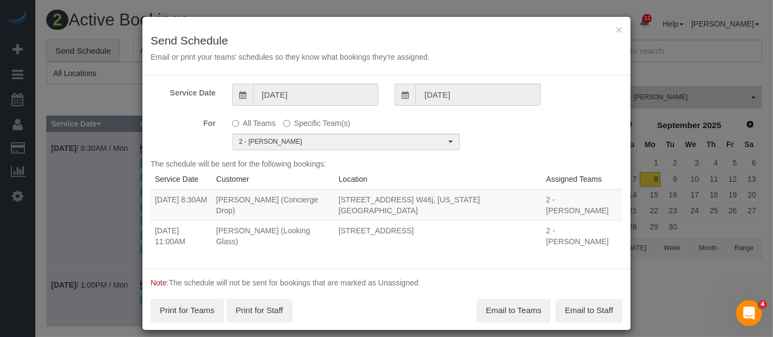
drag, startPoint x: 155, startPoint y: 198, endPoint x: 553, endPoint y: 248, distance: 400.9
click at [540, 222] on tbody "[DATE] 8:30AM [PERSON_NAME] (Concierge Drop) [STREET_ADDRESS] W46j, [US_STATE][…" at bounding box center [387, 221] width 472 height 62
copy tbody "[DATE] 8:30AM [PERSON_NAME] (Concierge Drop) [STREET_ADDRESS] W46j, [US_STATE][…"
click at [513, 299] on button "Email to Teams" at bounding box center [514, 310] width 74 height 23
